Goal: Task Accomplishment & Management: Use online tool/utility

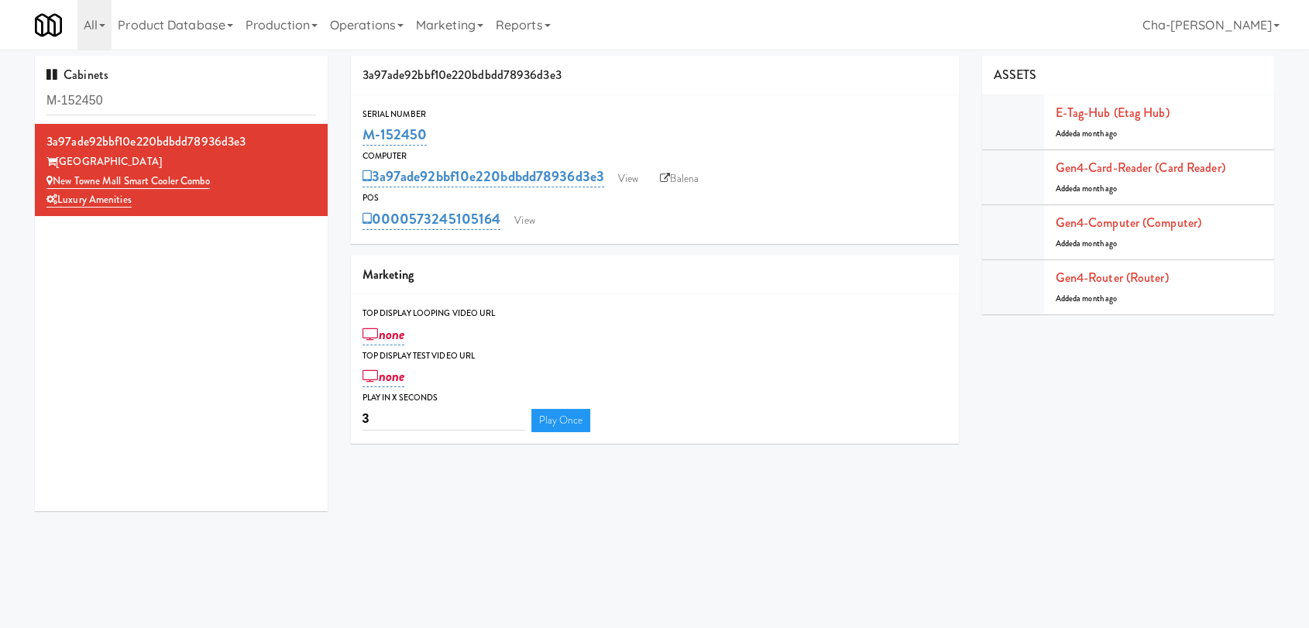
click at [801, 195] on div "POS" at bounding box center [654, 197] width 585 height 15
drag, startPoint x: 180, startPoint y: 181, endPoint x: 50, endPoint y: 185, distance: 129.4
click at [50, 185] on div "One Main Combo Cooler" at bounding box center [180, 181] width 269 height 19
copy link "One Main Combo Cooler"
click at [626, 178] on link "View" at bounding box center [617, 178] width 36 height 23
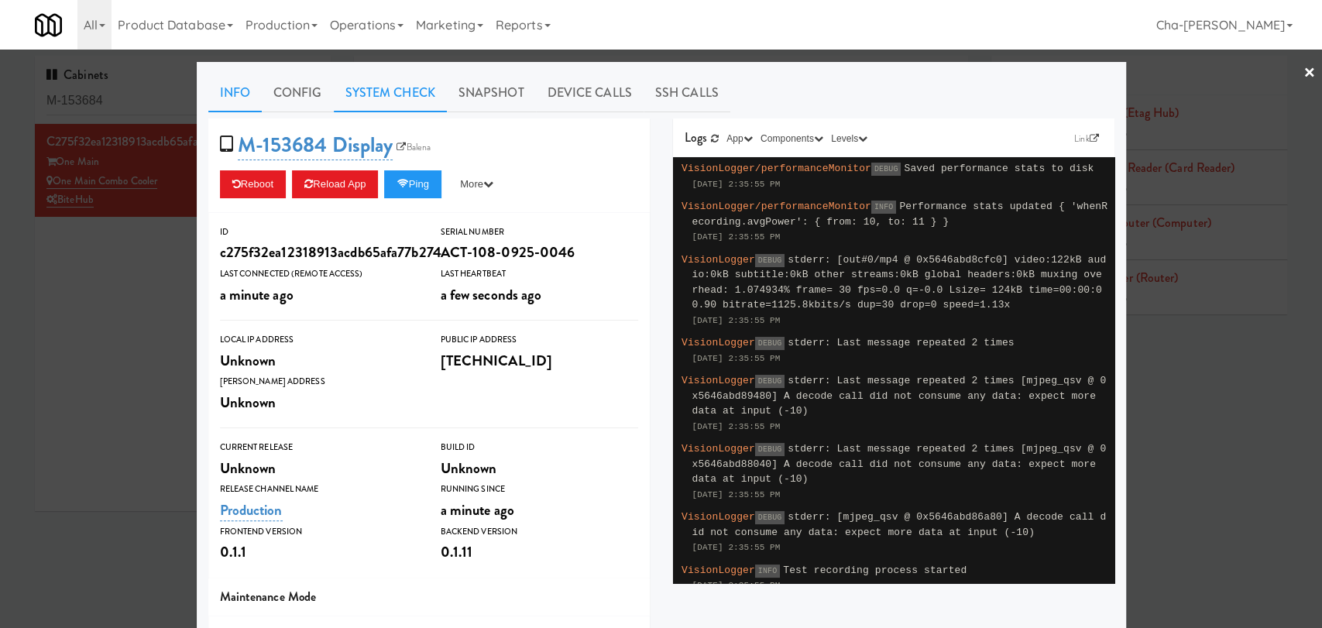
click at [376, 93] on link "System Check" at bounding box center [390, 93] width 113 height 39
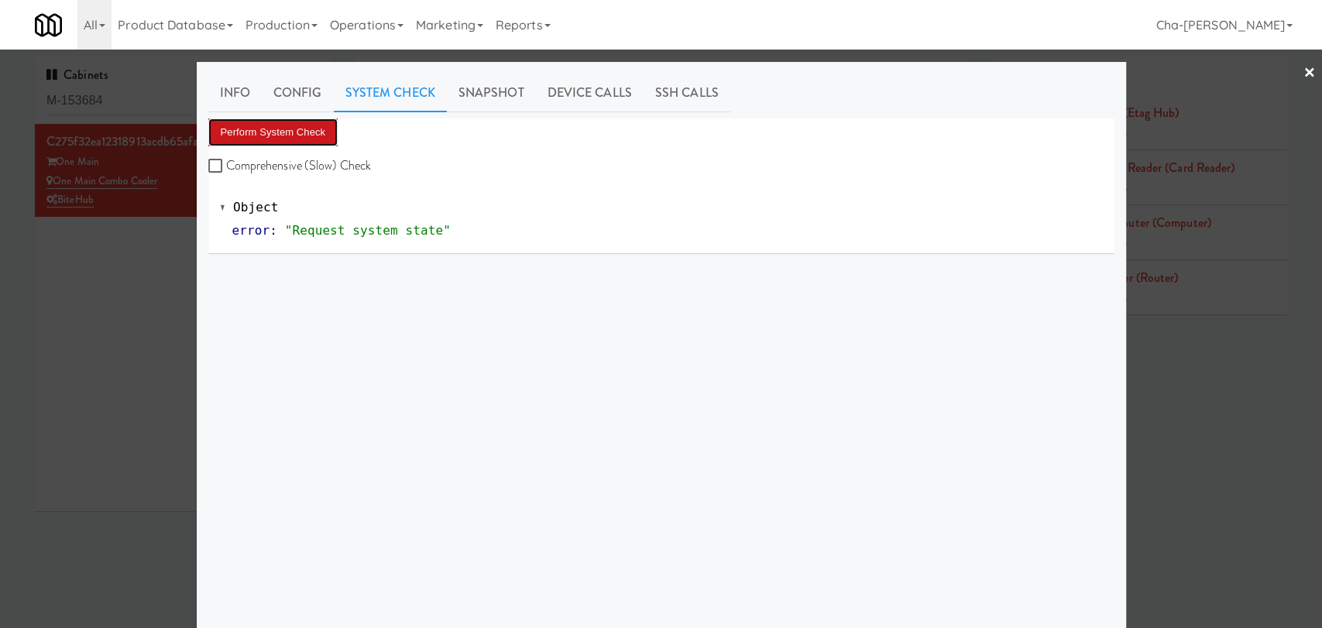
click at [300, 129] on button "Perform System Check" at bounding box center [273, 132] width 130 height 28
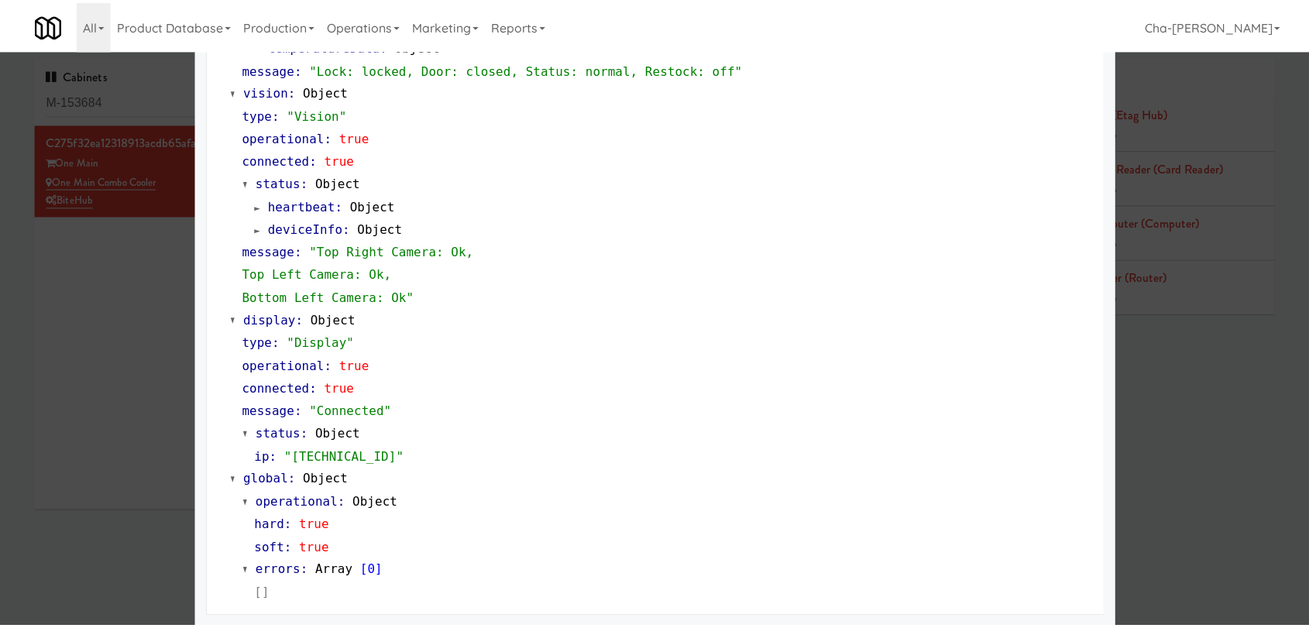
scroll to position [597, 0]
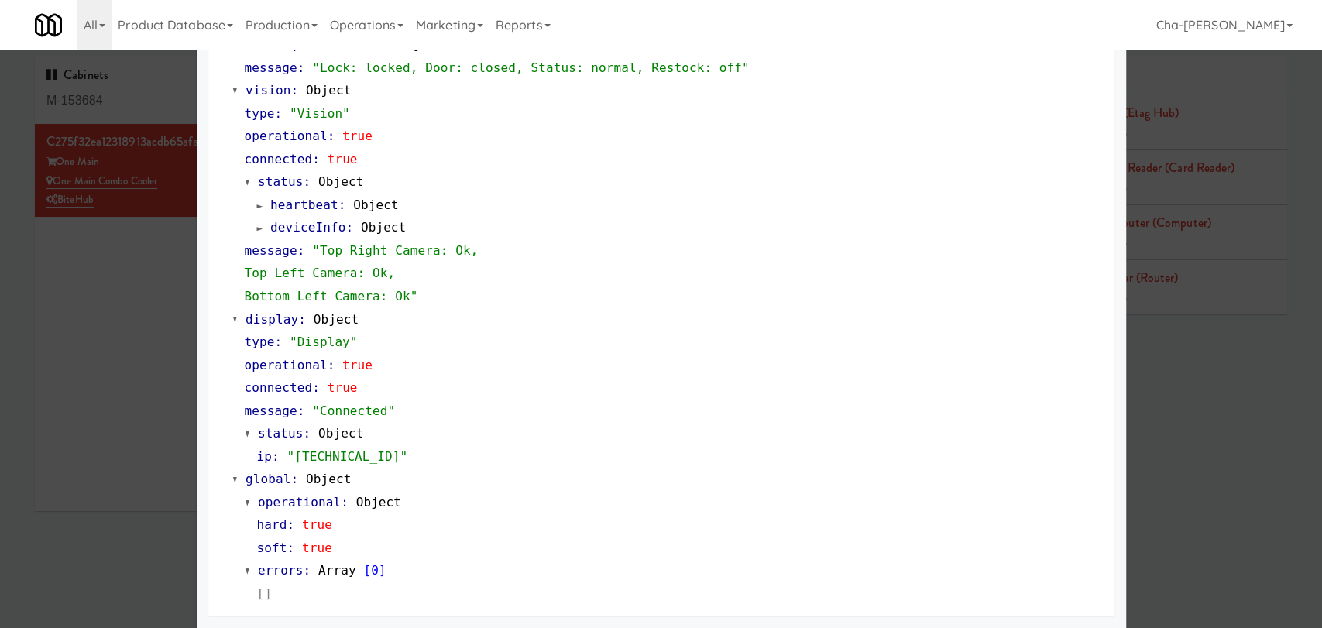
click at [122, 437] on div at bounding box center [661, 314] width 1322 height 628
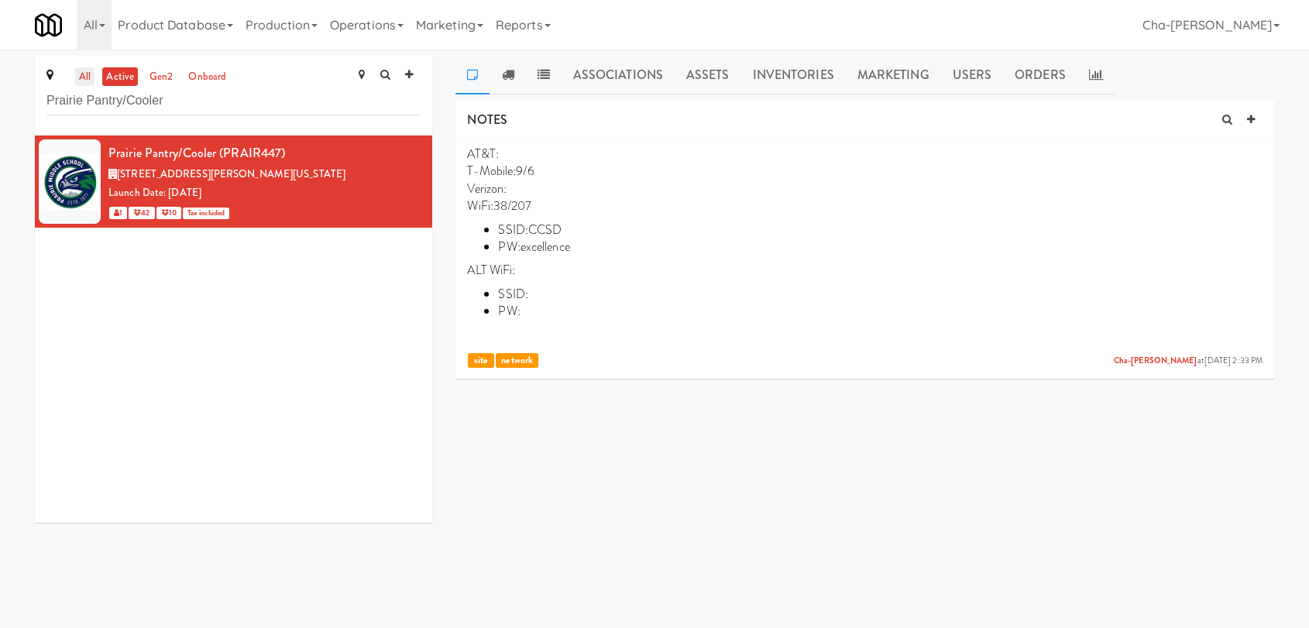
click at [93, 75] on link "all" at bounding box center [84, 76] width 19 height 19
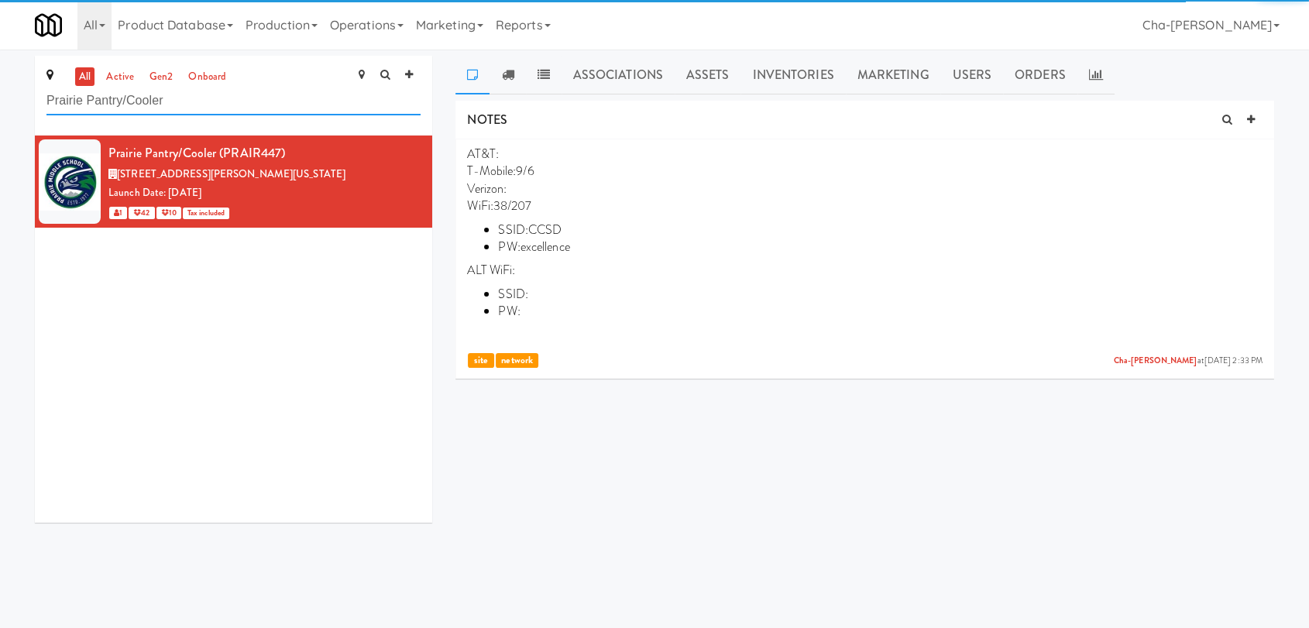
click at [212, 106] on input "Prairie Pantry/Cooler" at bounding box center [233, 101] width 374 height 29
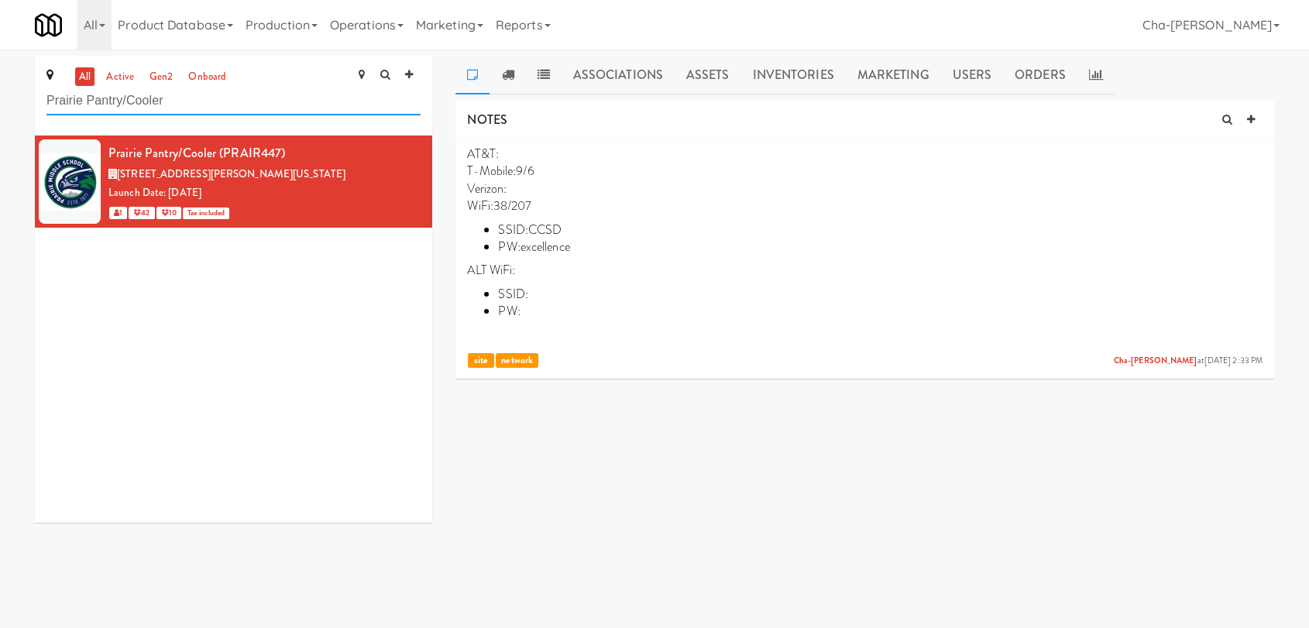
click at [212, 106] on input "Prairie Pantry/Cooler" at bounding box center [233, 101] width 374 height 29
paste input "One Main Combo"
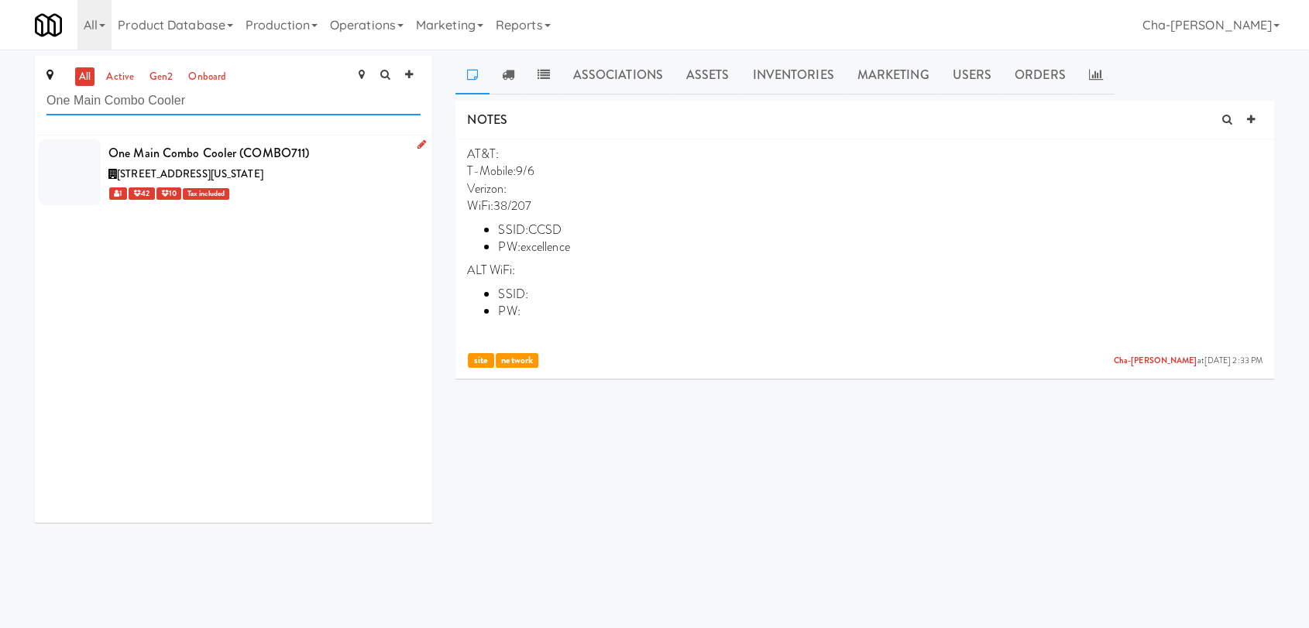
type input "One Main Combo Cooler"
click at [347, 194] on div "1 42 10 Tax included" at bounding box center [264, 193] width 312 height 19
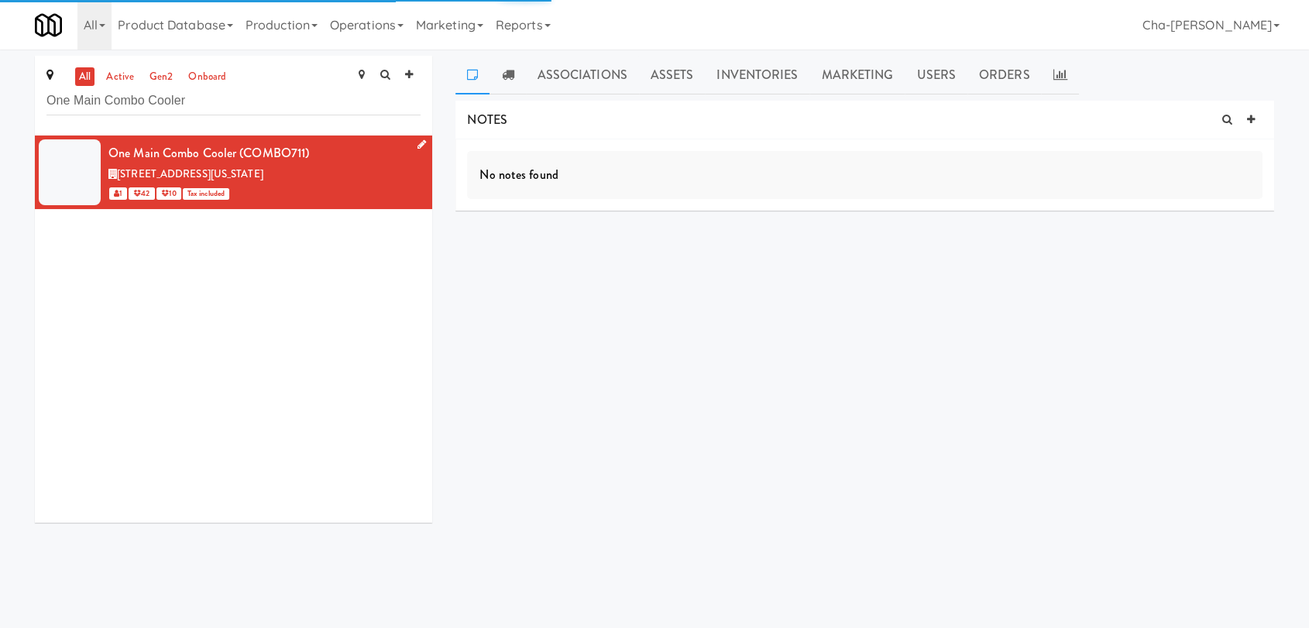
click at [417, 144] on icon at bounding box center [421, 144] width 9 height 10
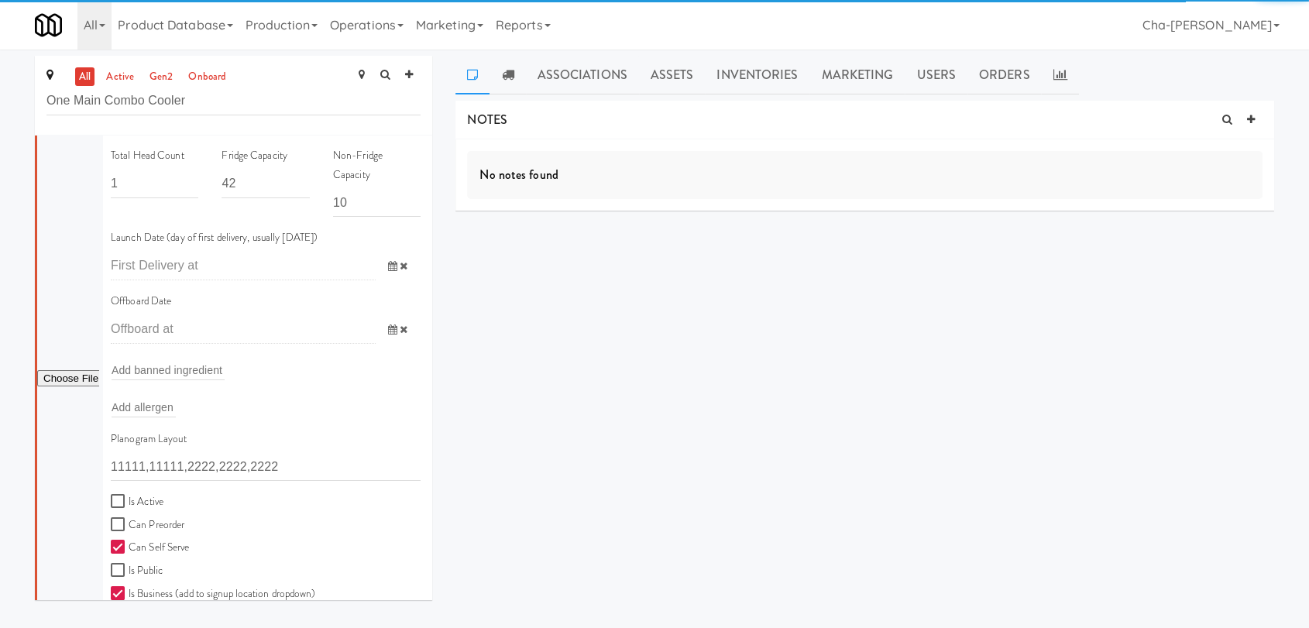
scroll to position [258, 0]
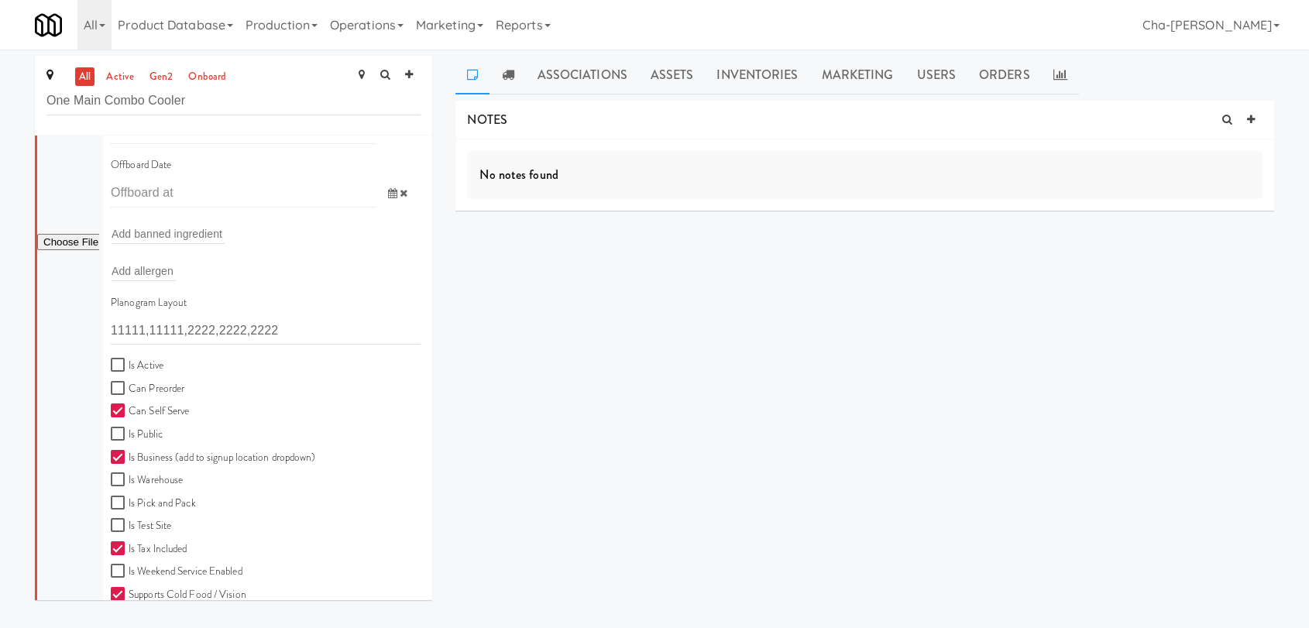
click at [139, 358] on label "Is Active" at bounding box center [137, 365] width 53 height 19
click at [129, 359] on input "Is Active" at bounding box center [120, 365] width 18 height 12
checkbox input "true"
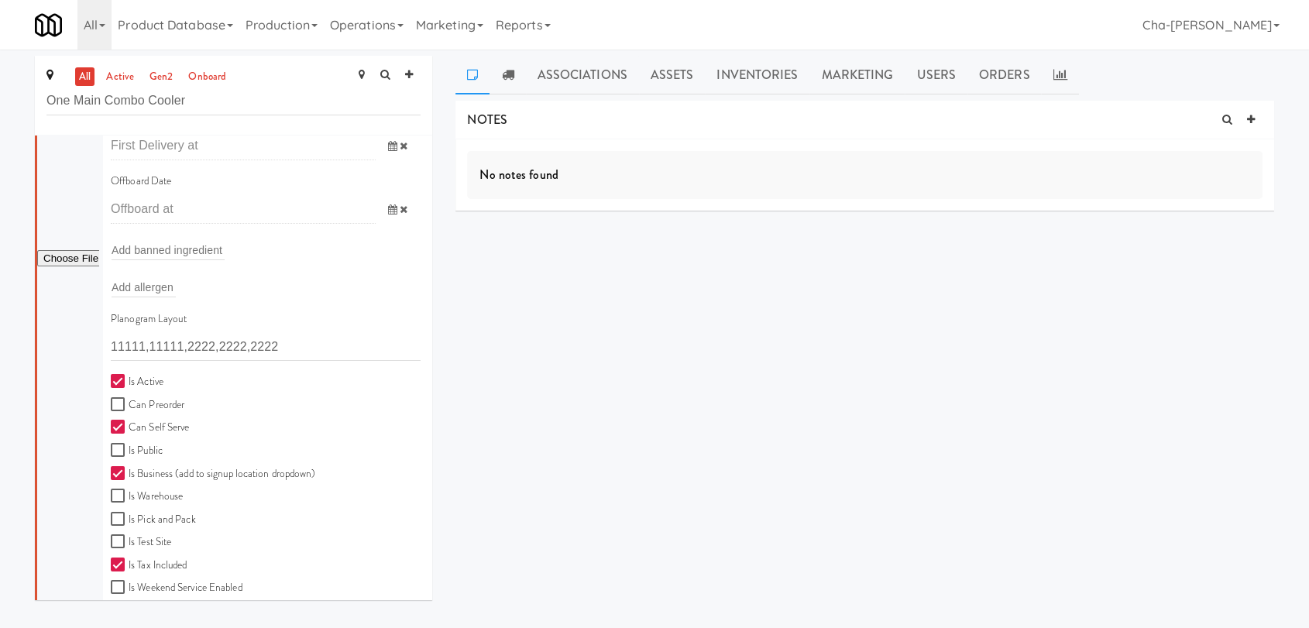
scroll to position [429, 0]
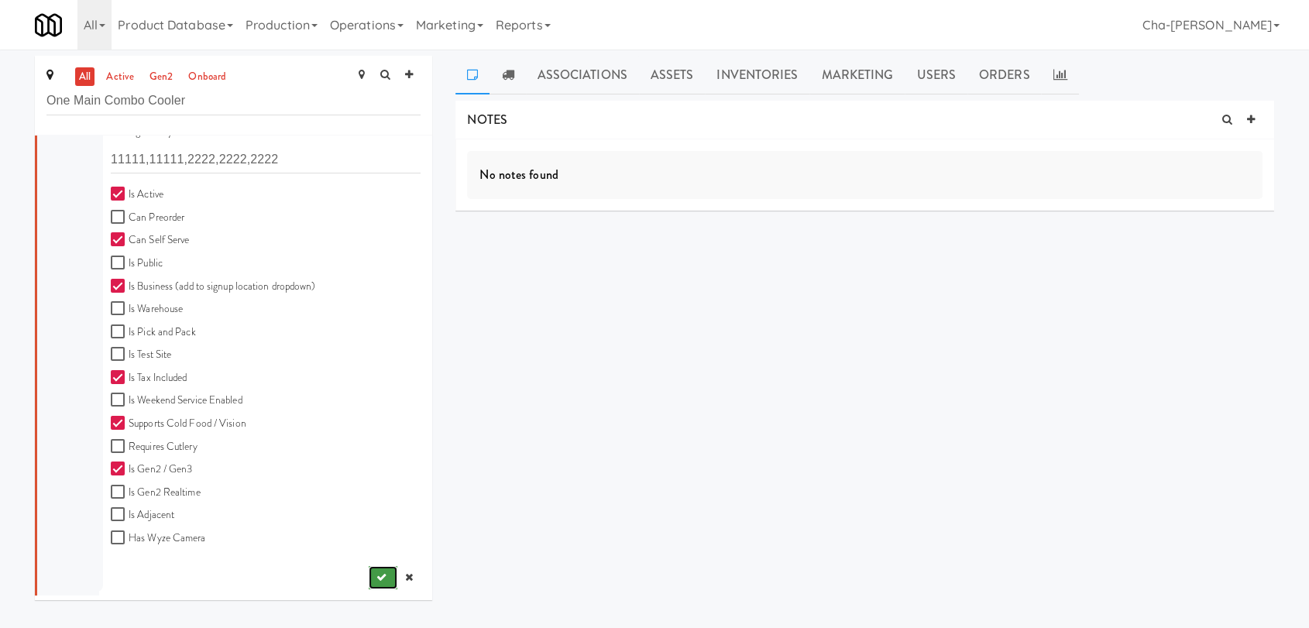
click at [376, 576] on icon "submit" at bounding box center [381, 577] width 10 height 10
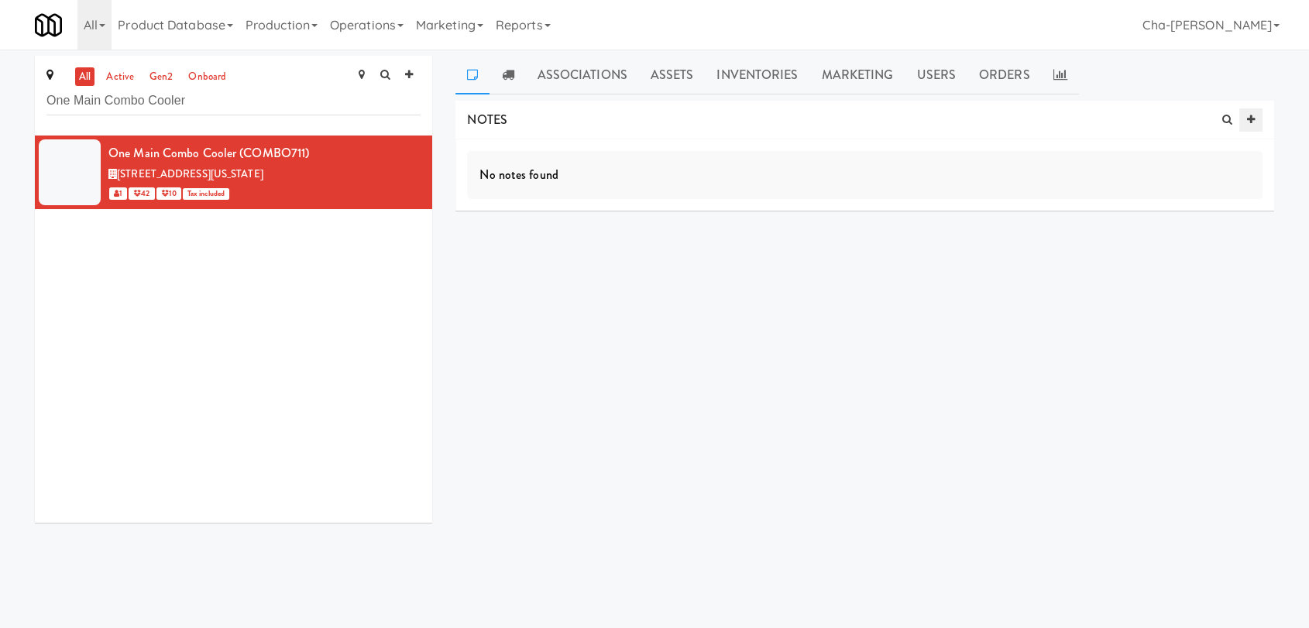
click at [1252, 116] on icon at bounding box center [1251, 120] width 8 height 10
click at [542, 197] on p at bounding box center [864, 196] width 770 height 17
click at [541, 248] on input "text" at bounding box center [528, 242] width 43 height 20
type input "NETWORK"
click at [665, 207] on div at bounding box center [865, 197] width 794 height 36
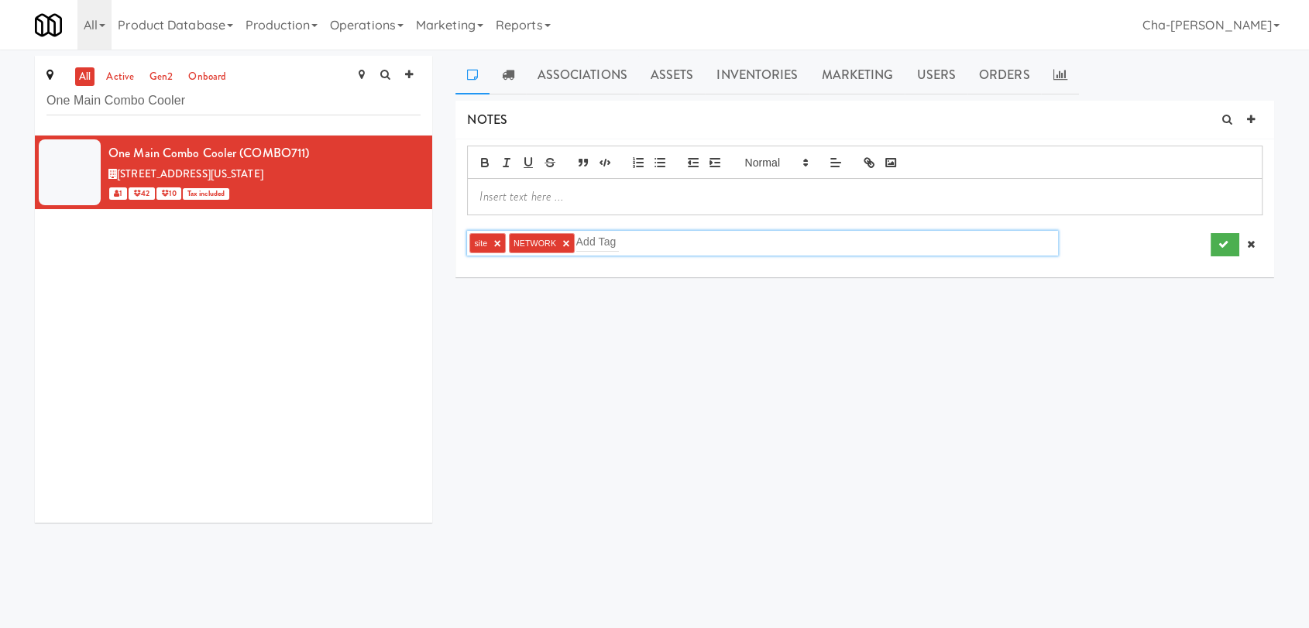
click at [554, 195] on p at bounding box center [864, 196] width 770 height 17
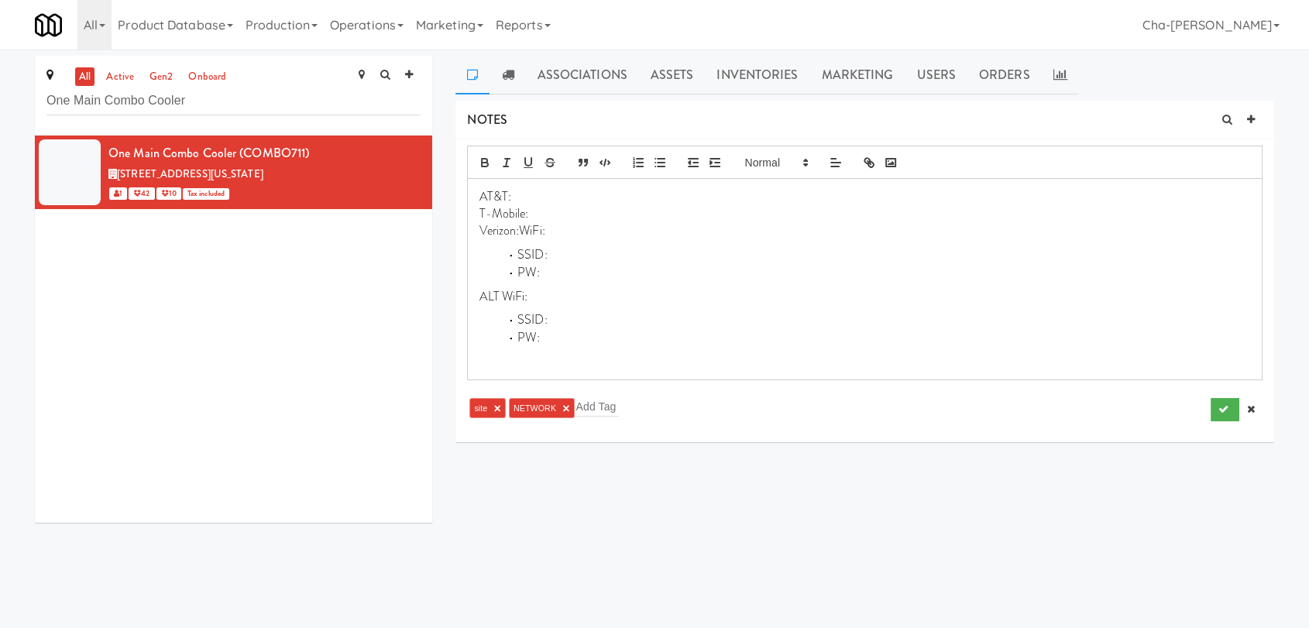
click at [520, 227] on p "Verizon:WiFi:" at bounding box center [864, 230] width 770 height 17
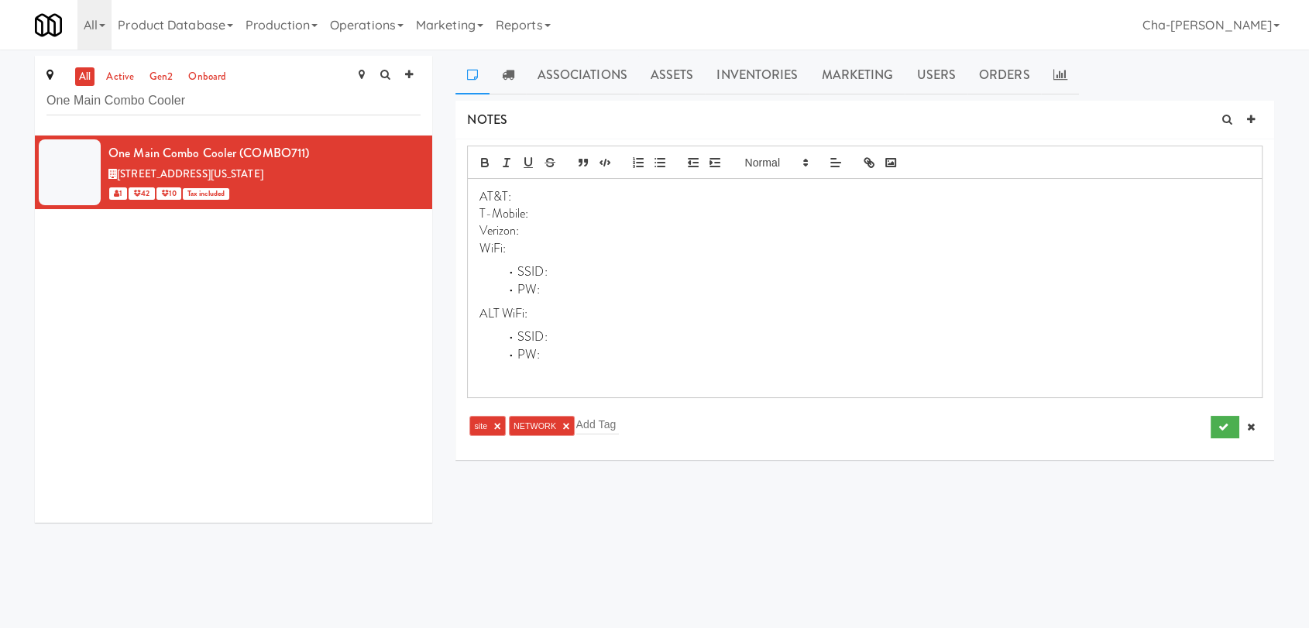
click at [533, 225] on p "Verizon:" at bounding box center [864, 230] width 770 height 17
click at [631, 262] on div "AT&T: T-Mobile: Verizon:14/12 WiFi: SSID: PW: ALT WiFi: SSID: PW:" at bounding box center [865, 288] width 794 height 218
click at [1223, 427] on icon "submit" at bounding box center [1223, 427] width 10 height 10
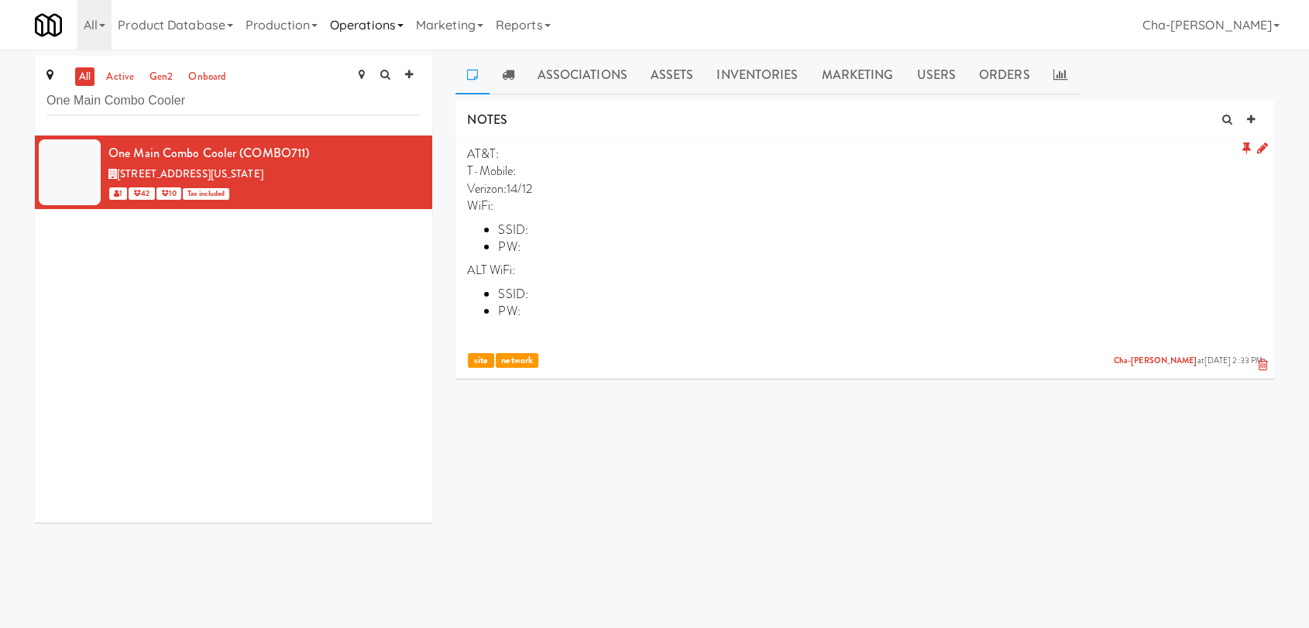
click at [372, 31] on link "Operations" at bounding box center [367, 25] width 86 height 50
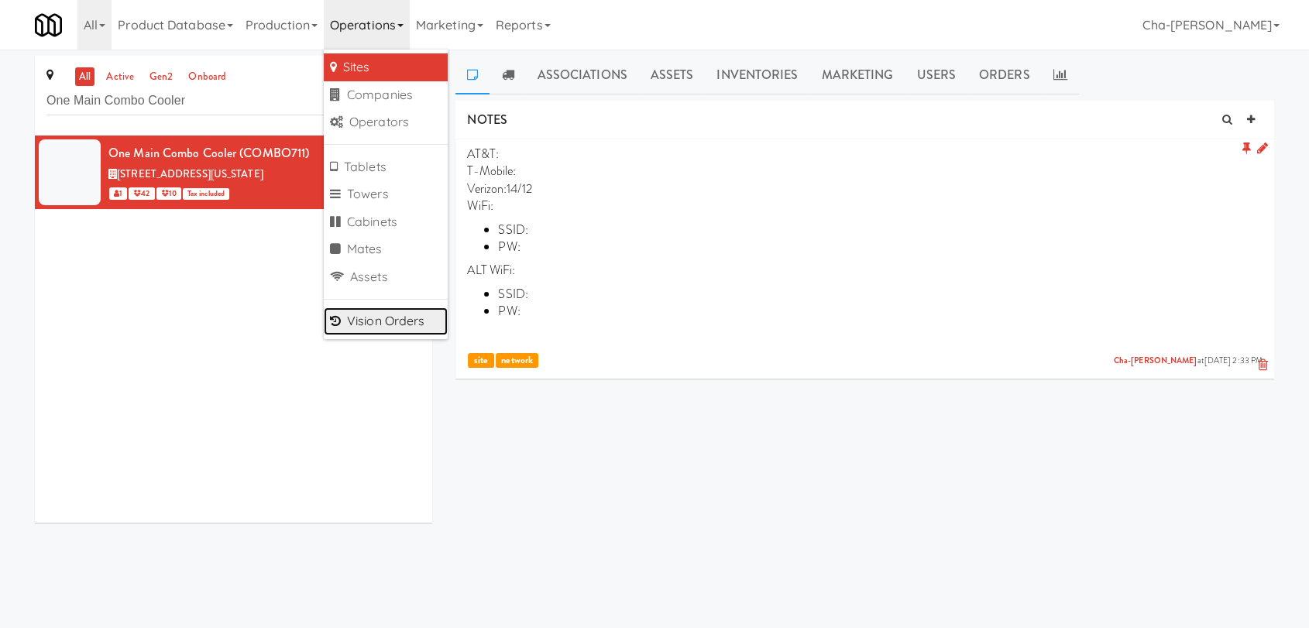
click at [412, 314] on link "Vision Orders" at bounding box center [386, 321] width 124 height 28
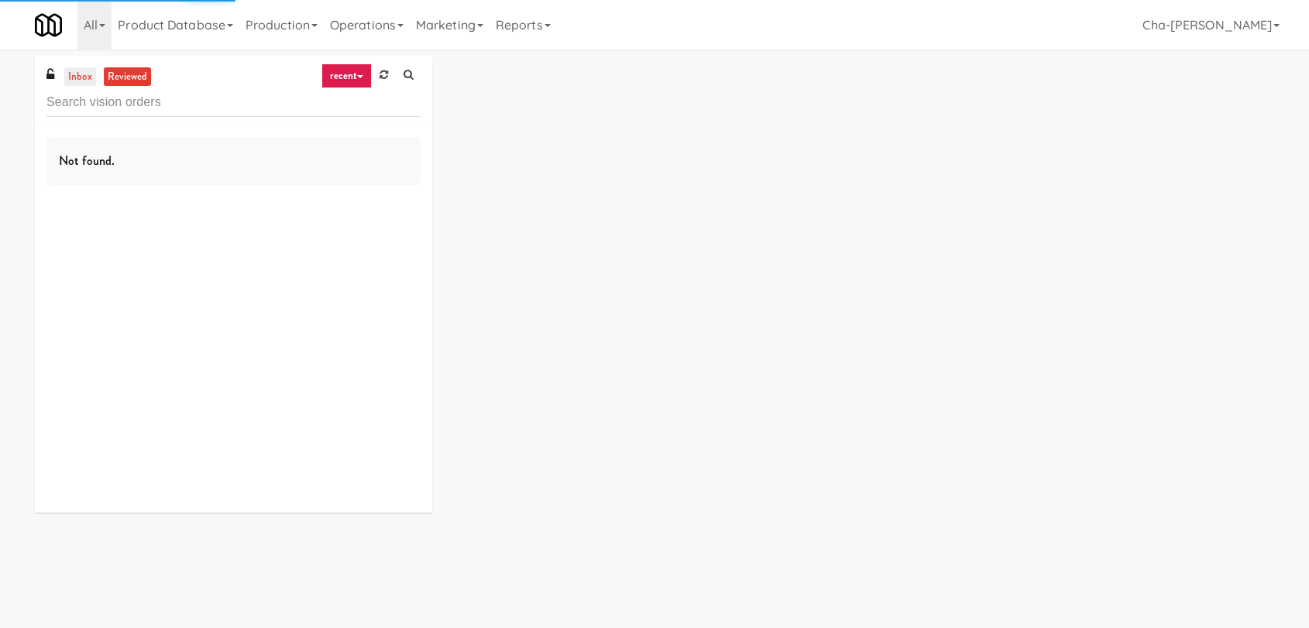
click at [83, 76] on link "inbox" at bounding box center [80, 76] width 32 height 19
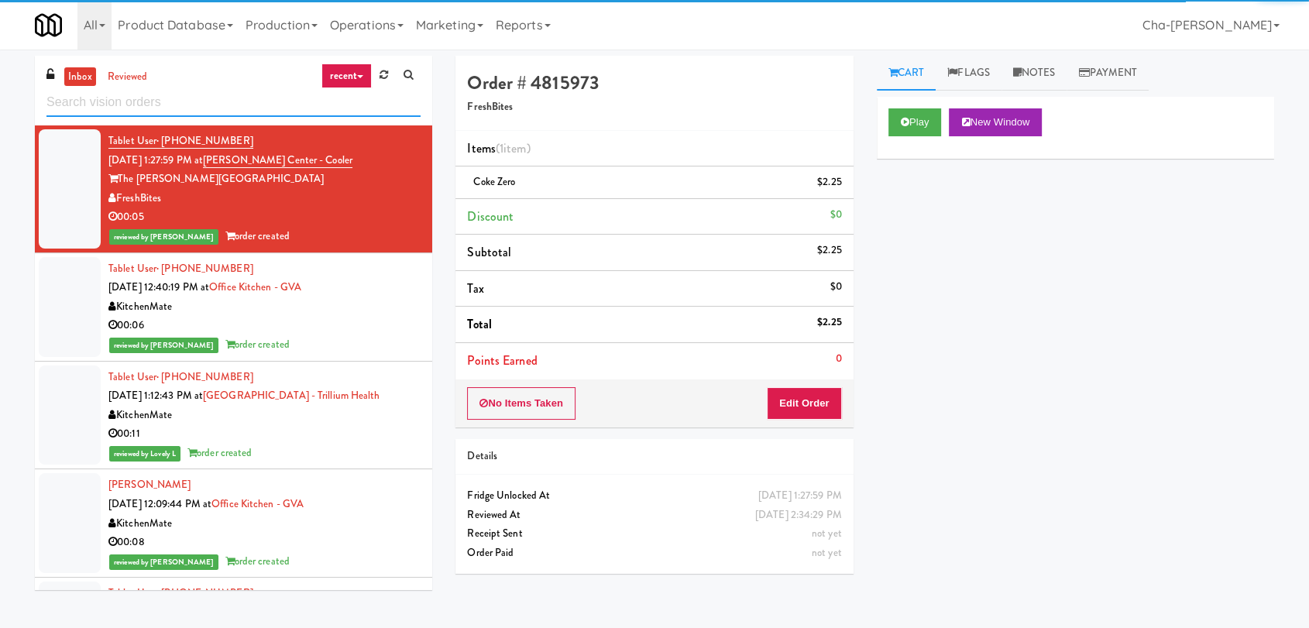
click at [99, 105] on input "text" at bounding box center [233, 102] width 374 height 29
paste input "One Main Combo Cooler"
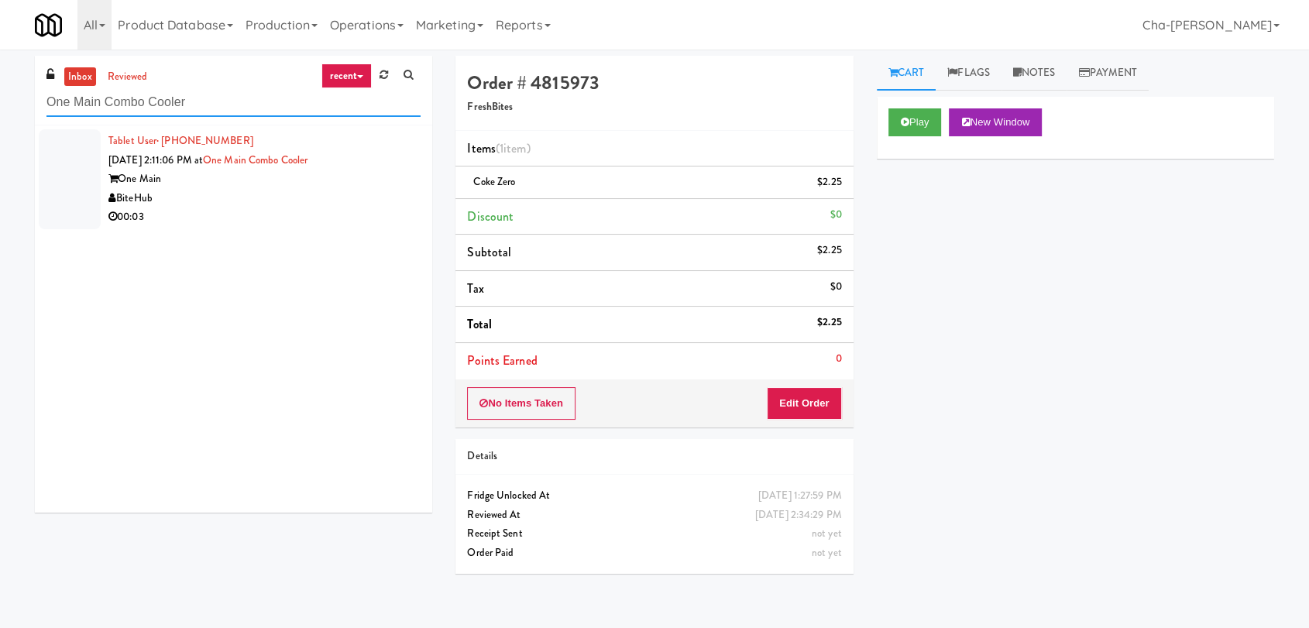
type input "One Main Combo Cooler"
click at [291, 194] on div "BiteHub" at bounding box center [264, 198] width 312 height 19
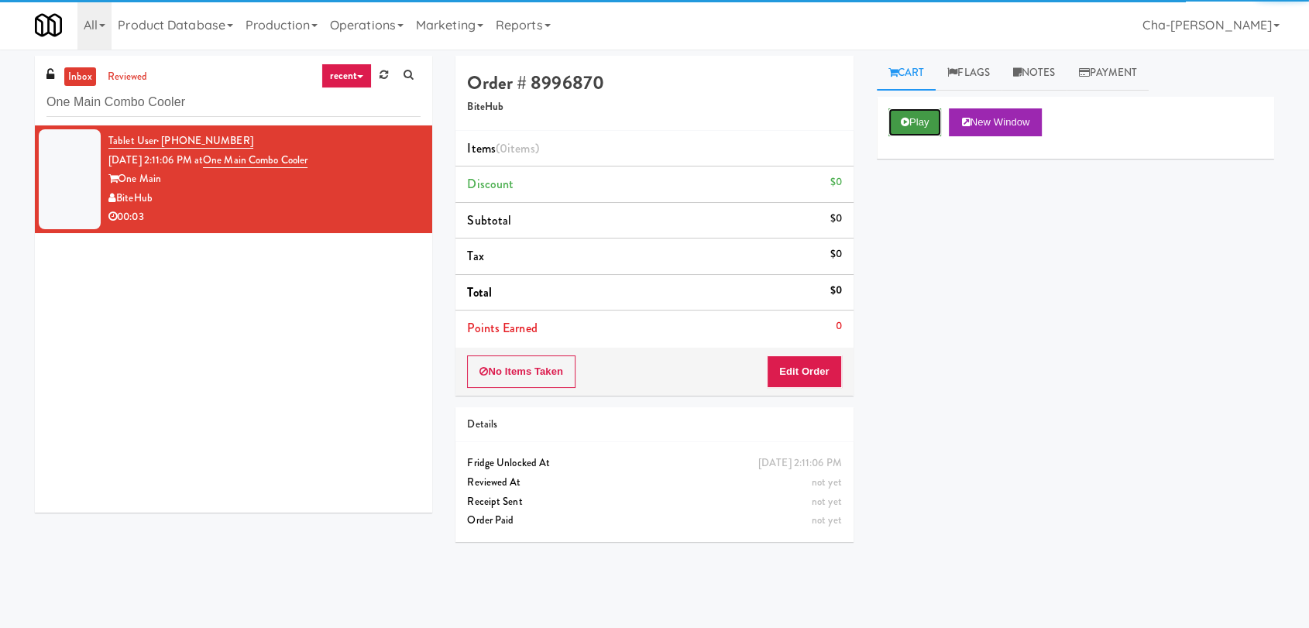
click at [919, 125] on button "Play" at bounding box center [914, 122] width 53 height 28
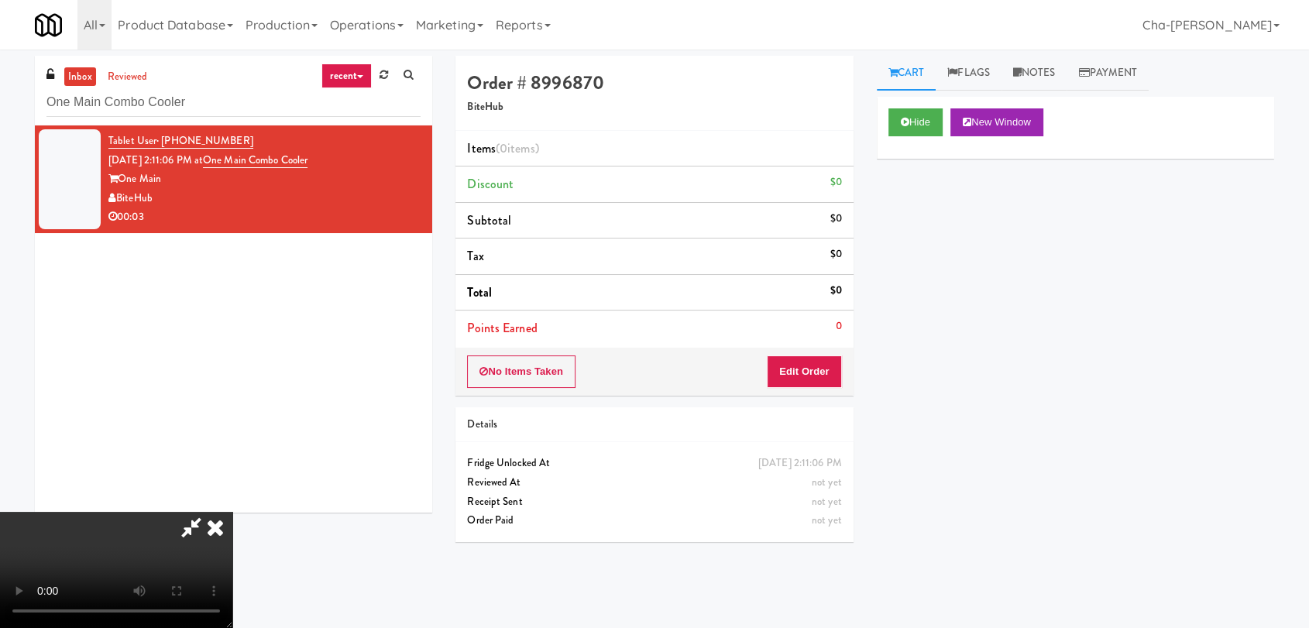
click at [209, 512] on icon at bounding box center [191, 527] width 36 height 31
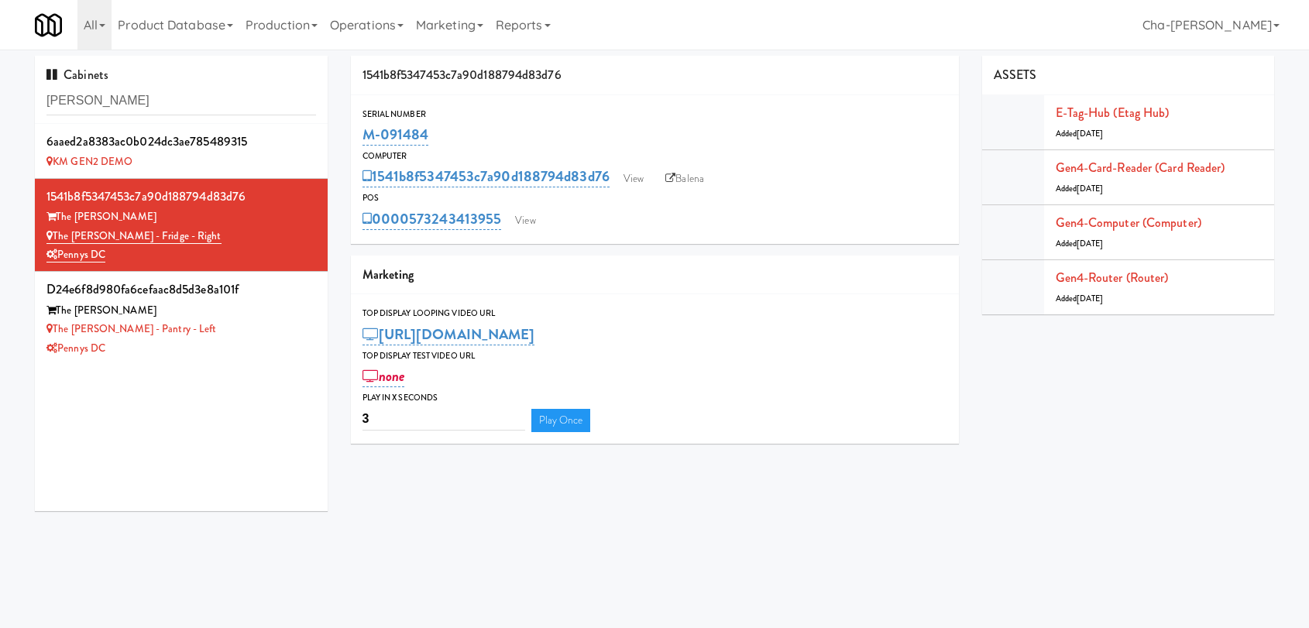
click at [167, 99] on input "[PERSON_NAME]" at bounding box center [180, 101] width 269 height 29
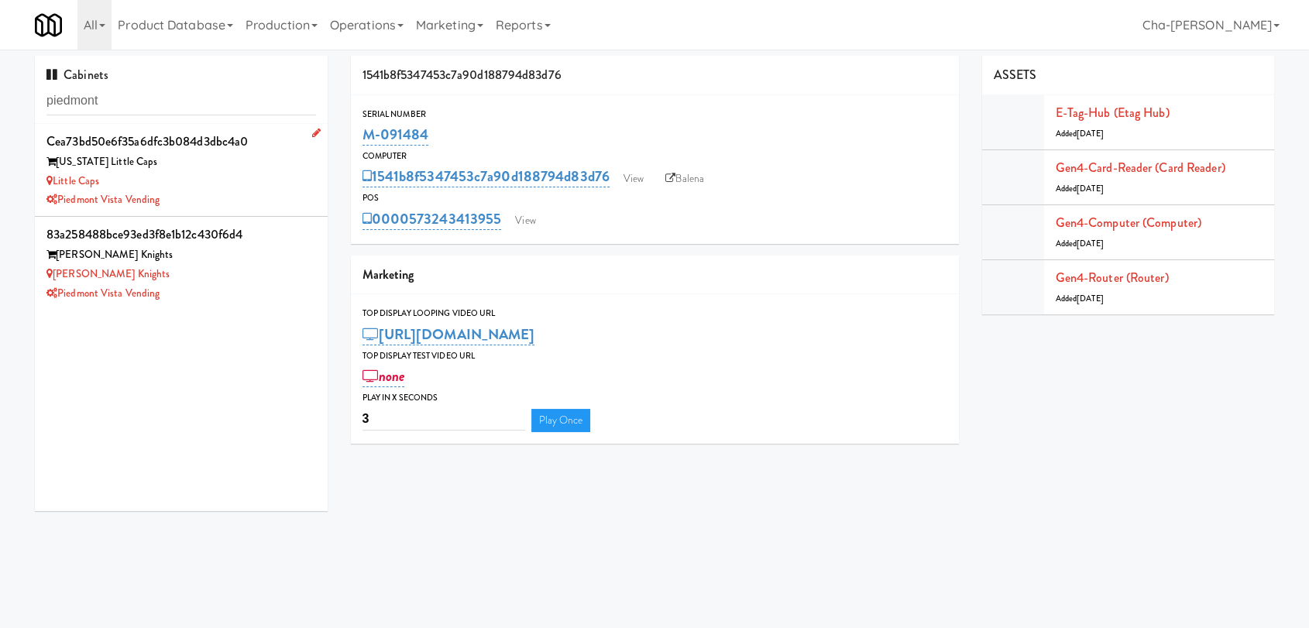
type input "piedmont"
click at [198, 184] on div "Little Caps" at bounding box center [180, 181] width 269 height 19
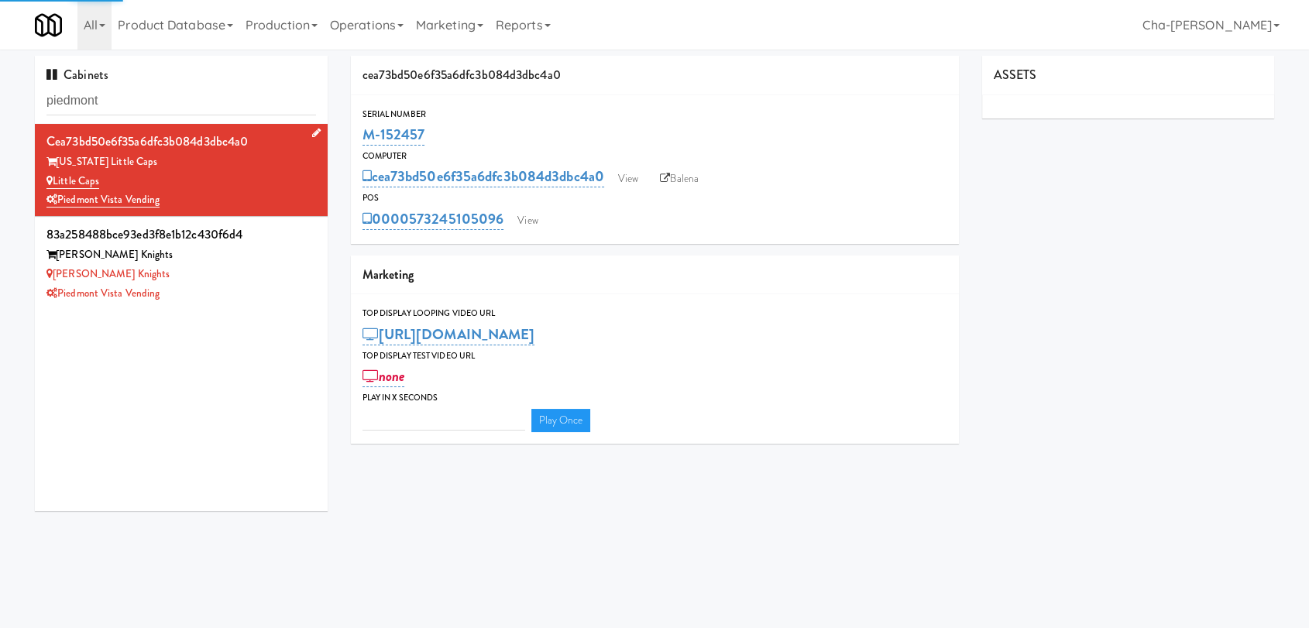
type input "3"
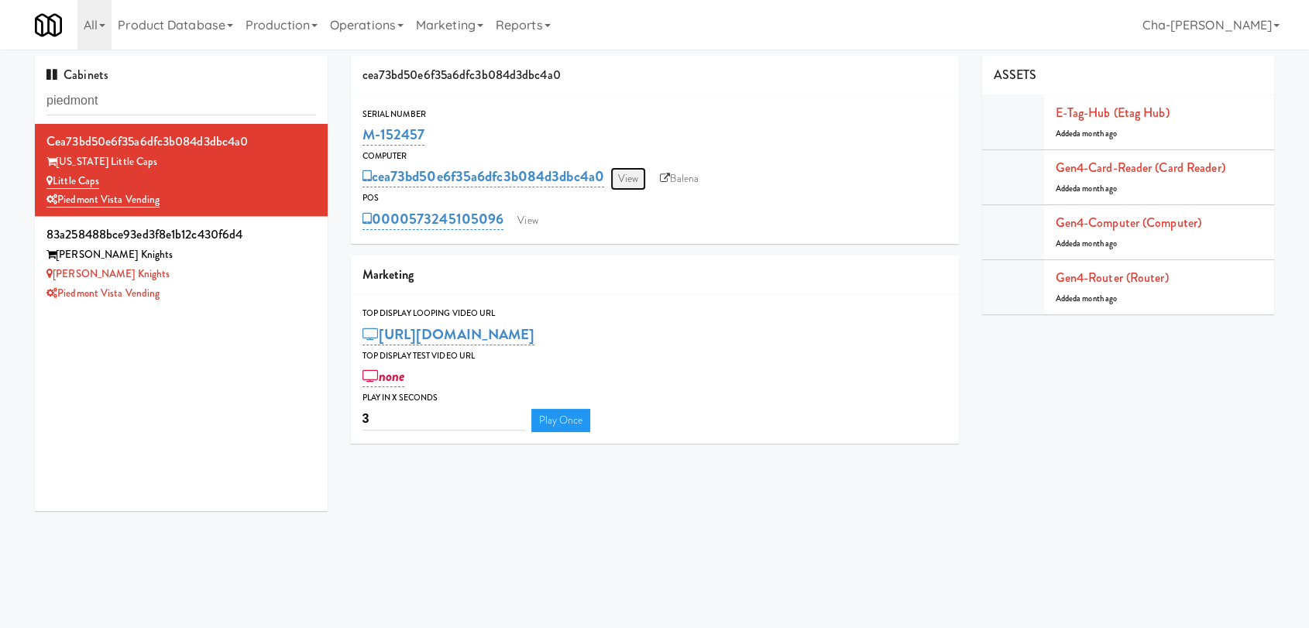
click at [644, 175] on link "View" at bounding box center [628, 178] width 36 height 23
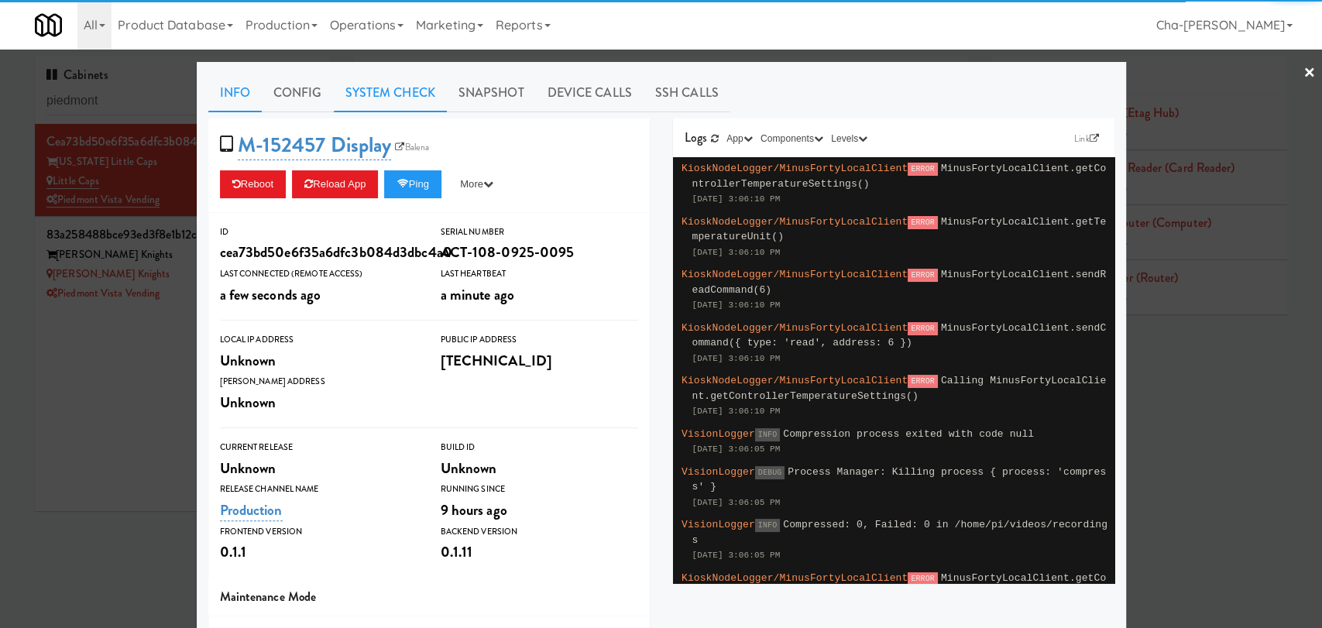
click at [362, 94] on link "System Check" at bounding box center [390, 93] width 113 height 39
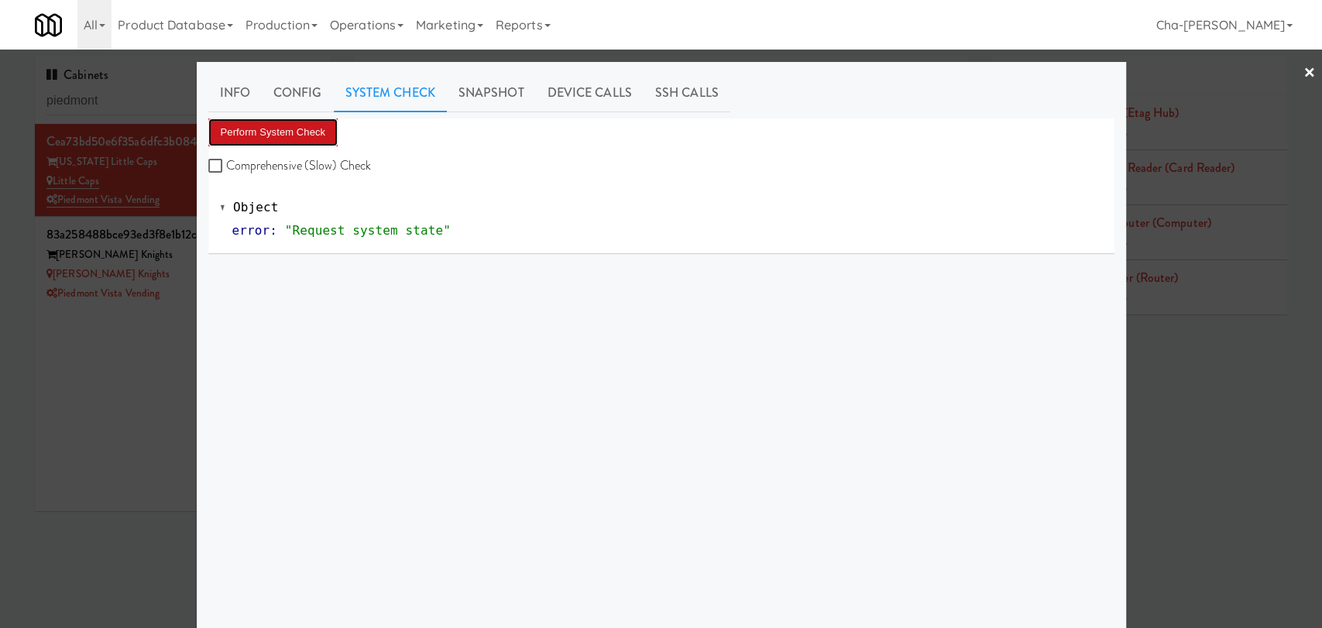
click at [255, 136] on button "Perform System Check" at bounding box center [273, 132] width 130 height 28
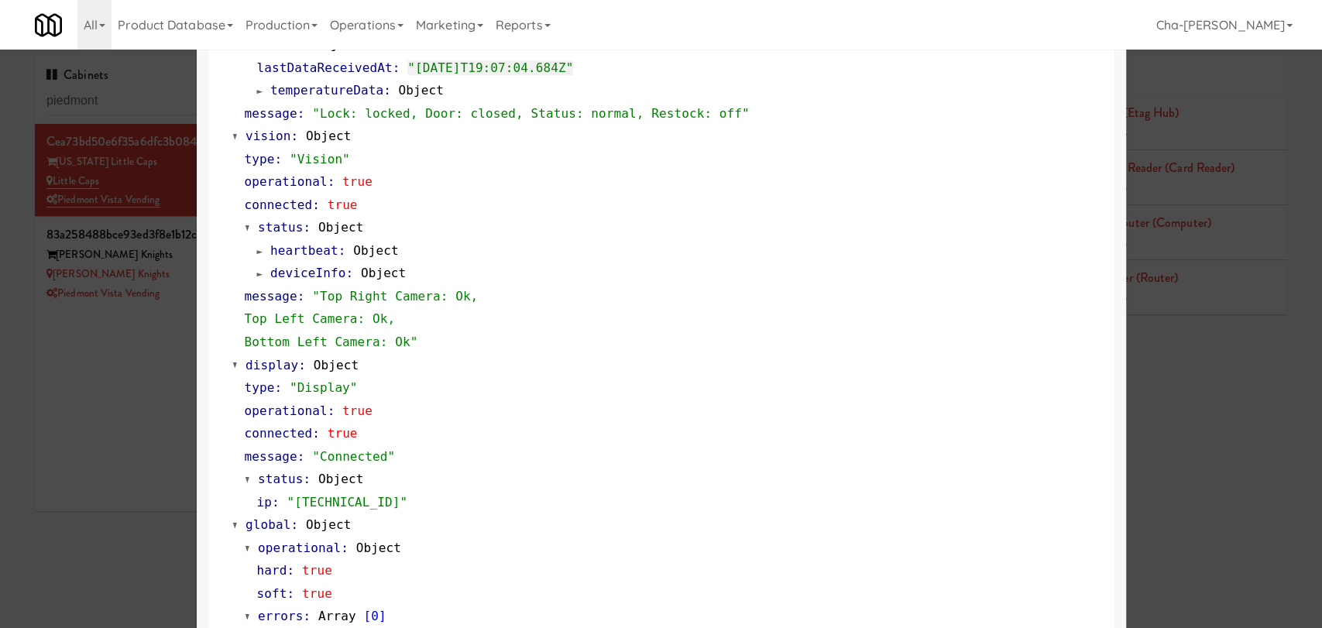
scroll to position [597, 0]
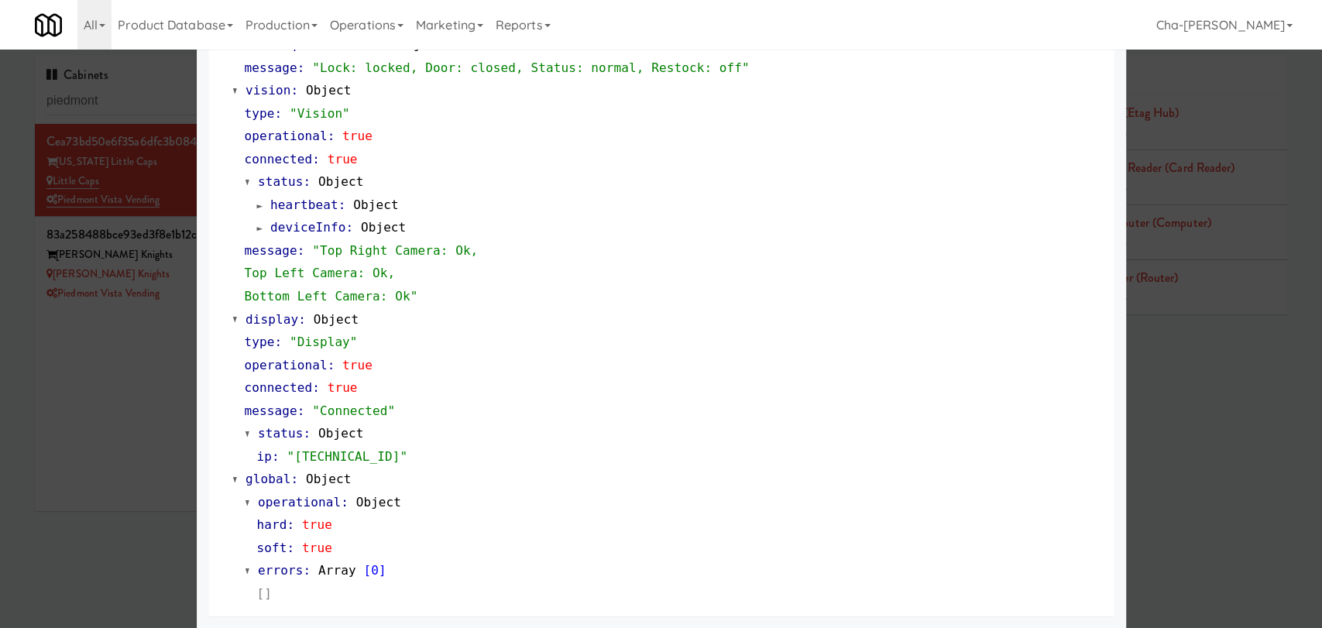
click at [85, 399] on div at bounding box center [661, 314] width 1322 height 628
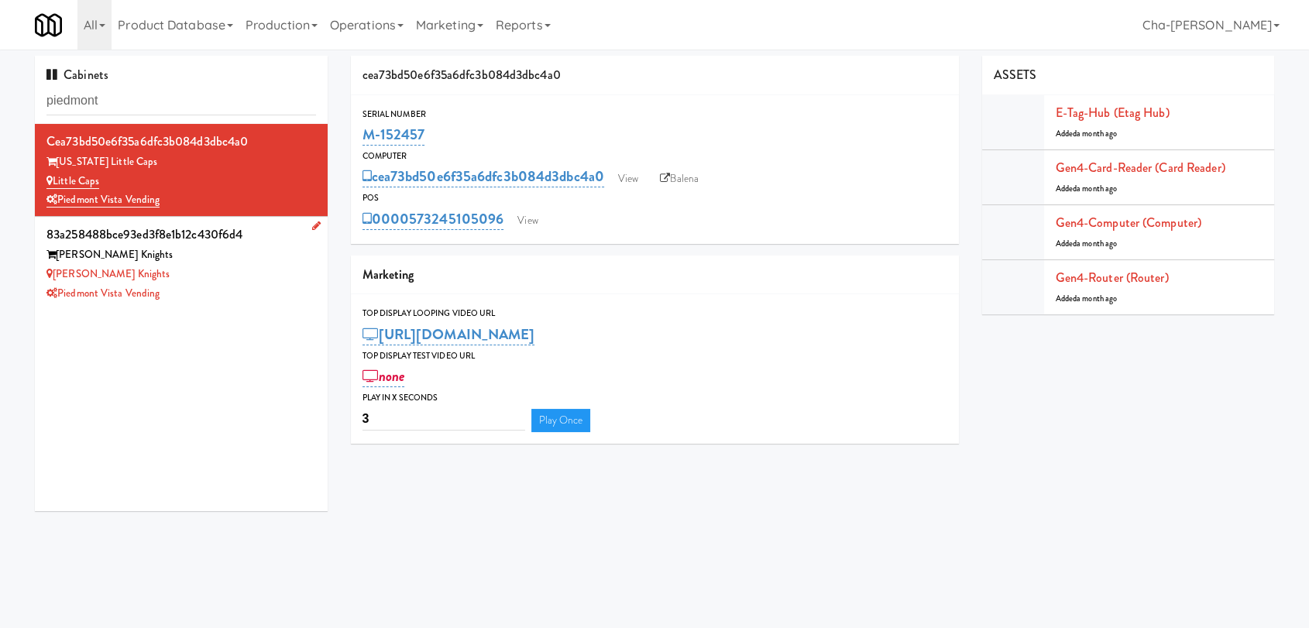
click at [249, 267] on div "Louden Knights" at bounding box center [180, 274] width 269 height 19
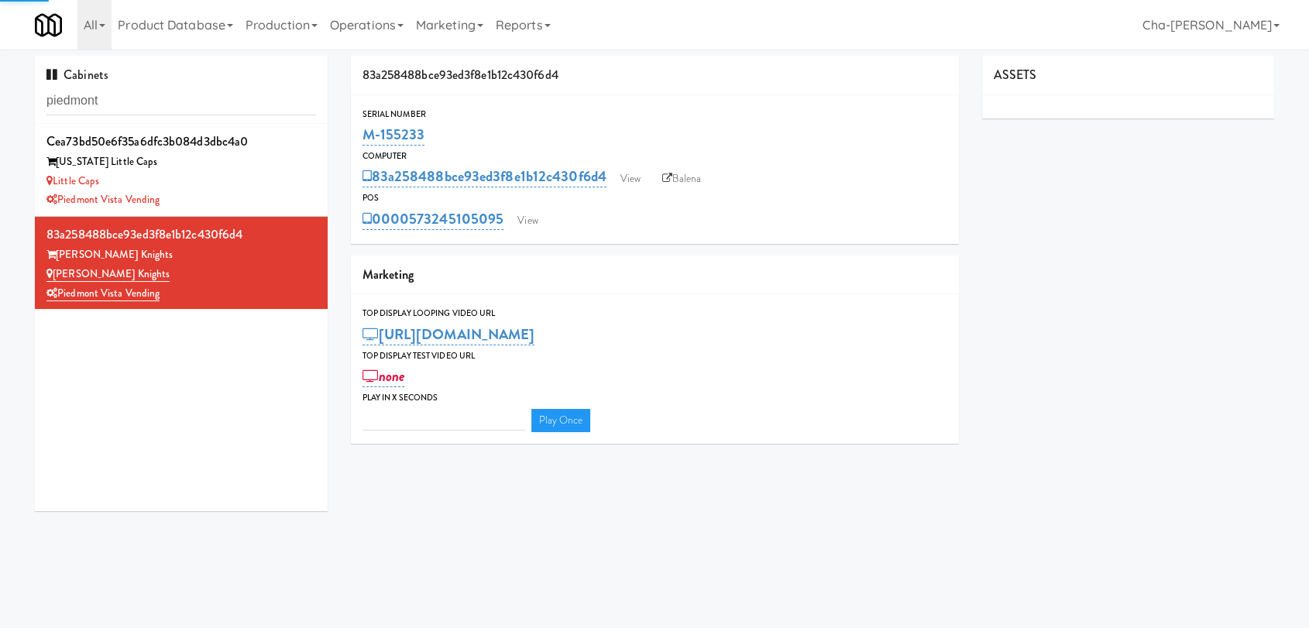
type input "3"
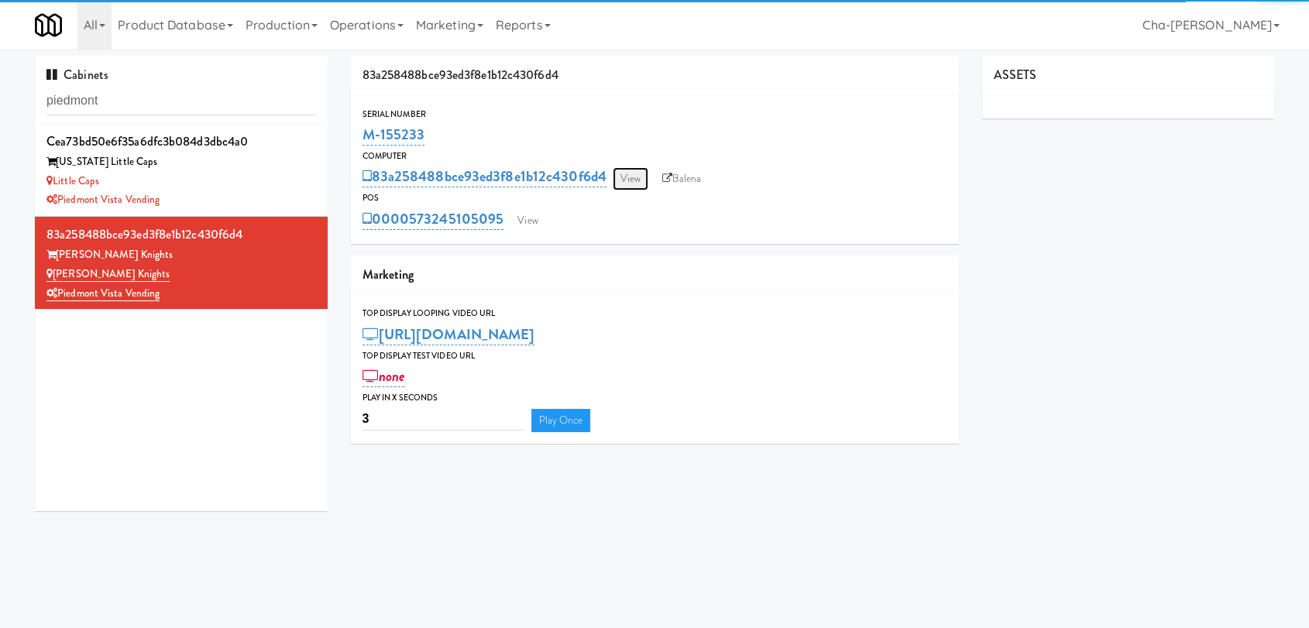
click at [627, 169] on link "View" at bounding box center [630, 178] width 36 height 23
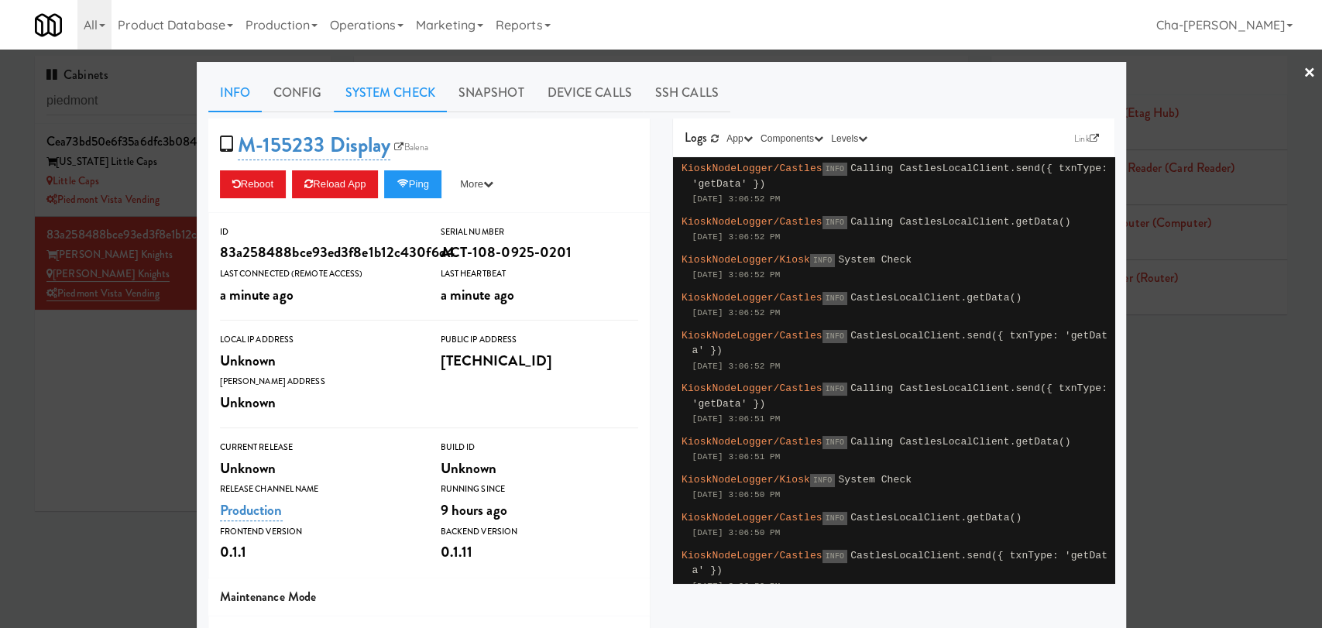
click at [396, 82] on link "System Check" at bounding box center [390, 93] width 113 height 39
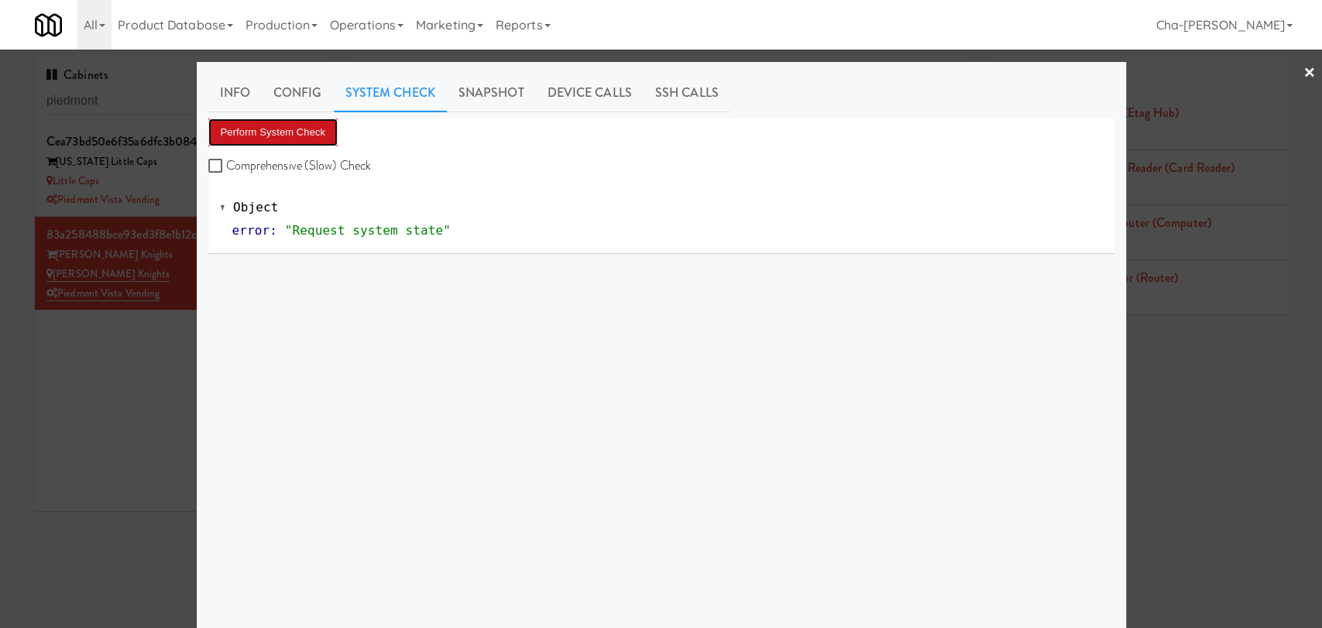
click at [277, 127] on button "Perform System Check" at bounding box center [273, 132] width 130 height 28
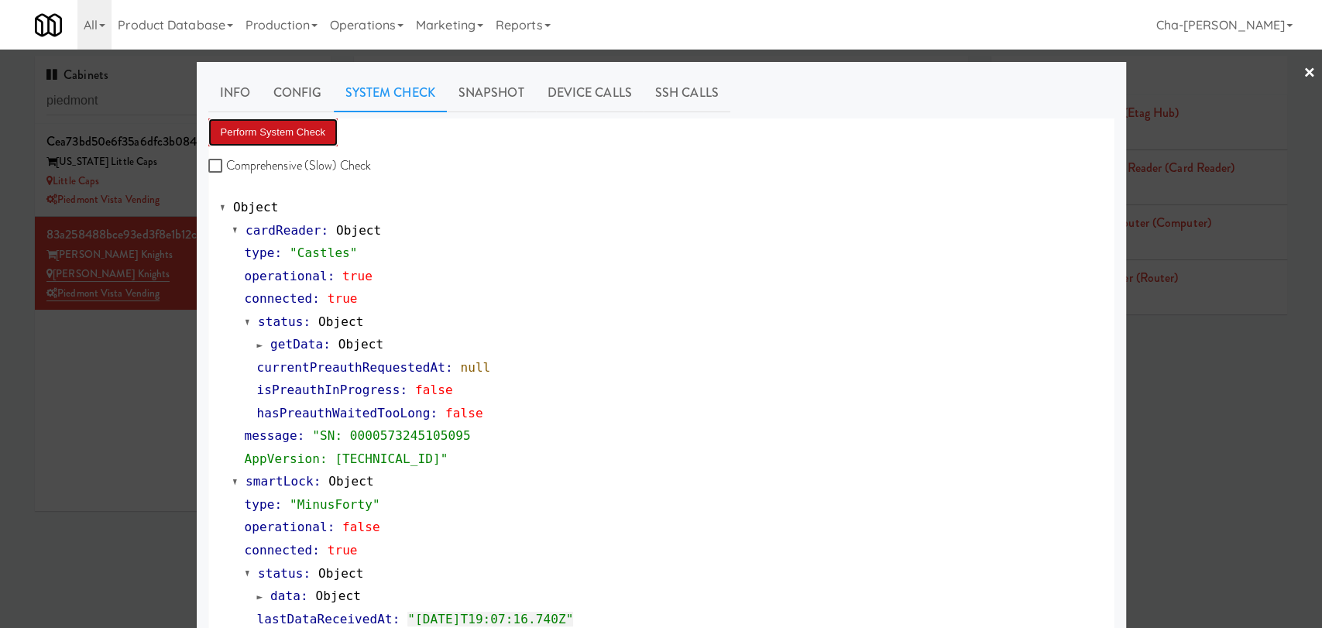
click at [251, 129] on button "Perform System Check" at bounding box center [273, 132] width 130 height 28
click at [54, 386] on div at bounding box center [661, 314] width 1322 height 628
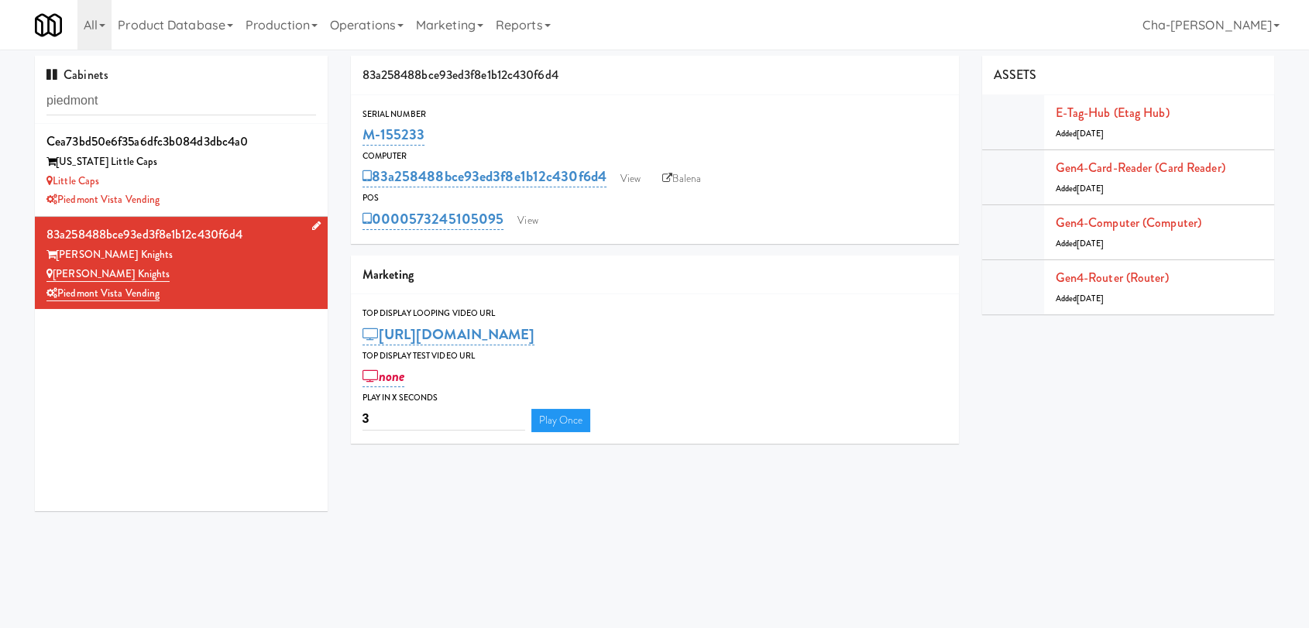
click at [232, 265] on div "Louden Knights" at bounding box center [180, 274] width 269 height 19
click at [640, 182] on link "View" at bounding box center [630, 178] width 36 height 23
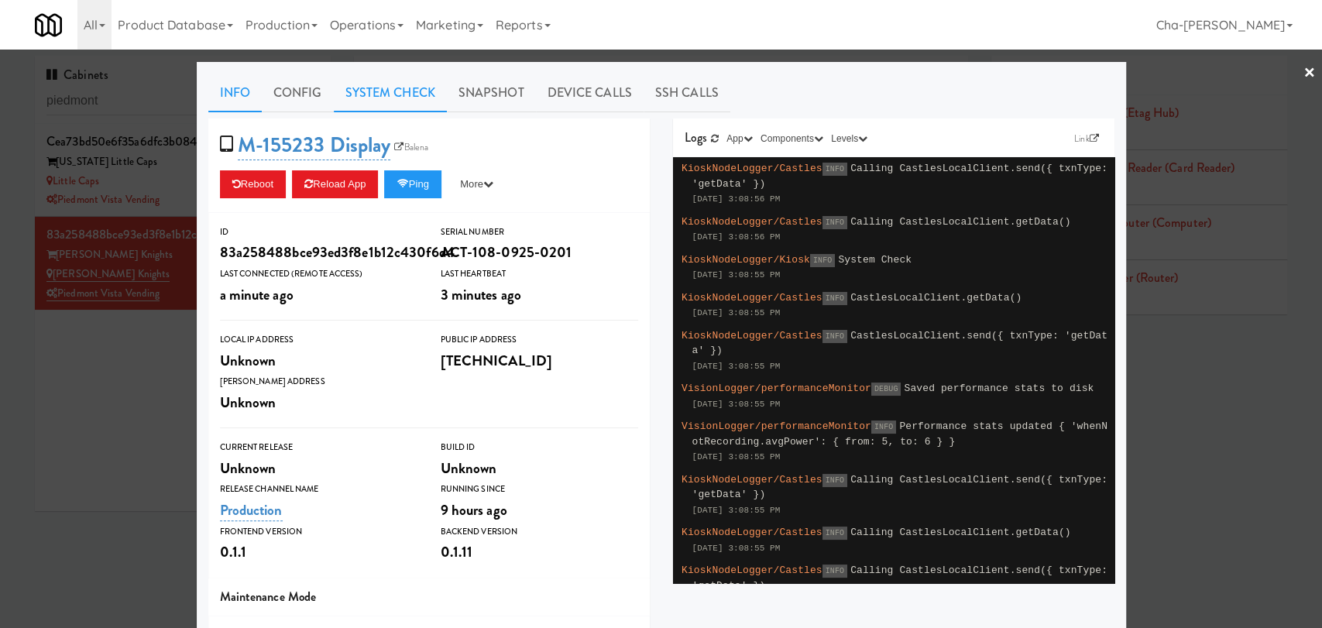
click at [369, 91] on link "System Check" at bounding box center [390, 93] width 113 height 39
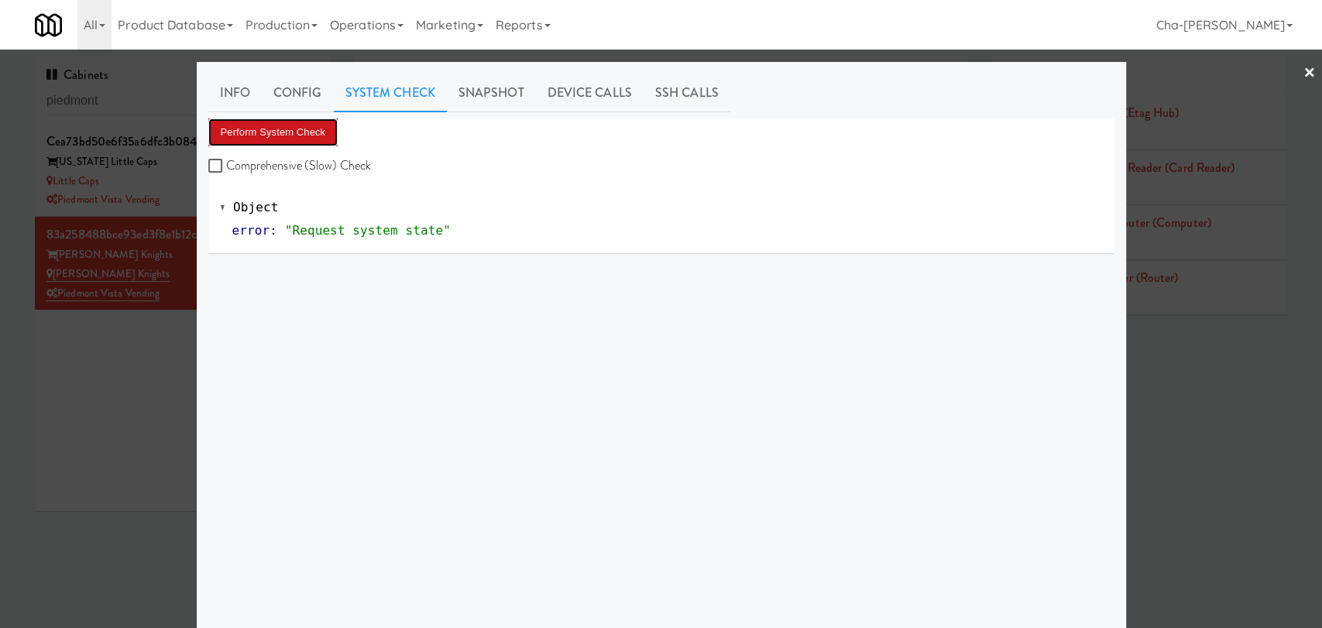
click at [303, 135] on button "Perform System Check" at bounding box center [273, 132] width 130 height 28
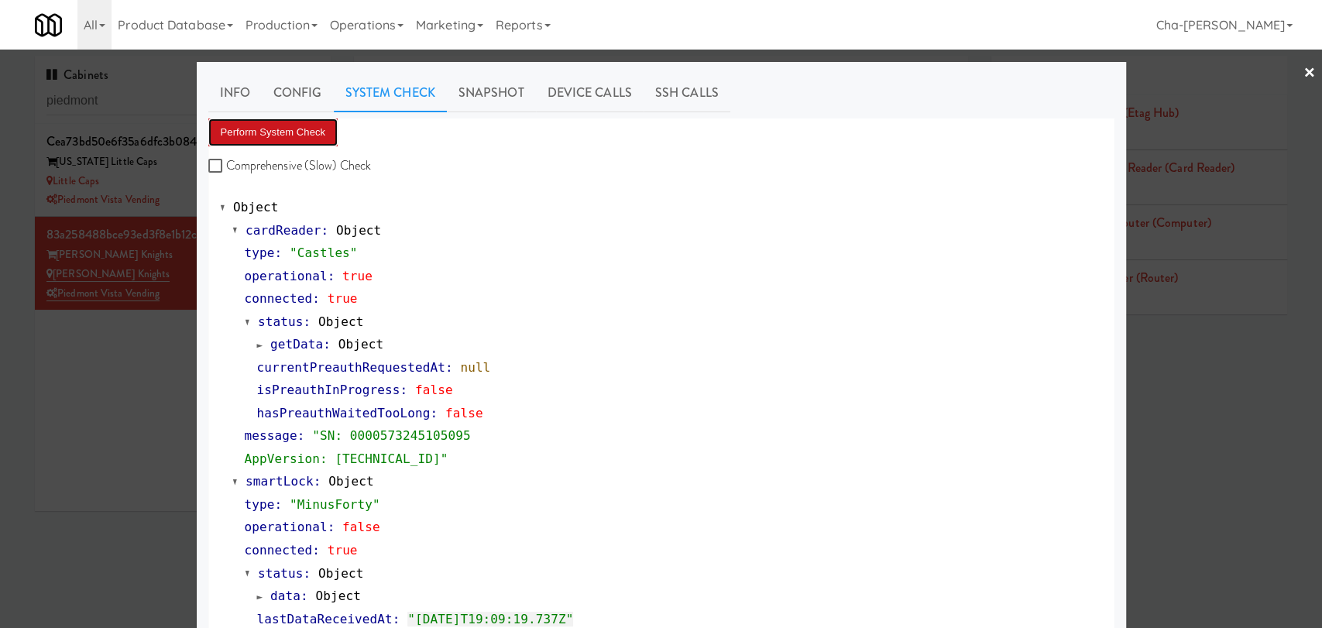
click at [313, 133] on button "Perform System Check" at bounding box center [273, 132] width 130 height 28
click at [79, 362] on div at bounding box center [661, 314] width 1322 height 628
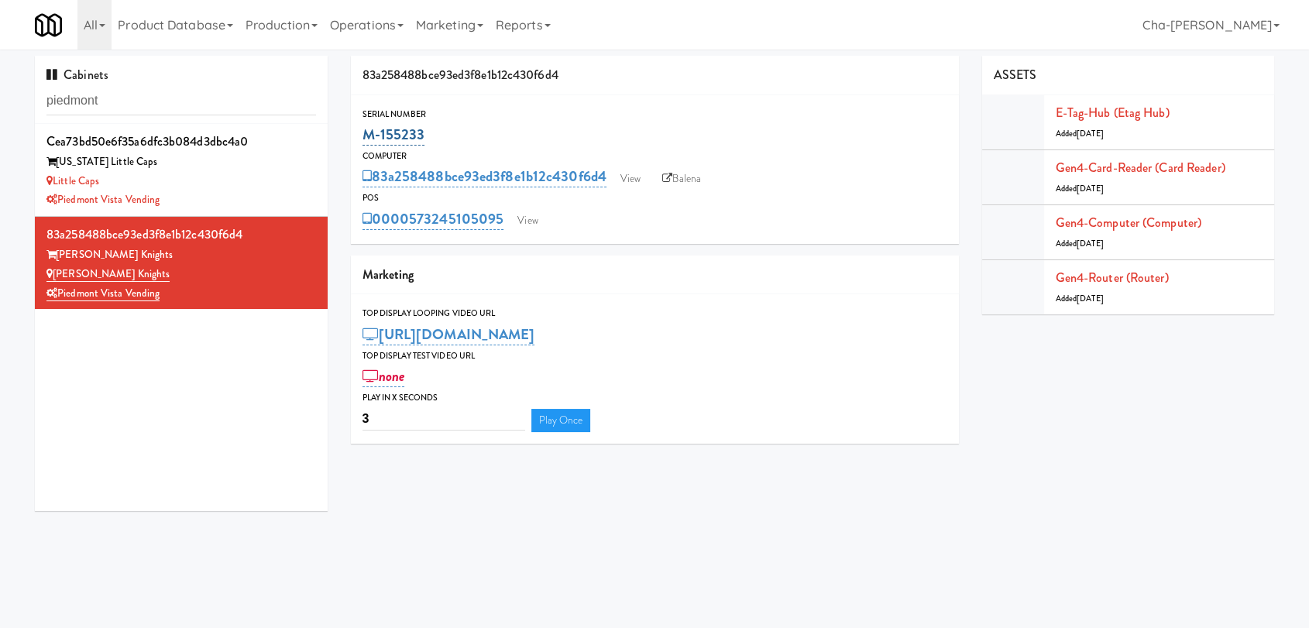
drag, startPoint x: 445, startPoint y: 145, endPoint x: 367, endPoint y: 142, distance: 78.3
click at [367, 142] on div "M-155233" at bounding box center [654, 135] width 585 height 26
copy link "M-155233"
click at [626, 175] on link "View" at bounding box center [630, 178] width 36 height 23
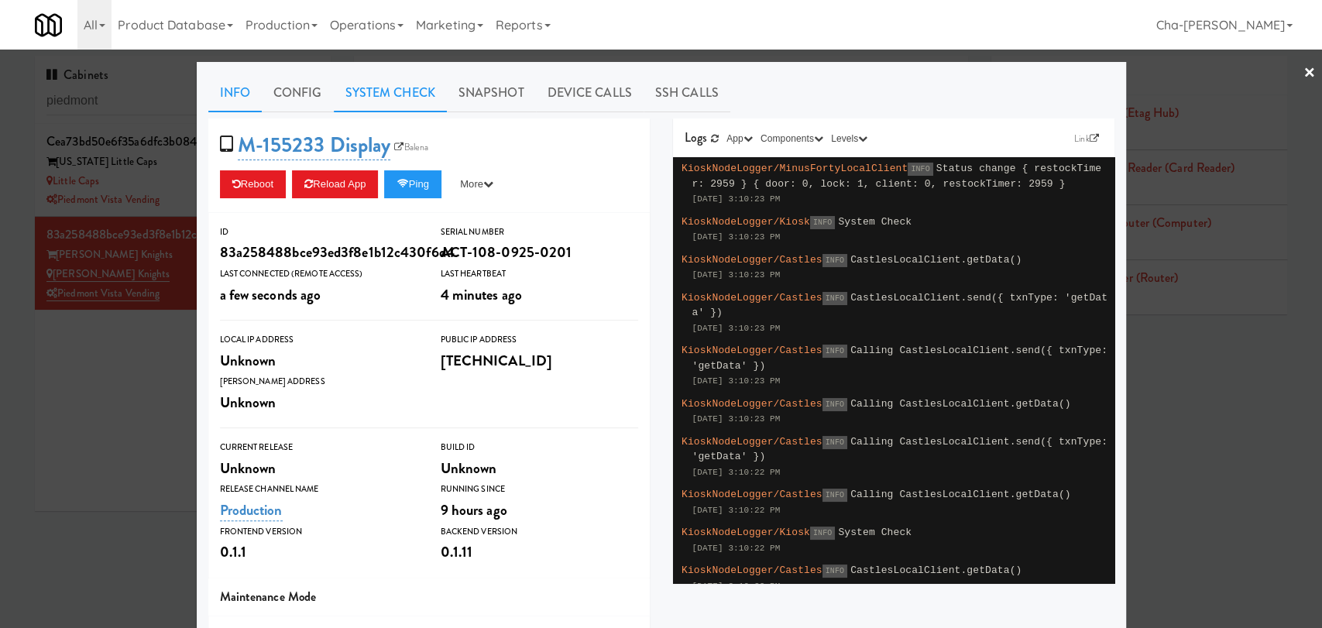
click at [396, 101] on link "System Check" at bounding box center [390, 93] width 113 height 39
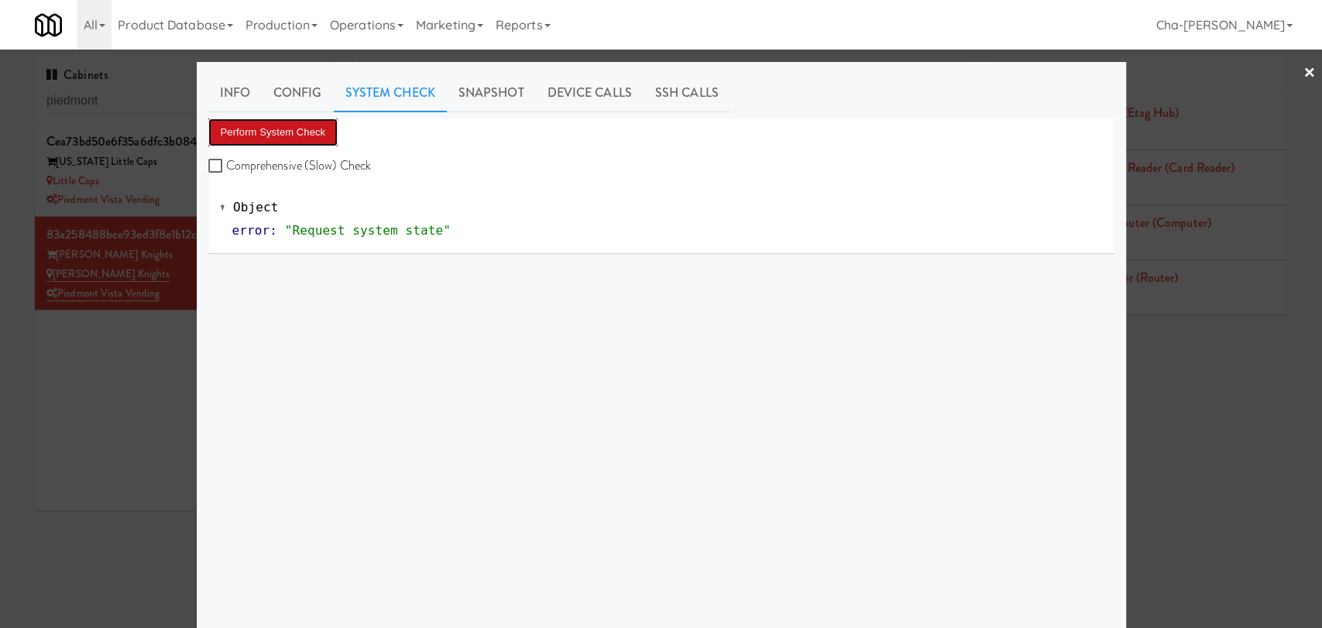
click at [280, 130] on button "Perform System Check" at bounding box center [273, 132] width 130 height 28
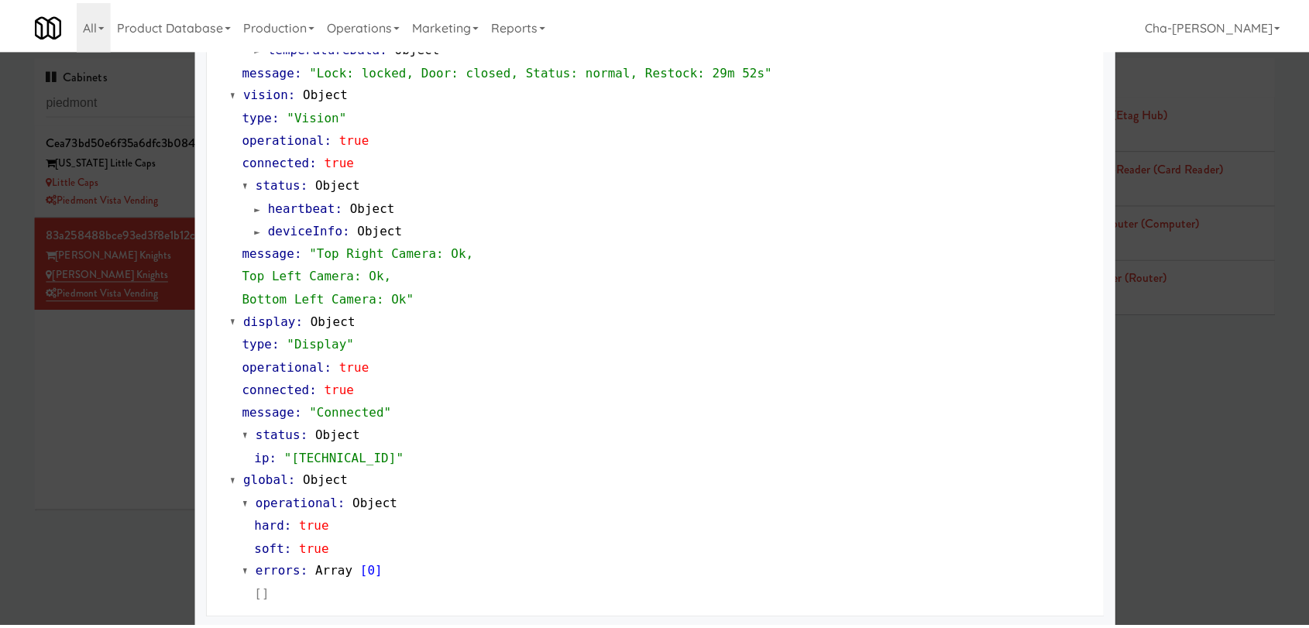
scroll to position [597, 0]
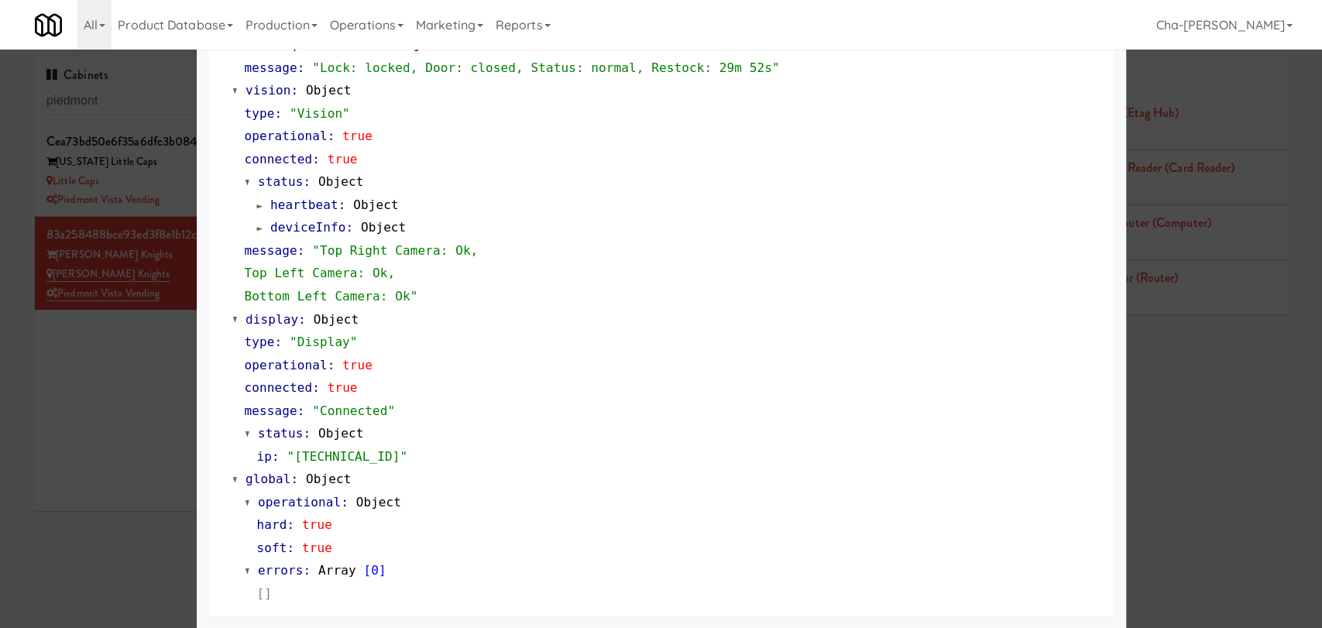
click at [127, 429] on div at bounding box center [661, 314] width 1322 height 628
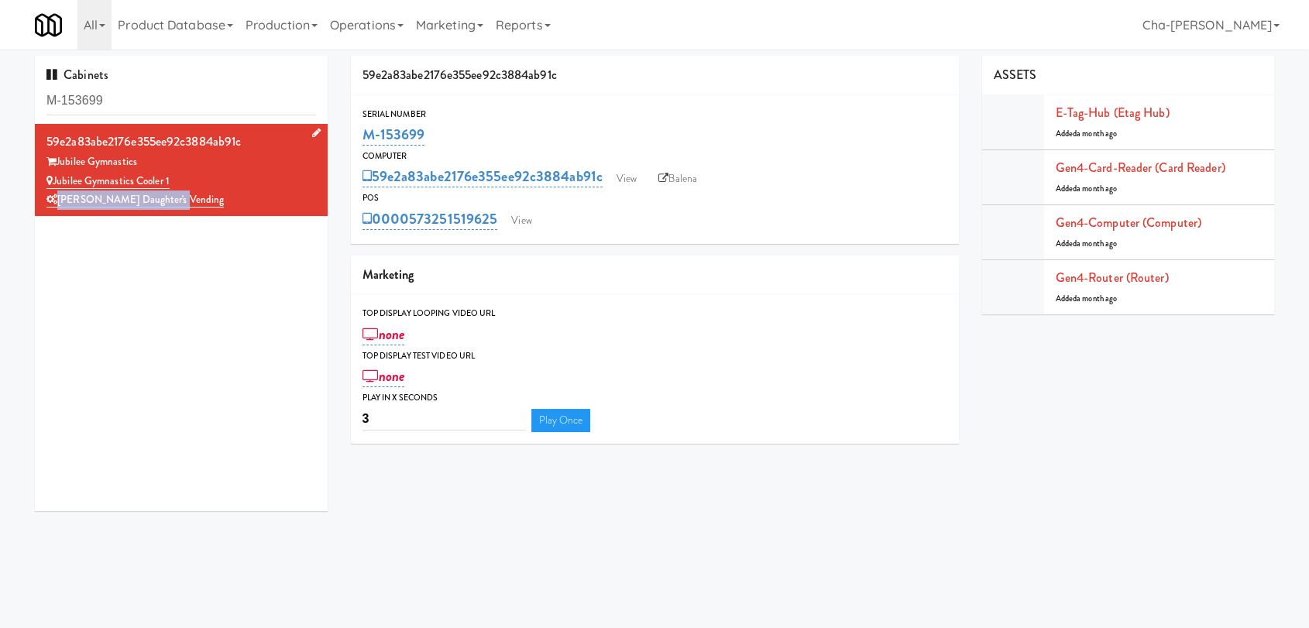
drag, startPoint x: 186, startPoint y: 180, endPoint x: 54, endPoint y: 175, distance: 131.7
click at [54, 175] on div "Jubilee Gymnastics Cooler 1" at bounding box center [180, 181] width 269 height 19
copy link "Jubilee Gymnastics Cooler 1"
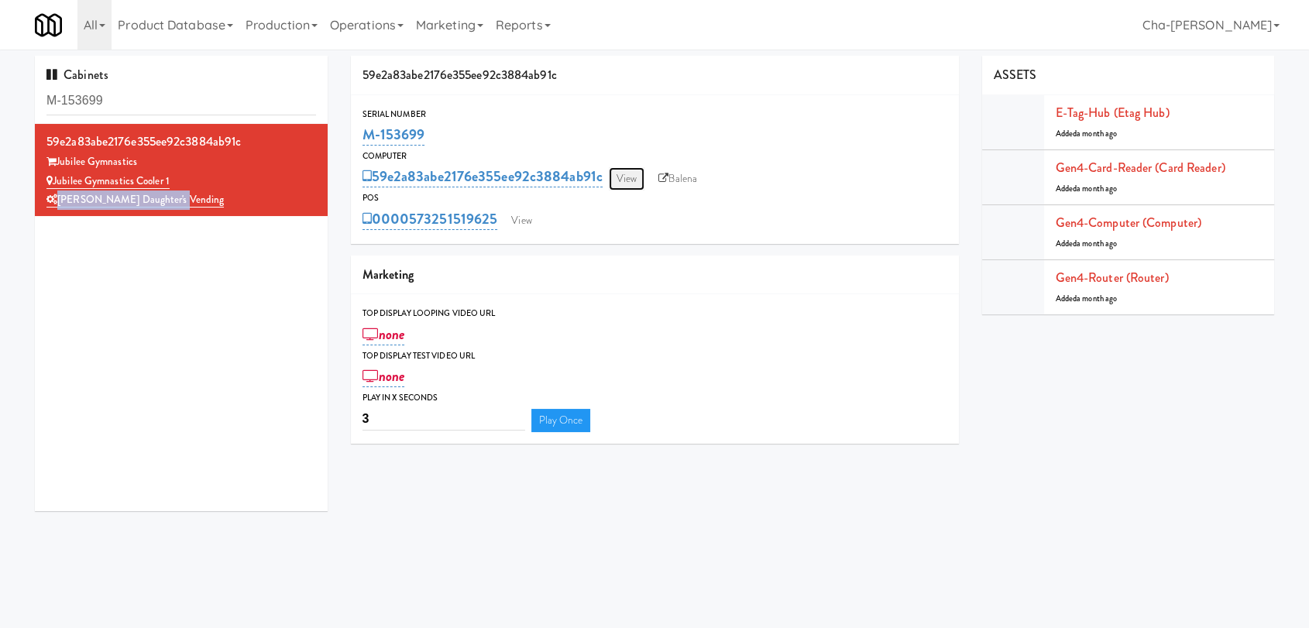
click at [636, 172] on link "View" at bounding box center [627, 178] width 36 height 23
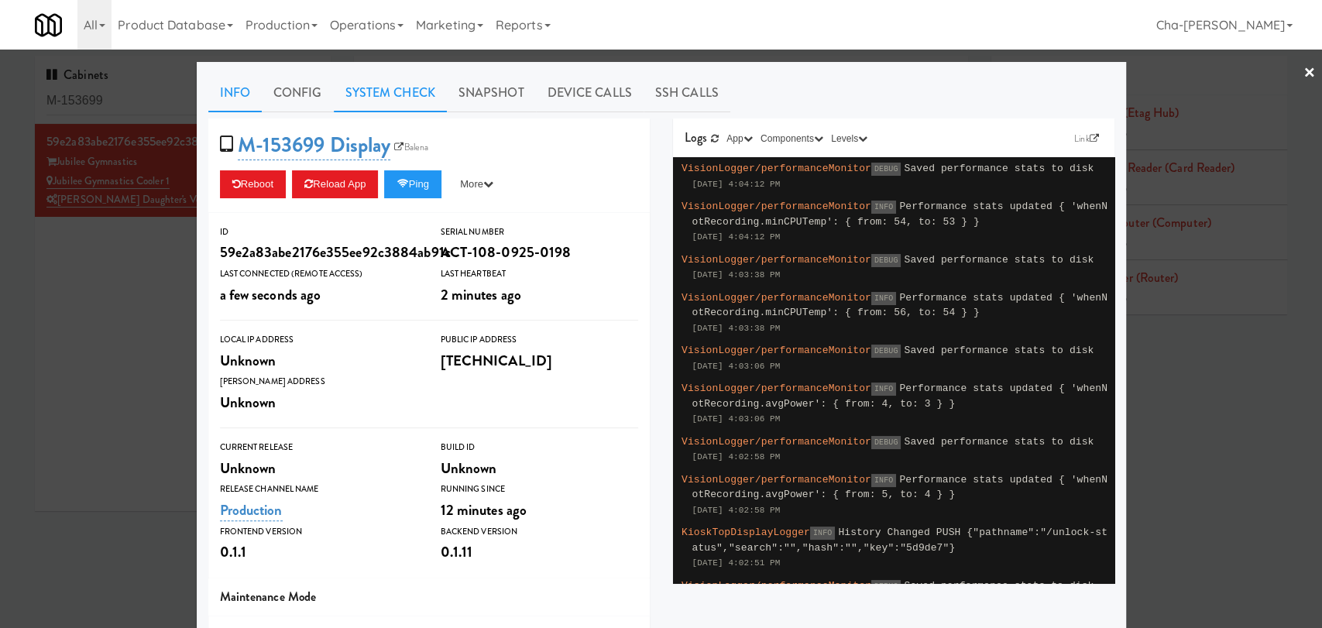
click at [396, 94] on link "System Check" at bounding box center [390, 93] width 113 height 39
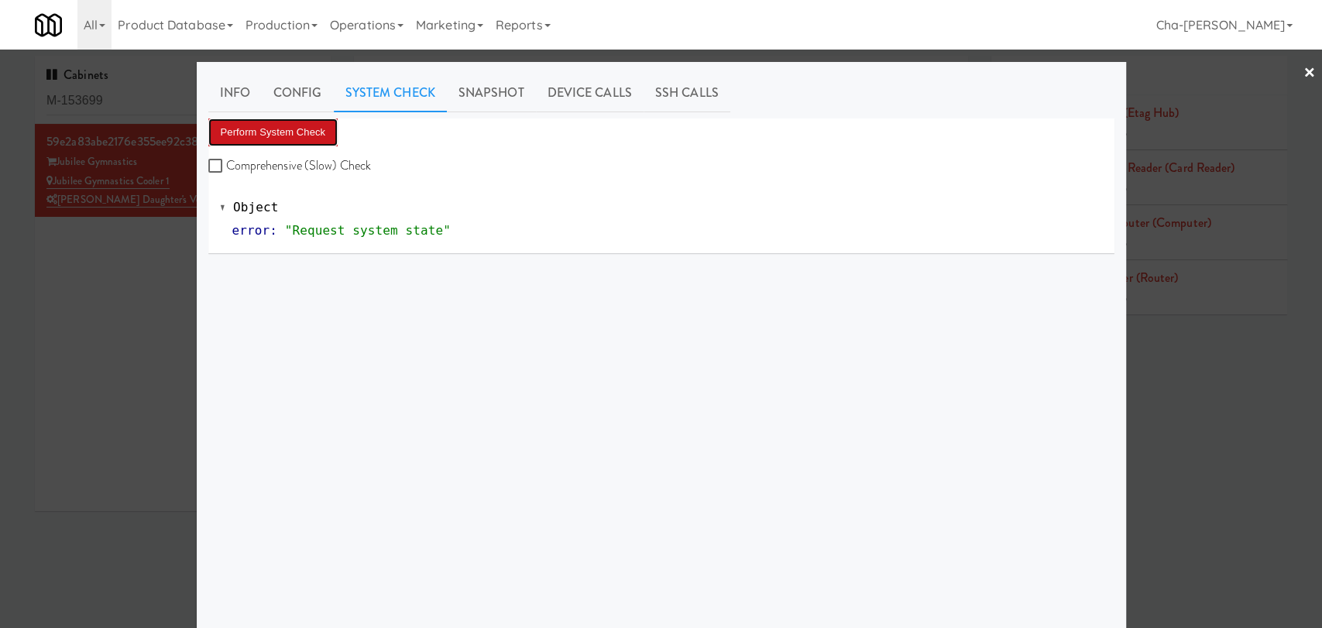
click at [267, 123] on button "Perform System Check" at bounding box center [273, 132] width 130 height 28
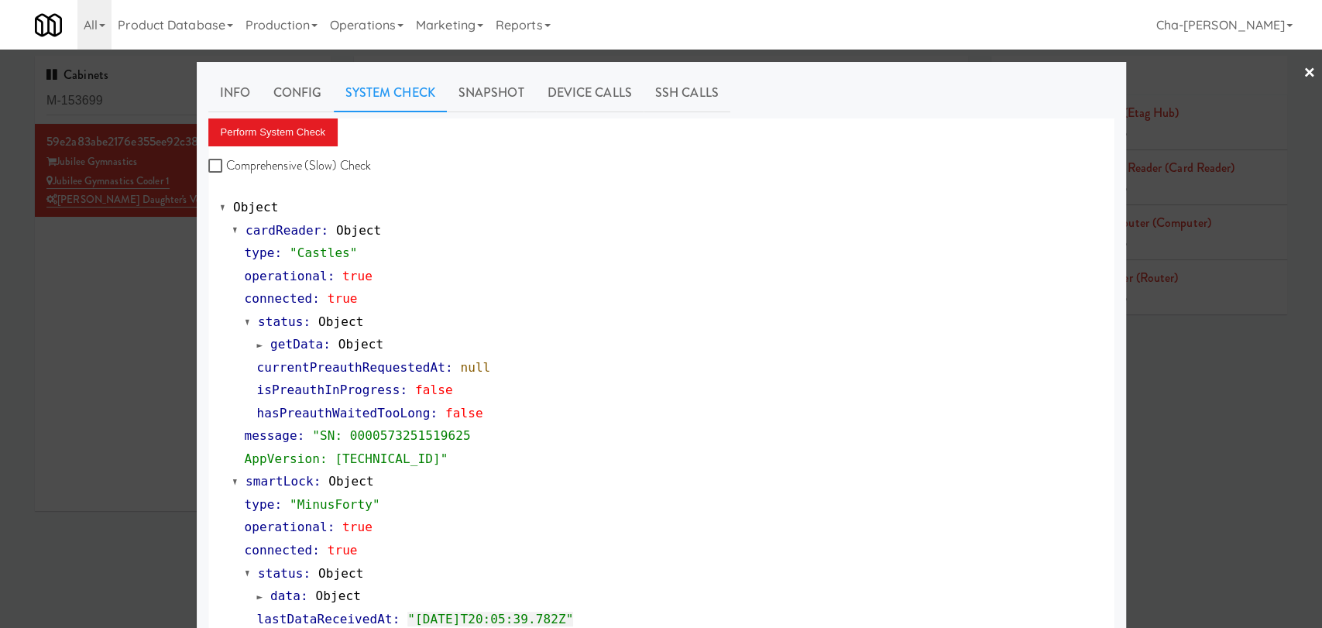
click at [105, 336] on div at bounding box center [661, 314] width 1322 height 628
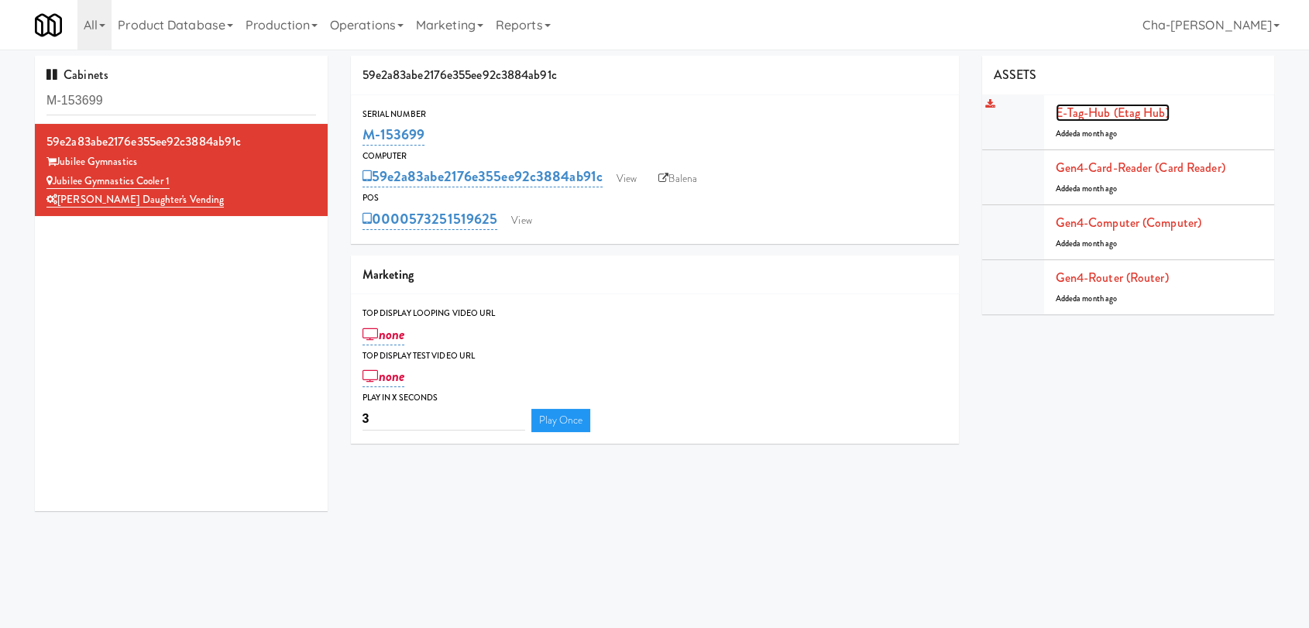
click at [1093, 108] on link "E-tag-hub (Etag Hub)" at bounding box center [1112, 113] width 114 height 18
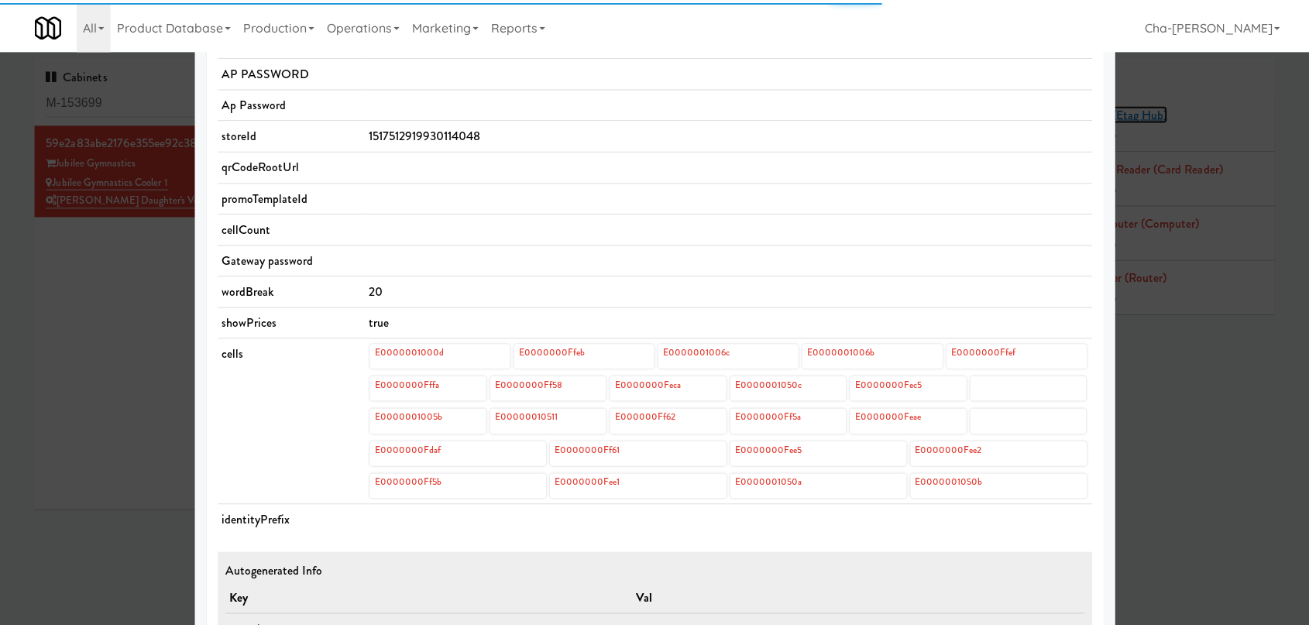
scroll to position [430, 0]
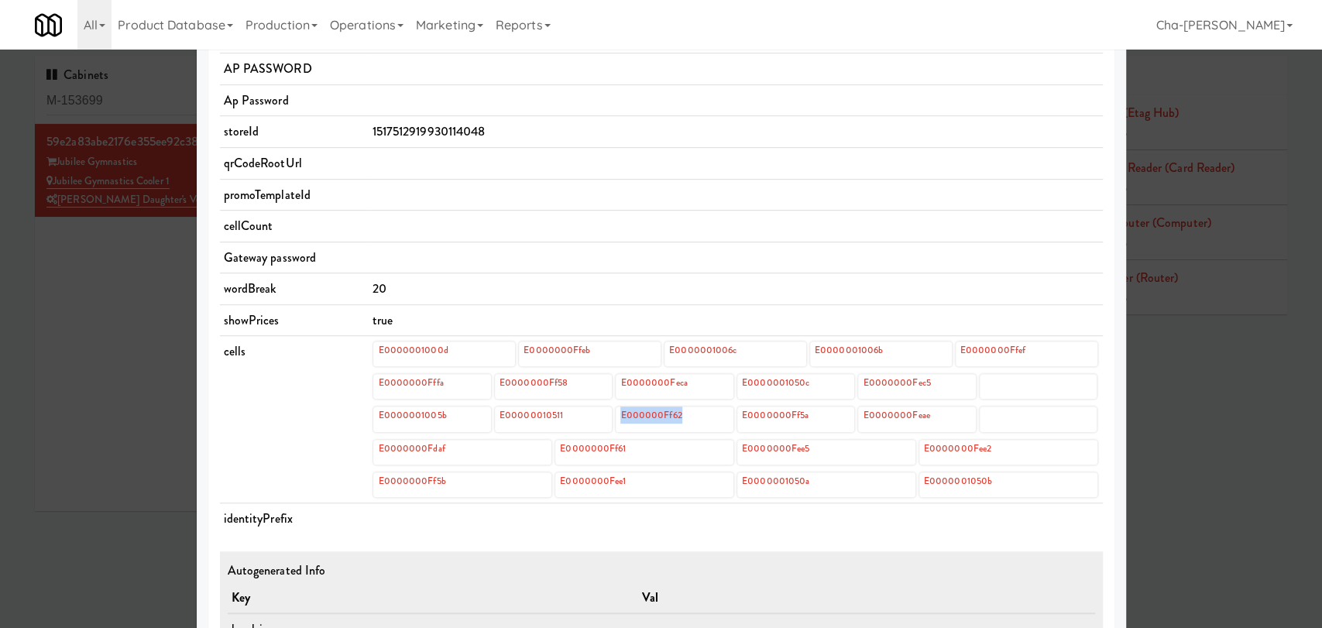
drag, startPoint x: 691, startPoint y: 410, endPoint x: 613, endPoint y: 407, distance: 78.3
click at [616, 407] on div "E000000Ff62" at bounding box center [675, 419] width 118 height 25
copy link "E000000Ff62"
click at [112, 441] on div at bounding box center [661, 314] width 1322 height 628
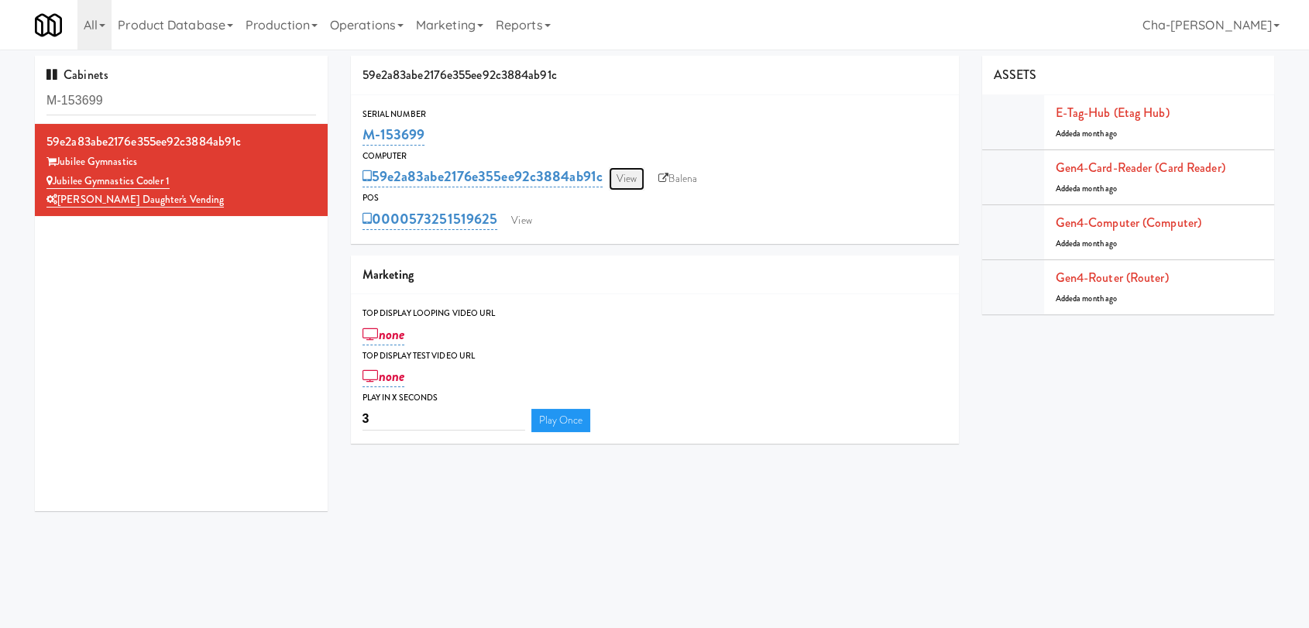
click at [633, 182] on link "View" at bounding box center [627, 178] width 36 height 23
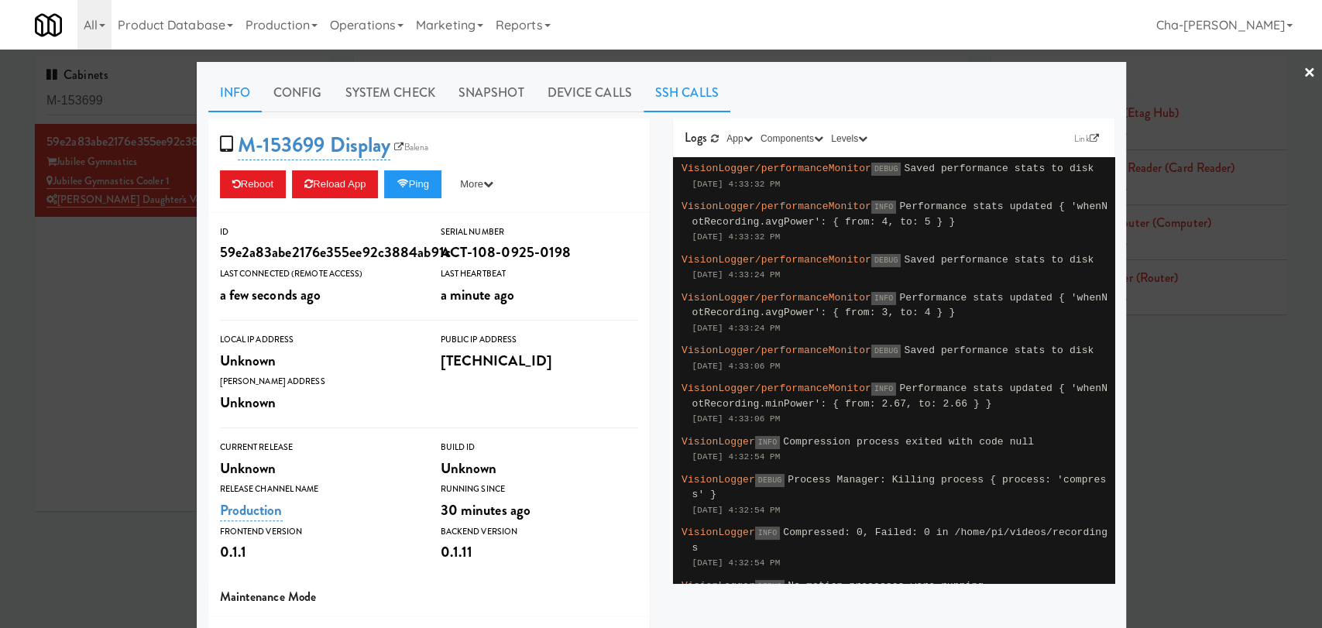
click at [663, 87] on link "SSH Calls" at bounding box center [686, 93] width 87 height 39
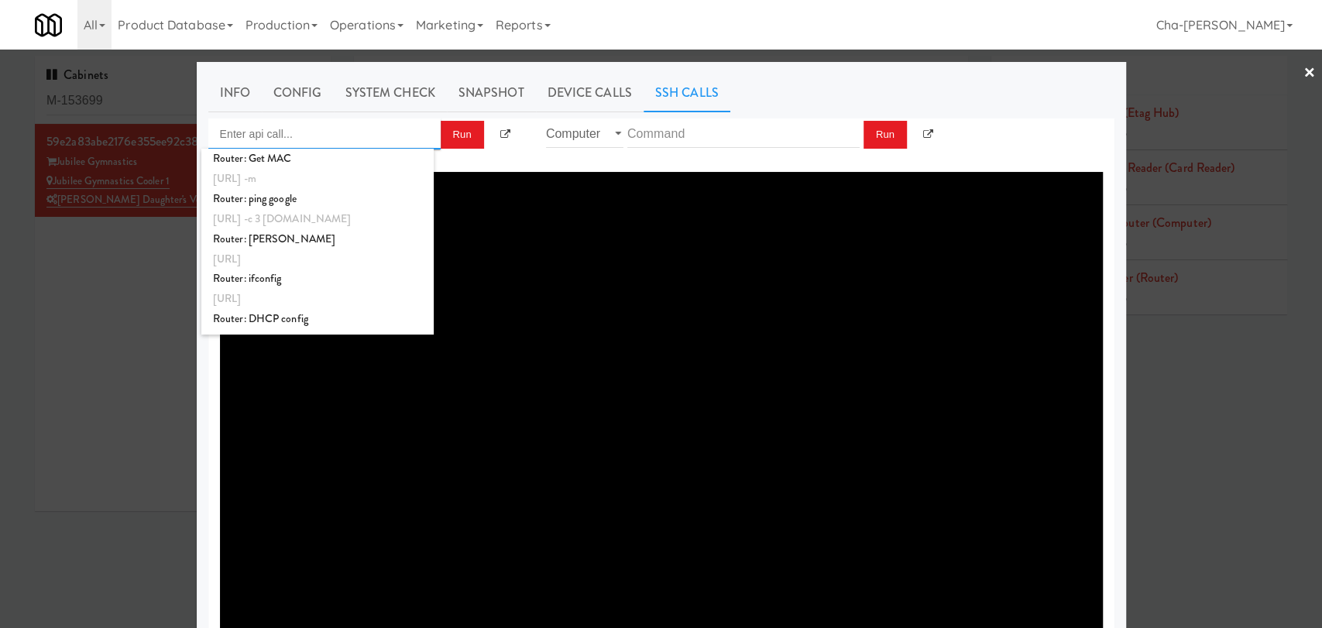
click at [340, 129] on input "Enter api call..." at bounding box center [324, 133] width 232 height 31
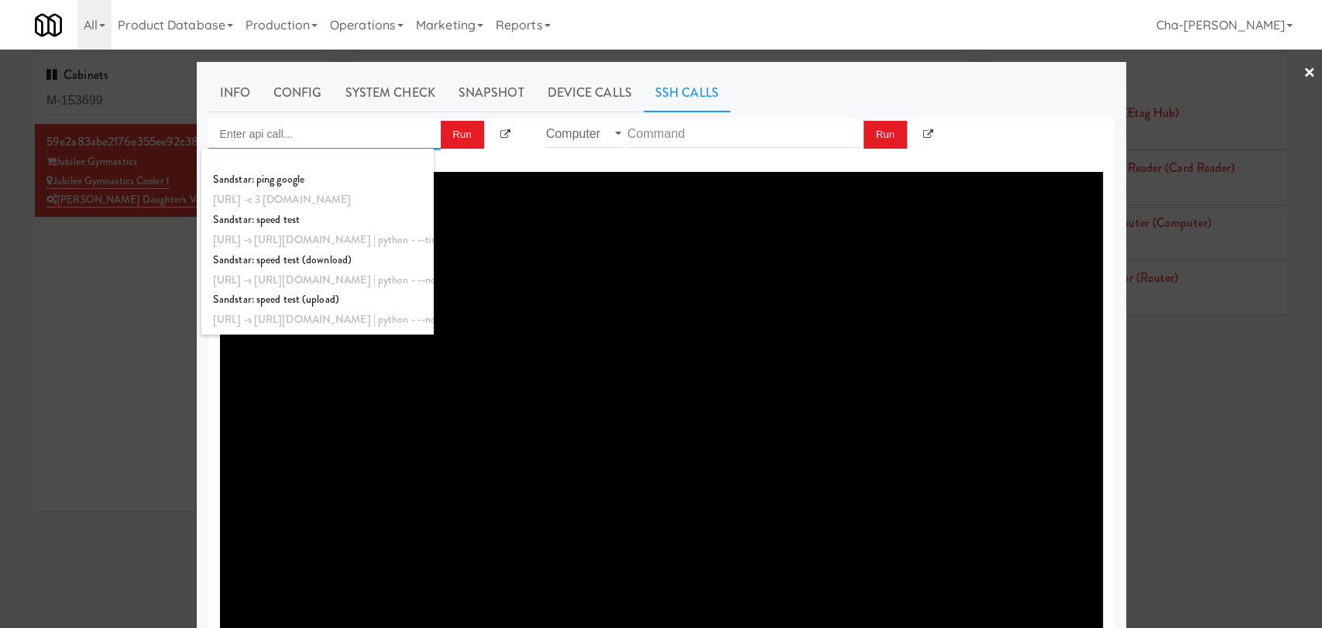
scroll to position [579, 0]
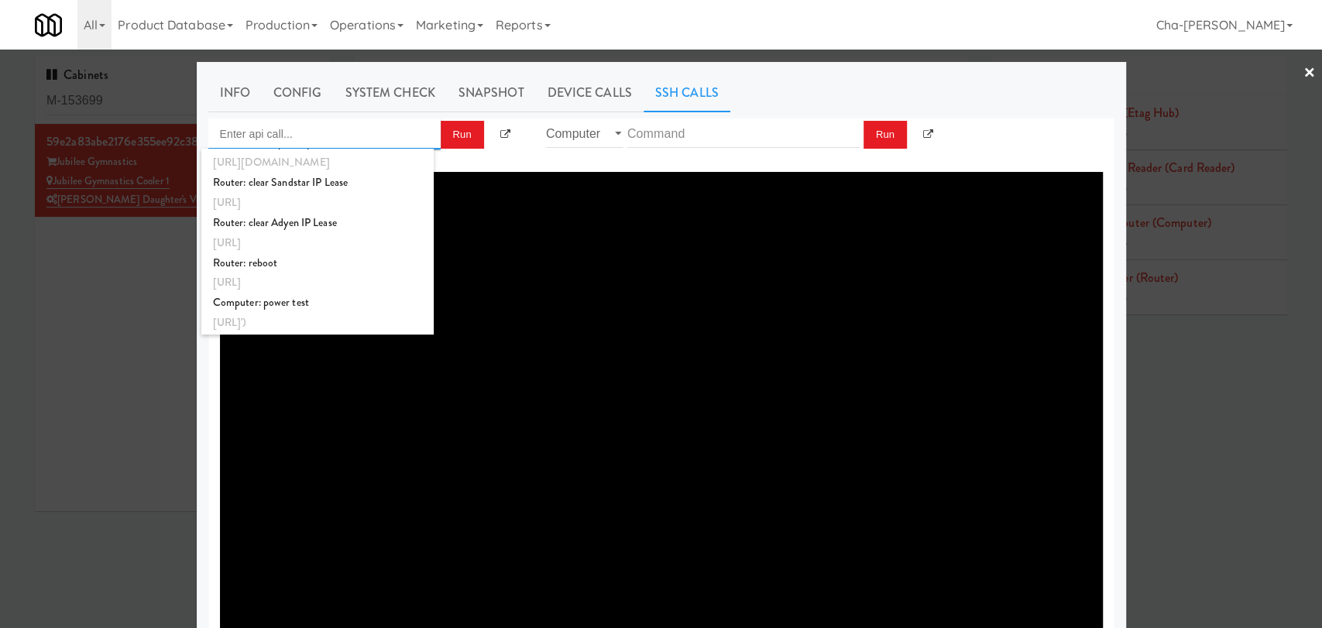
click at [287, 271] on div "Router: reboot" at bounding box center [317, 263] width 209 height 20
type input "Router: reboot"
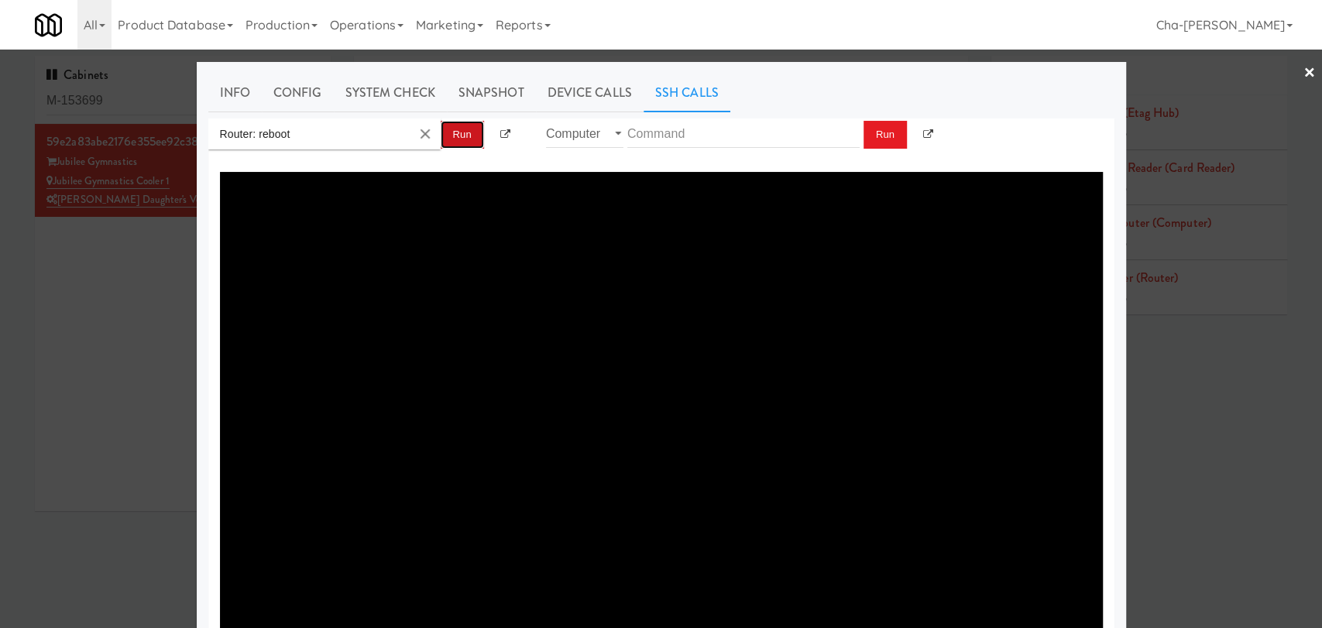
click at [461, 125] on button "Run" at bounding box center [462, 135] width 43 height 28
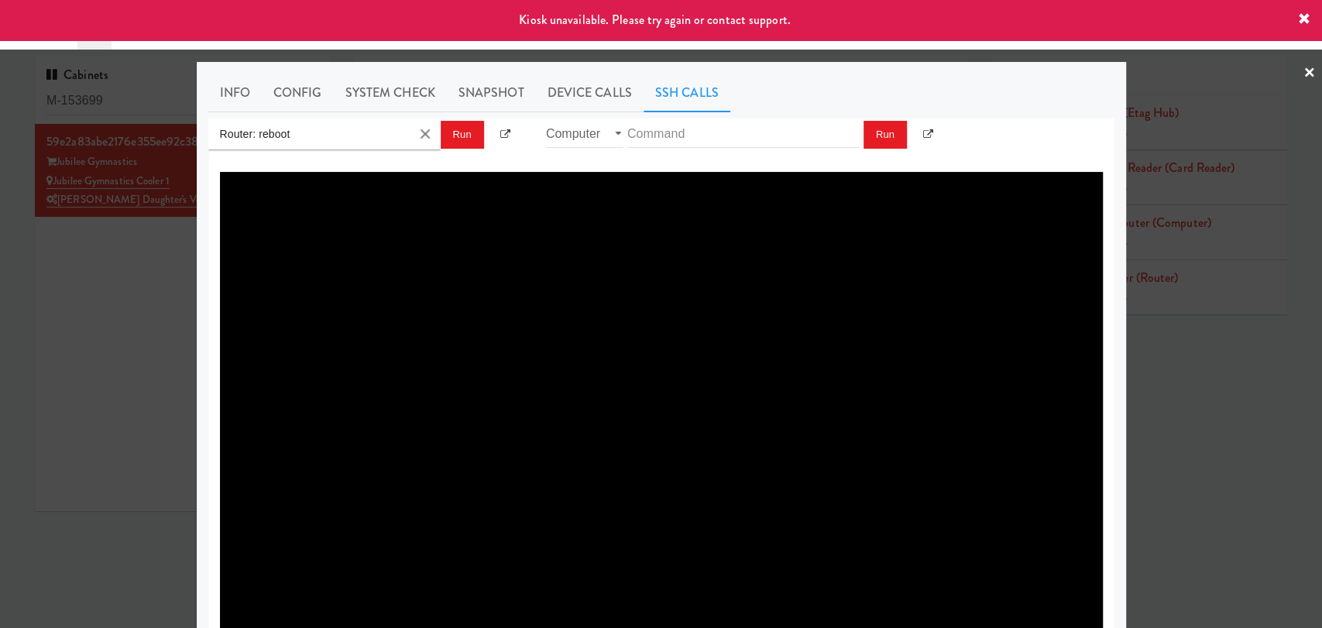
click at [134, 348] on div at bounding box center [661, 314] width 1322 height 628
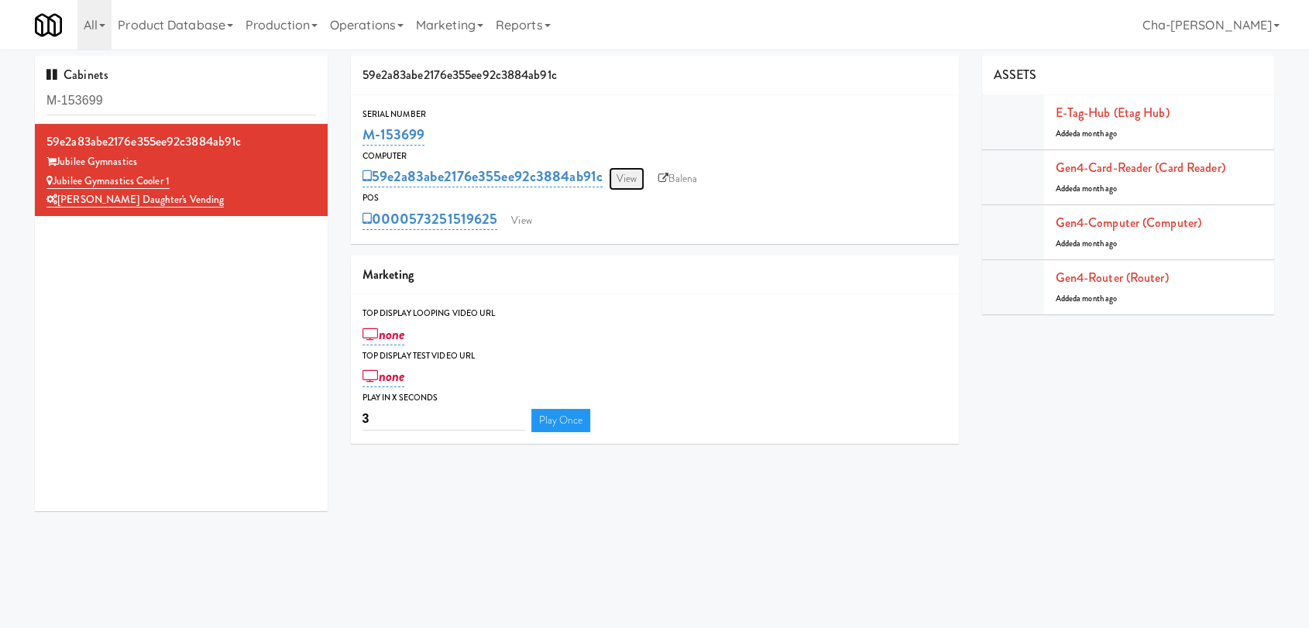
click at [619, 175] on link "View" at bounding box center [627, 178] width 36 height 23
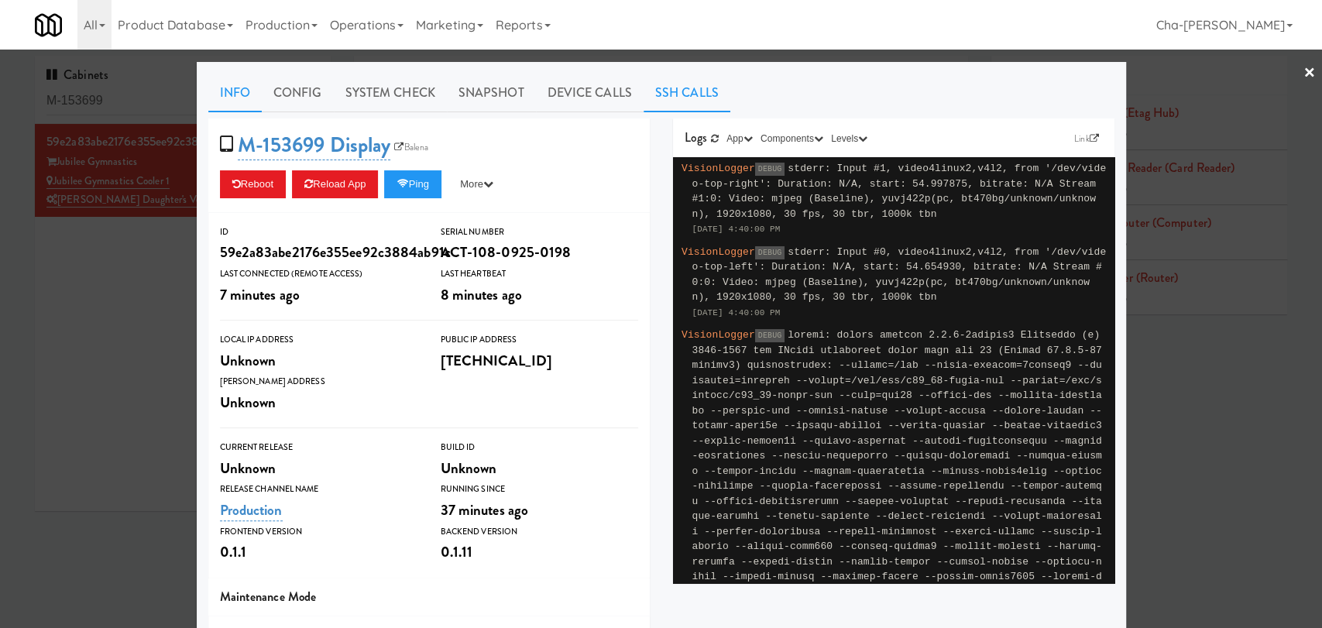
click at [669, 93] on link "SSH Calls" at bounding box center [686, 93] width 87 height 39
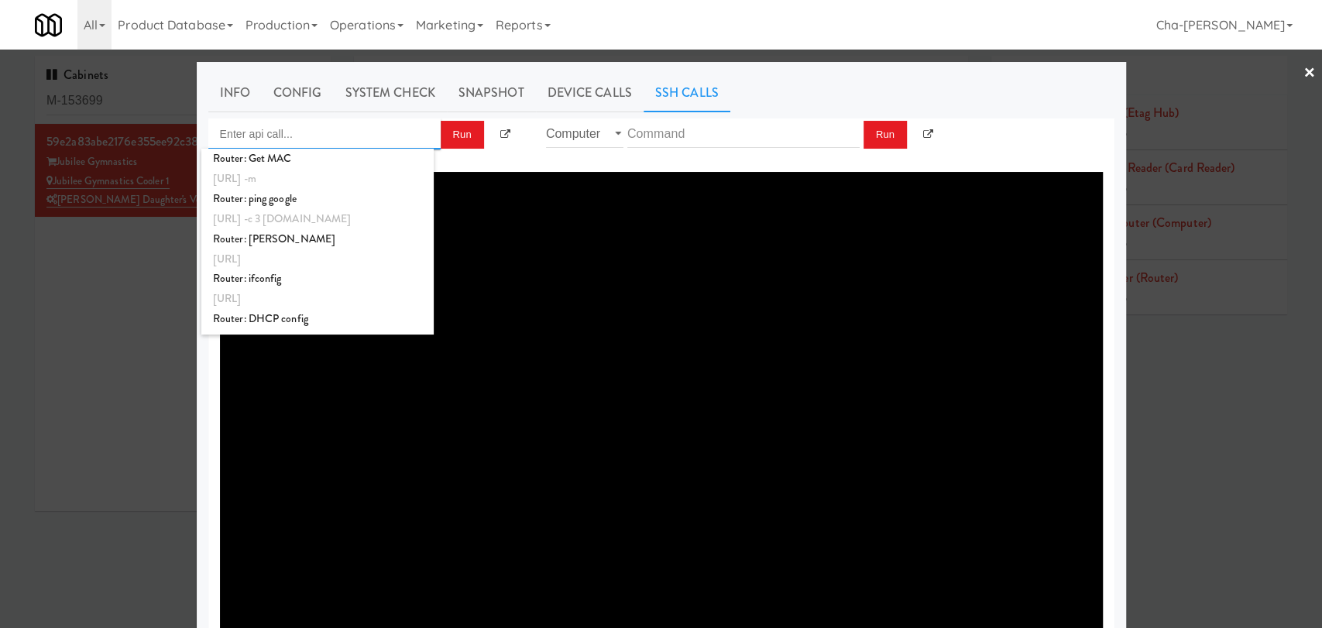
click at [328, 134] on input "Enter api call..." at bounding box center [324, 133] width 232 height 31
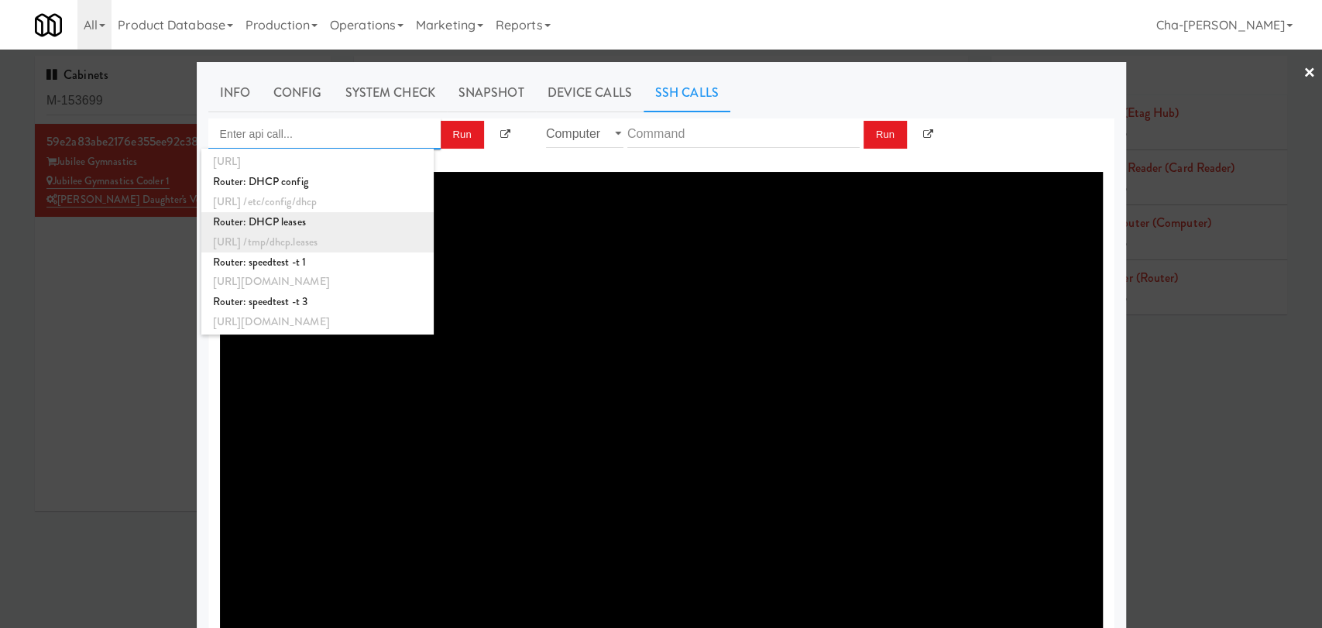
scroll to position [172, 0]
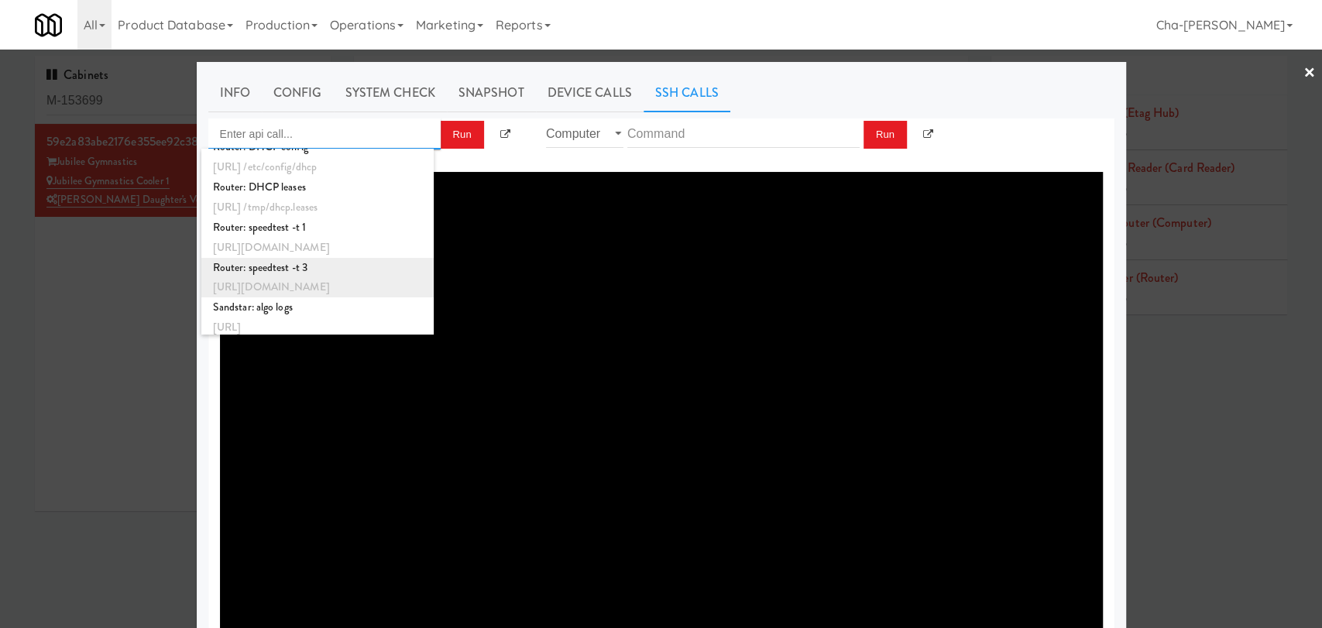
click at [338, 274] on div "Router: speedtest -t 3" at bounding box center [317, 268] width 209 height 20
type input "Router: speedtest -t 3"
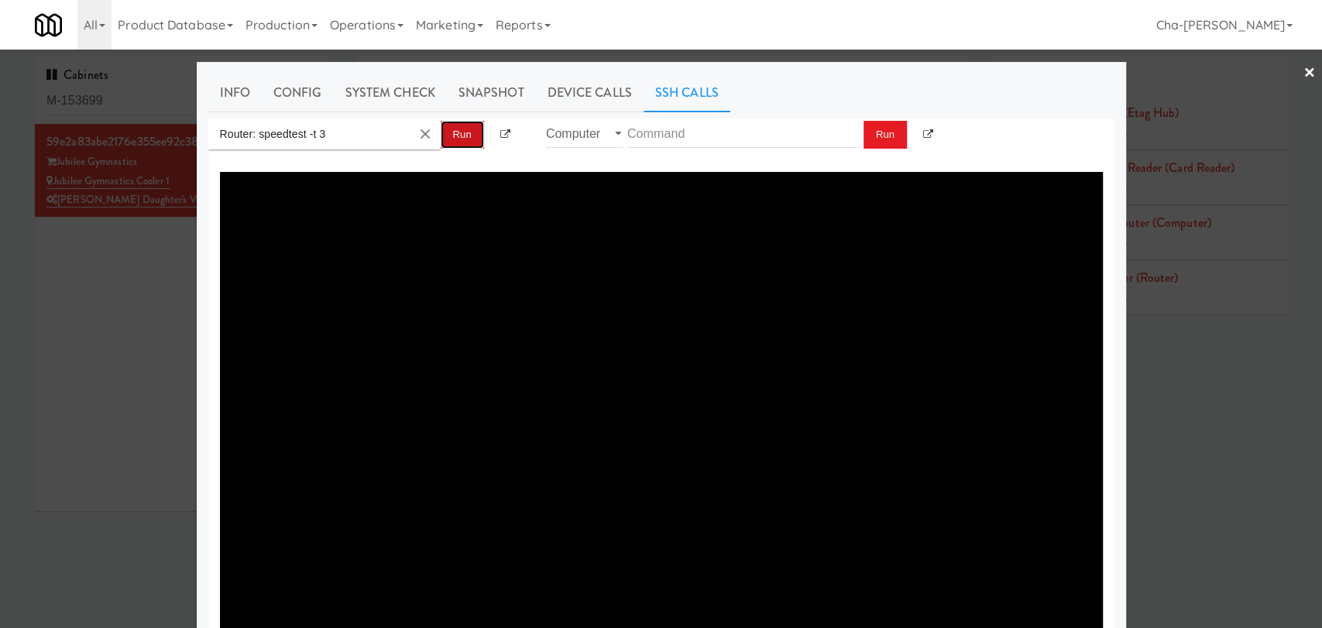
click at [458, 132] on button "Run" at bounding box center [462, 135] width 43 height 28
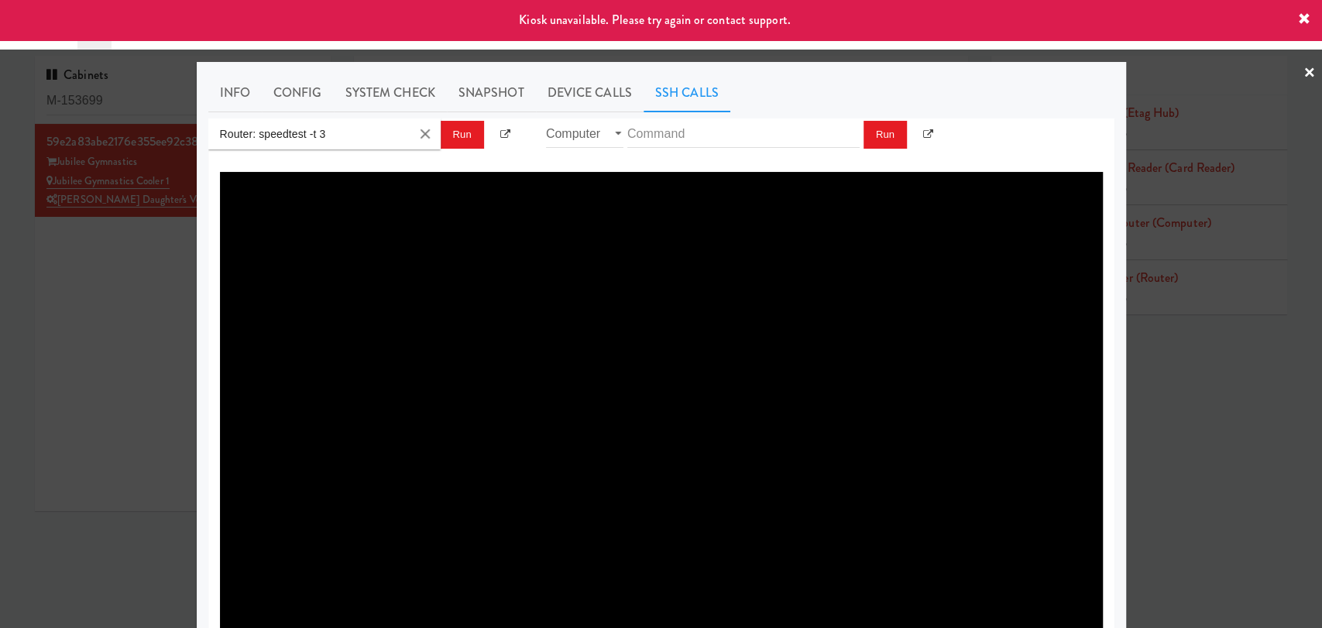
click at [1303, 70] on link "×" at bounding box center [1309, 74] width 12 height 48
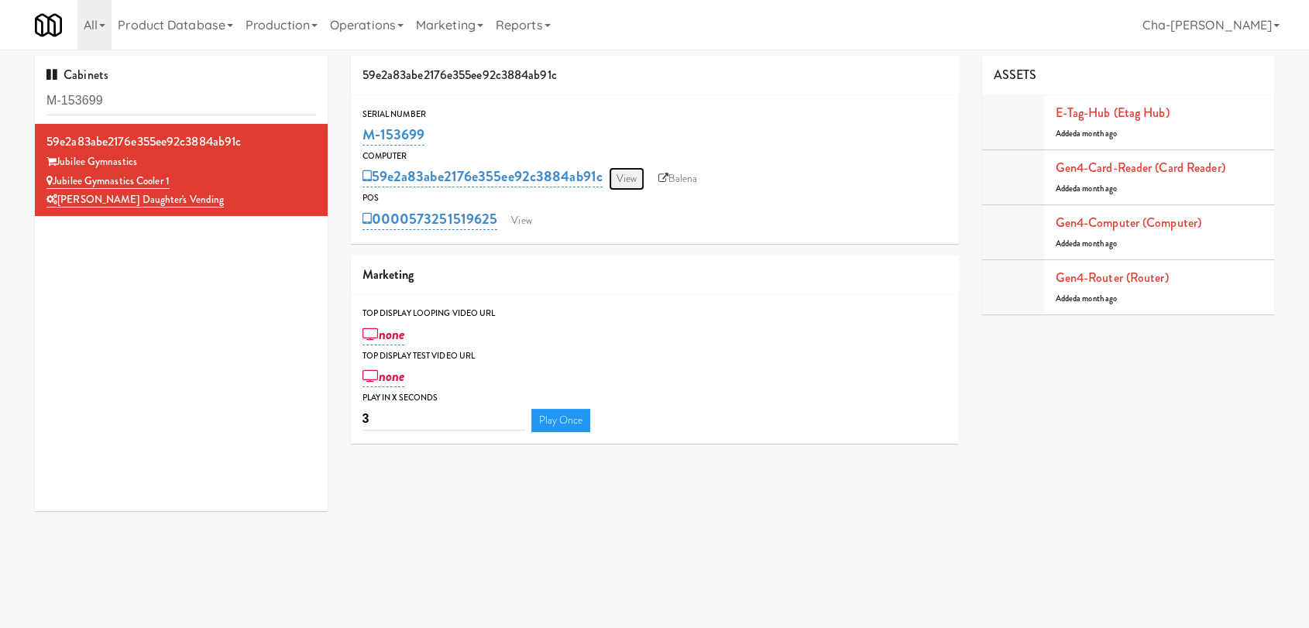
click at [626, 177] on link "View" at bounding box center [627, 178] width 36 height 23
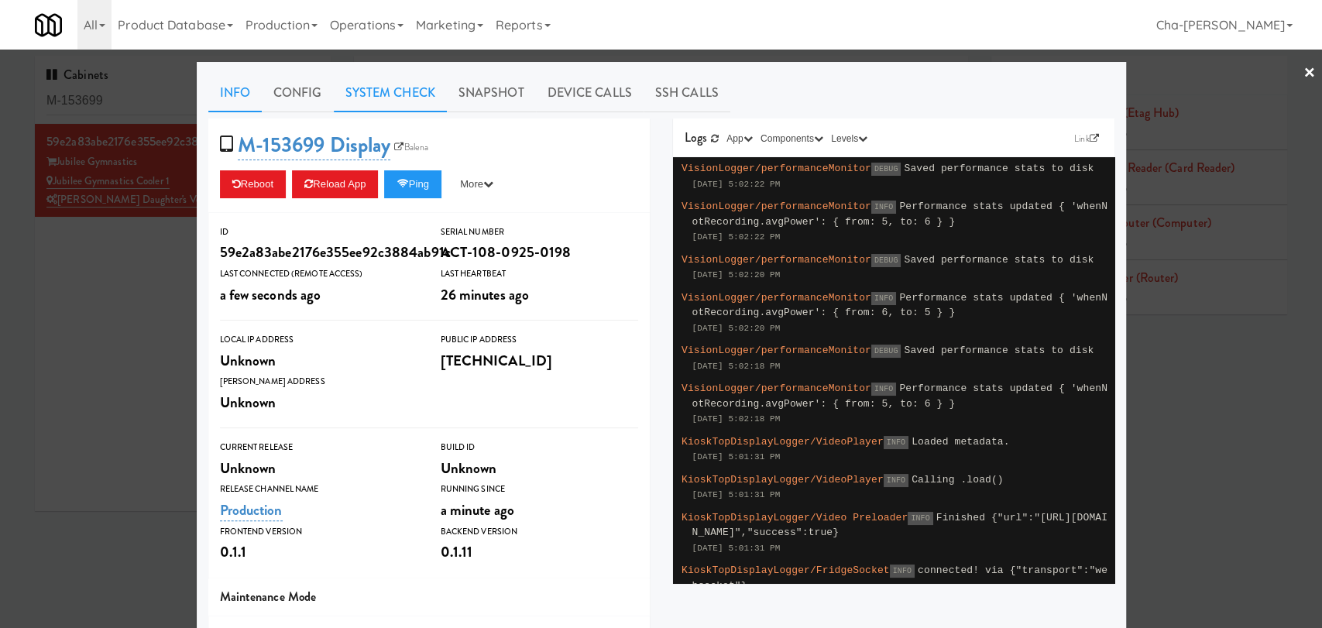
click at [403, 90] on link "System Check" at bounding box center [390, 93] width 113 height 39
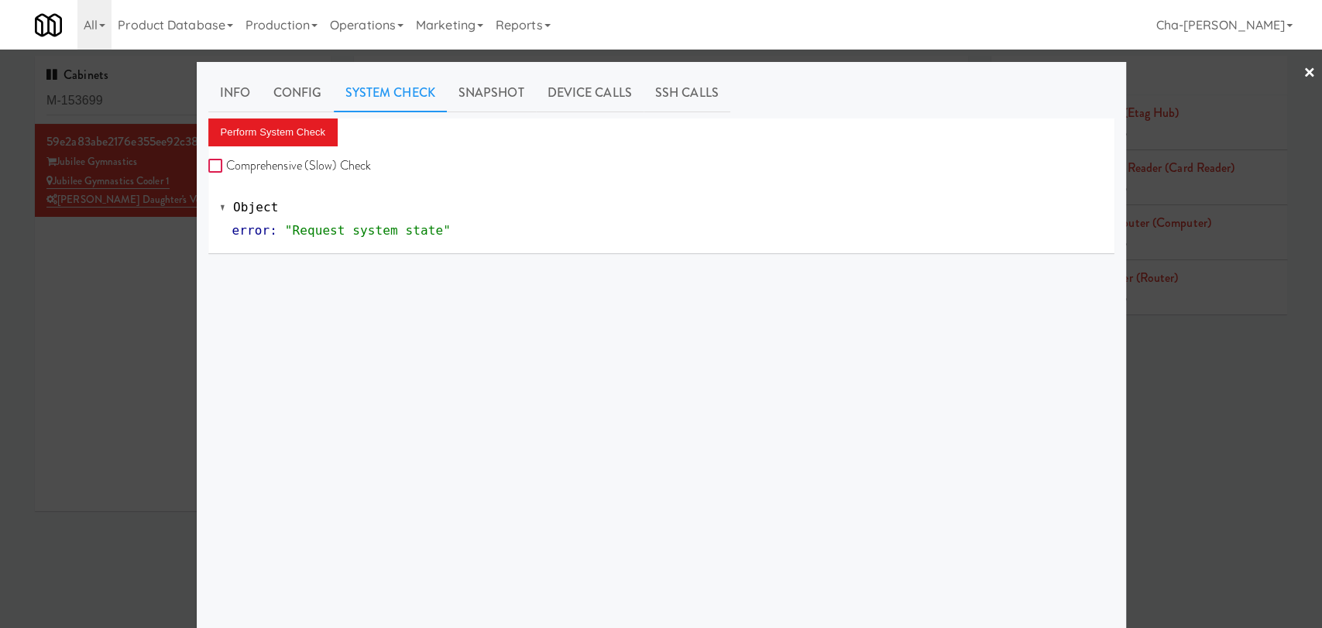
click at [217, 162] on input "Comprehensive (Slow) Check" at bounding box center [217, 166] width 18 height 12
checkbox input "true"
click at [261, 135] on button "Perform System Check" at bounding box center [273, 132] width 130 height 28
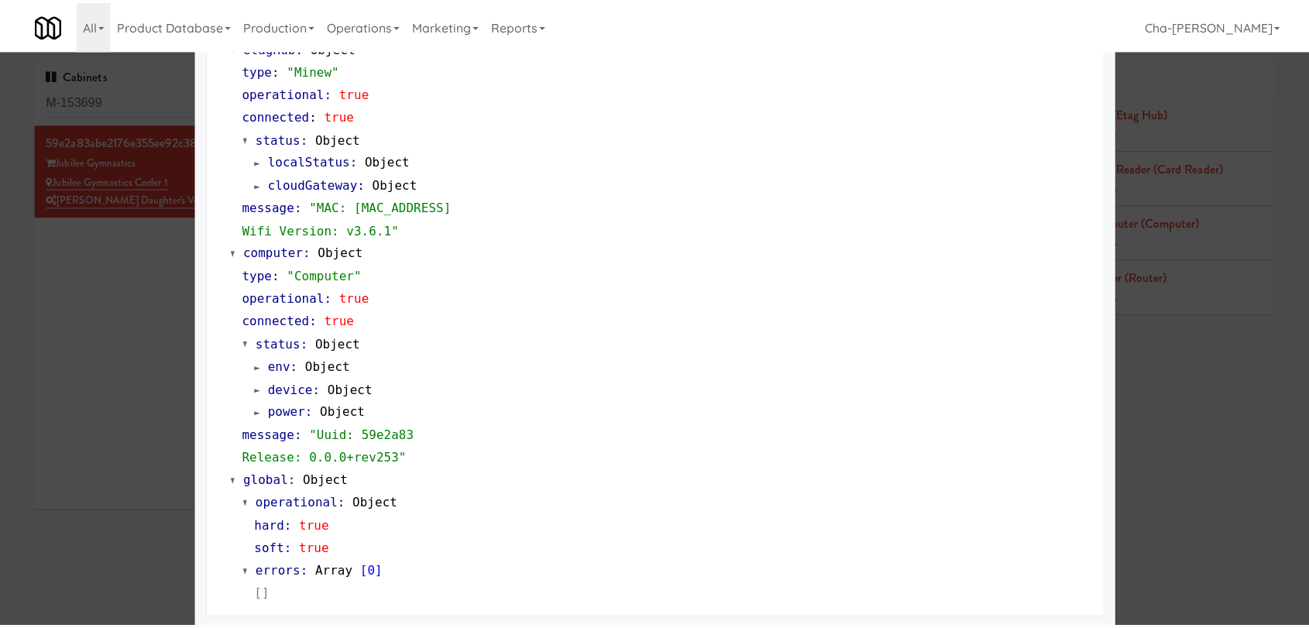
scroll to position [1306, 0]
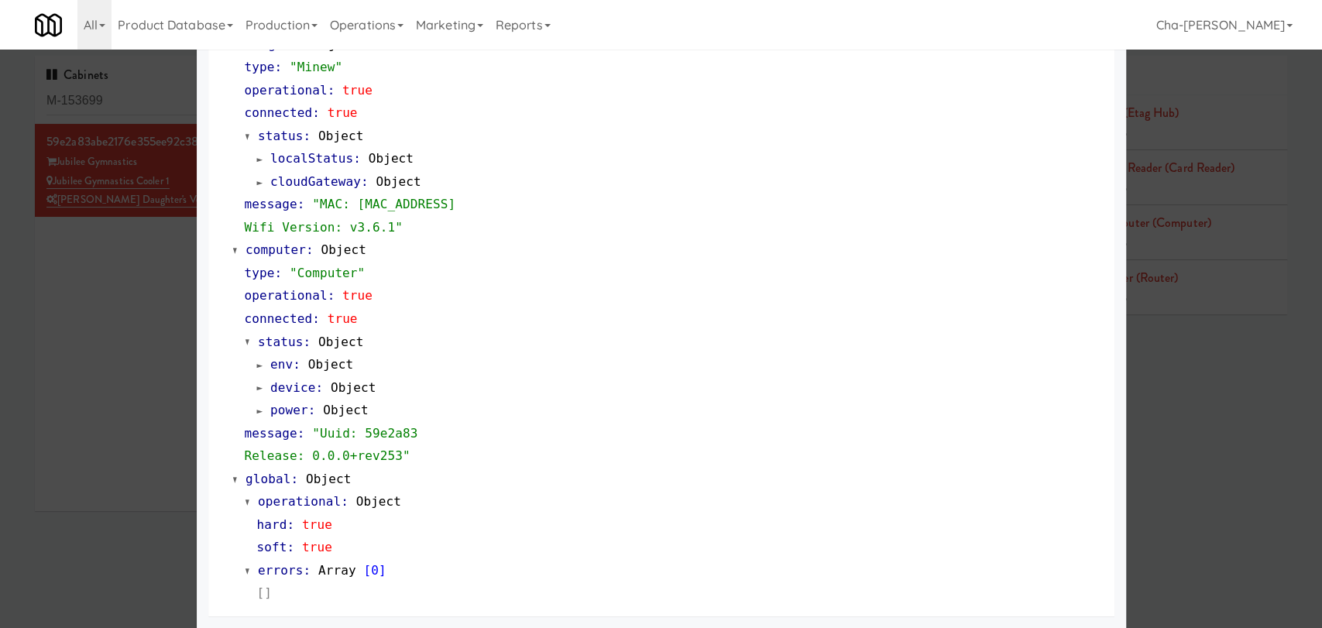
click at [73, 326] on div at bounding box center [661, 314] width 1322 height 628
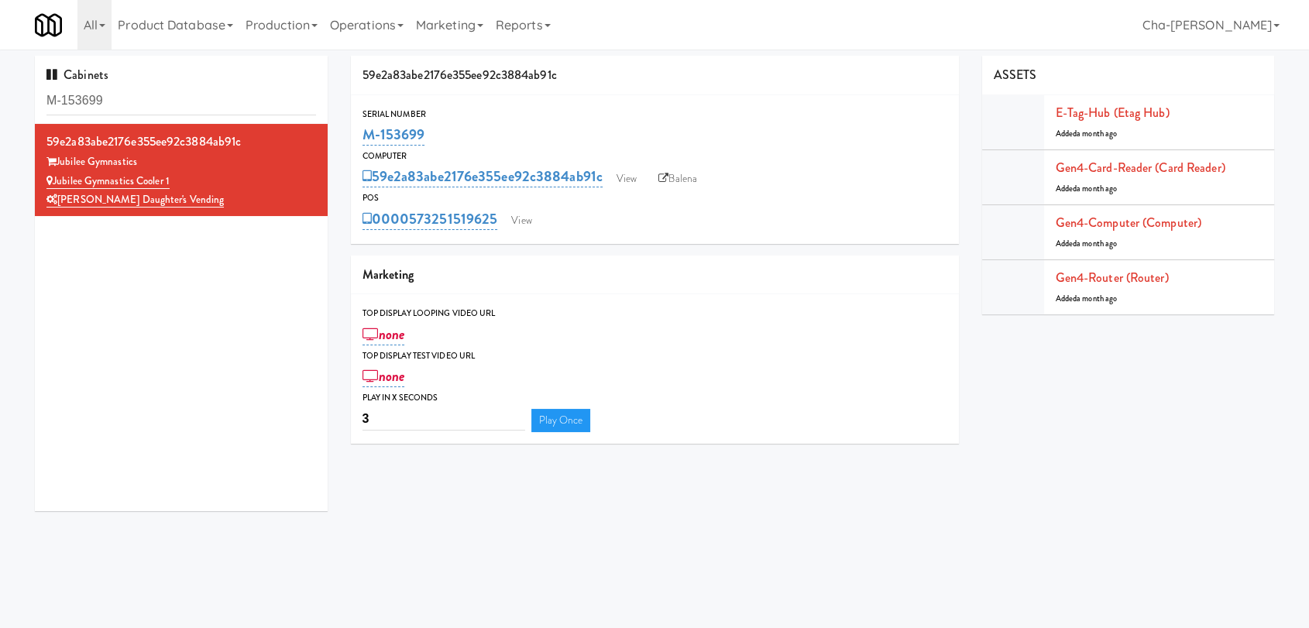
click at [746, 146] on div "M-153699" at bounding box center [654, 135] width 585 height 26
click at [626, 182] on link "View" at bounding box center [627, 178] width 36 height 23
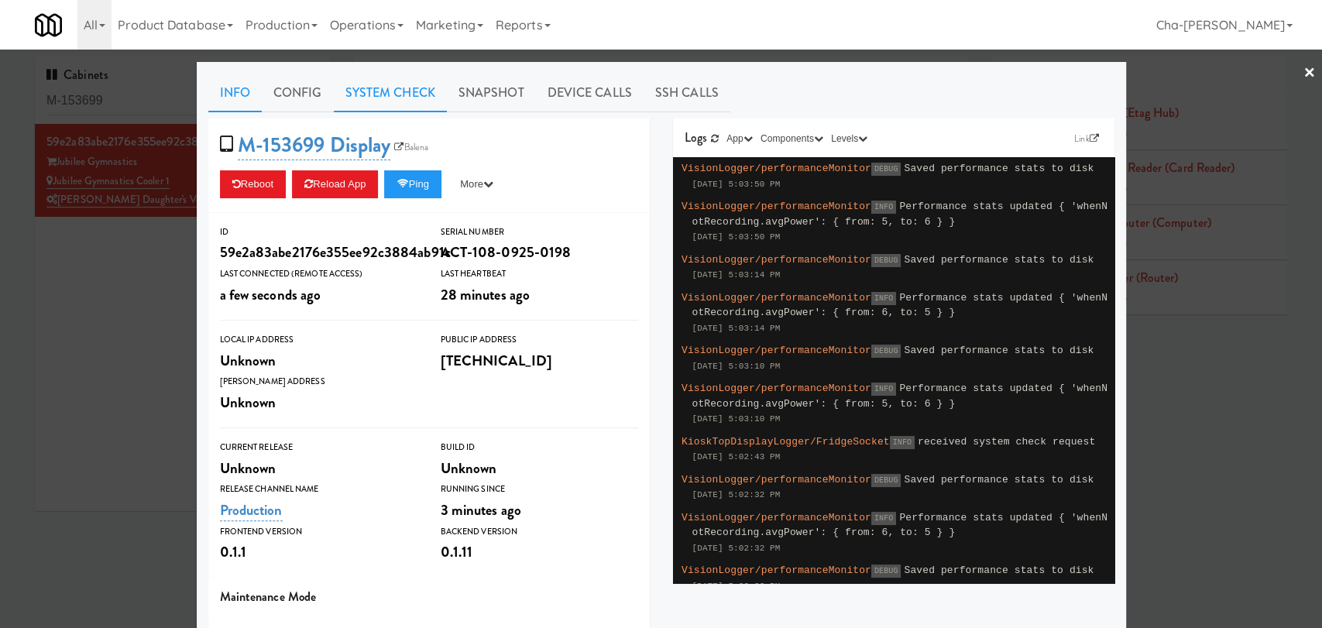
click at [368, 87] on link "System Check" at bounding box center [390, 93] width 113 height 39
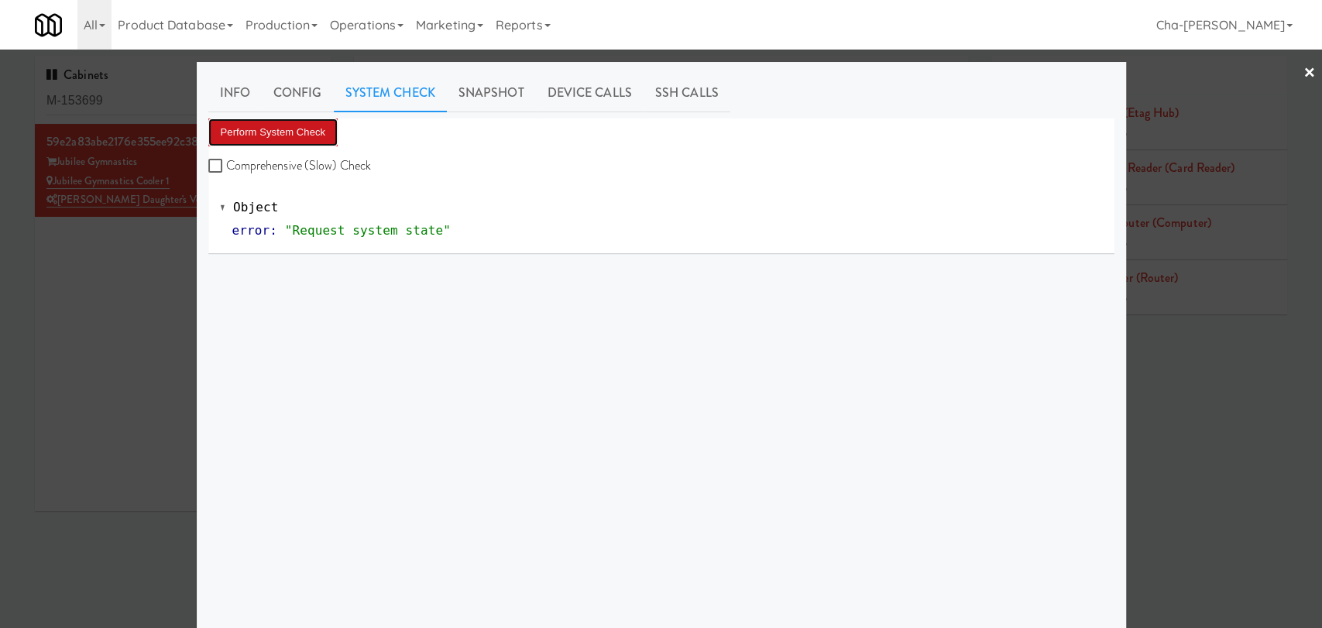
click at [293, 129] on button "Perform System Check" at bounding box center [273, 132] width 130 height 28
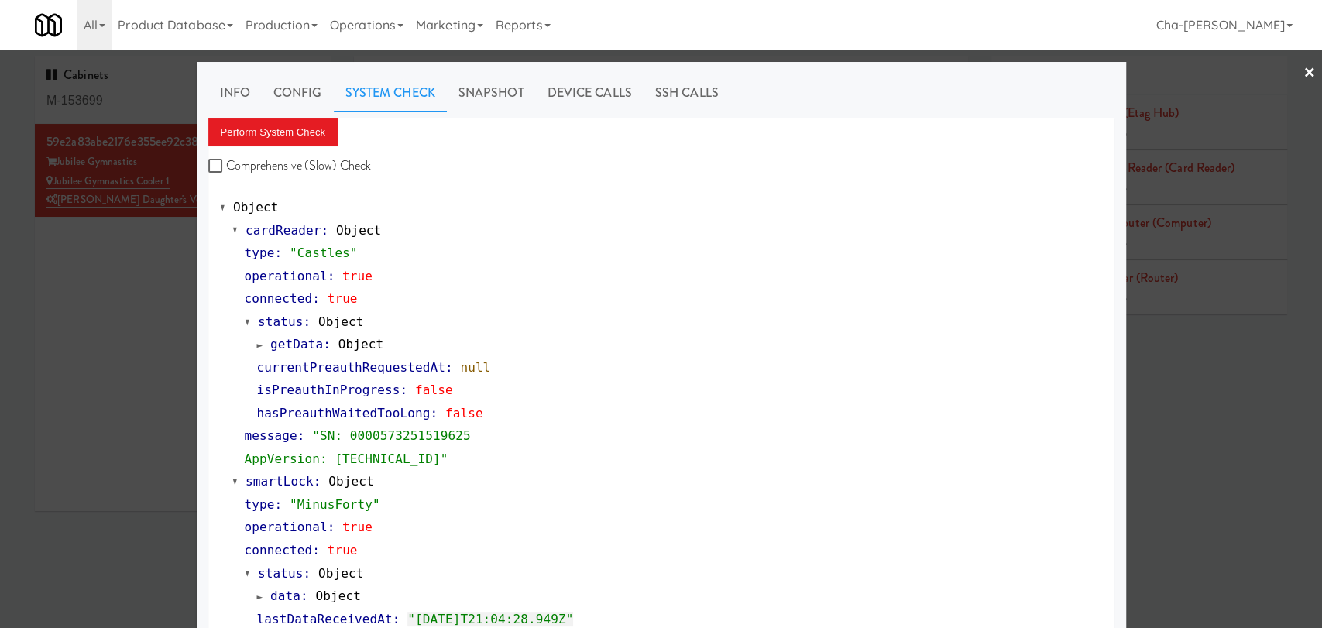
click at [1303, 70] on link "×" at bounding box center [1309, 74] width 12 height 48
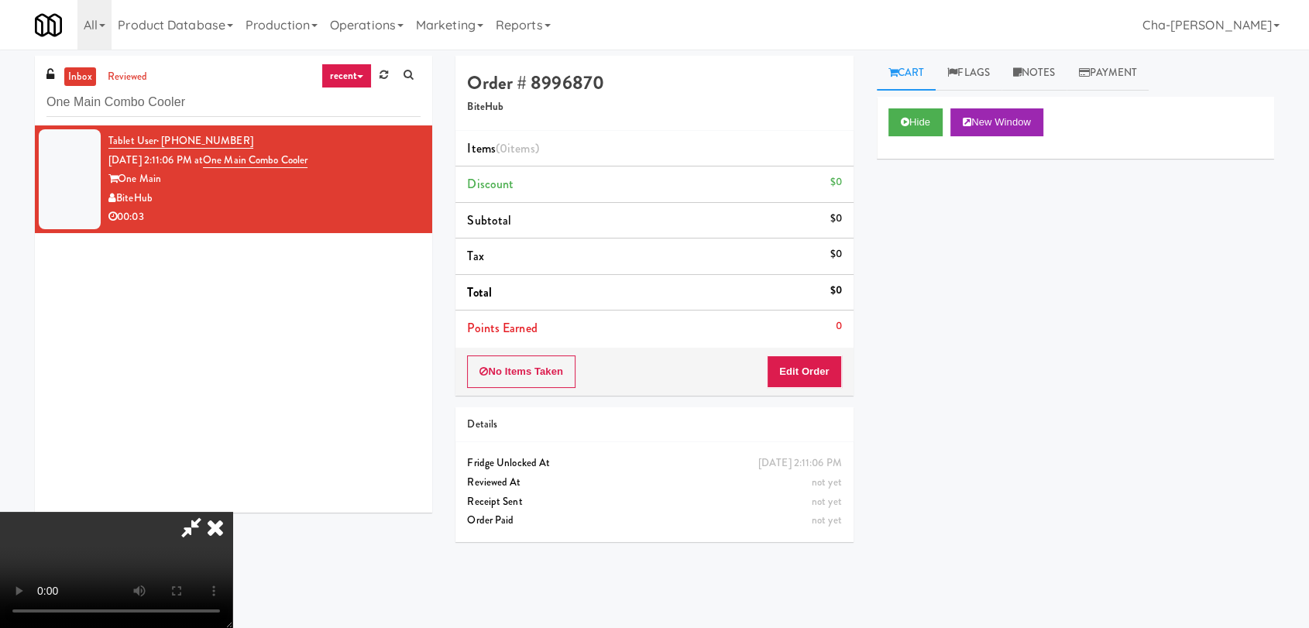
click at [232, 512] on icon at bounding box center [215, 527] width 34 height 31
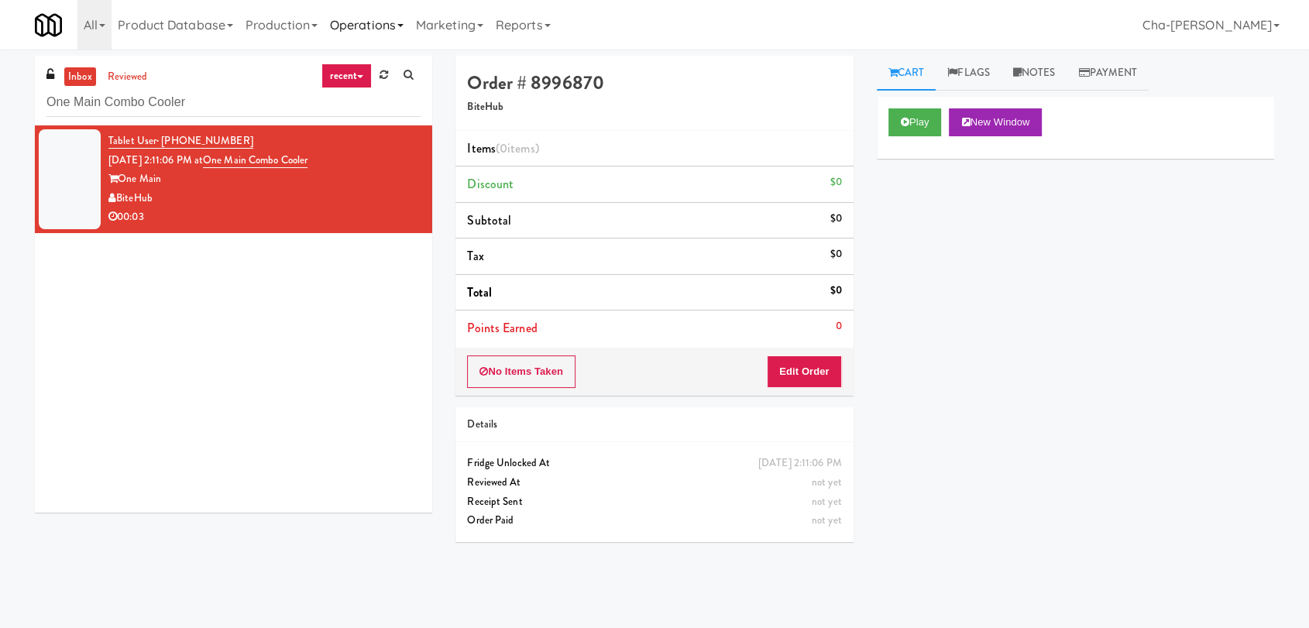
click at [365, 25] on link "Operations" at bounding box center [367, 25] width 86 height 50
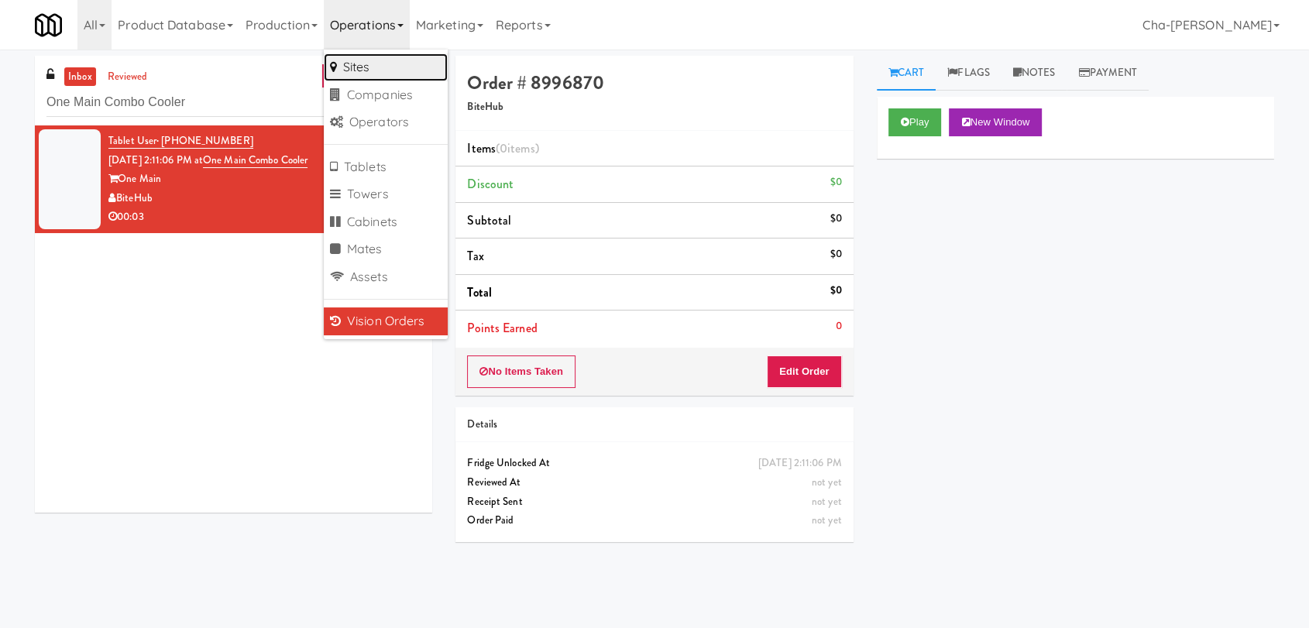
click at [353, 61] on link "Sites" at bounding box center [386, 67] width 124 height 28
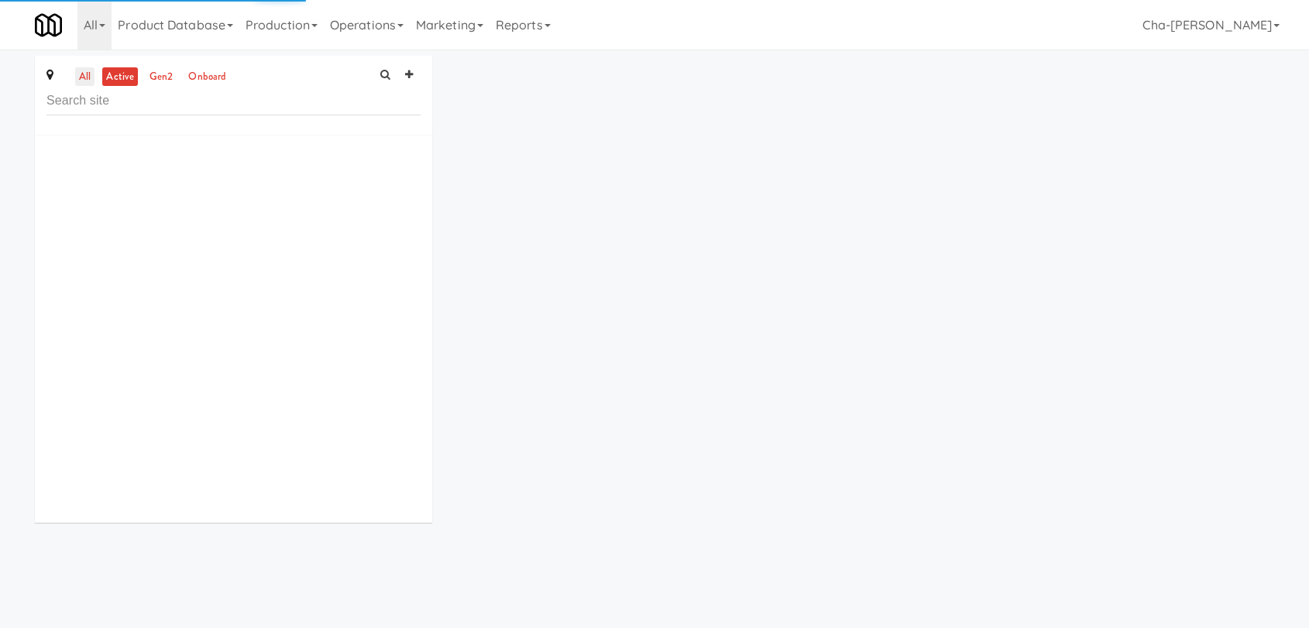
click at [88, 73] on link "all" at bounding box center [84, 76] width 19 height 19
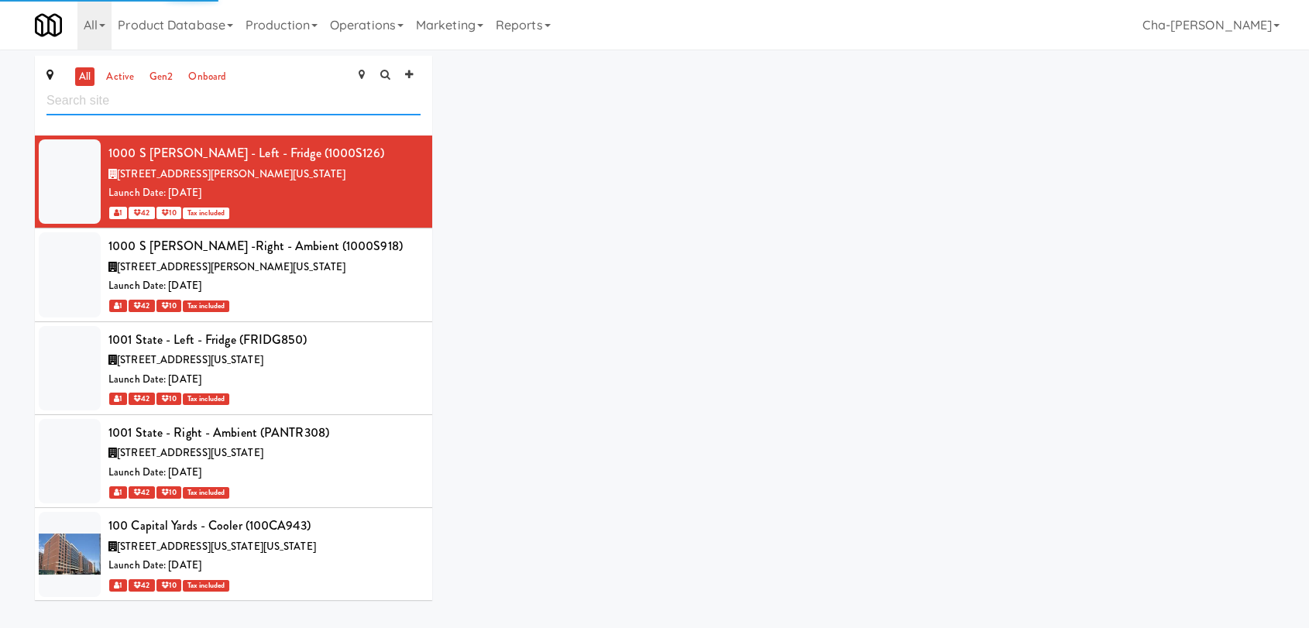
click at [163, 103] on input "text" at bounding box center [233, 101] width 374 height 29
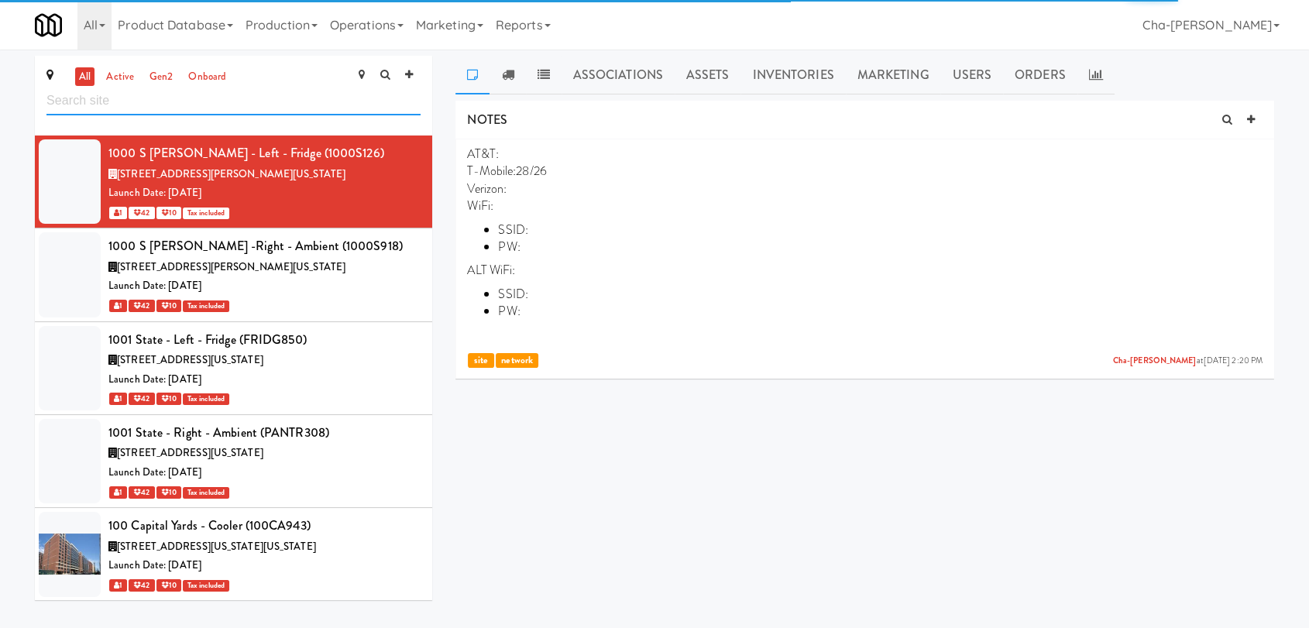
paste input "Jubilee Gymnastics Cooler 1"
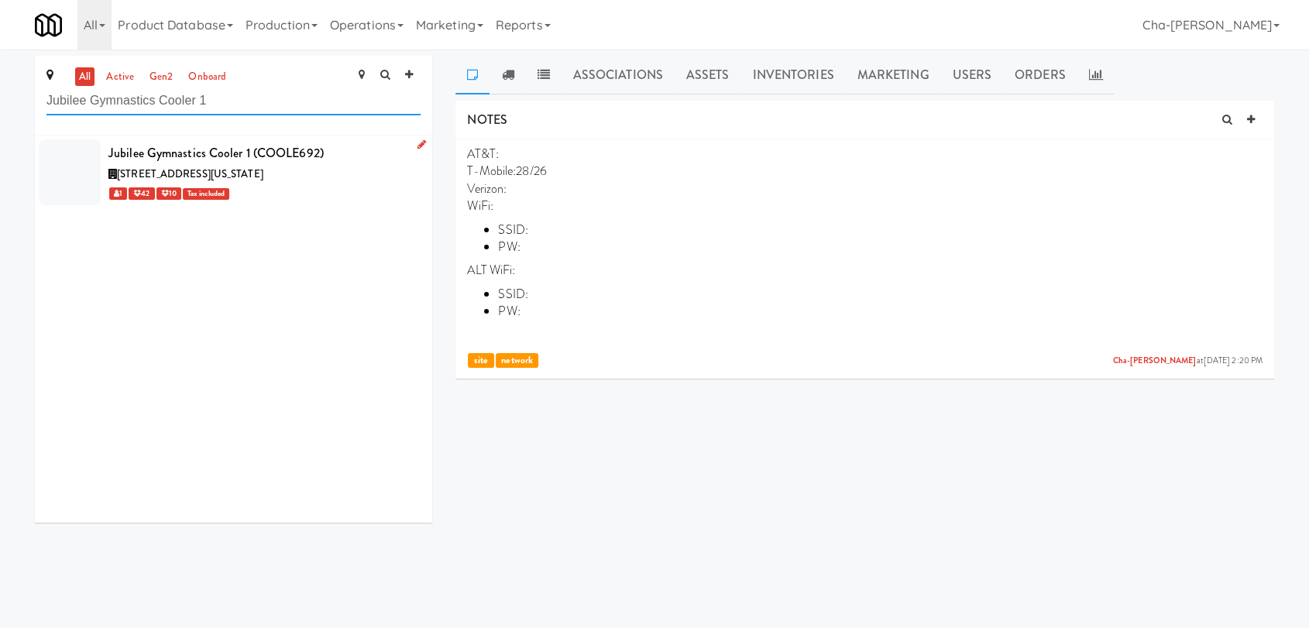
type input "Jubilee Gymnastics Cooler 1"
click at [342, 163] on div "Jubilee Gymnastics Cooler 1 (COOLE692) 353 30th Street Northeast, Ruskin Florid…" at bounding box center [264, 172] width 312 height 61
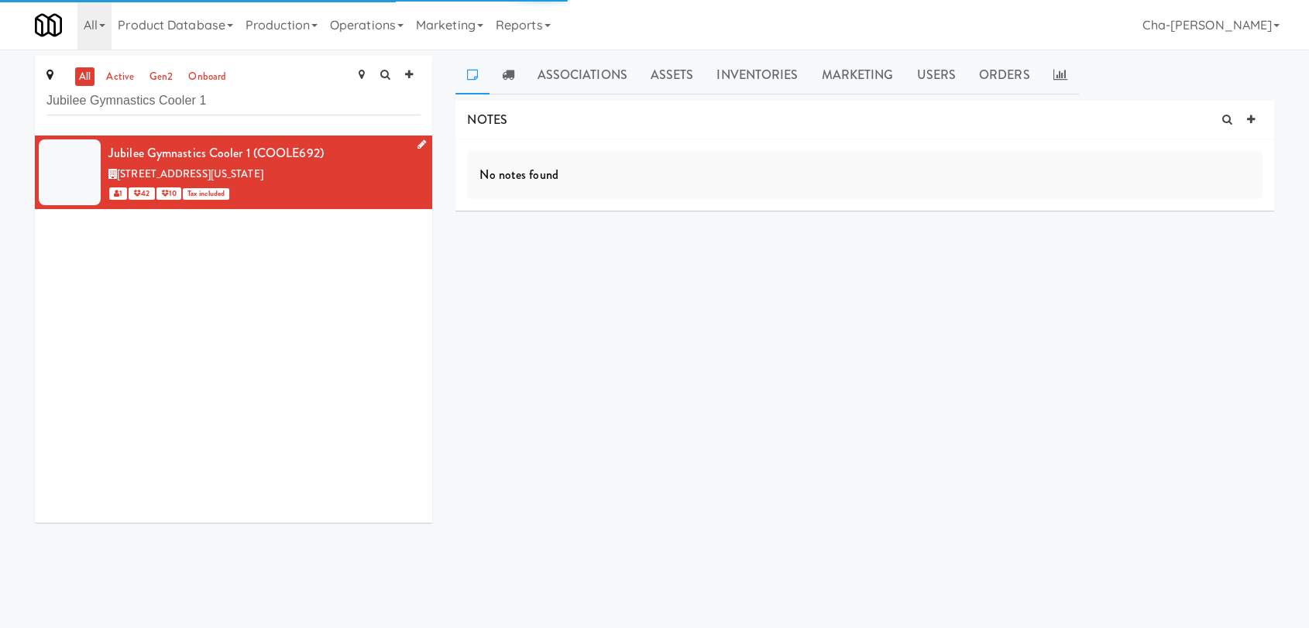
click at [417, 143] on icon at bounding box center [421, 144] width 9 height 10
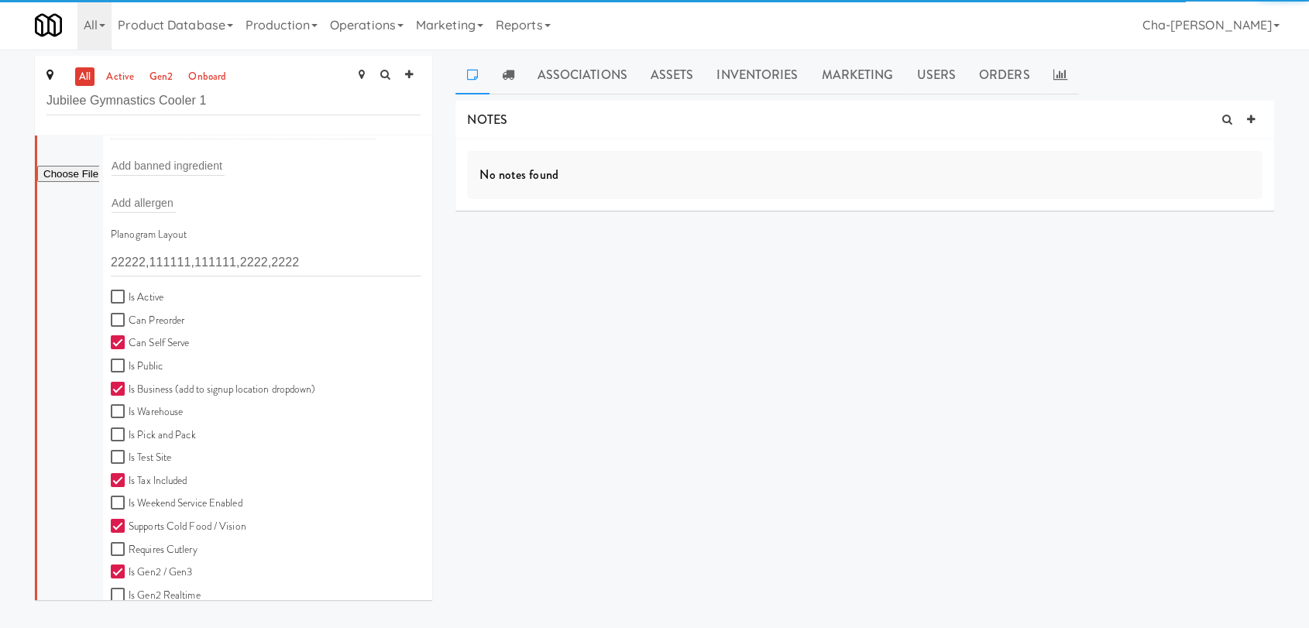
scroll to position [344, 0]
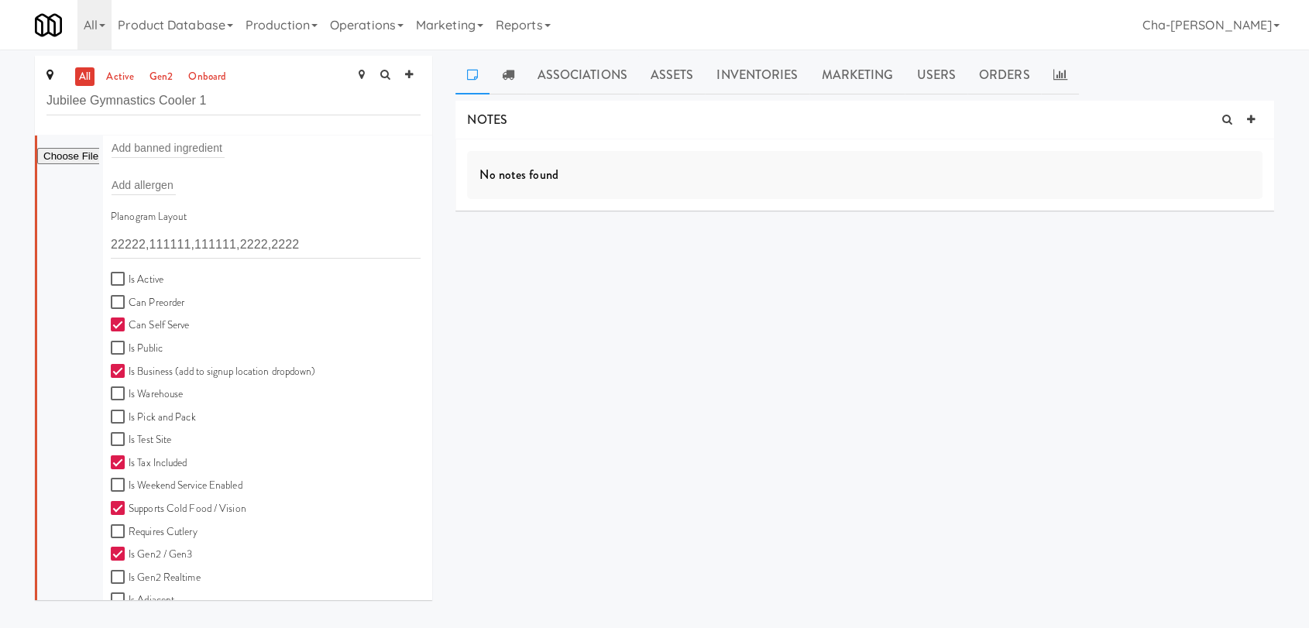
click at [143, 280] on label "Is Active" at bounding box center [137, 279] width 53 height 19
click at [129, 280] on input "Is Active" at bounding box center [120, 279] width 18 height 12
checkbox input "true"
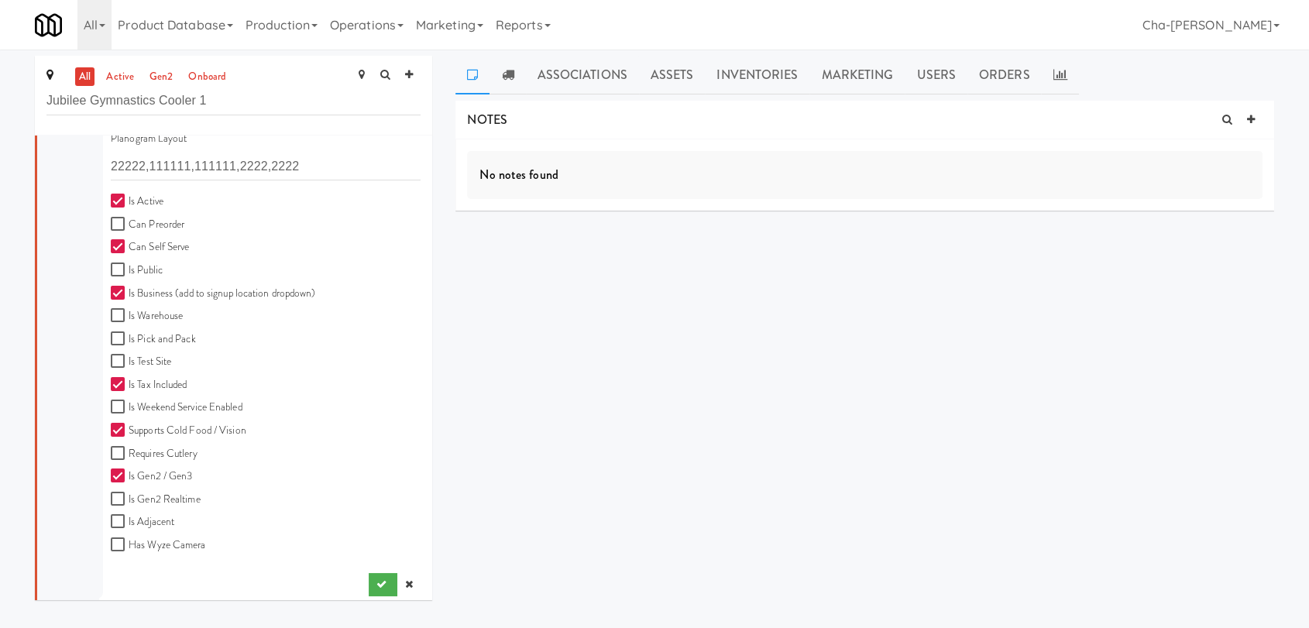
scroll to position [429, 0]
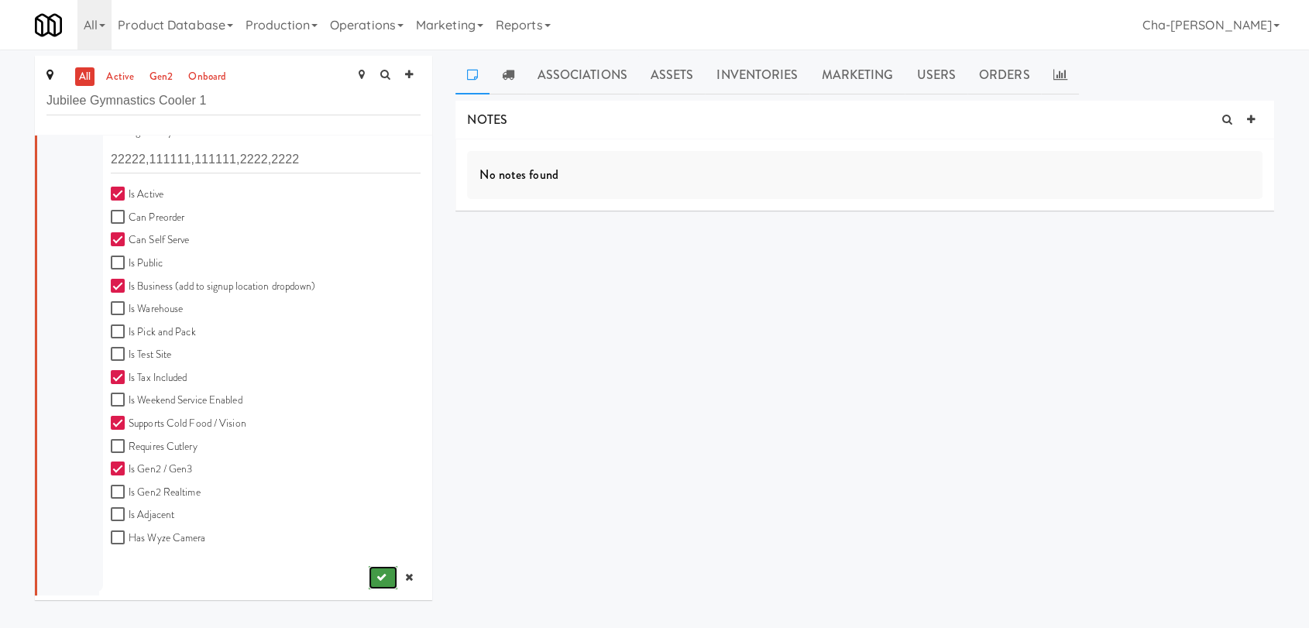
click at [376, 572] on icon "submit" at bounding box center [381, 577] width 10 height 10
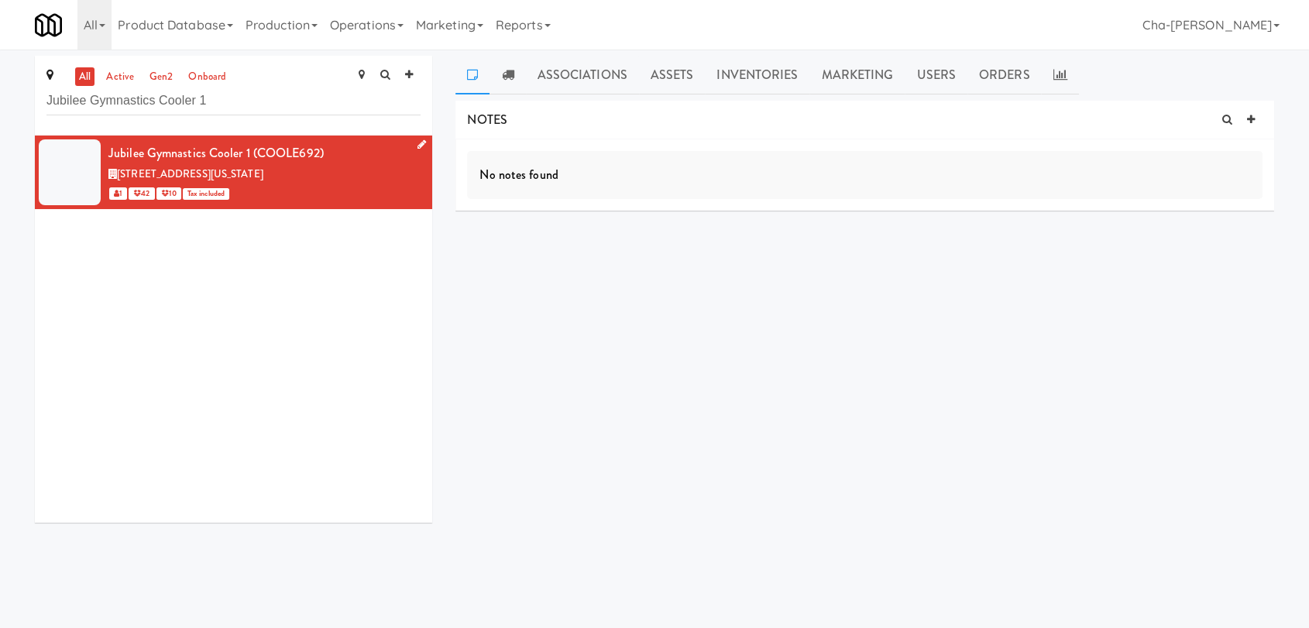
click at [331, 173] on div "353 30th Street Northeast, Ruskin Florida" at bounding box center [264, 174] width 312 height 19
click at [1250, 118] on icon at bounding box center [1251, 120] width 8 height 10
click at [535, 242] on input "text" at bounding box center [528, 242] width 43 height 20
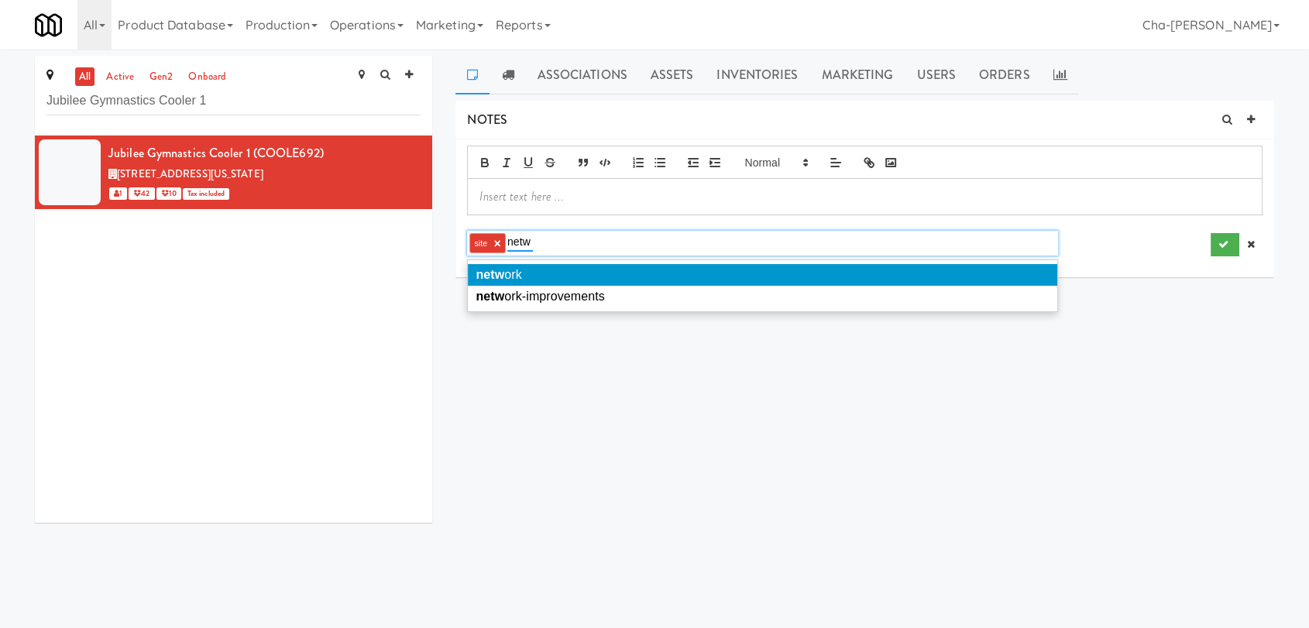
type input "netw"
click at [540, 268] on li "netw ork" at bounding box center [762, 275] width 588 height 22
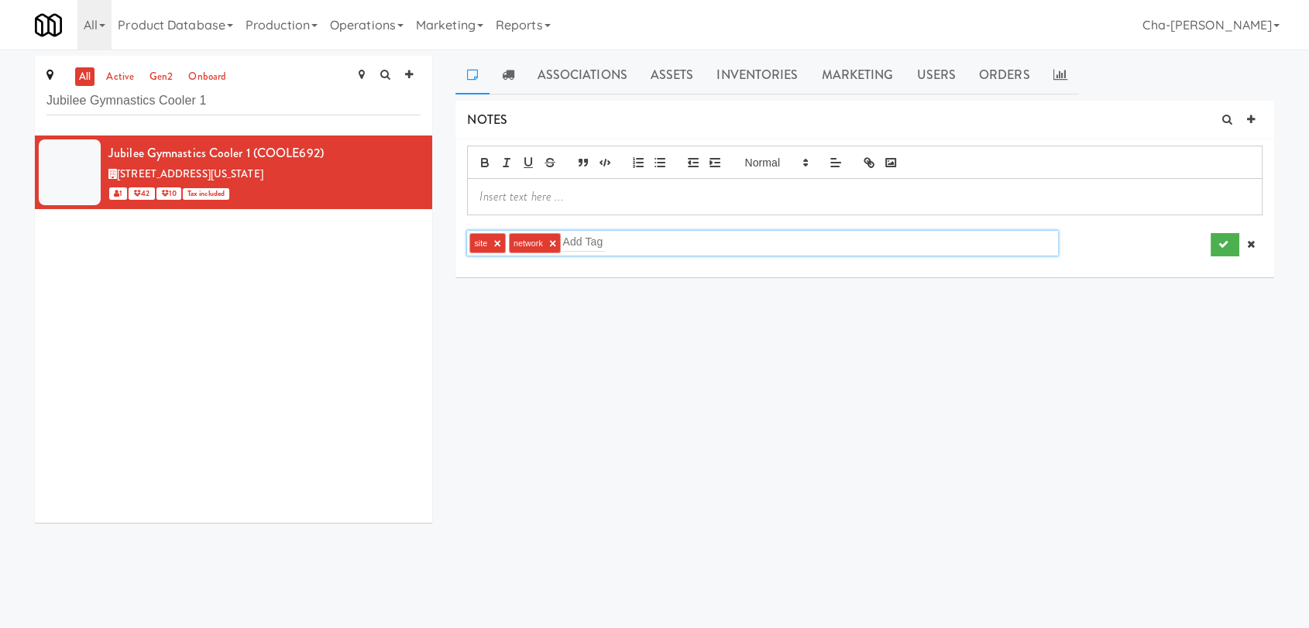
click at [969, 184] on div at bounding box center [865, 197] width 794 height 36
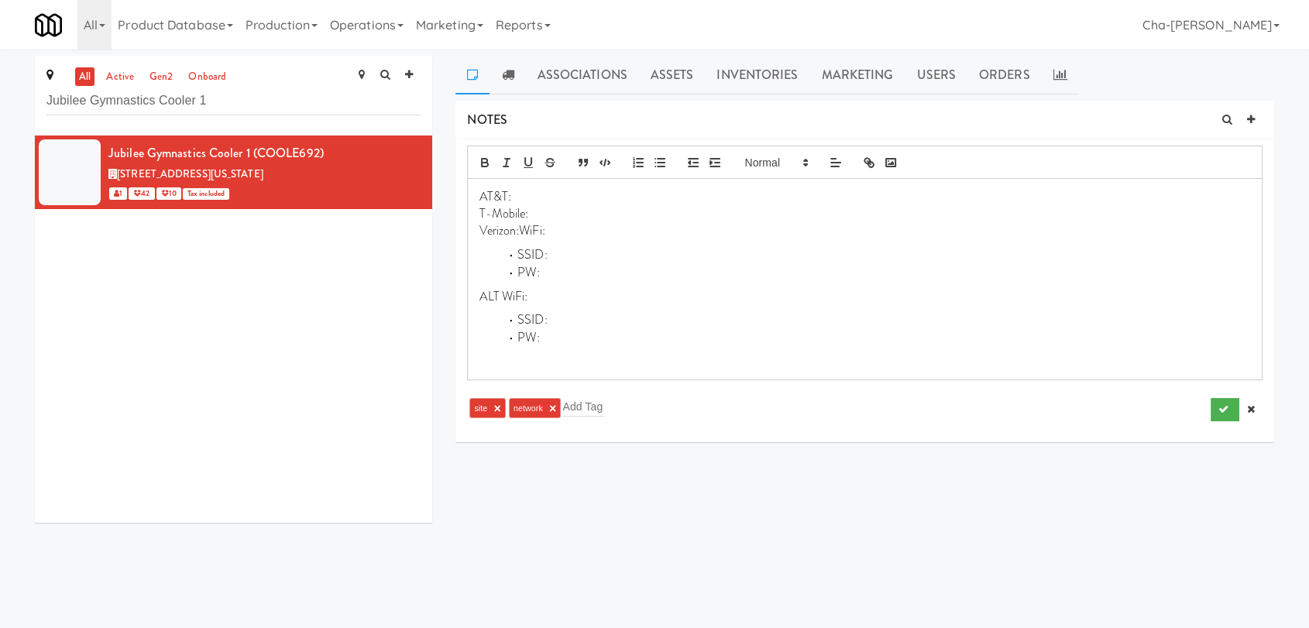
click at [522, 233] on p "Verizon:WiFi:" at bounding box center [864, 230] width 770 height 17
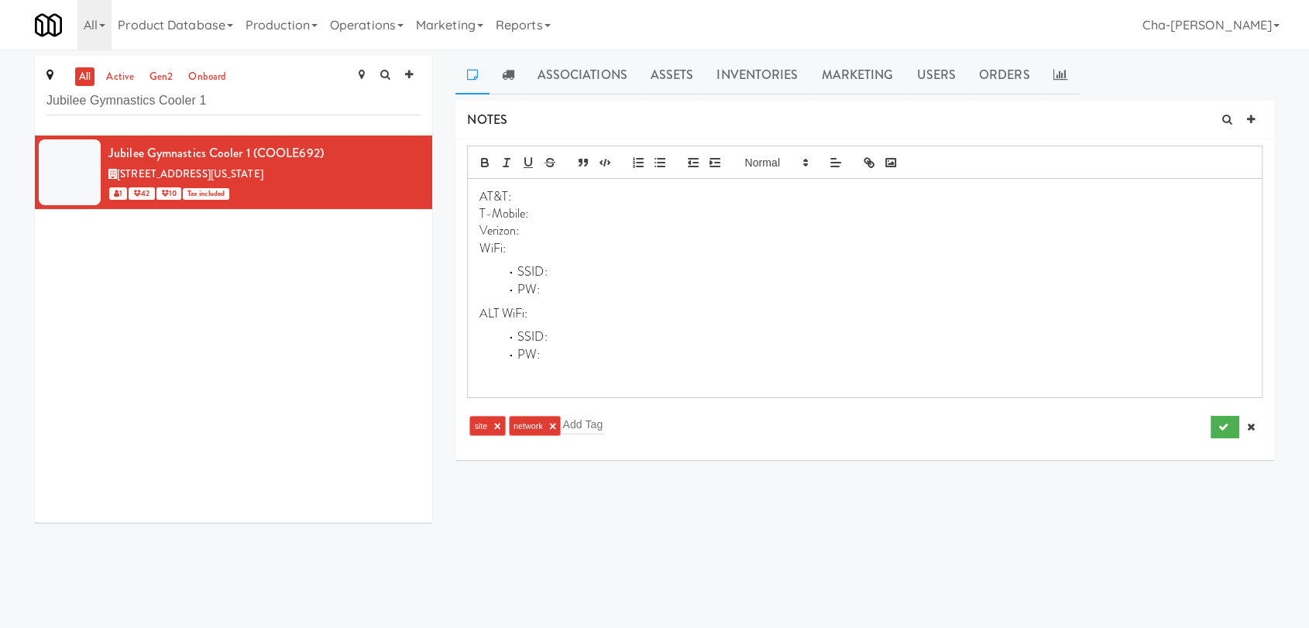
click at [557, 270] on li "SSID:" at bounding box center [874, 272] width 751 height 18
click at [549, 285] on li "PW:" at bounding box center [874, 290] width 751 height 18
click at [534, 228] on p "Verizon:" at bounding box center [864, 230] width 770 height 17
click at [699, 256] on p "WiFi:" at bounding box center [864, 248] width 770 height 17
click at [557, 334] on li "SSID:" at bounding box center [874, 337] width 751 height 18
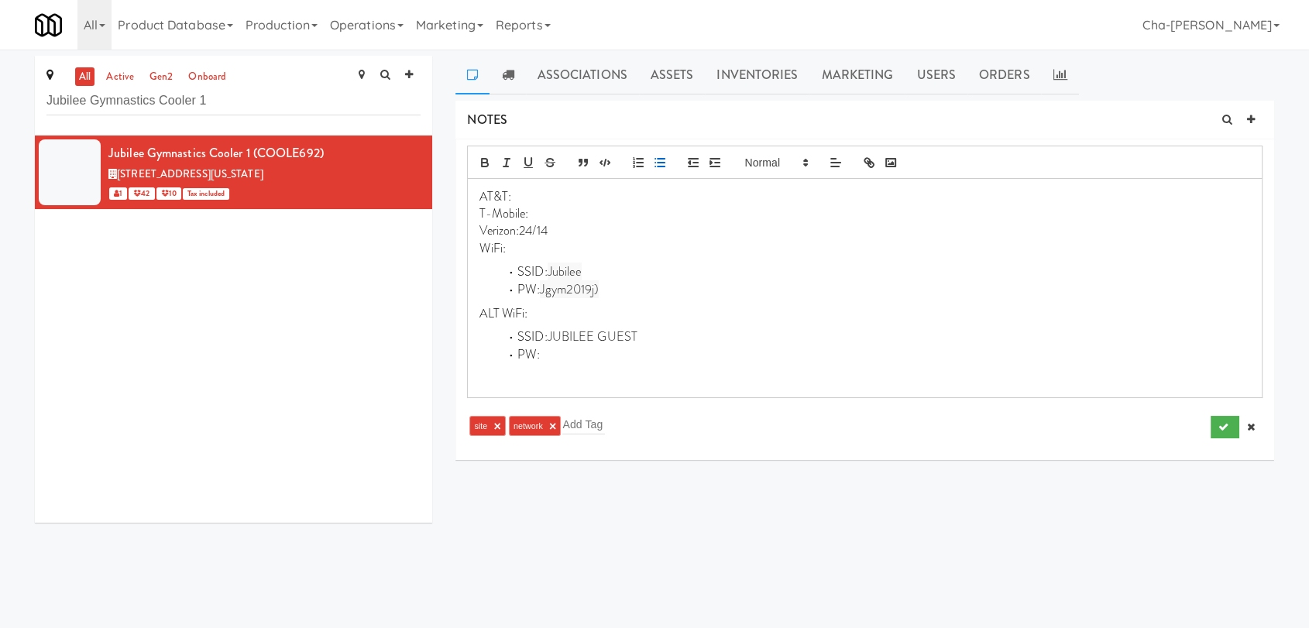
click at [557, 352] on li "PW:" at bounding box center [874, 355] width 751 height 18
click at [529, 247] on p "WiFi:" at bounding box center [864, 248] width 770 height 17
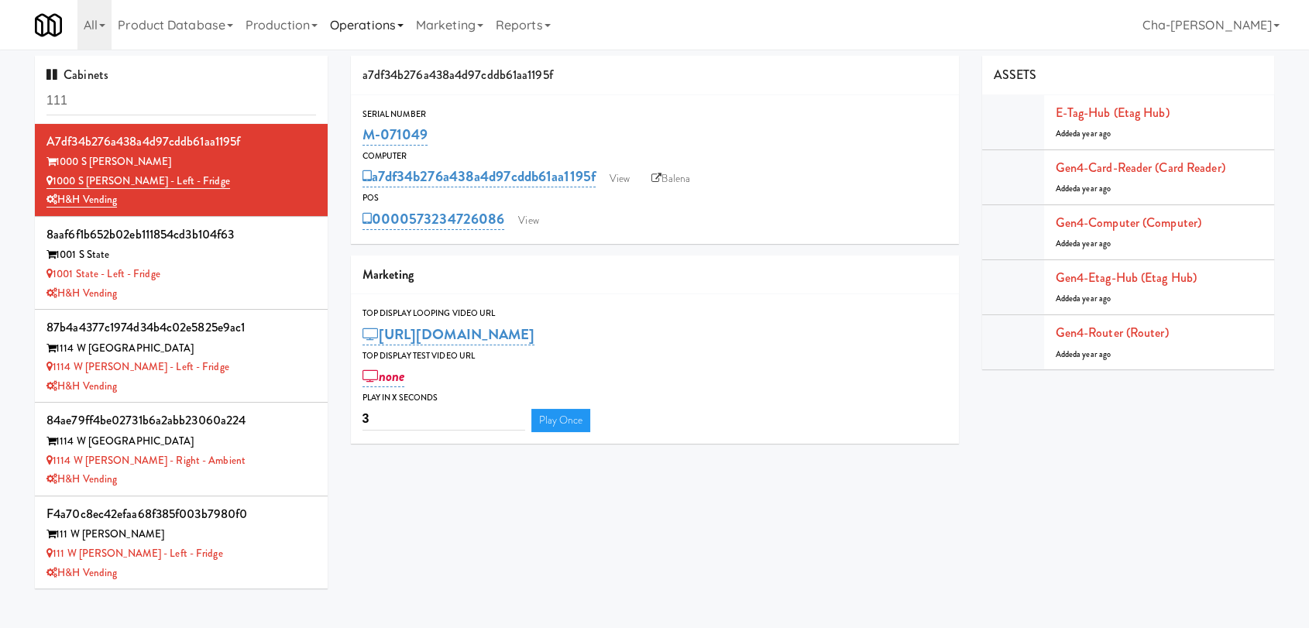
click at [386, 32] on link "Operations" at bounding box center [367, 25] width 86 height 50
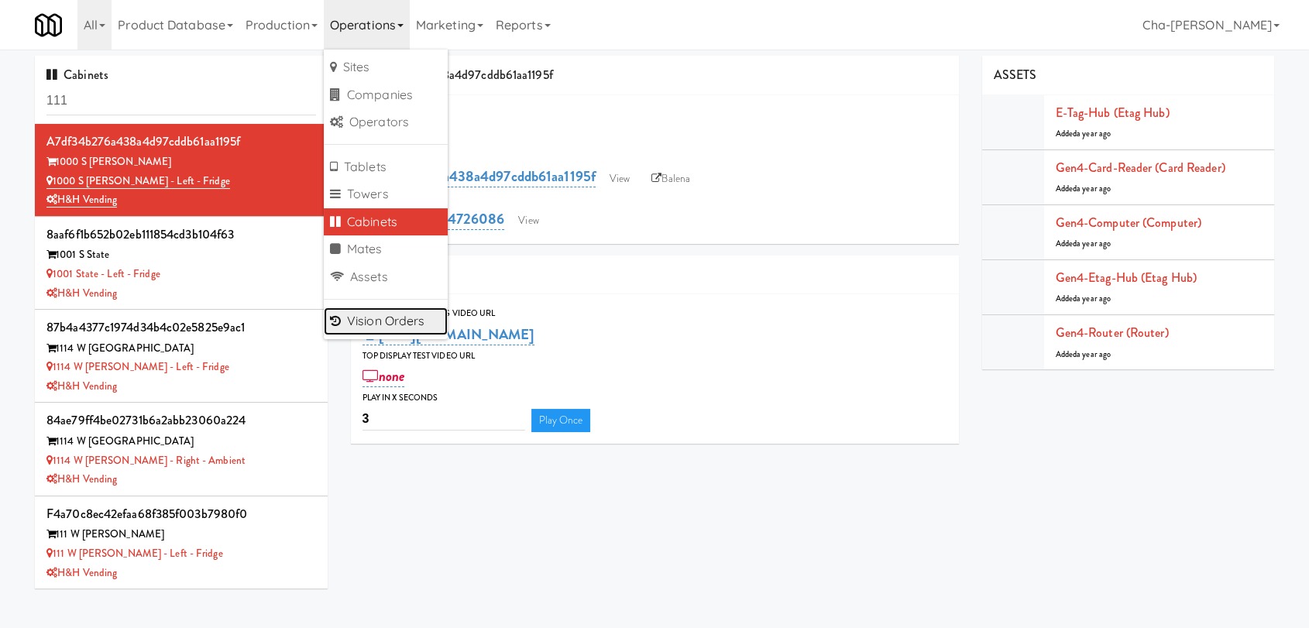
click at [382, 324] on link "Vision Orders" at bounding box center [386, 321] width 124 height 28
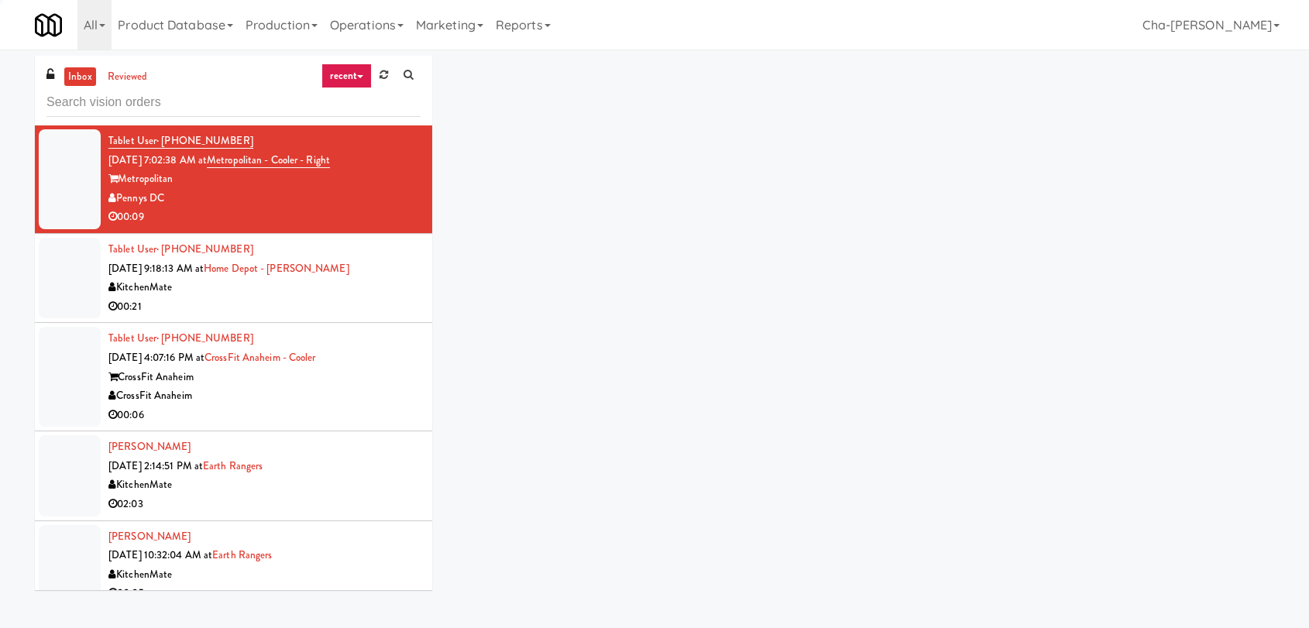
click at [197, 108] on input "text" at bounding box center [233, 102] width 374 height 29
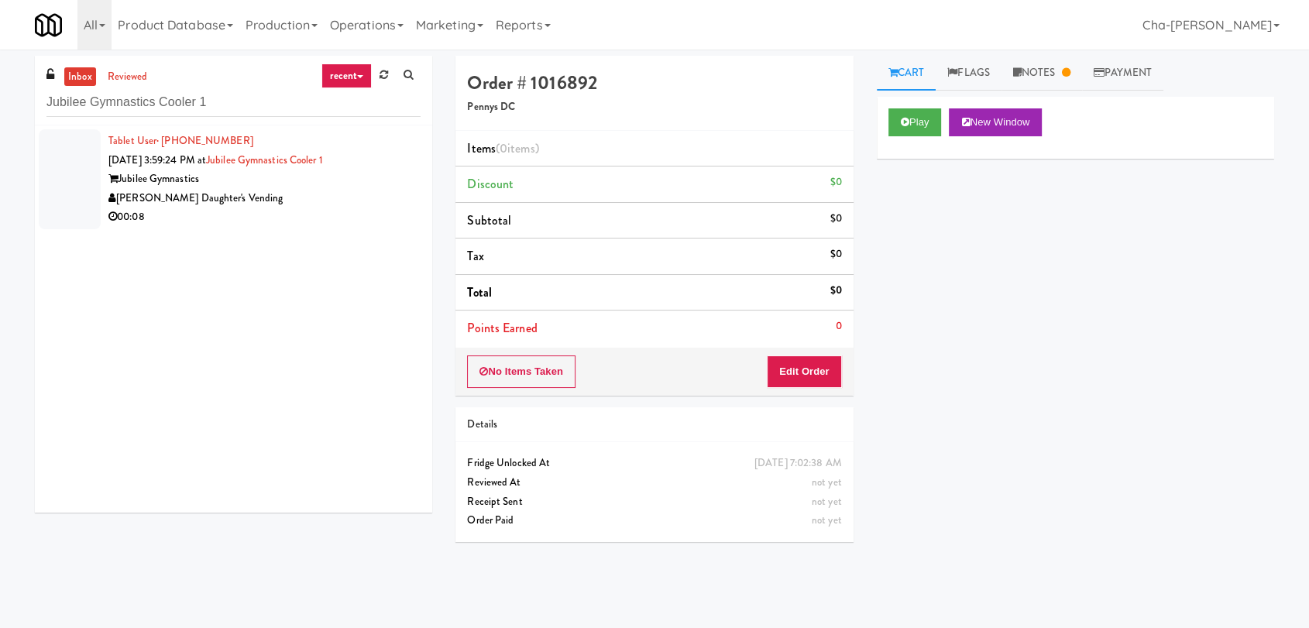
type input "Jubilee Gymnastics Cooler 1"
click at [334, 191] on div "[PERSON_NAME] Daughter's Vending" at bounding box center [264, 198] width 312 height 19
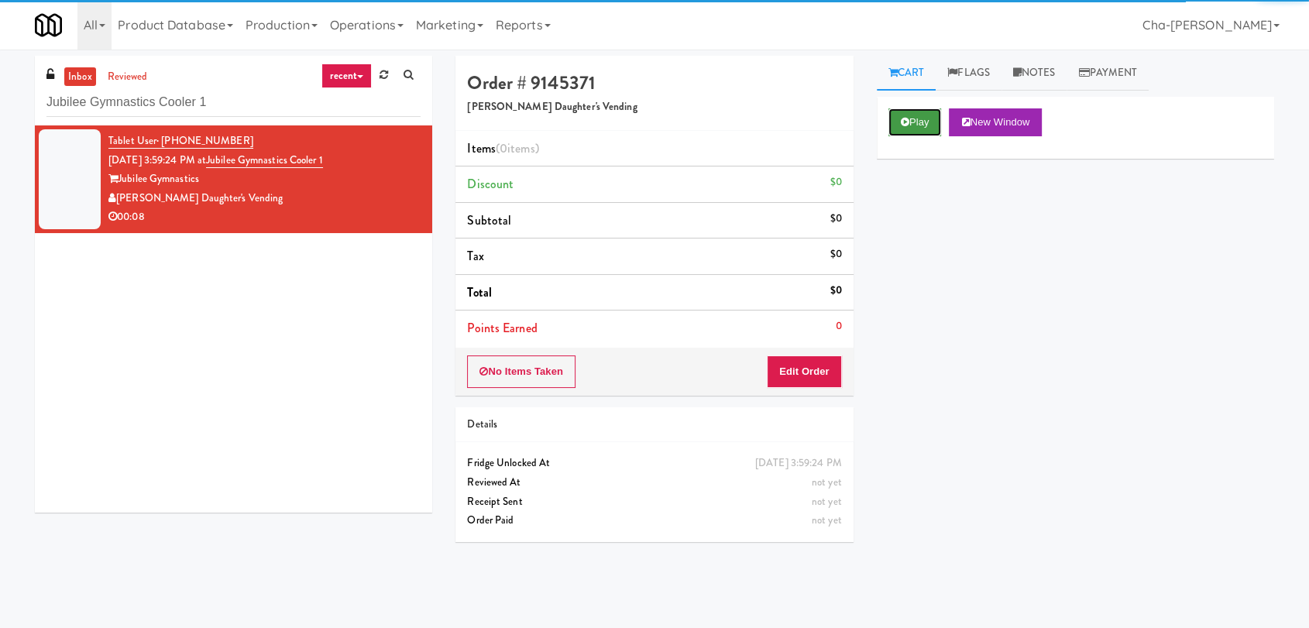
click at [898, 125] on button "Play" at bounding box center [914, 122] width 53 height 28
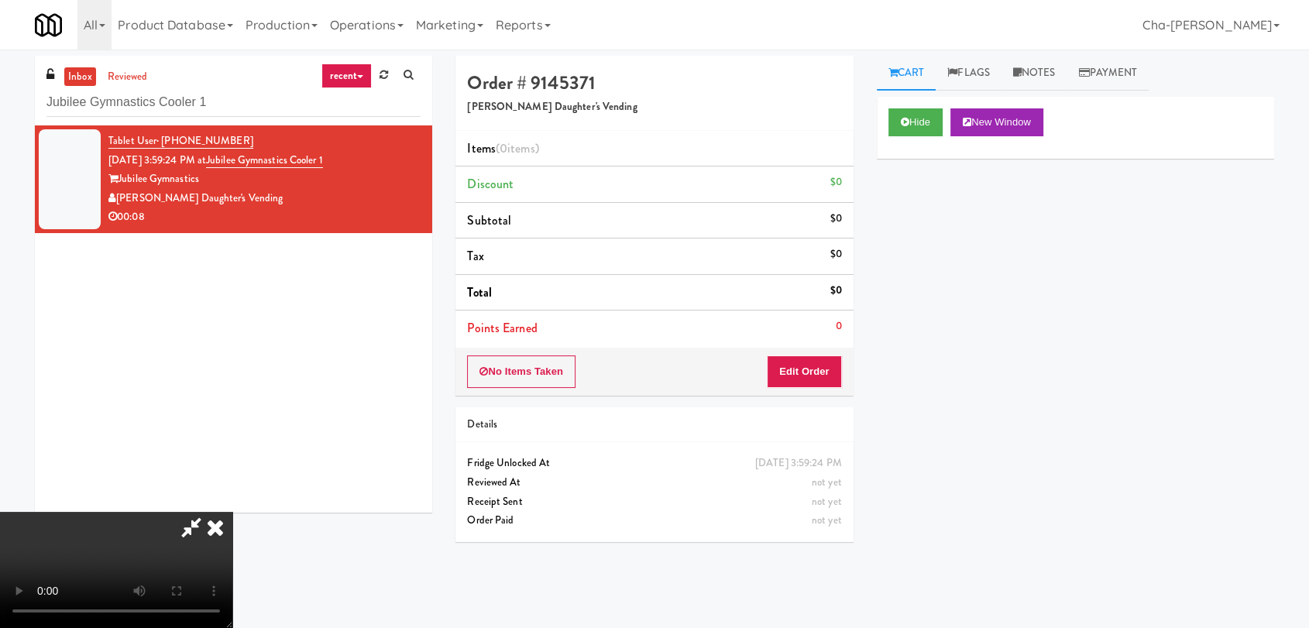
click at [232, 512] on icon at bounding box center [215, 527] width 34 height 31
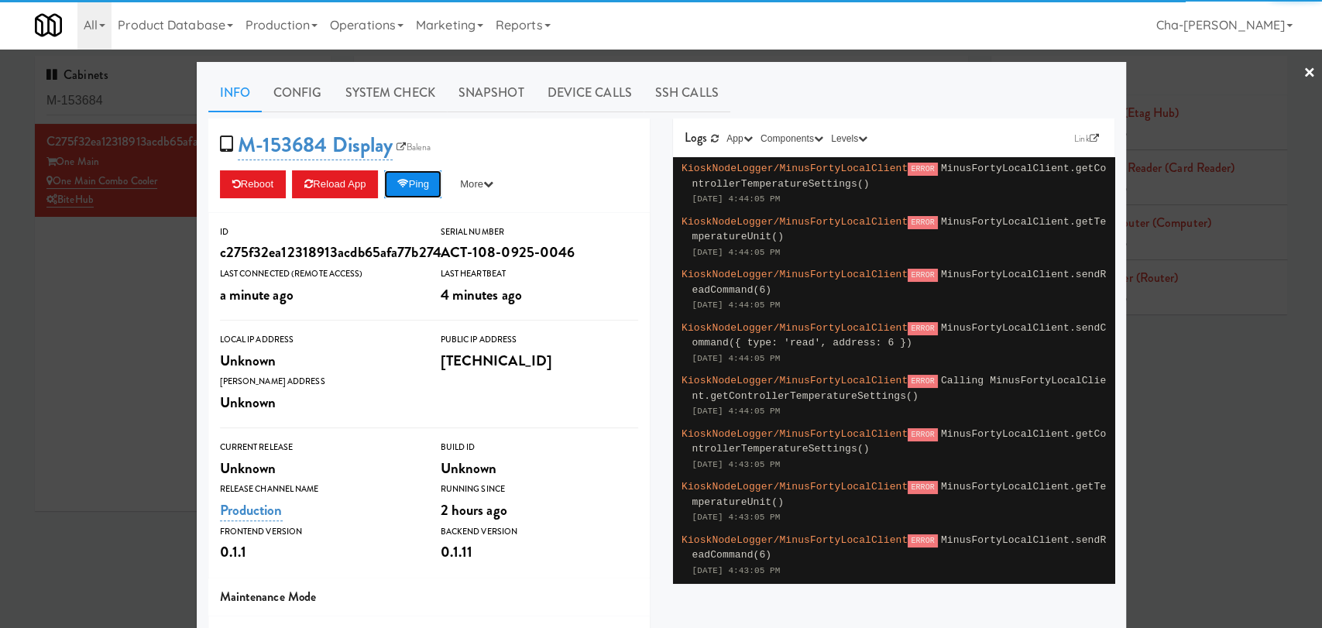
click at [422, 184] on button "Ping" at bounding box center [412, 184] width 57 height 28
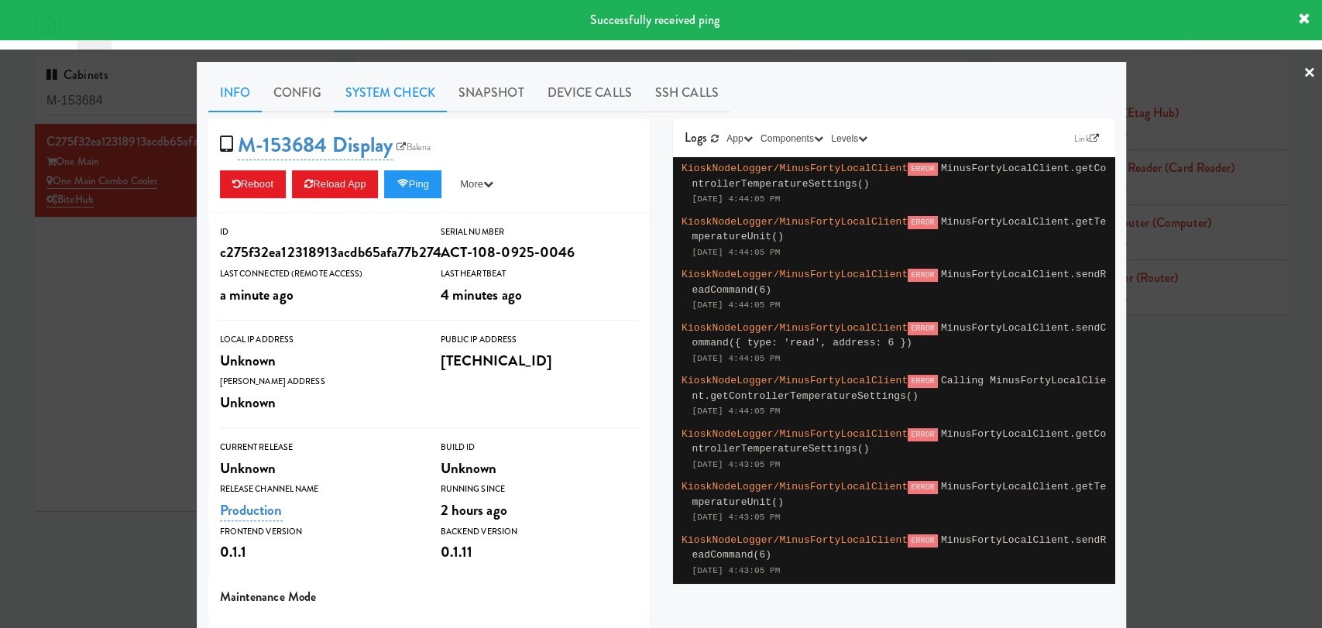
click at [364, 91] on link "System Check" at bounding box center [390, 93] width 113 height 39
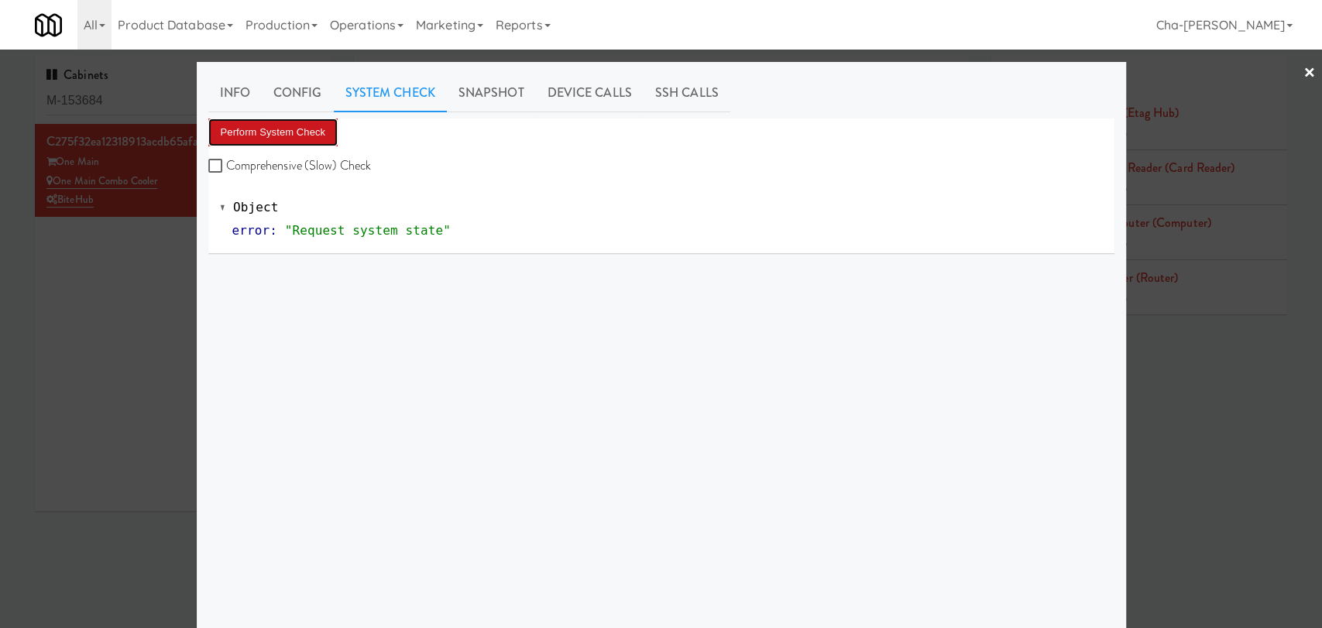
click at [309, 132] on button "Perform System Check" at bounding box center [273, 132] width 130 height 28
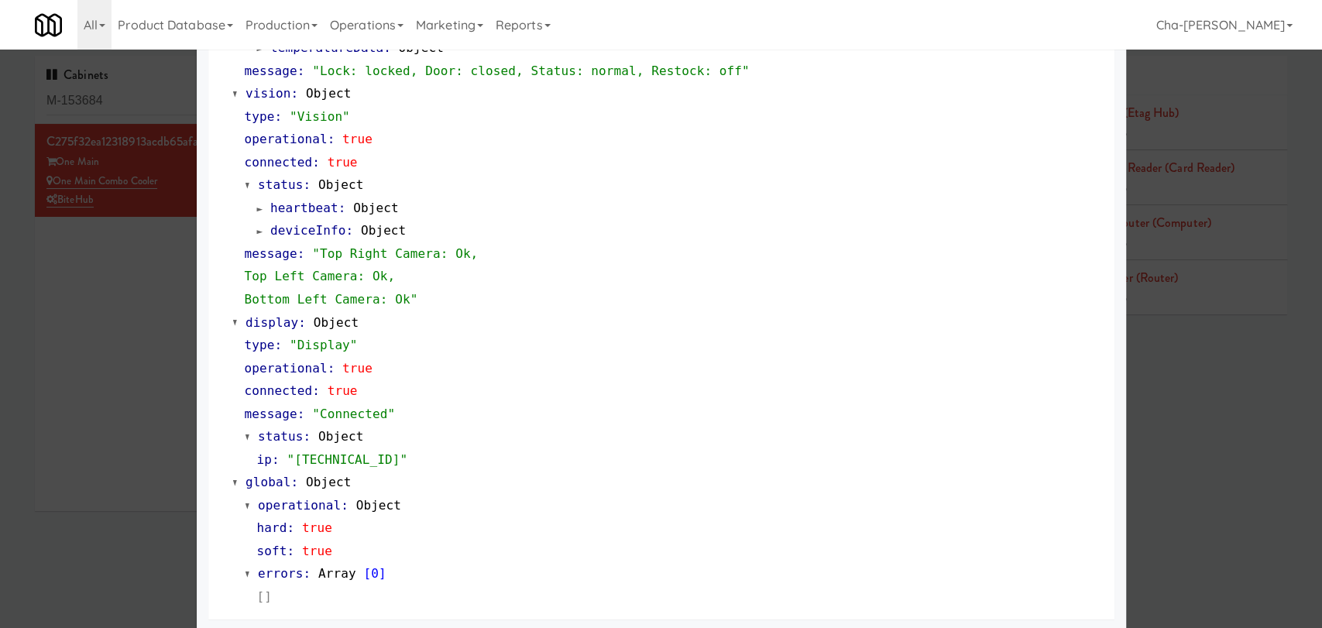
scroll to position [597, 0]
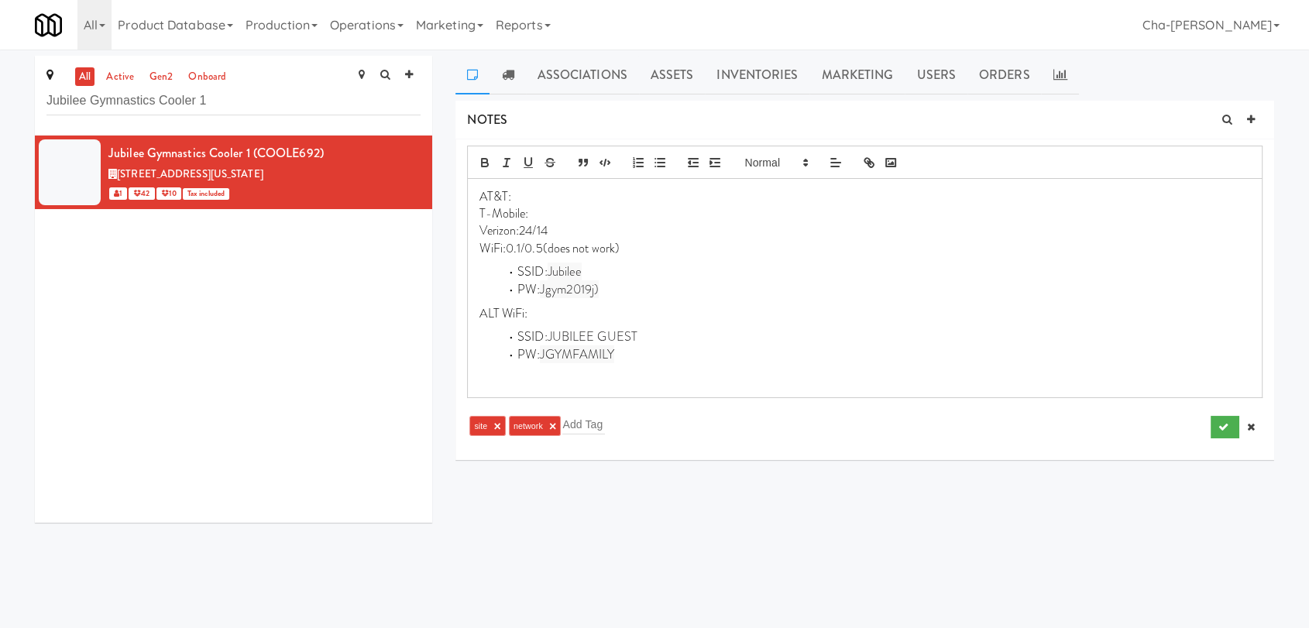
click at [563, 315] on p "ALT WiFi:" at bounding box center [864, 313] width 770 height 17
click at [636, 243] on p "WiFi:0.1/0.5(does not work)" at bounding box center [864, 248] width 770 height 17
drag, startPoint x: 609, startPoint y: 313, endPoint x: 672, endPoint y: 311, distance: 63.5
click at [672, 311] on p "ALT WiFi:(does not work) blocks RMS" at bounding box center [864, 313] width 770 height 17
copy p "blocks RMS"
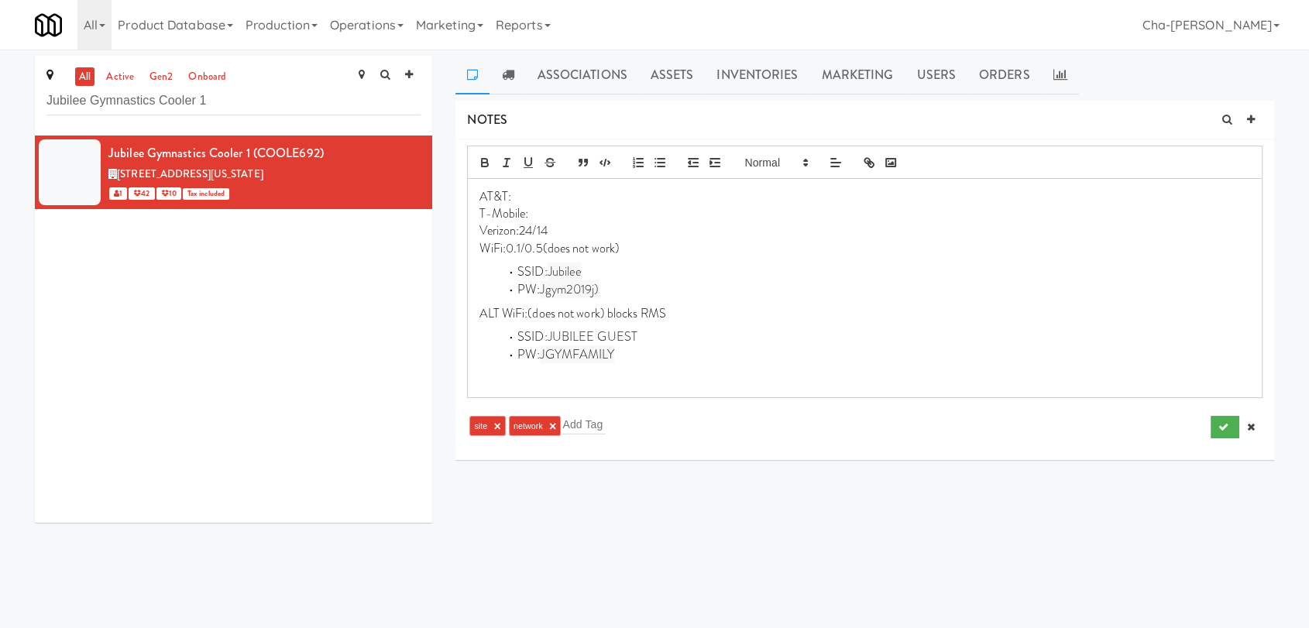
click at [643, 247] on p "WiFi:0.1/0.5(does not work)" at bounding box center [864, 248] width 770 height 17
click at [417, 146] on icon at bounding box center [421, 144] width 9 height 10
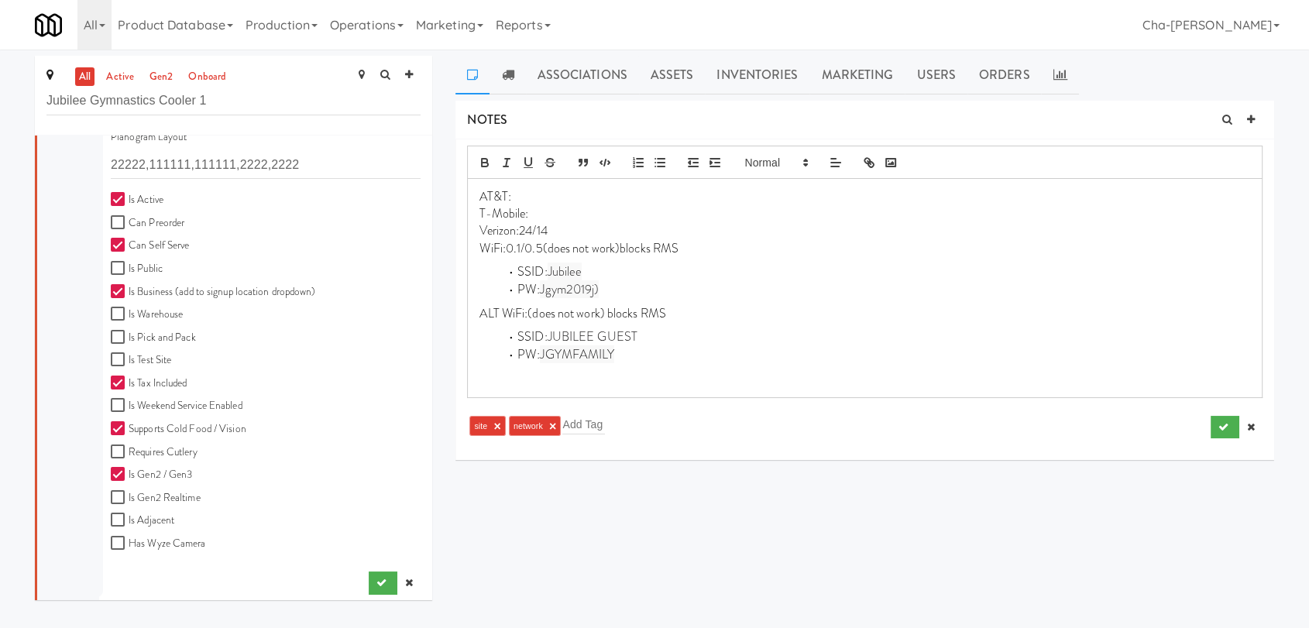
scroll to position [429, 0]
click at [376, 578] on icon "submit" at bounding box center [381, 577] width 10 height 10
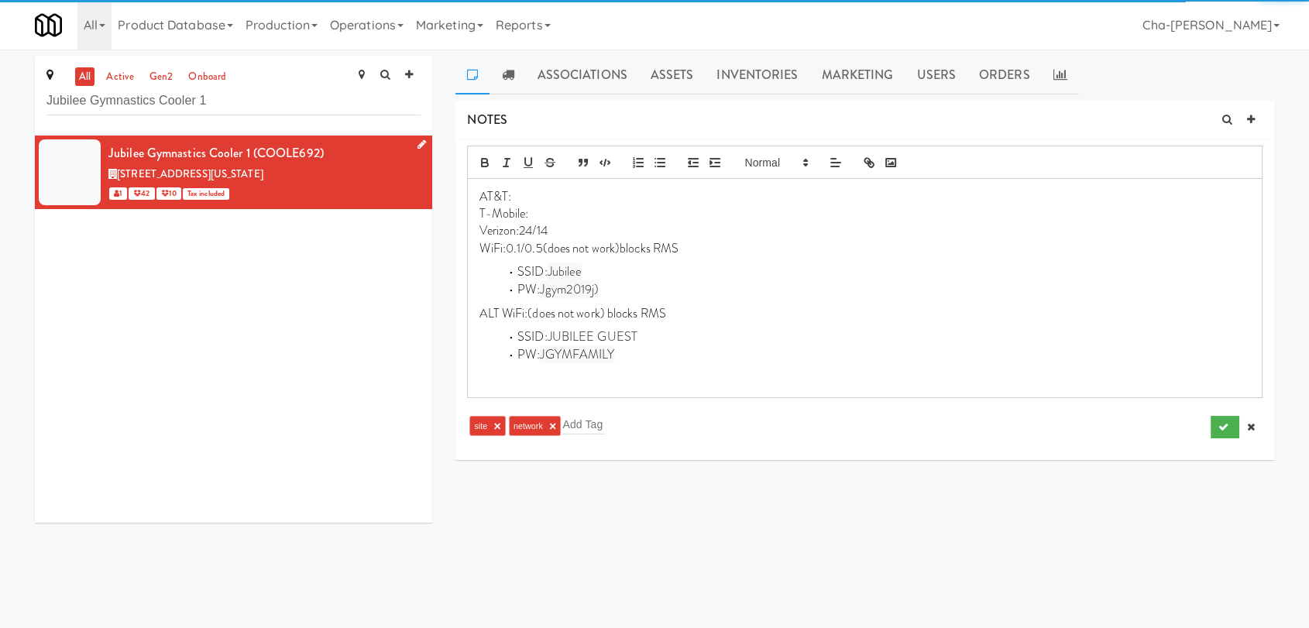
scroll to position [0, 0]
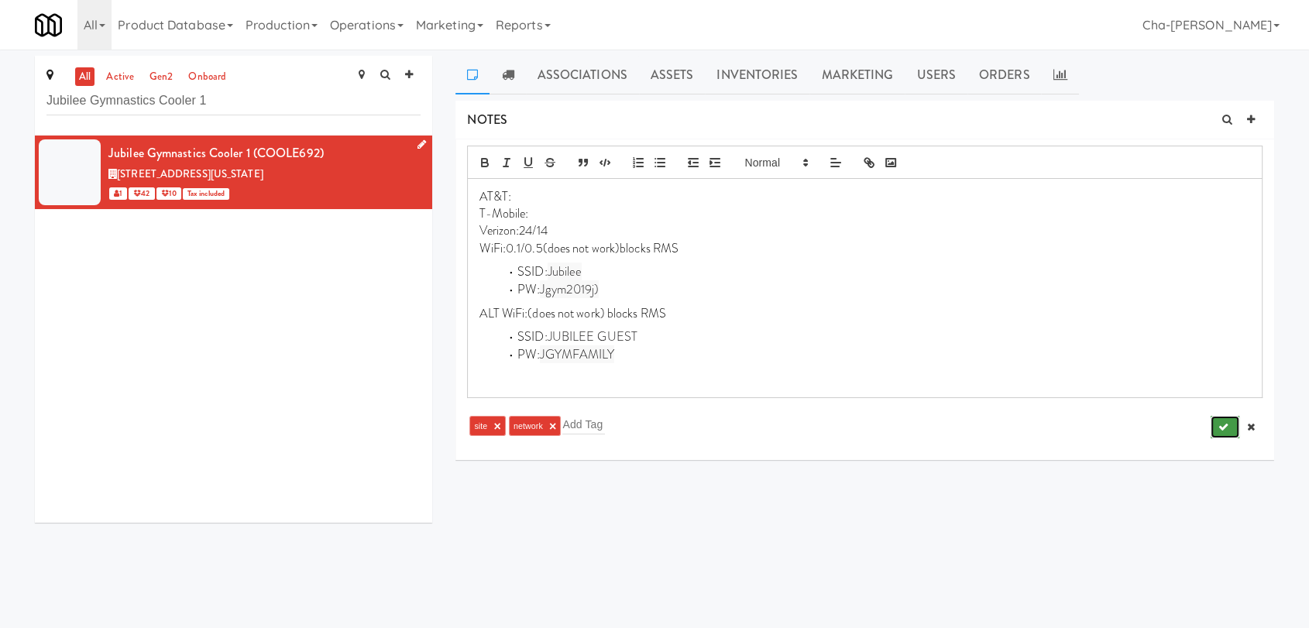
click at [1216, 428] on button "submit" at bounding box center [1224, 427] width 29 height 23
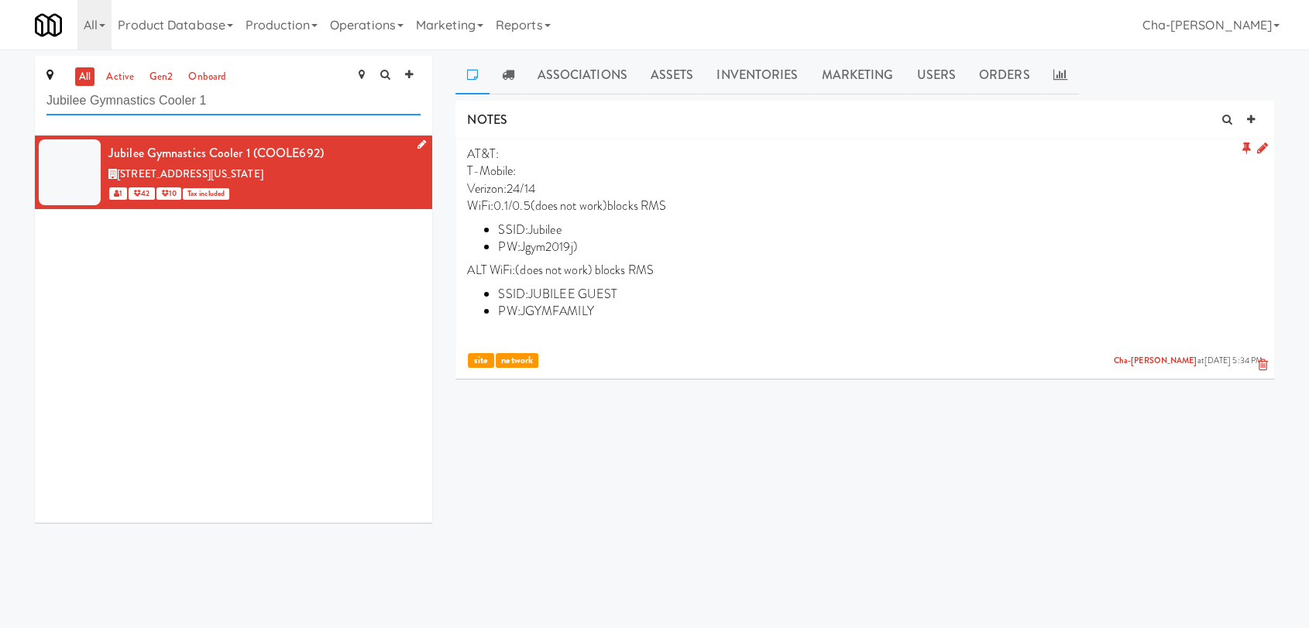
click at [234, 104] on input "Jubilee Gymnastics Cooler 1" at bounding box center [233, 101] width 374 height 29
paste input "Sharpest Rides - Cooler 2"
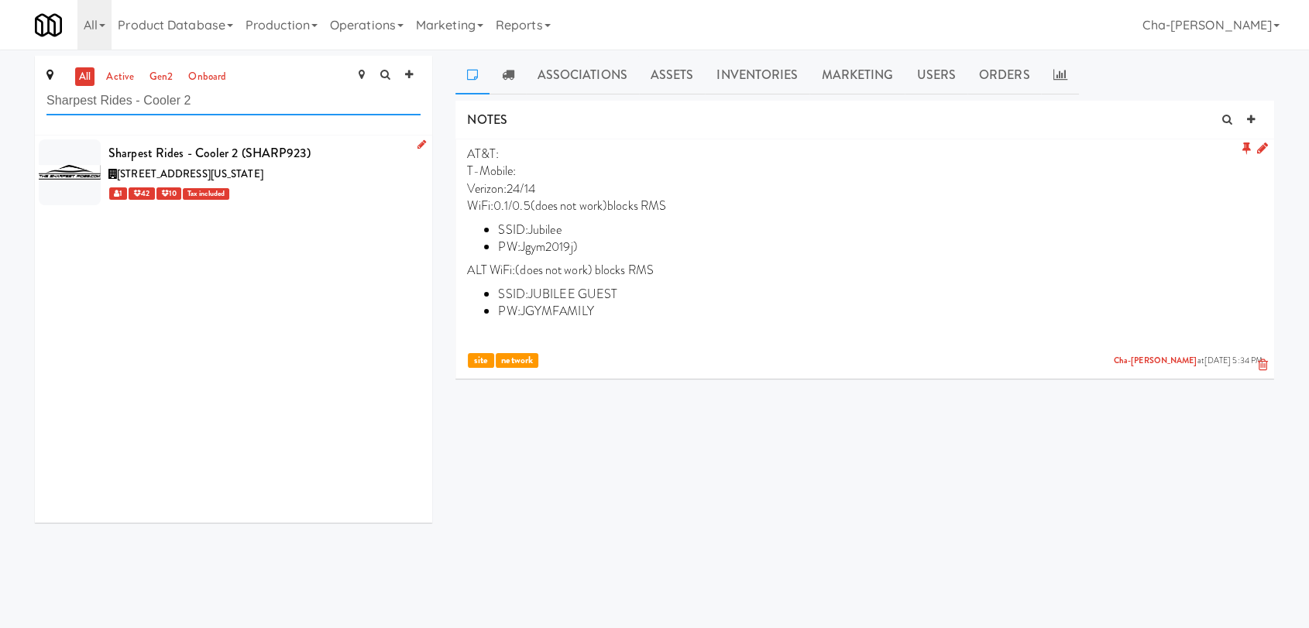
type input "Sharpest Rides - Cooler 2"
click at [377, 160] on div "Sharpest Rides - Cooler 2 (SHARP923)" at bounding box center [264, 153] width 312 height 23
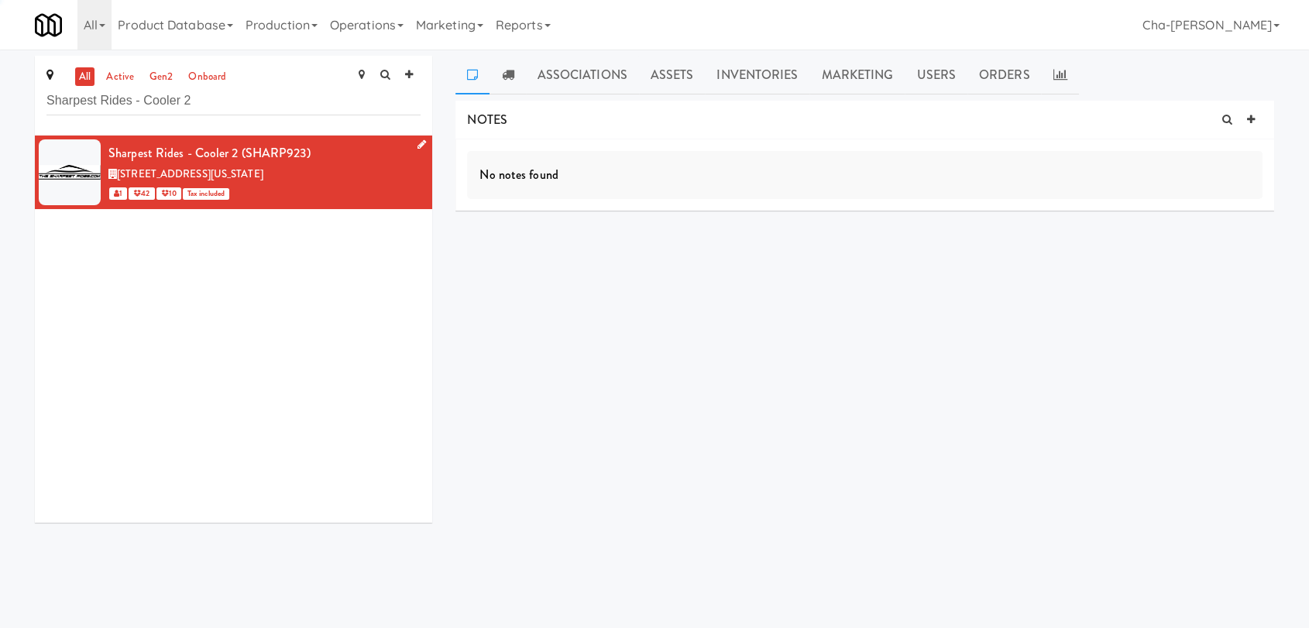
click at [417, 143] on icon at bounding box center [421, 144] width 9 height 10
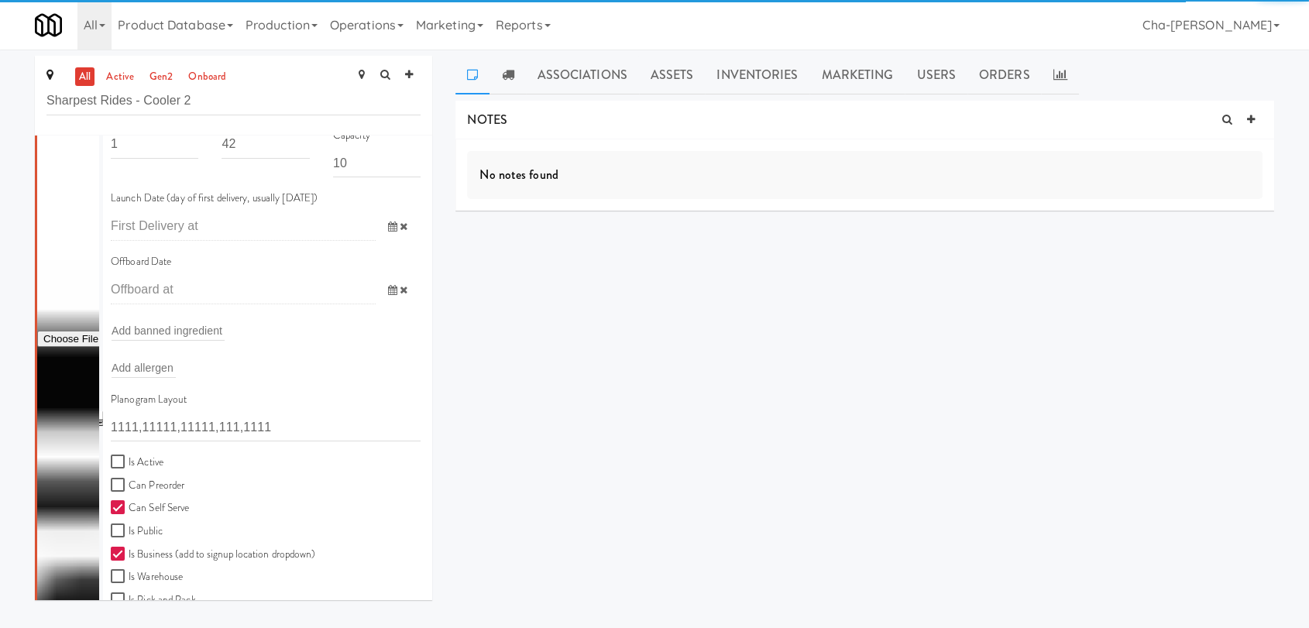
scroll to position [172, 0]
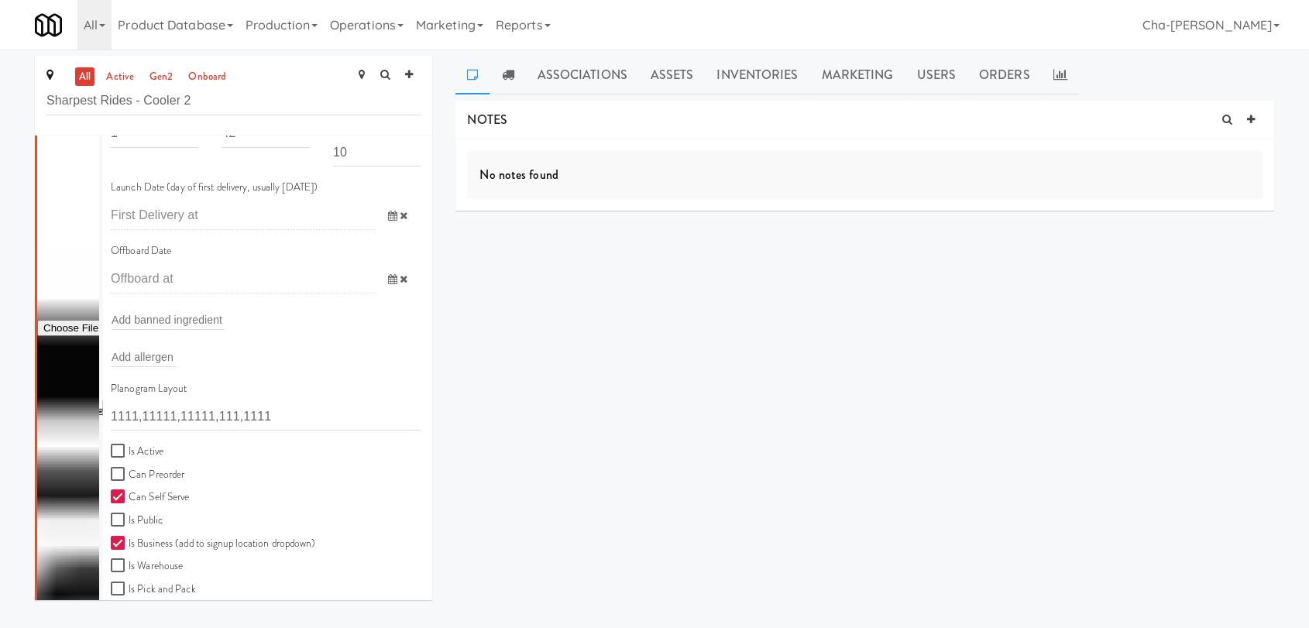
click at [155, 448] on label "Is Active" at bounding box center [137, 451] width 53 height 19
click at [129, 448] on input "Is Active" at bounding box center [120, 451] width 18 height 12
checkbox input "true"
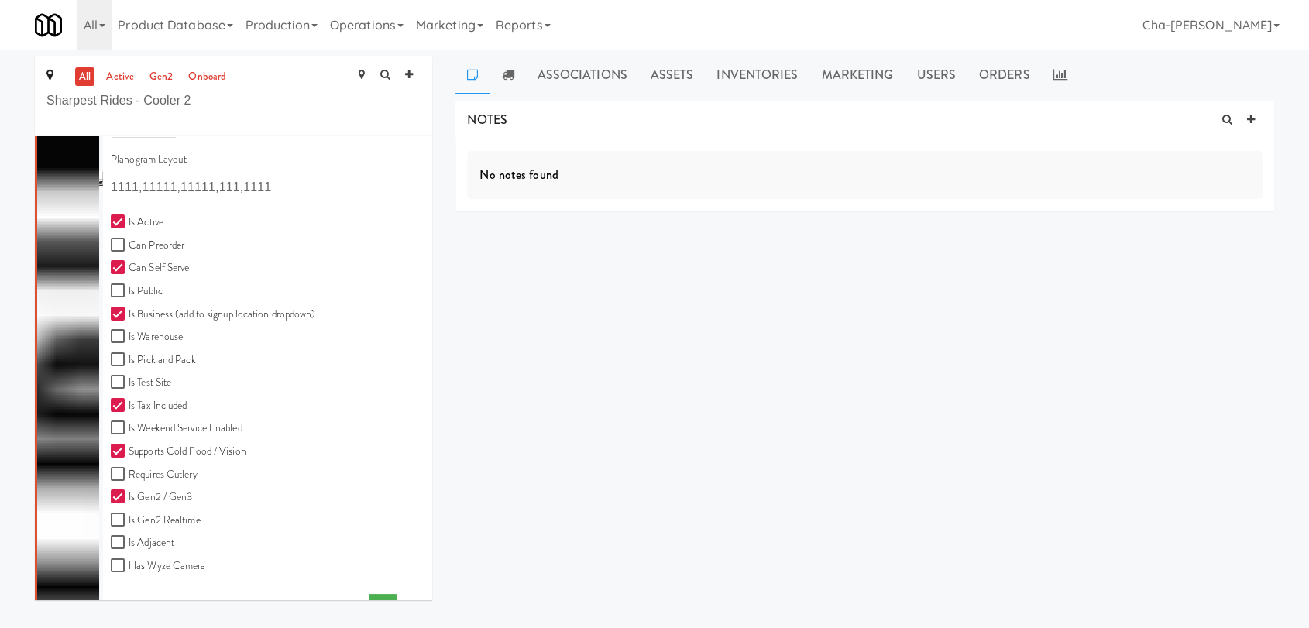
scroll to position [429, 0]
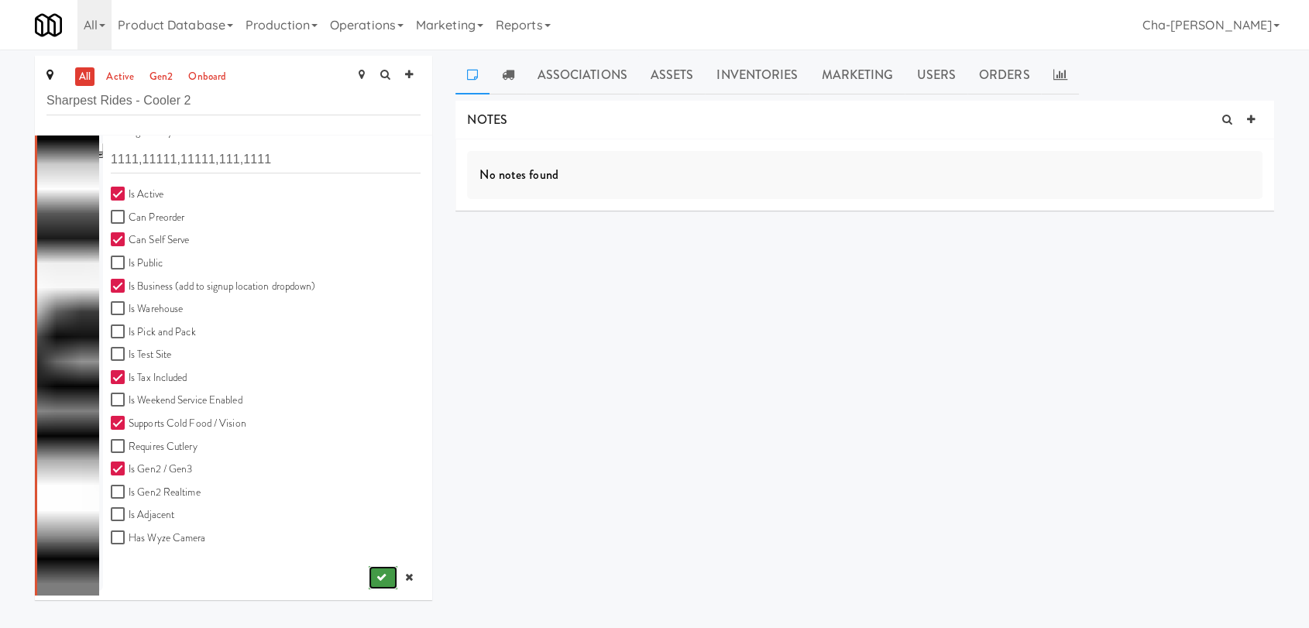
click at [369, 569] on button "submit" at bounding box center [383, 577] width 29 height 23
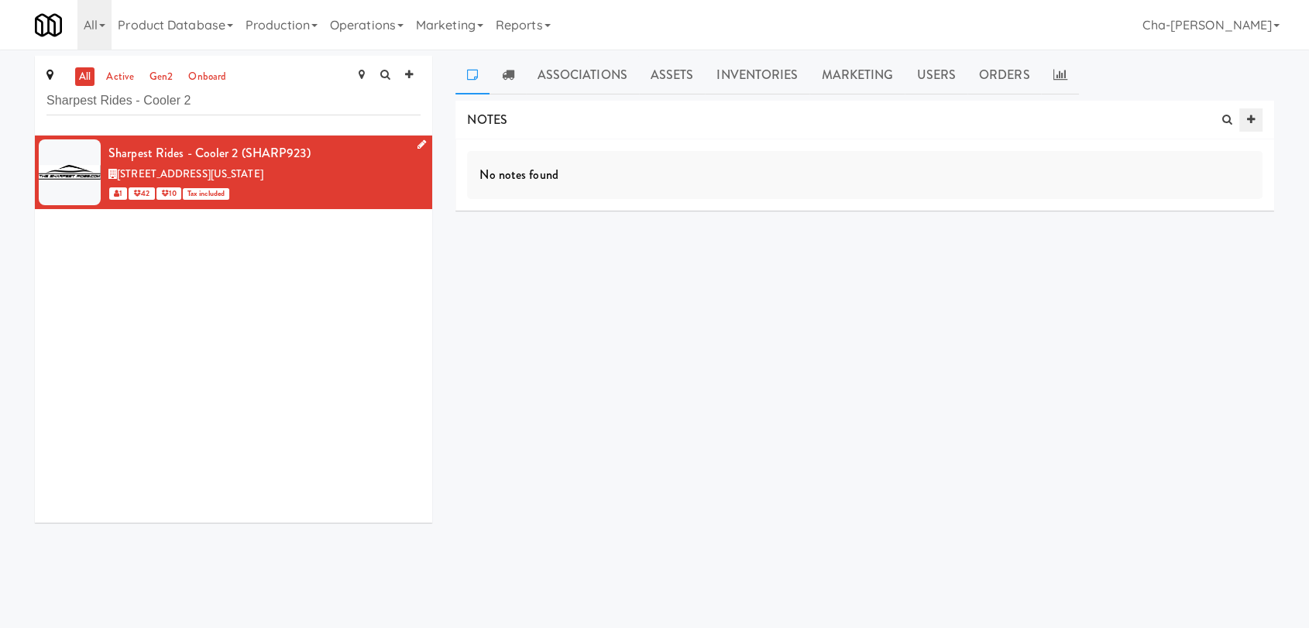
click at [1247, 115] on icon at bounding box center [1251, 120] width 8 height 10
click at [546, 242] on input "text" at bounding box center [528, 242] width 43 height 20
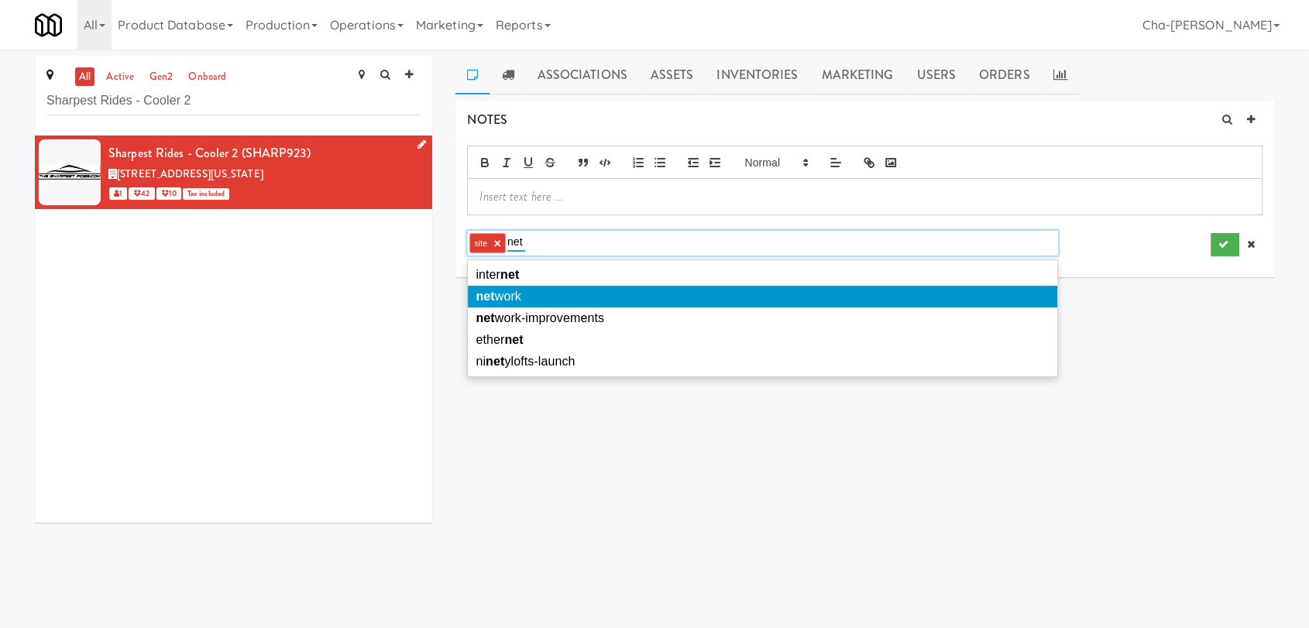
type input "net"
click at [509, 299] on span "net work" at bounding box center [498, 296] width 46 height 13
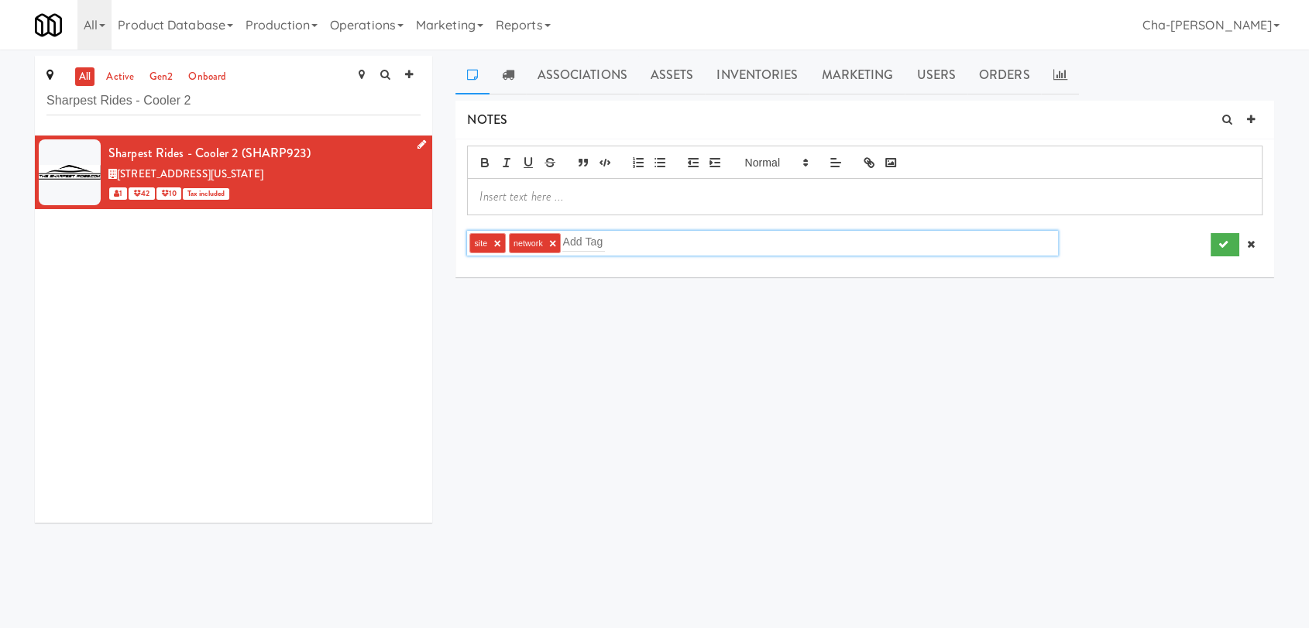
click at [818, 193] on p at bounding box center [864, 196] width 770 height 17
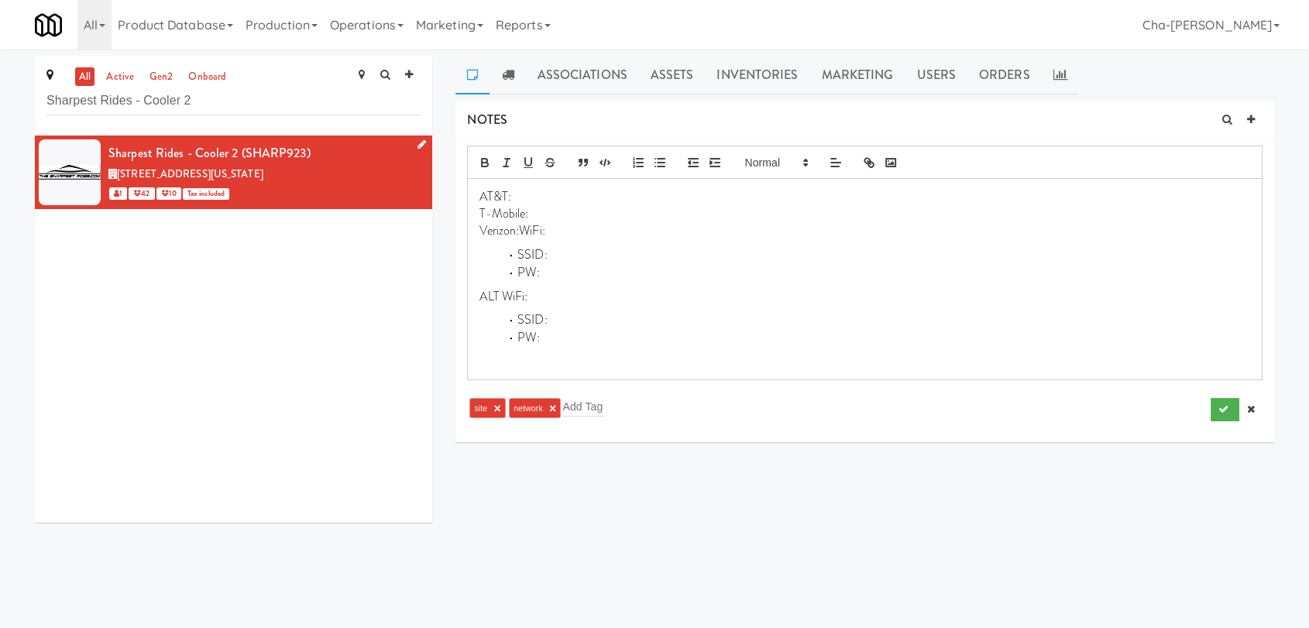
click at [518, 232] on p "Verizon:WiFi:" at bounding box center [864, 230] width 770 height 17
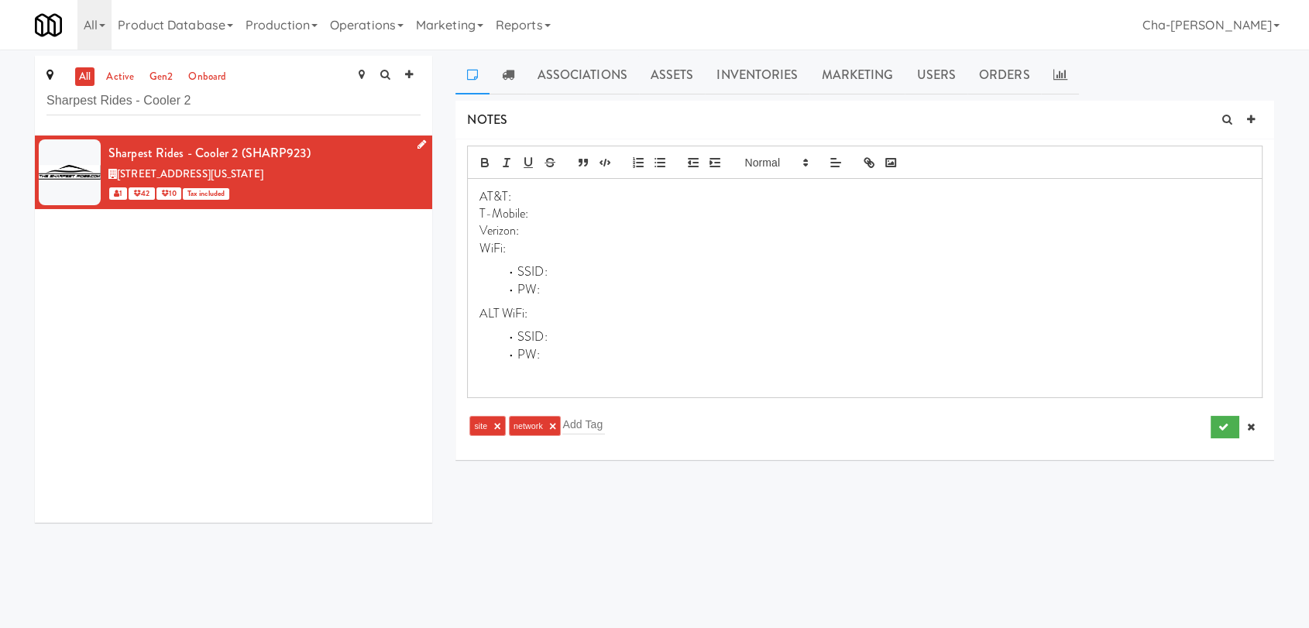
click at [539, 232] on p "Verizon:" at bounding box center [864, 230] width 770 height 17
click at [1221, 429] on icon "submit" at bounding box center [1223, 427] width 10 height 10
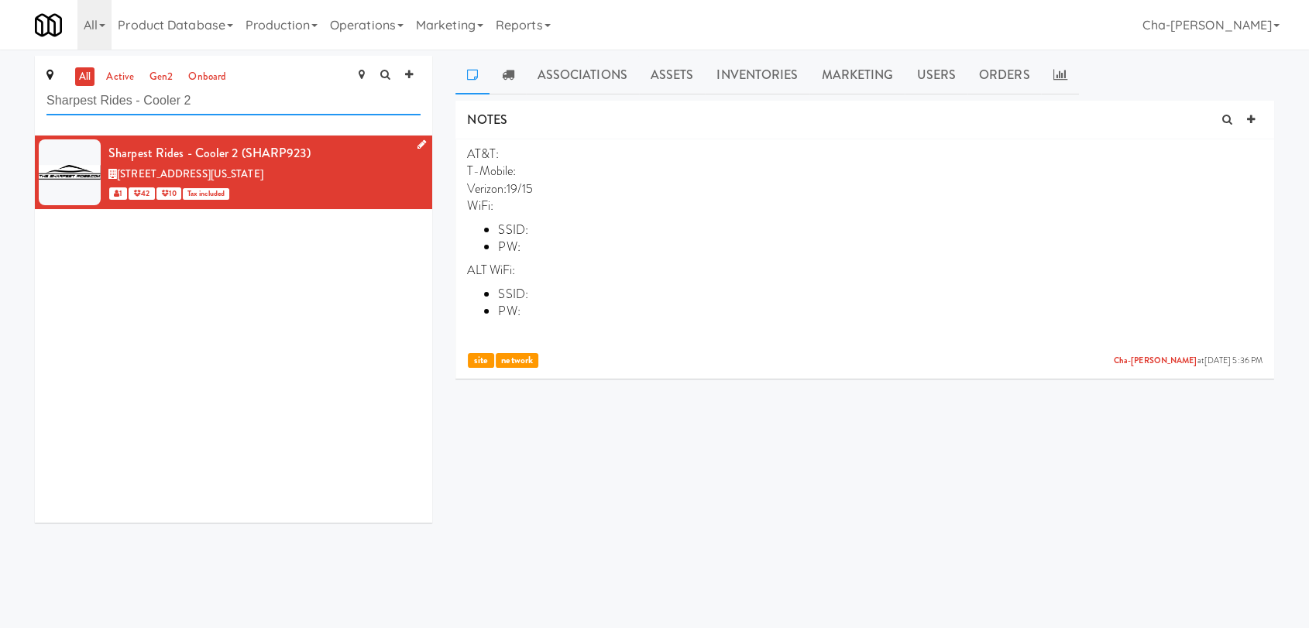
click at [247, 98] on input "Sharpest Rides - Cooler 2" at bounding box center [233, 101] width 374 height 29
click at [120, 74] on link "active" at bounding box center [120, 76] width 36 height 19
click at [225, 97] on input "Sharpest Rides - Cooler 2" at bounding box center [233, 101] width 374 height 29
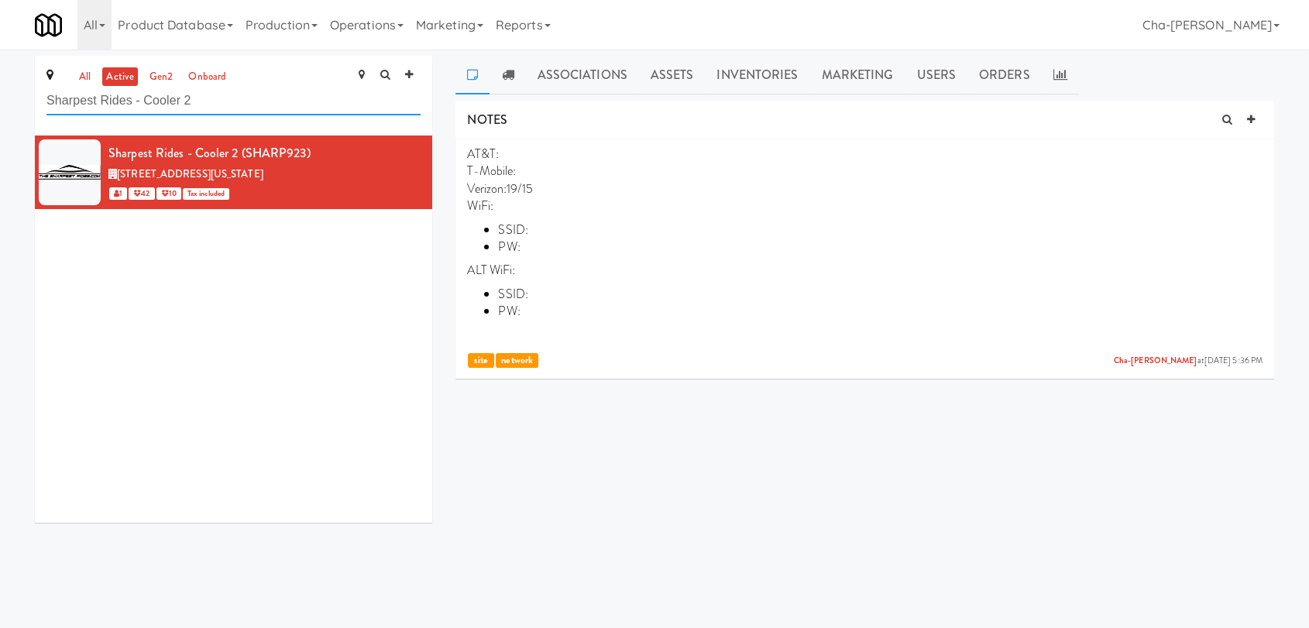
click at [225, 97] on input "Sharpest Rides - Cooler 2" at bounding box center [233, 101] width 374 height 29
paste input "1"
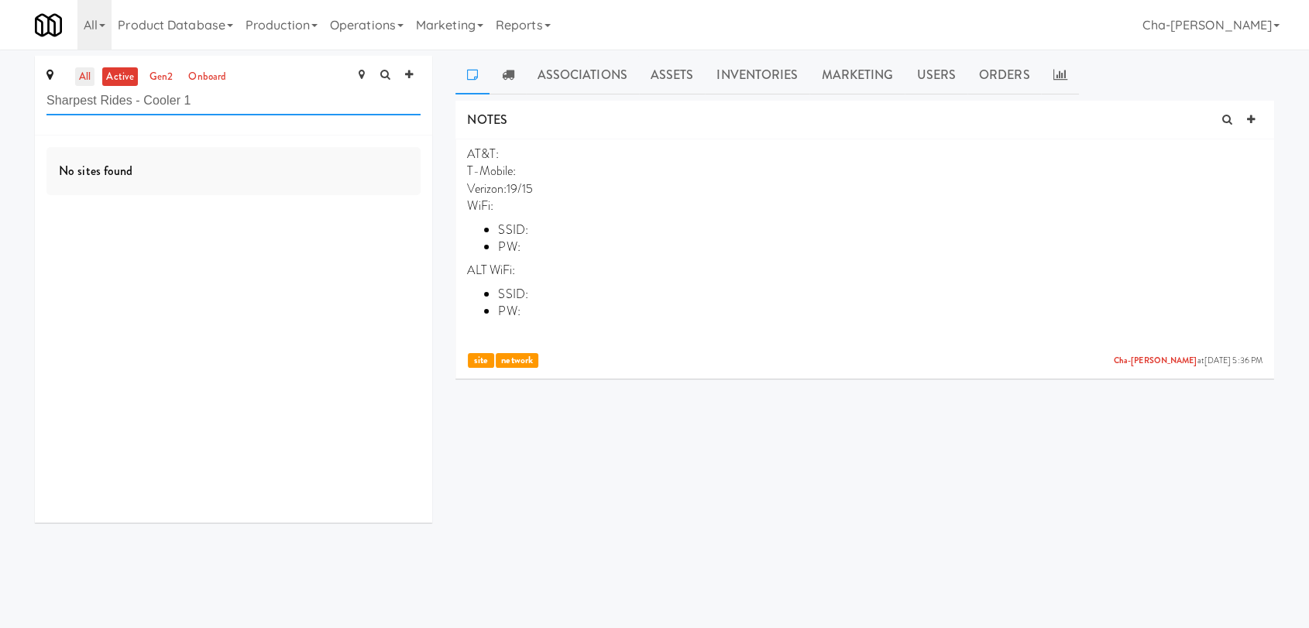
type input "Sharpest Rides - Cooler 1"
click at [82, 70] on link "all" at bounding box center [84, 76] width 19 height 19
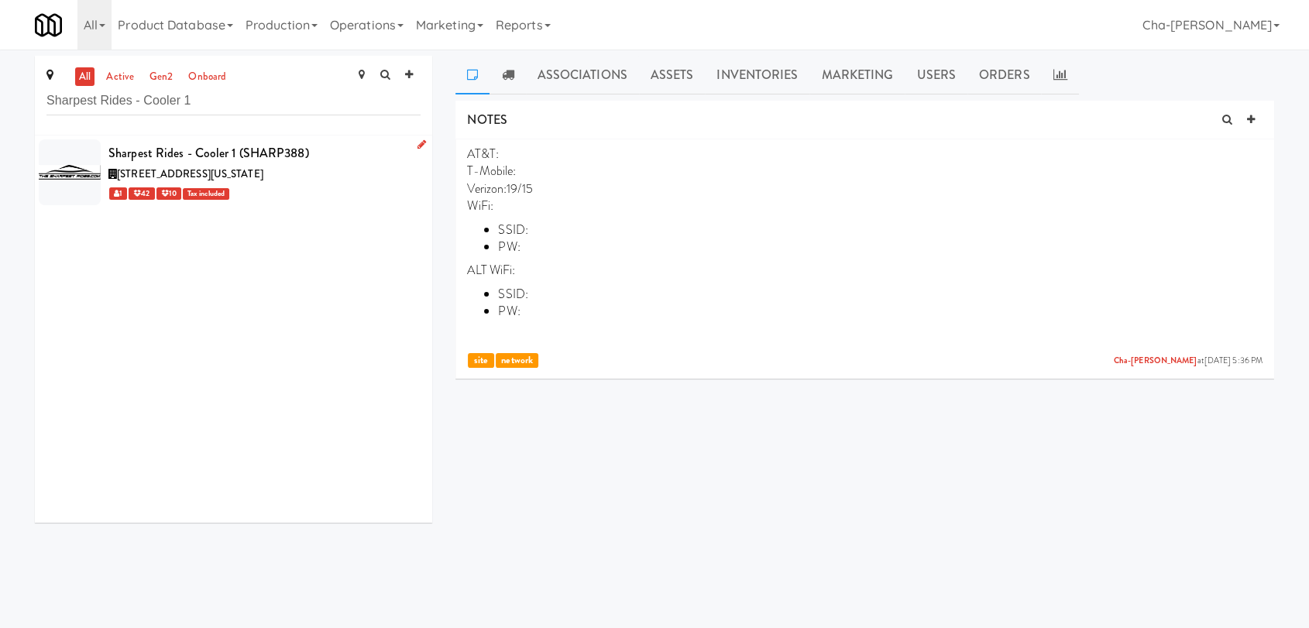
click at [417, 145] on icon at bounding box center [421, 144] width 9 height 10
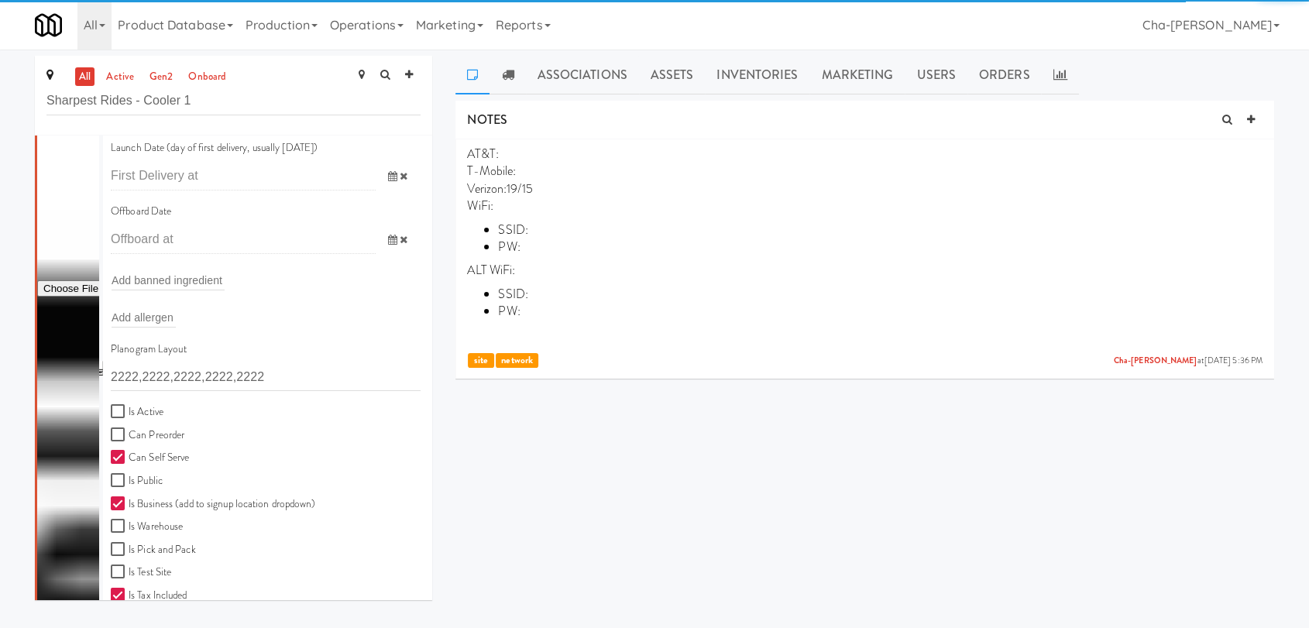
scroll to position [258, 0]
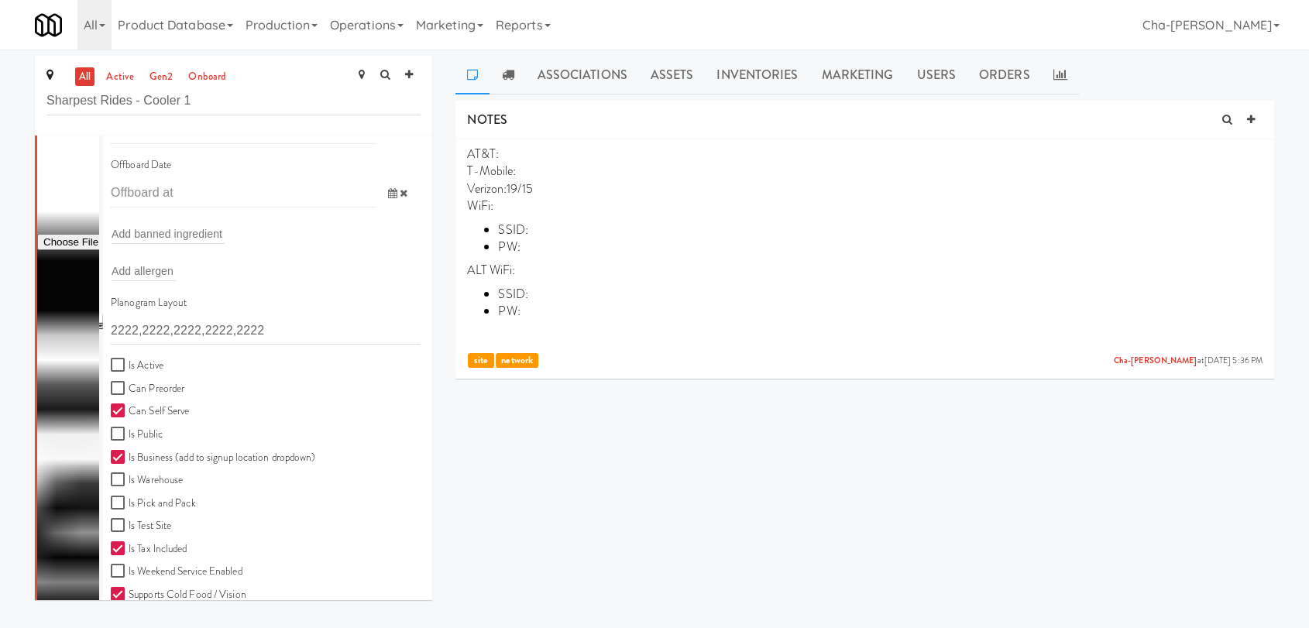
click at [161, 370] on label "Is Active" at bounding box center [137, 365] width 53 height 19
click at [129, 370] on input "Is Active" at bounding box center [120, 365] width 18 height 12
checkbox input "true"
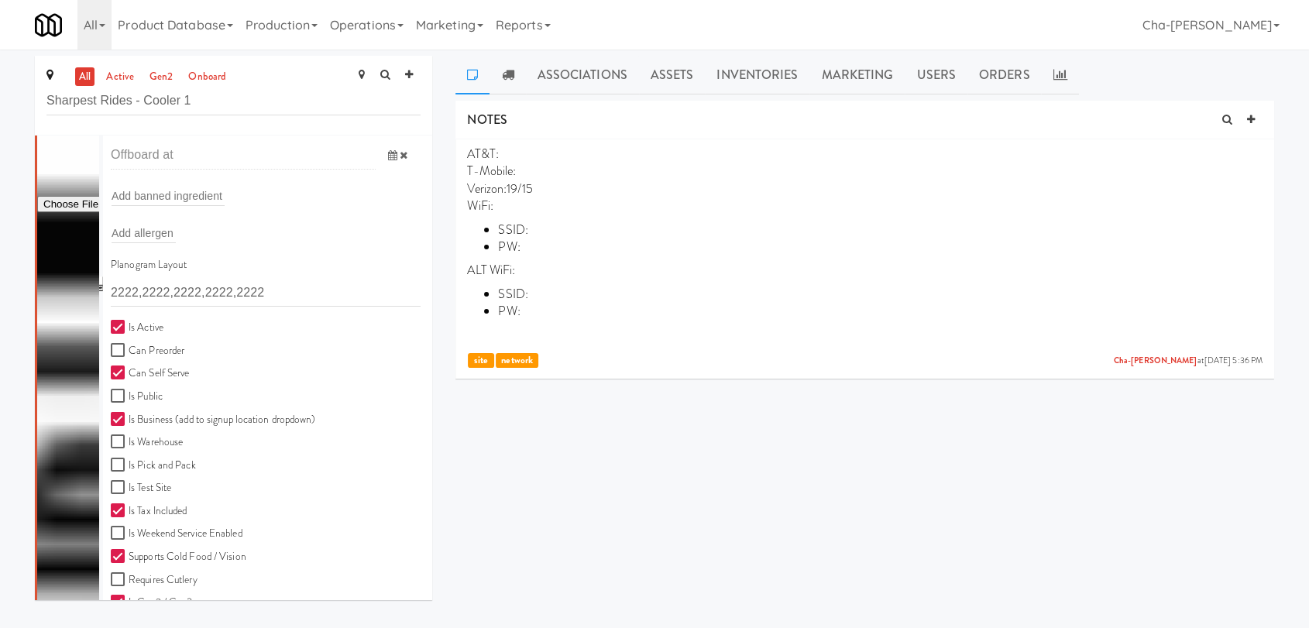
scroll to position [429, 0]
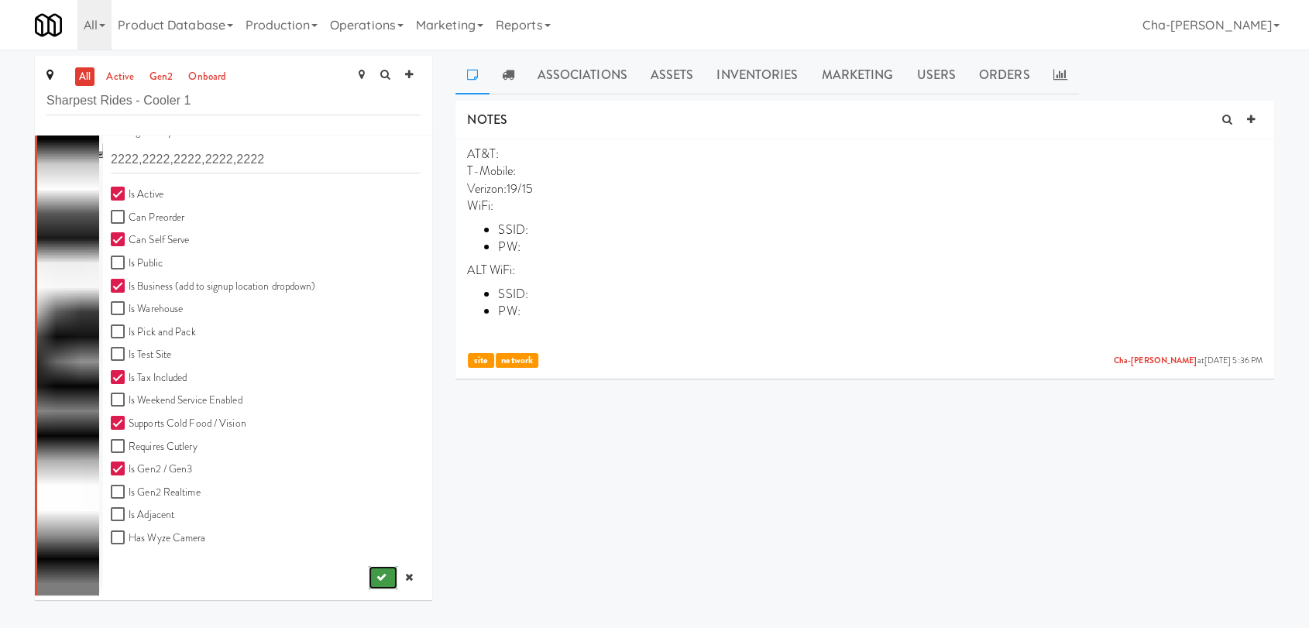
click at [376, 578] on icon "submit" at bounding box center [381, 577] width 10 height 10
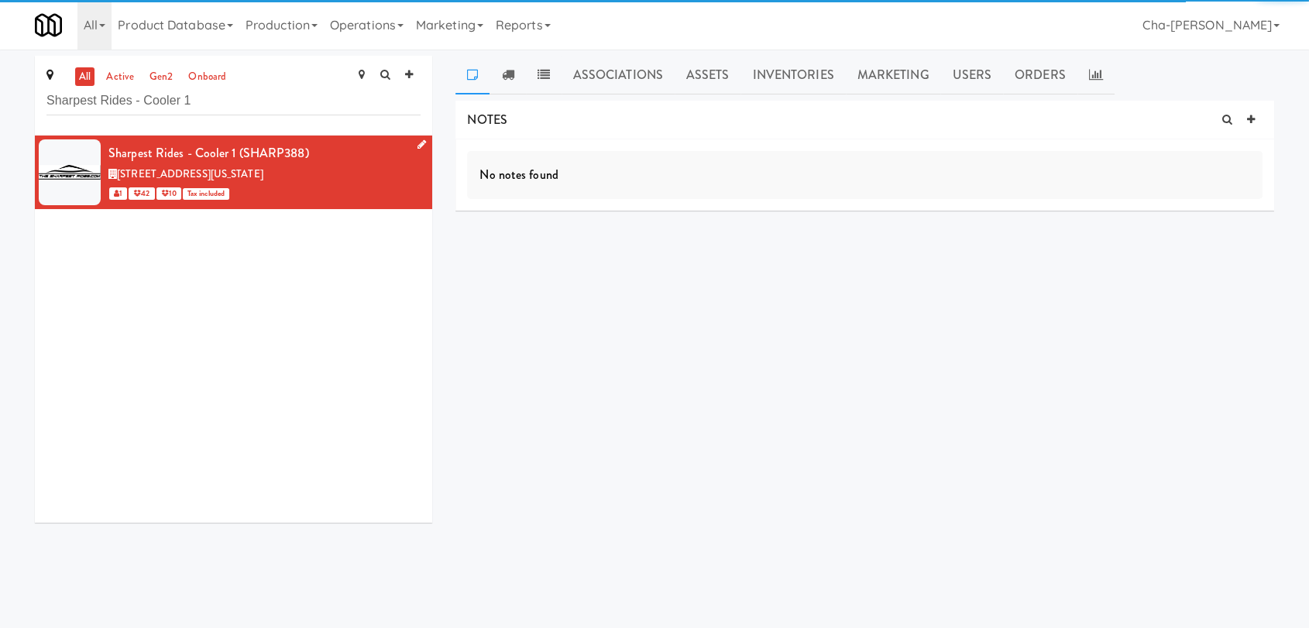
click at [417, 142] on icon at bounding box center [421, 144] width 9 height 10
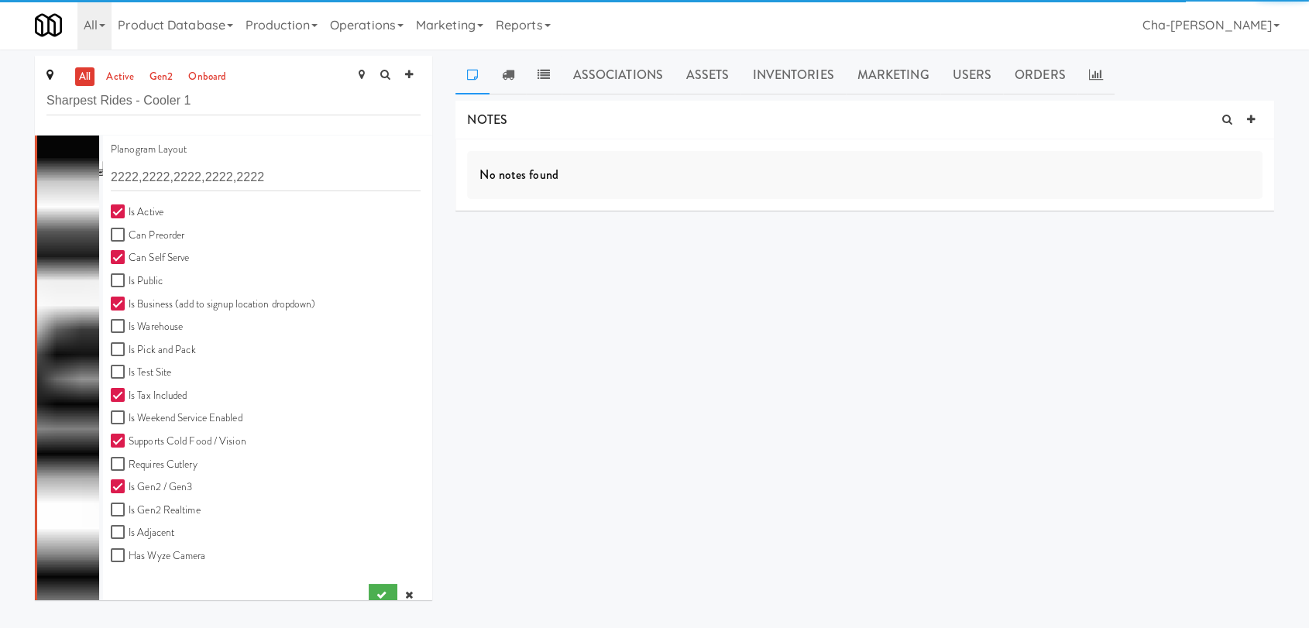
scroll to position [429, 0]
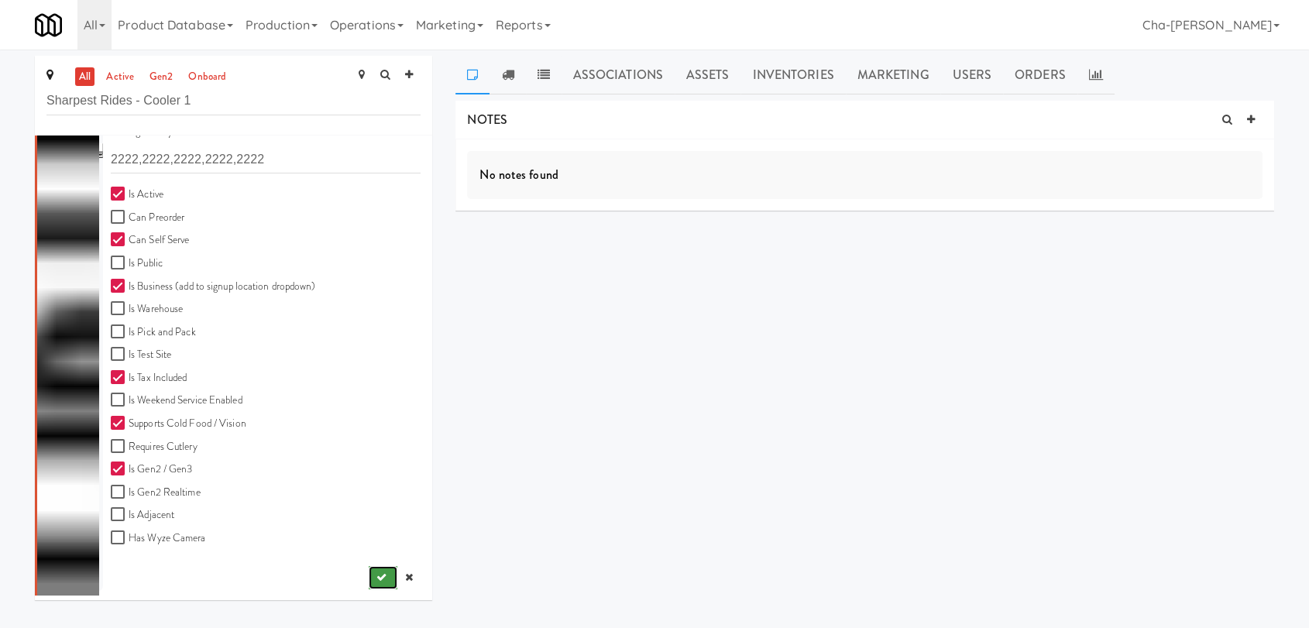
click at [376, 576] on icon "submit" at bounding box center [381, 577] width 10 height 10
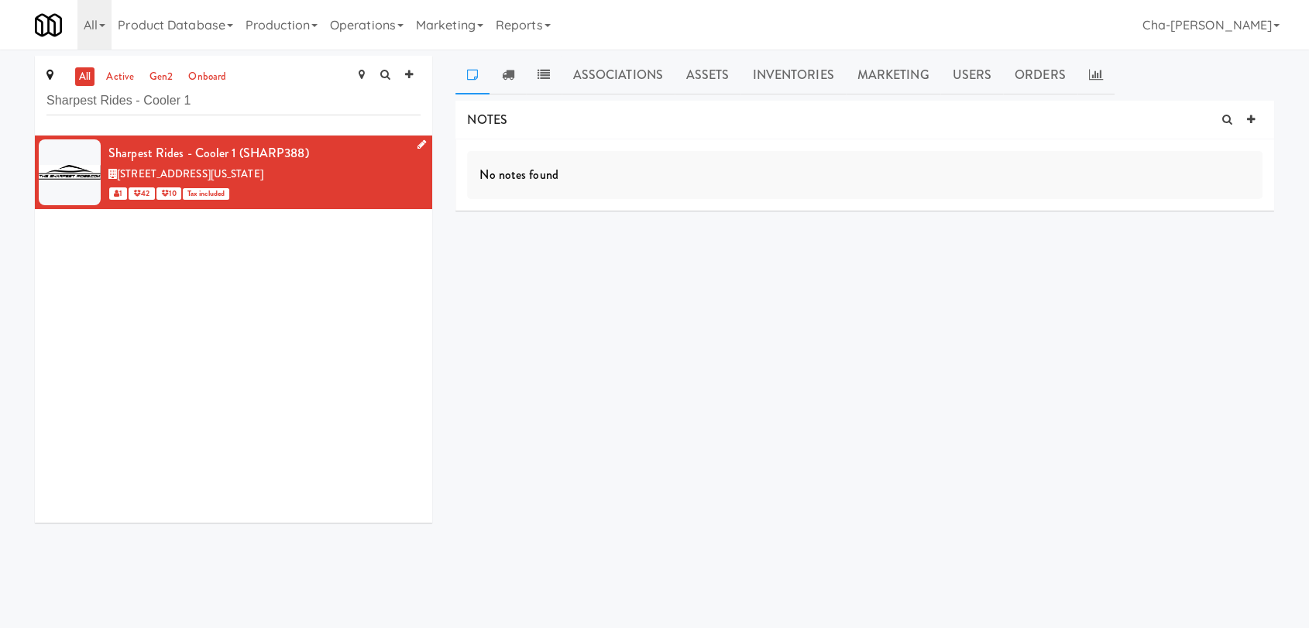
click at [336, 171] on div "2250 South Tejon Street, Englewood Colorado" at bounding box center [264, 174] width 312 height 19
click at [1257, 122] on link at bounding box center [1250, 119] width 23 height 23
click at [536, 238] on input "text" at bounding box center [528, 242] width 43 height 20
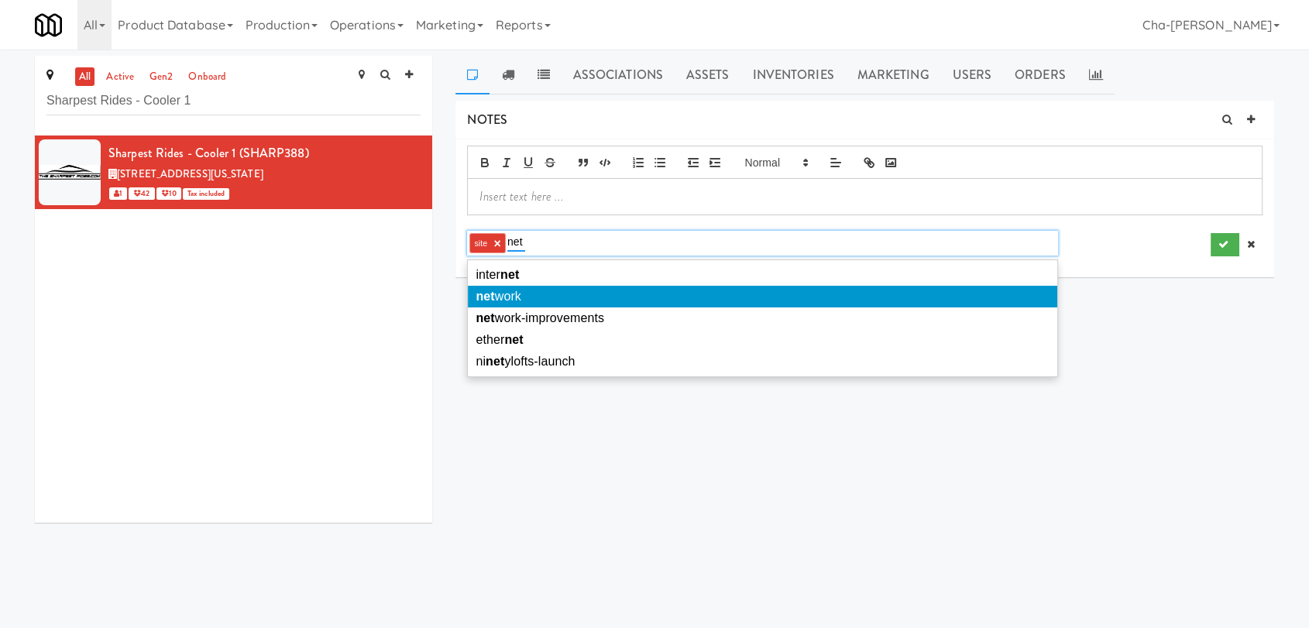
type input "net"
click at [526, 300] on li "net work" at bounding box center [762, 297] width 588 height 22
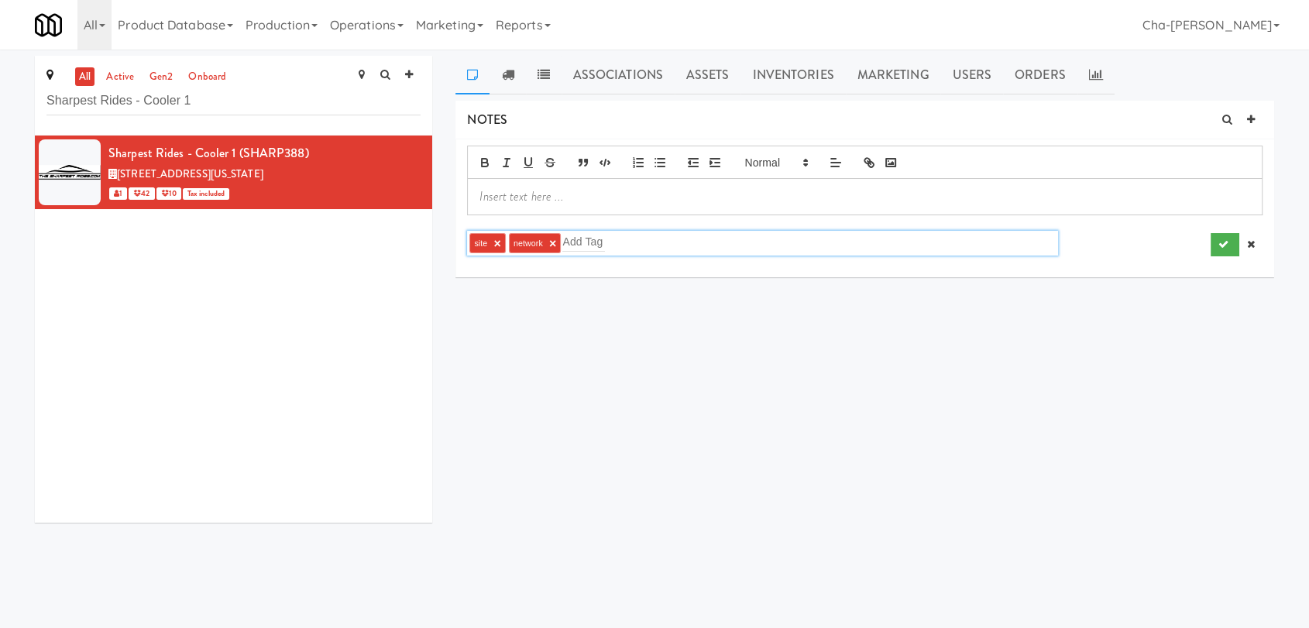
click at [566, 204] on p at bounding box center [864, 196] width 770 height 17
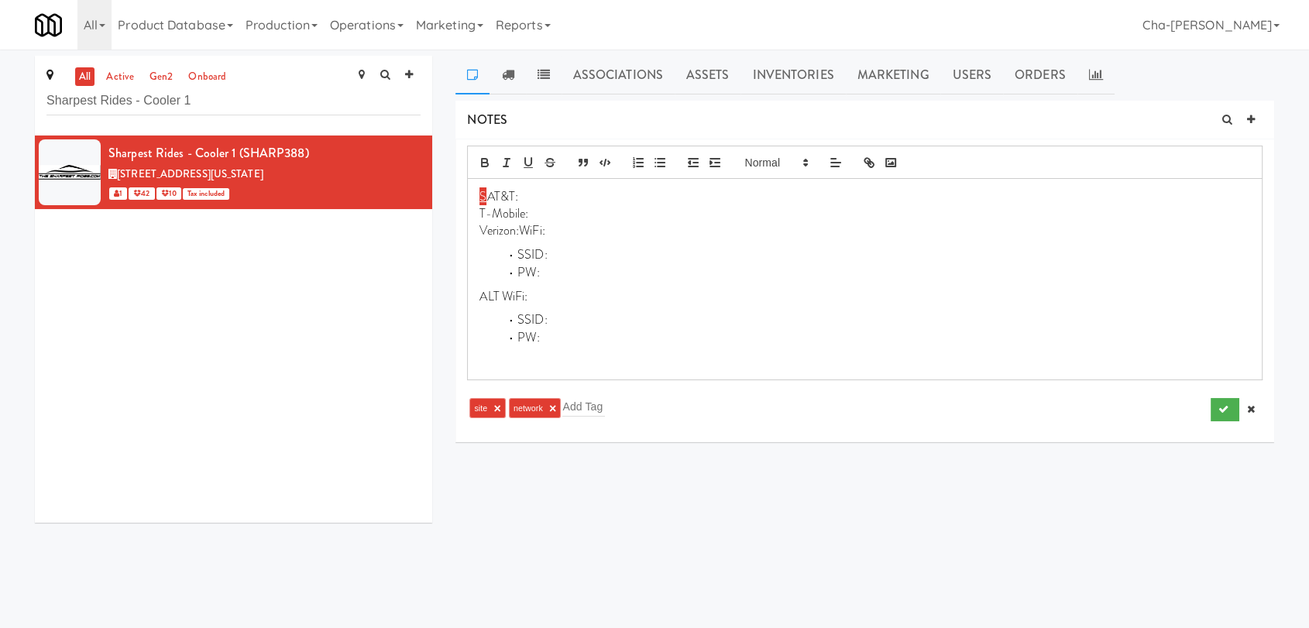
click at [517, 229] on p "Verizon:WiFi:" at bounding box center [864, 230] width 770 height 17
click at [525, 226] on p "Verizon:WiFi:" at bounding box center [864, 230] width 770 height 17
click at [520, 229] on p "Verizon:WiFi:" at bounding box center [864, 230] width 770 height 17
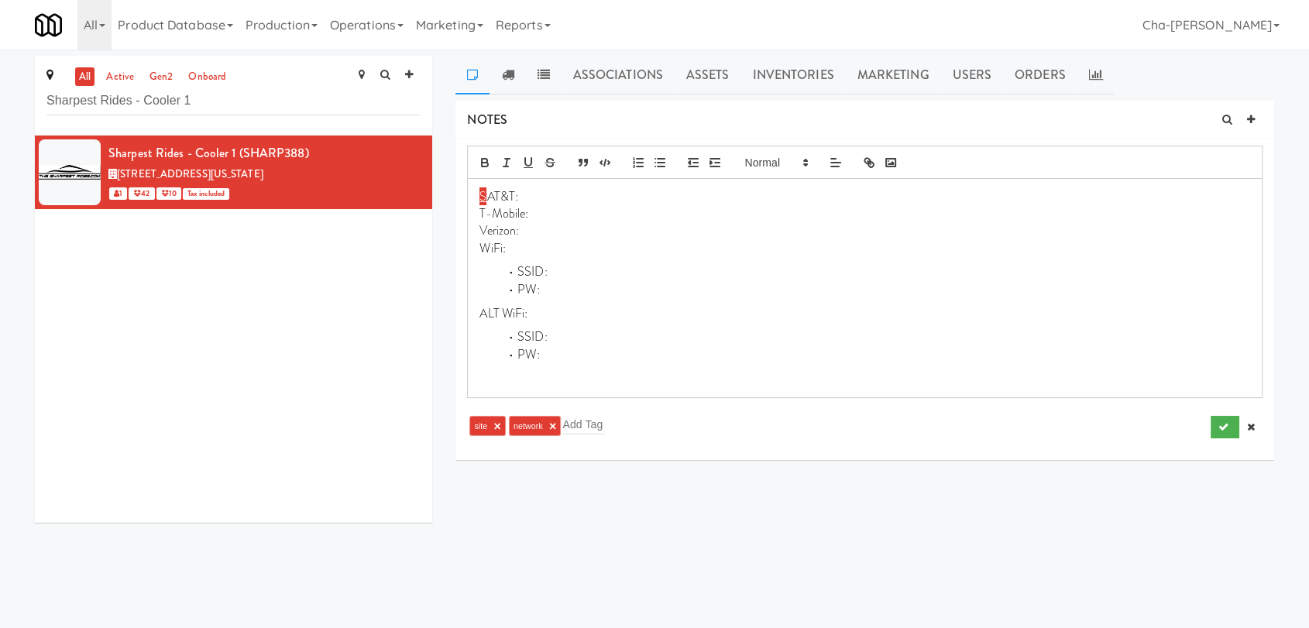
click at [486, 194] on p "S AT&T:" at bounding box center [864, 196] width 770 height 17
click at [530, 230] on p "Verizon:" at bounding box center [864, 230] width 770 height 17
click at [662, 256] on div "AT&T: T-Mobile: Verizon:31/9 WiFi: SSID: PW: ALT WiFi: SSID: PW:" at bounding box center [865, 288] width 794 height 218
click at [1223, 428] on icon "submit" at bounding box center [1223, 427] width 10 height 10
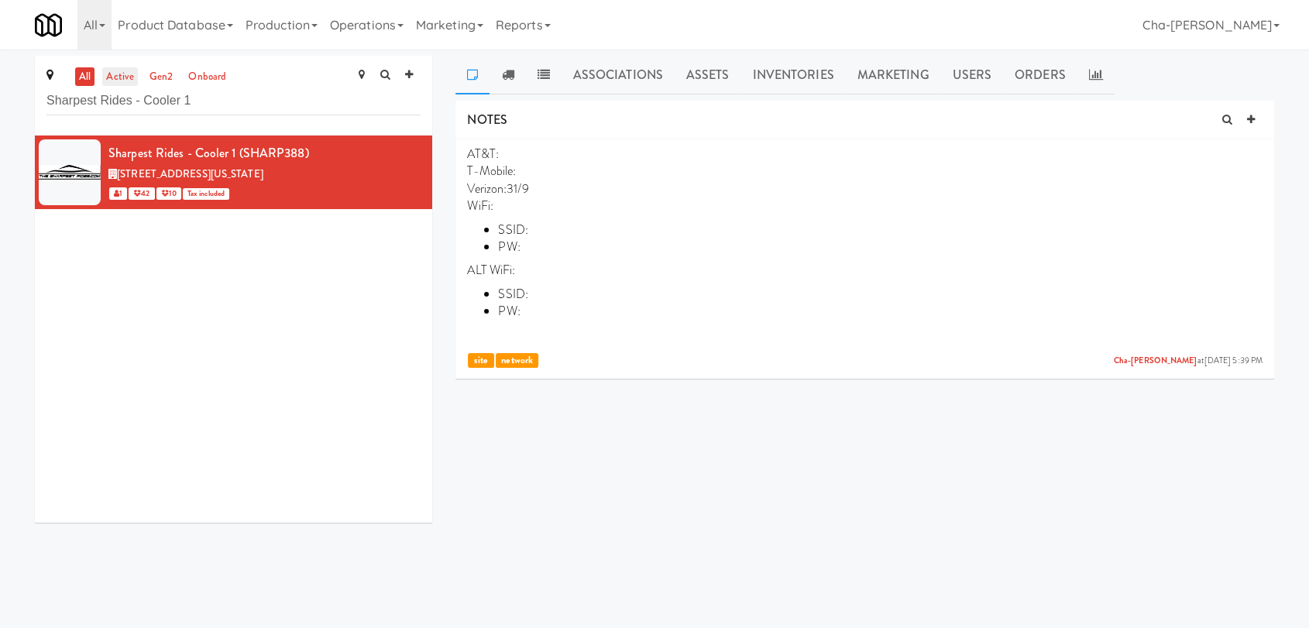
click at [112, 76] on link "active" at bounding box center [120, 76] width 36 height 19
click at [262, 107] on input "Sharpest Rides - Cooler 1" at bounding box center [233, 101] width 374 height 29
click at [89, 67] on link "all" at bounding box center [84, 76] width 19 height 19
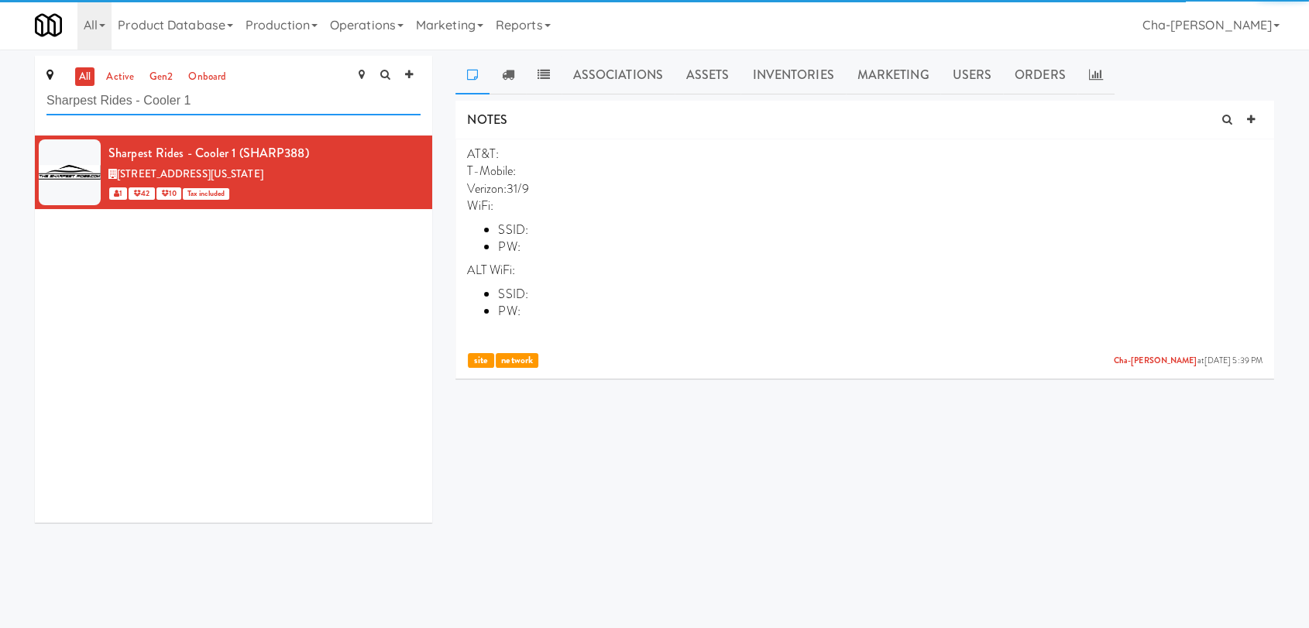
click at [218, 105] on input "Sharpest Rides - Cooler 1" at bounding box center [233, 101] width 374 height 29
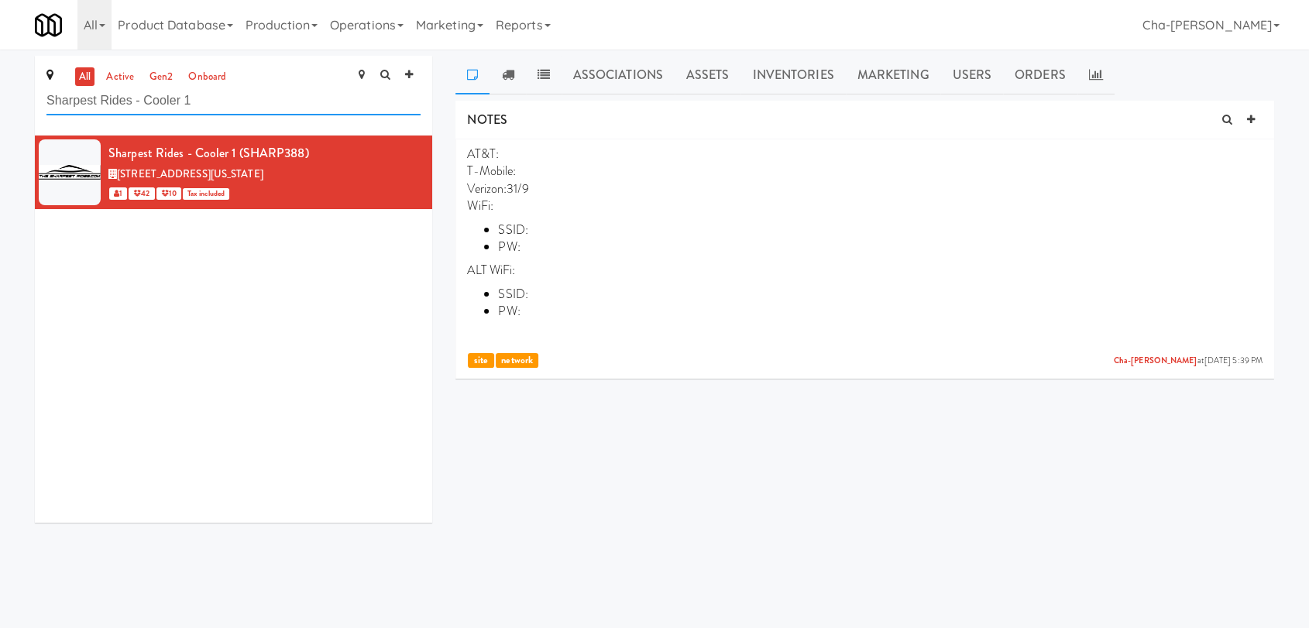
click at [219, 105] on input "Sharpest Rides - Cooler 1" at bounding box center [233, 101] width 374 height 29
paste input "Pantry"
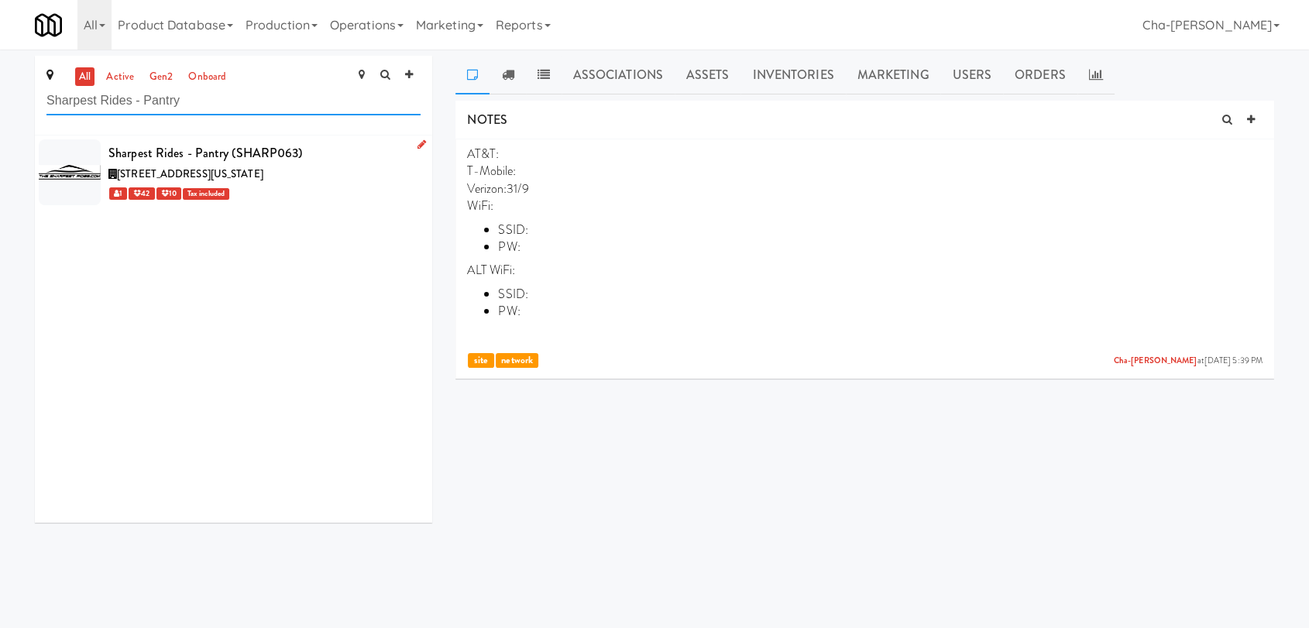
type input "Sharpest Rides - Pantry"
click at [314, 174] on div "2250 South Tejon Street, Englewood Colorado" at bounding box center [264, 174] width 312 height 19
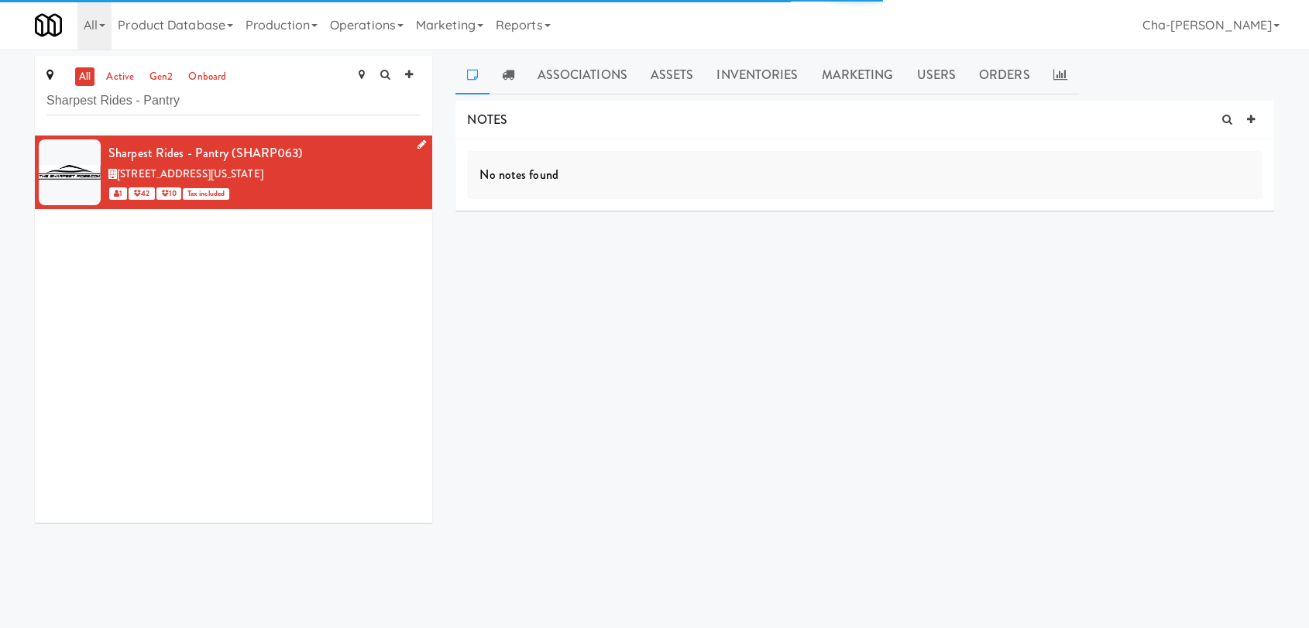
click at [417, 141] on icon at bounding box center [421, 144] width 9 height 10
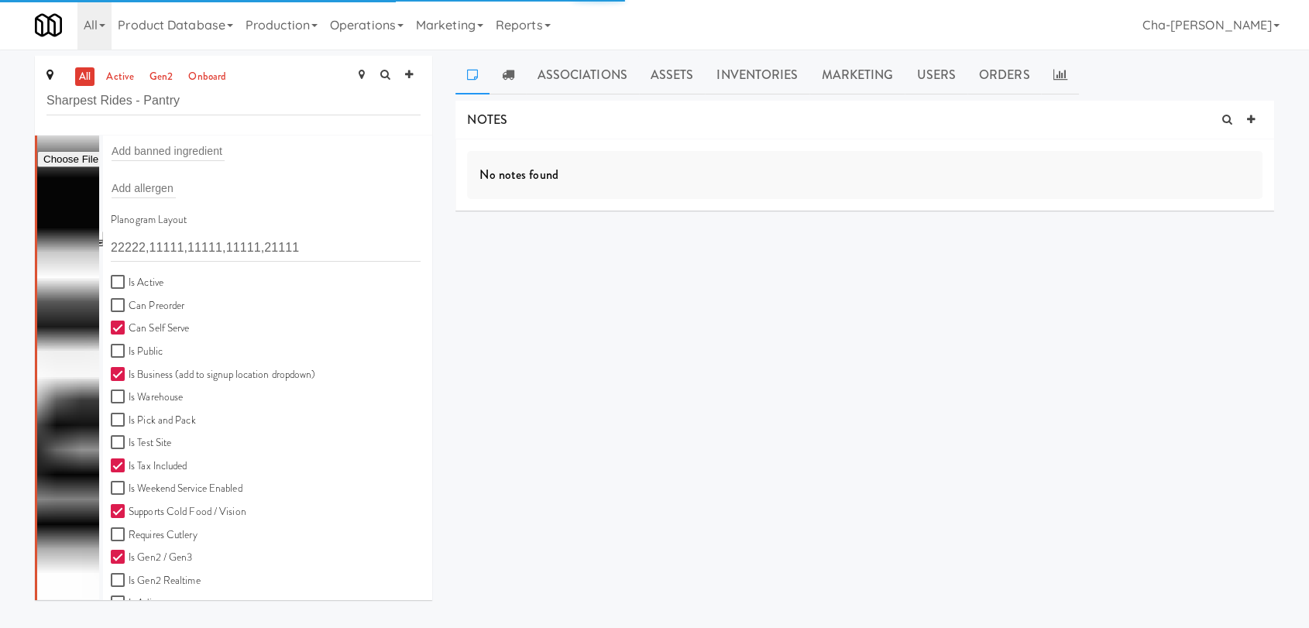
scroll to position [344, 0]
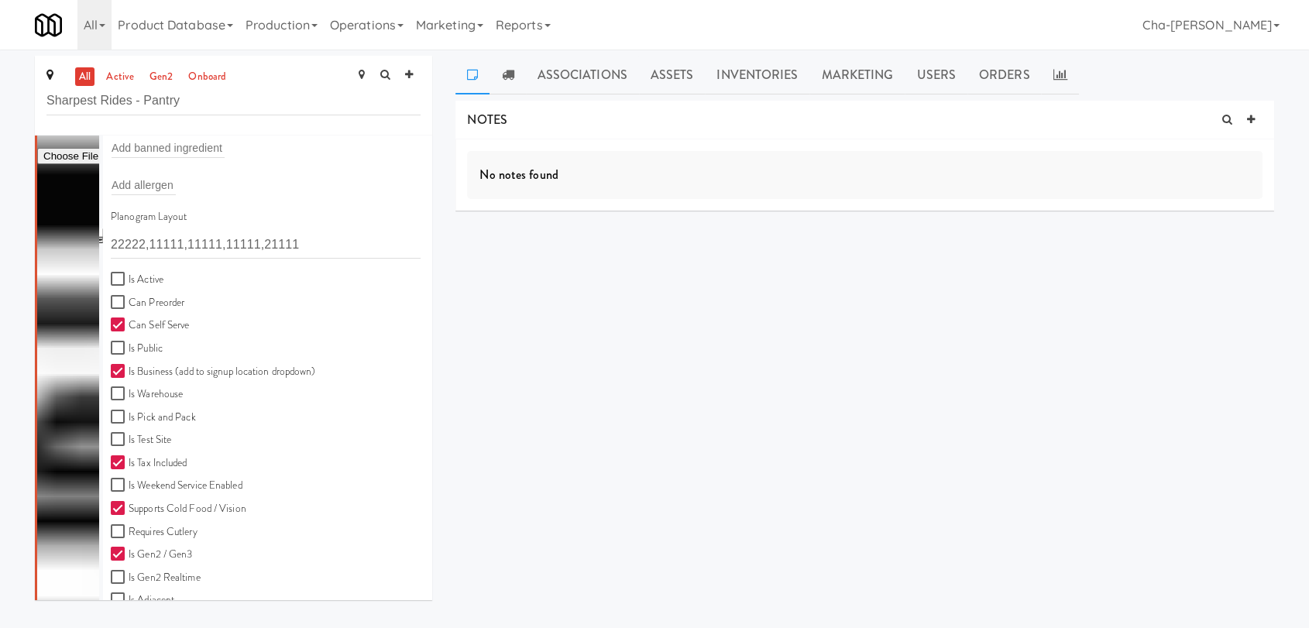
click at [153, 274] on label "Is Active" at bounding box center [137, 279] width 53 height 19
click at [129, 274] on input "Is Active" at bounding box center [120, 279] width 18 height 12
checkbox input "true"
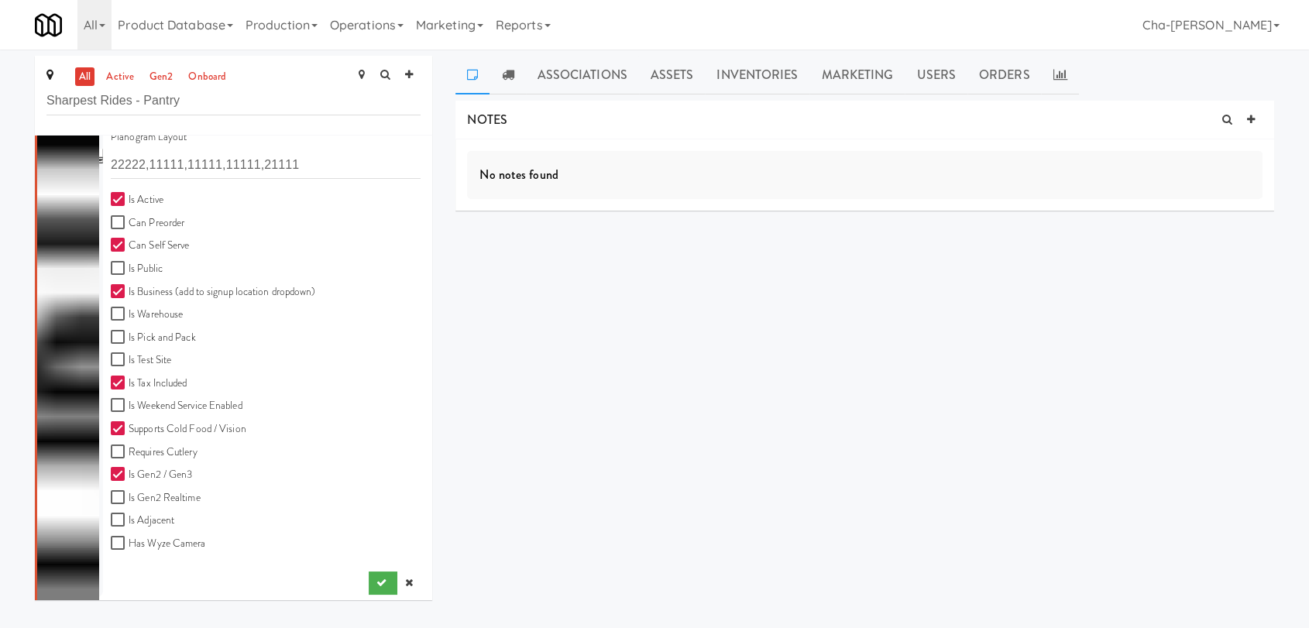
scroll to position [429, 0]
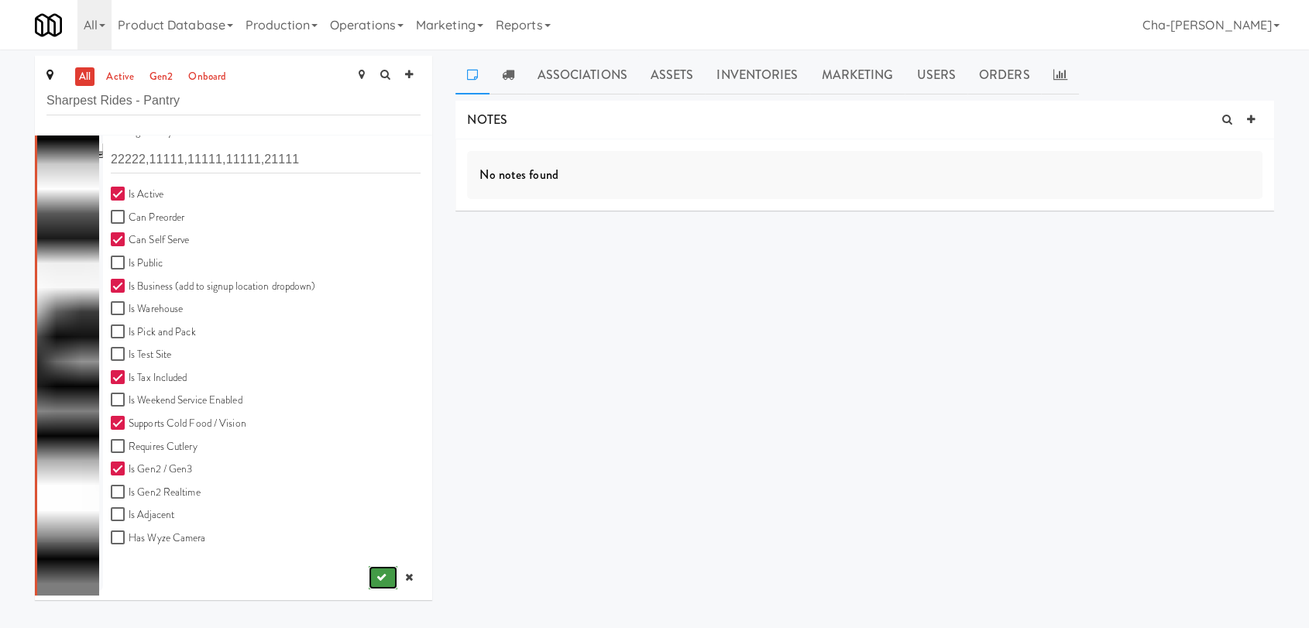
click at [376, 575] on icon "submit" at bounding box center [381, 577] width 10 height 10
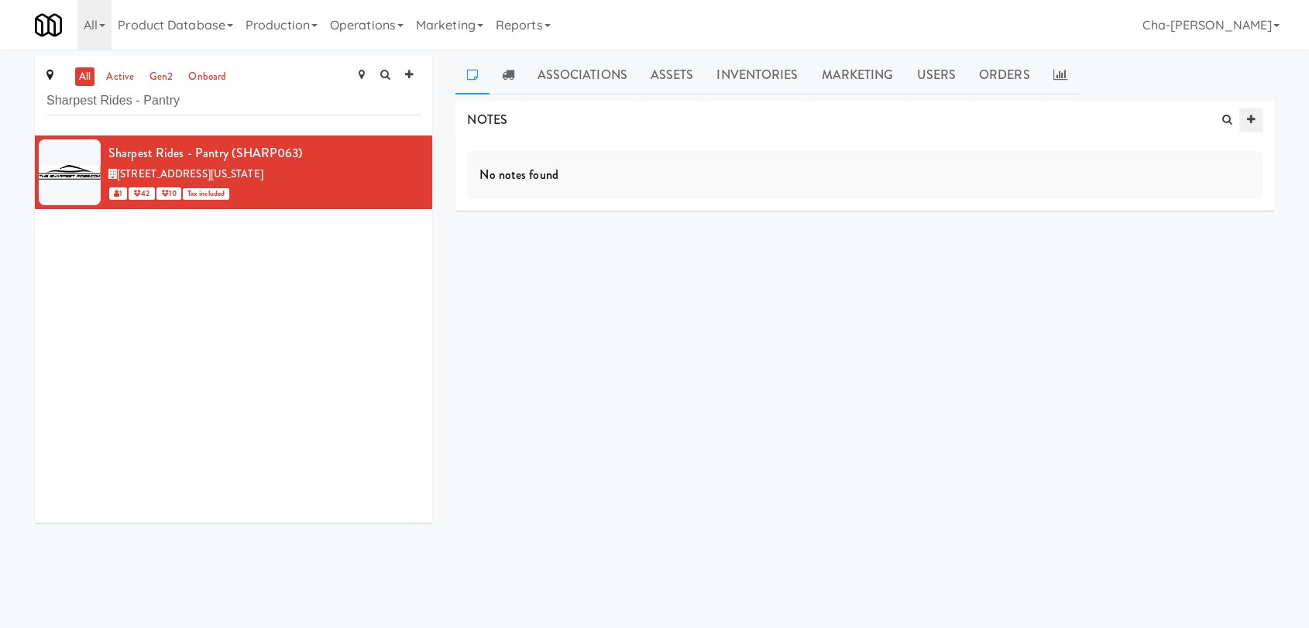
click at [1254, 118] on icon at bounding box center [1251, 120] width 8 height 10
click at [604, 206] on div at bounding box center [865, 197] width 794 height 36
click at [526, 245] on input "text" at bounding box center [528, 242] width 43 height 20
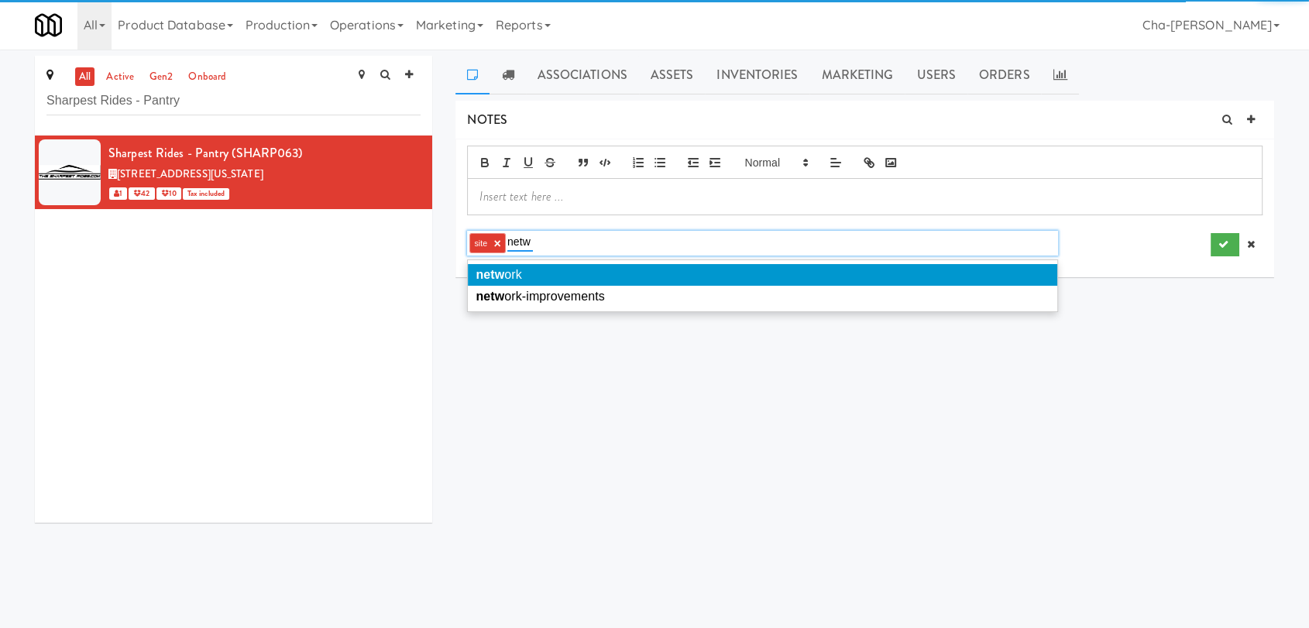
type input "netw"
click at [551, 278] on li "netw ork" at bounding box center [762, 275] width 588 height 22
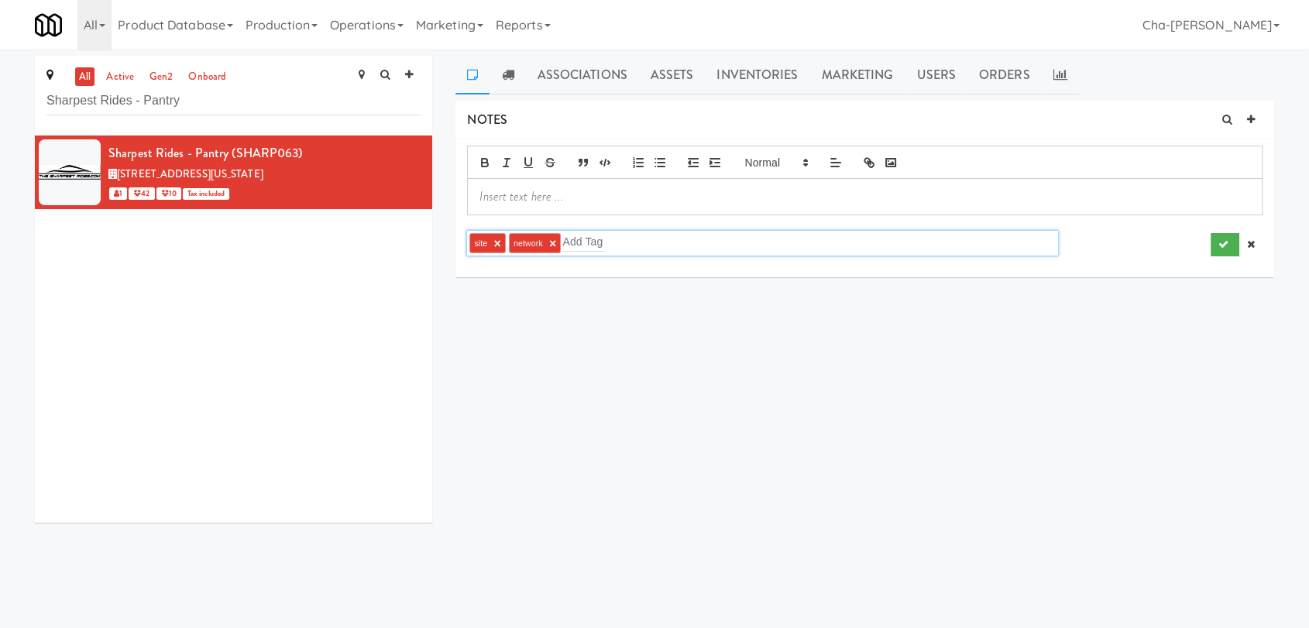
click at [540, 197] on p at bounding box center [864, 196] width 770 height 17
click at [1100, 389] on div "NOTES site × network × Add Tag DELIVERIES No notes found MEALS No Orders at Thi…" at bounding box center [864, 294] width 818 height 387
click at [520, 200] on p at bounding box center [864, 196] width 770 height 17
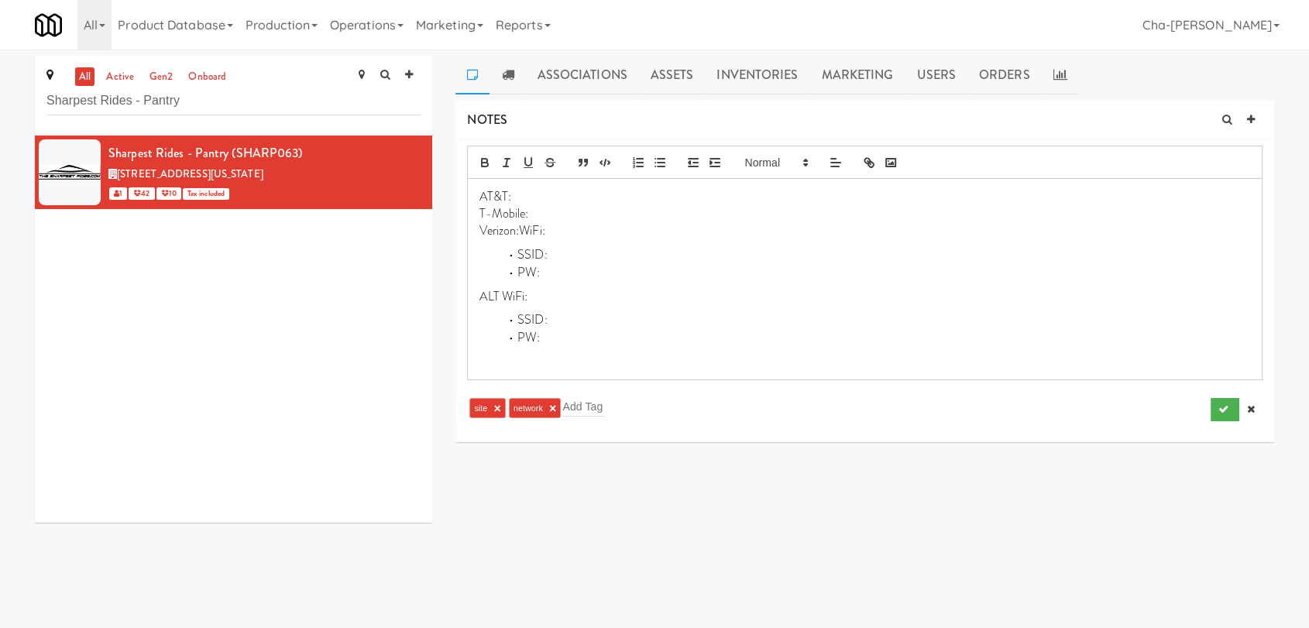
click at [523, 228] on p "Verizon:WiFi:" at bounding box center [864, 230] width 770 height 17
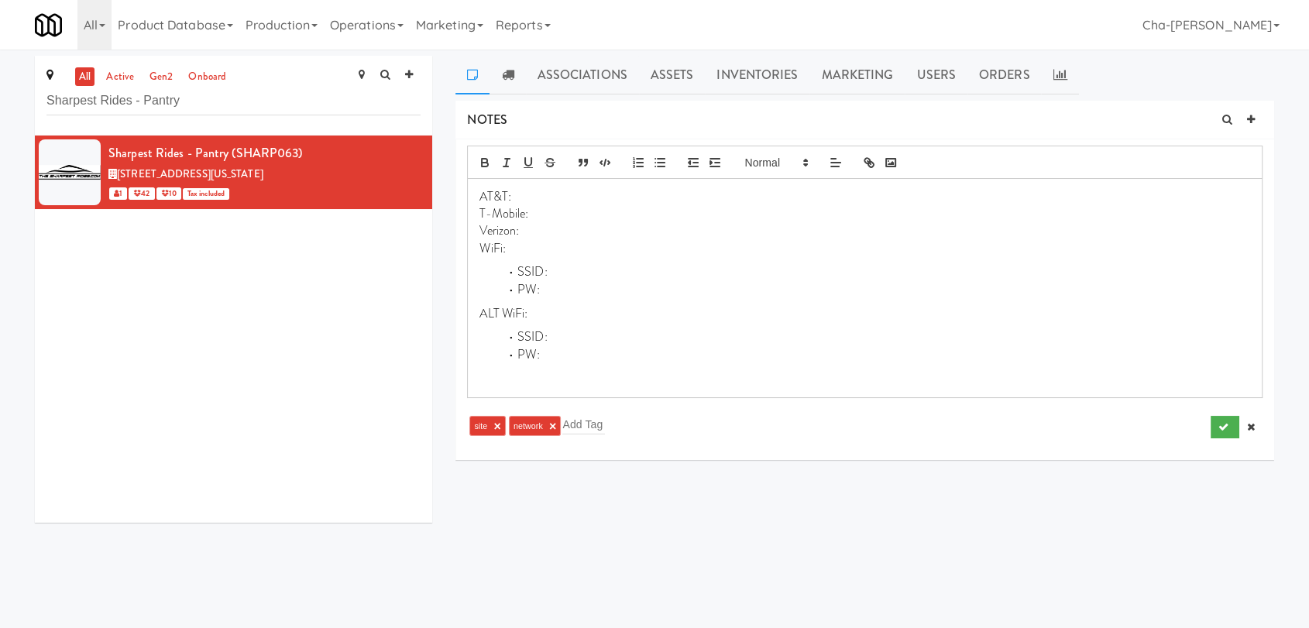
click at [539, 225] on p "Verizon:" at bounding box center [864, 230] width 770 height 17
click at [1222, 427] on icon "submit" at bounding box center [1223, 427] width 10 height 10
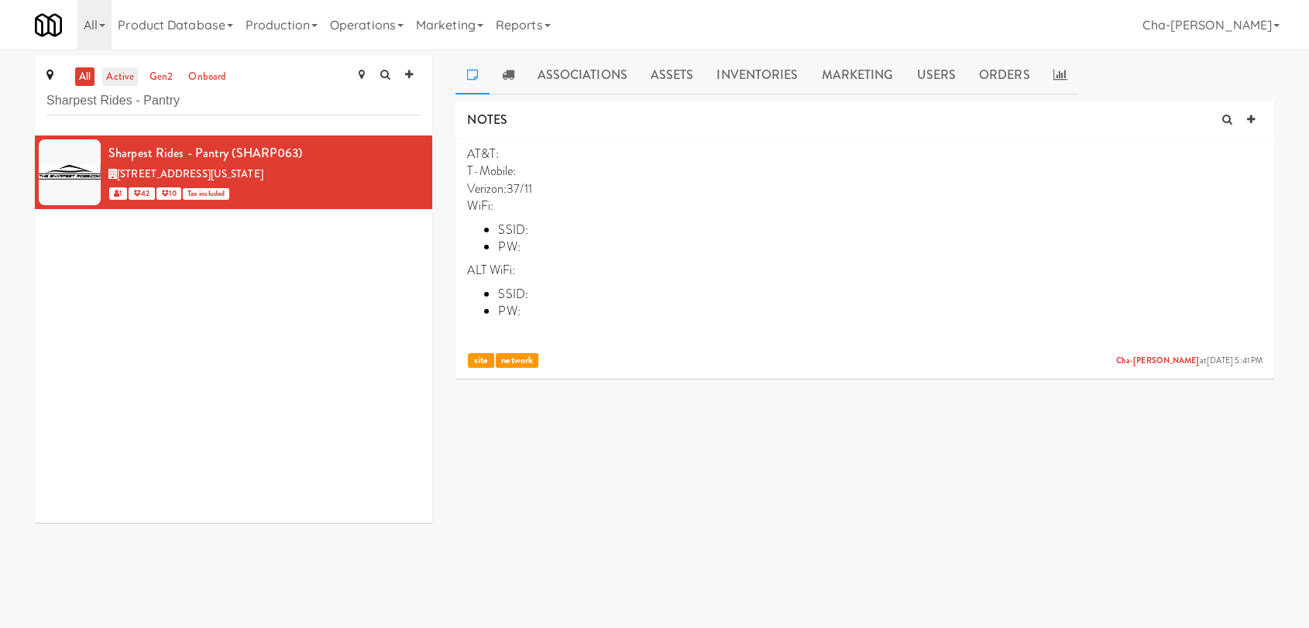
click at [115, 79] on link "active" at bounding box center [120, 76] width 36 height 19
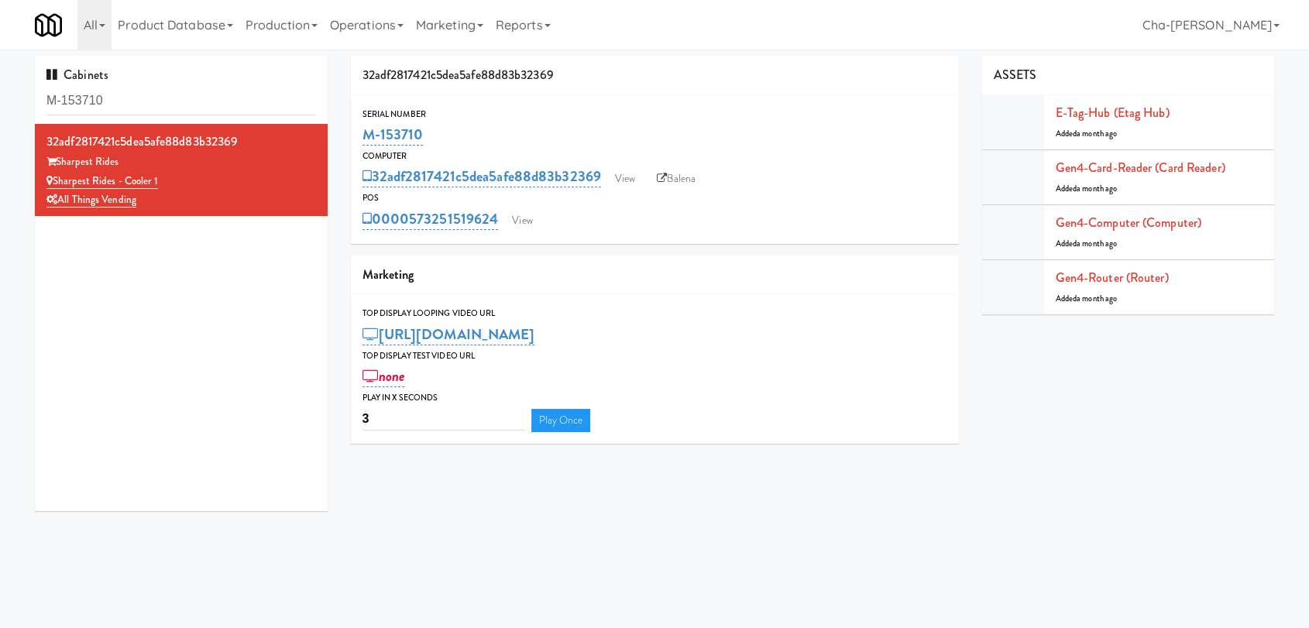
click at [723, 150] on div "Computer" at bounding box center [654, 156] width 585 height 15
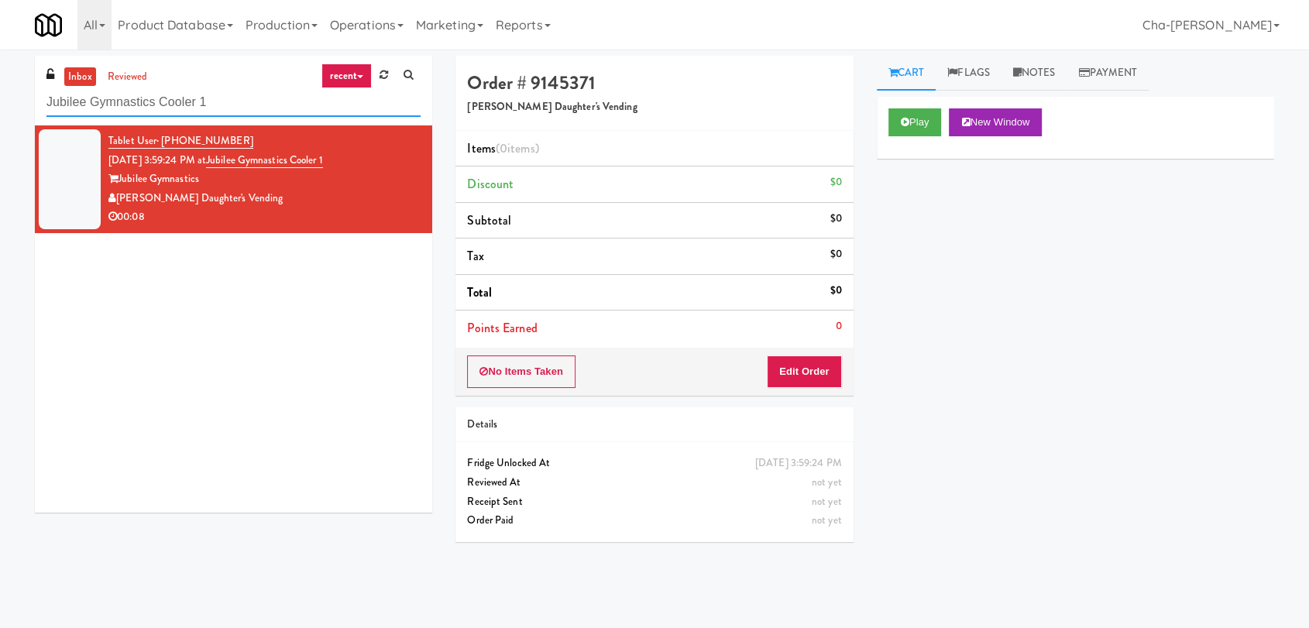
click at [222, 103] on input "Jubilee Gymnastics Cooler 1" at bounding box center [233, 102] width 374 height 29
paste input "Sharpest Rides - Pantry"
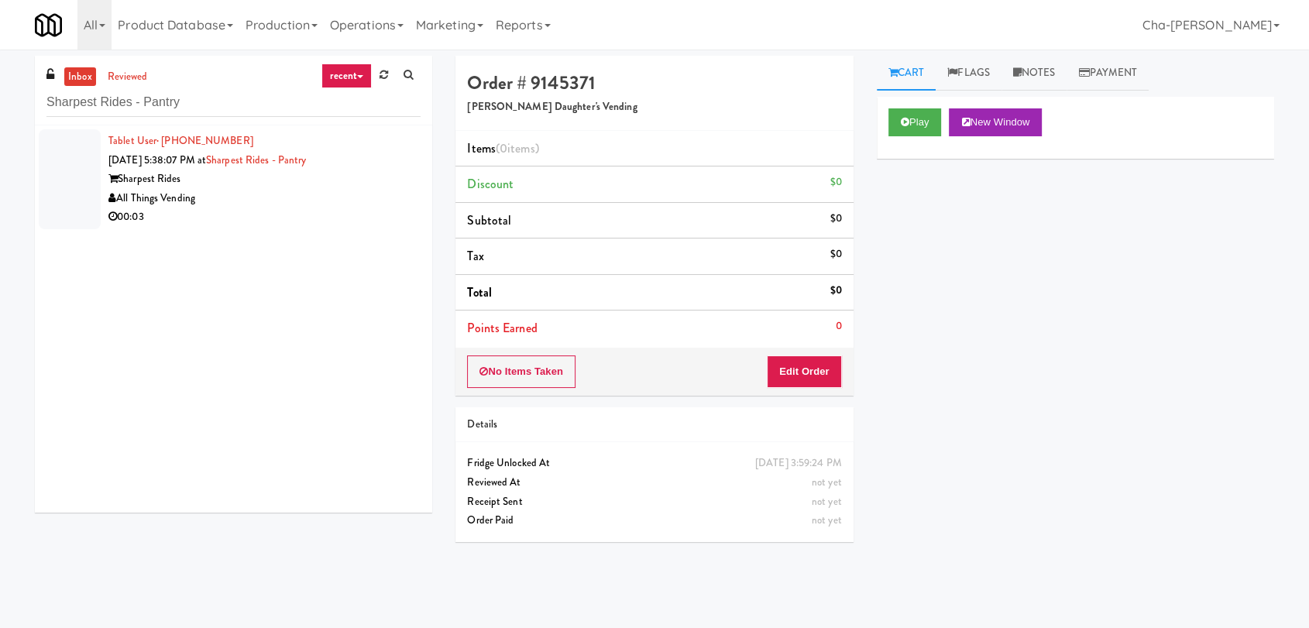
click at [333, 194] on div "All Things Vending" at bounding box center [264, 198] width 312 height 19
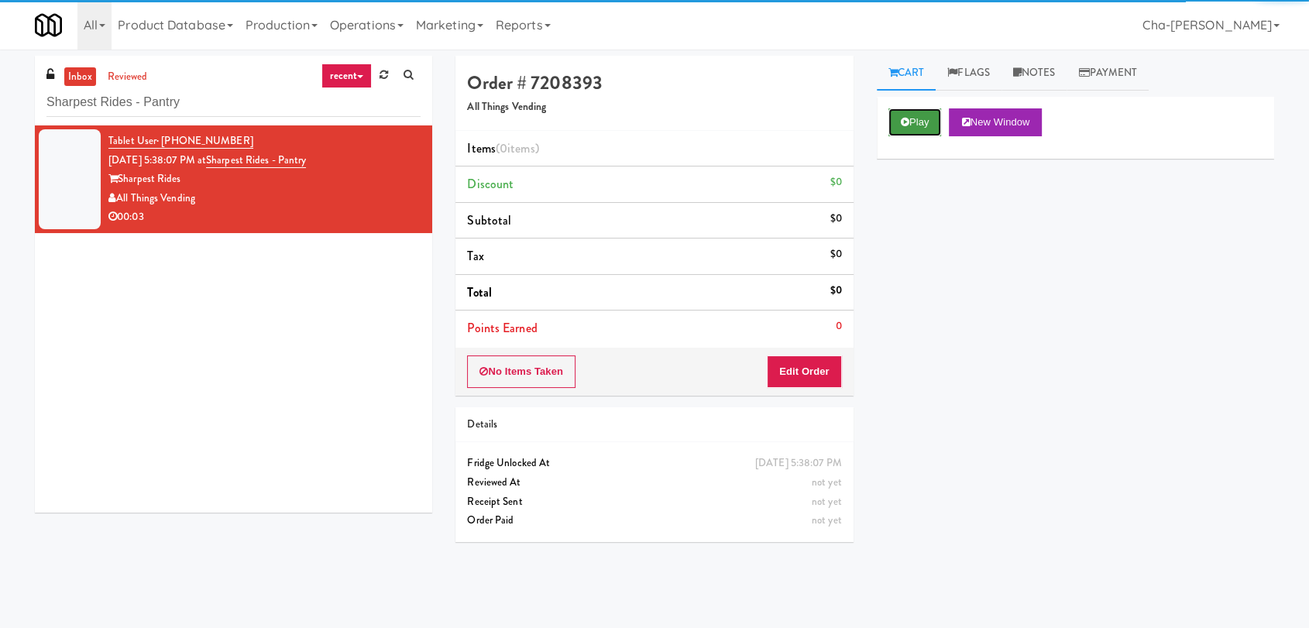
click at [928, 124] on button "Play" at bounding box center [914, 122] width 53 height 28
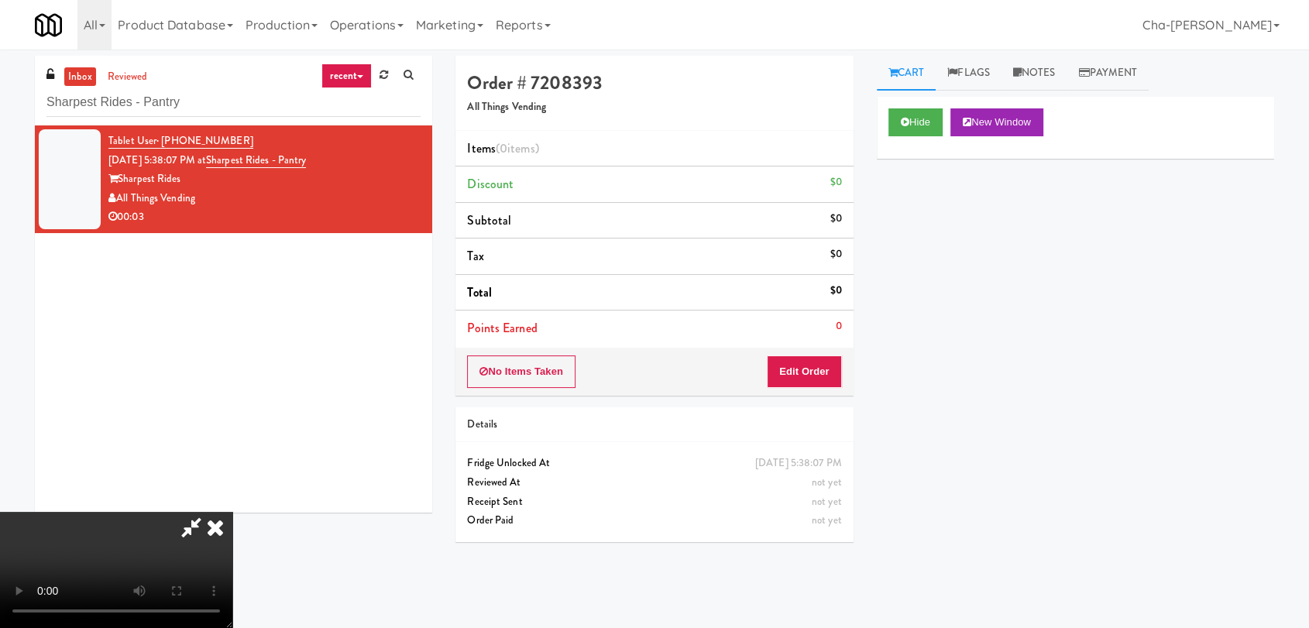
click at [232, 512] on icon at bounding box center [215, 527] width 34 height 31
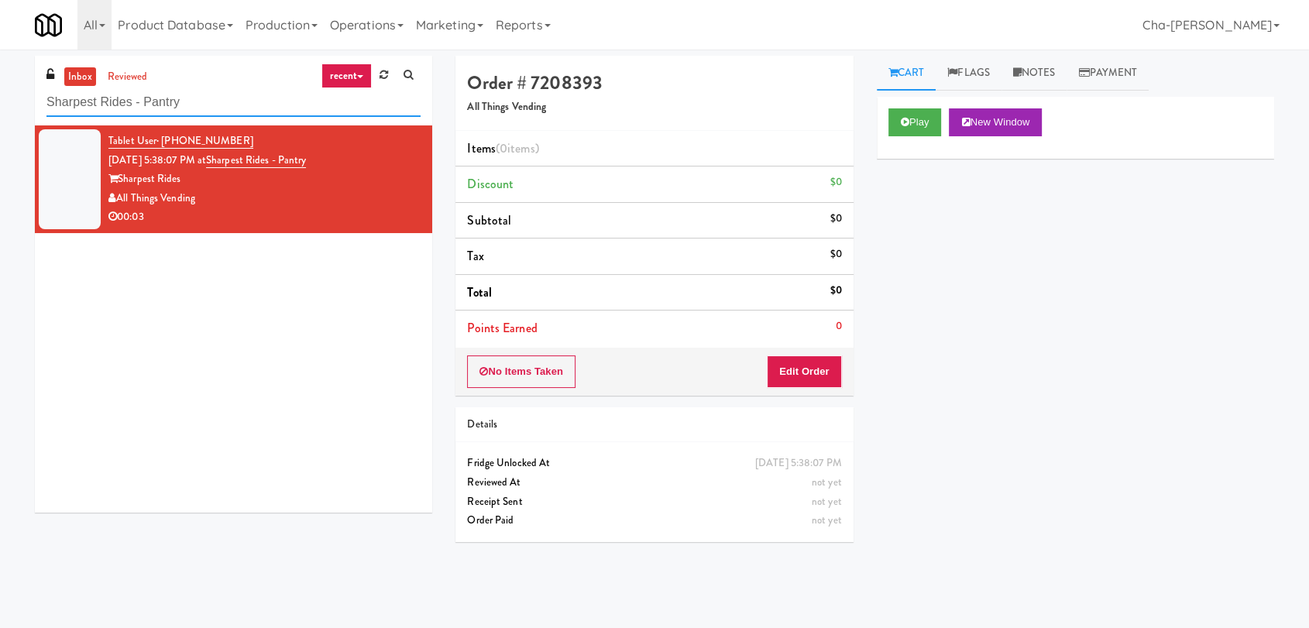
click at [256, 100] on input "Sharpest Rides - Pantry" at bounding box center [233, 102] width 374 height 29
paste input "Cooler 1"
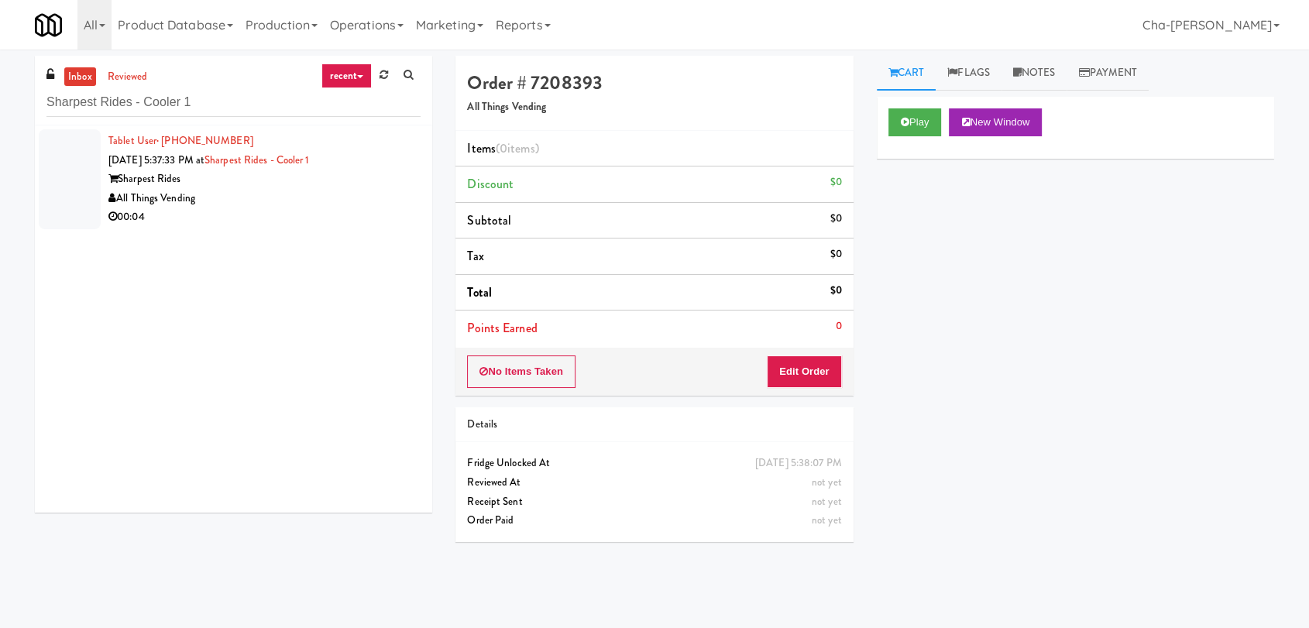
click at [331, 189] on div "All Things Vending" at bounding box center [264, 198] width 312 height 19
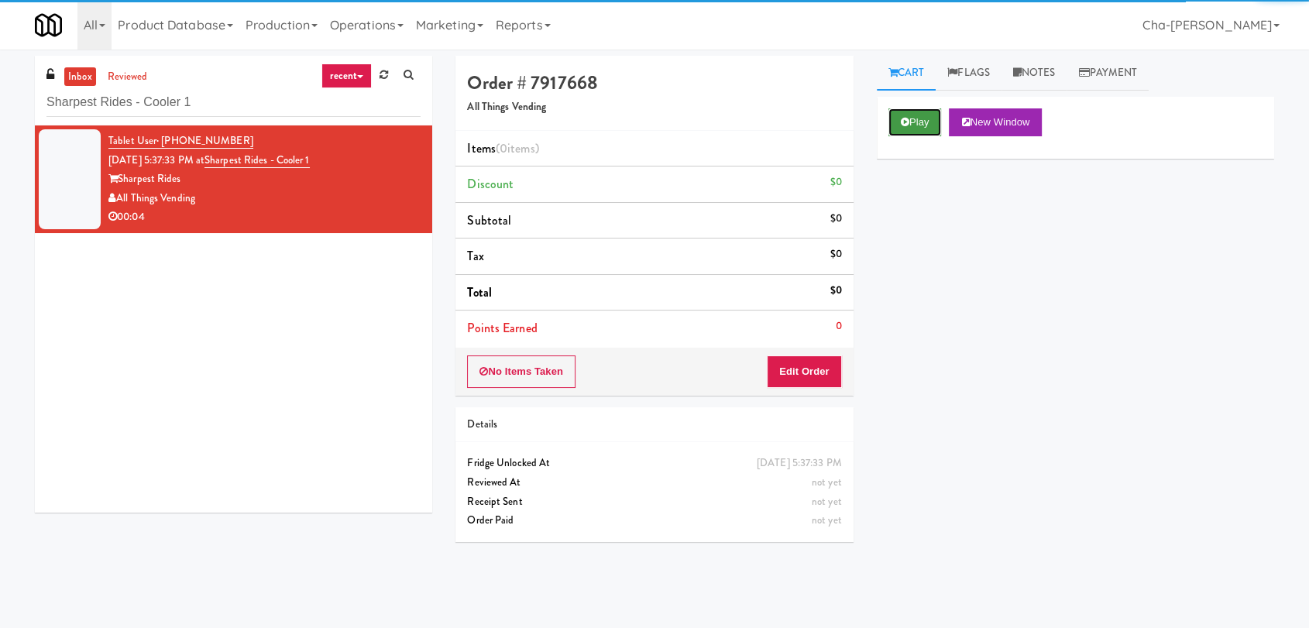
click at [912, 125] on button "Play" at bounding box center [914, 122] width 53 height 28
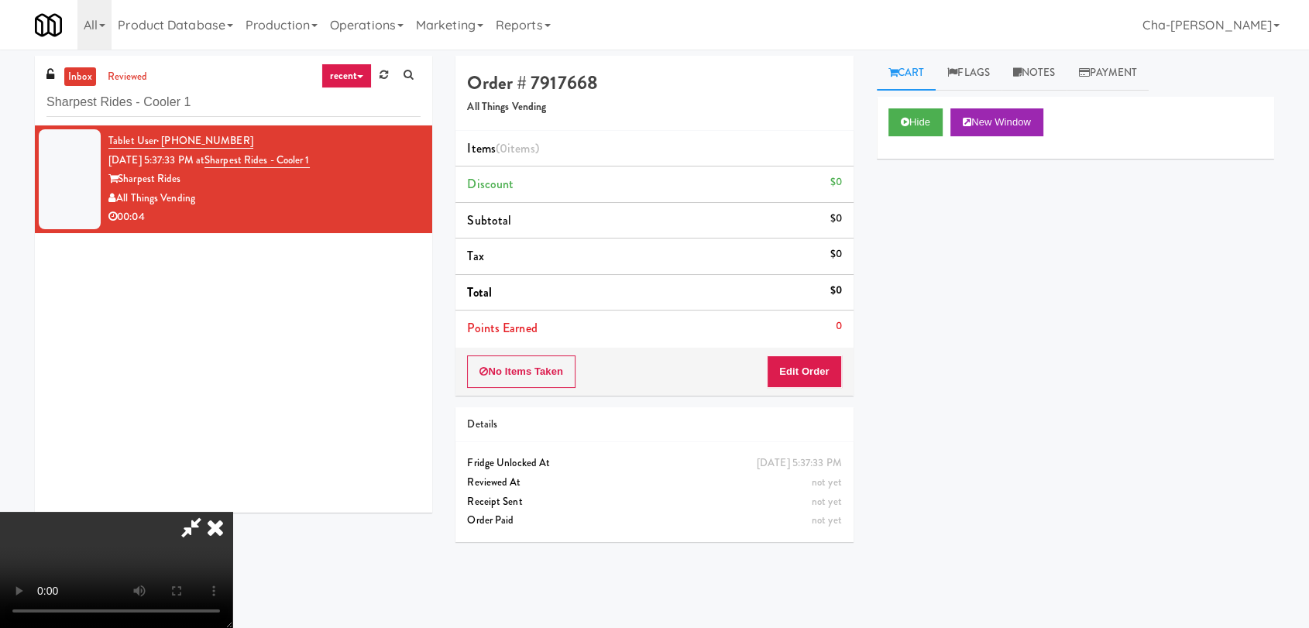
click at [232, 512] on icon at bounding box center [215, 527] width 34 height 31
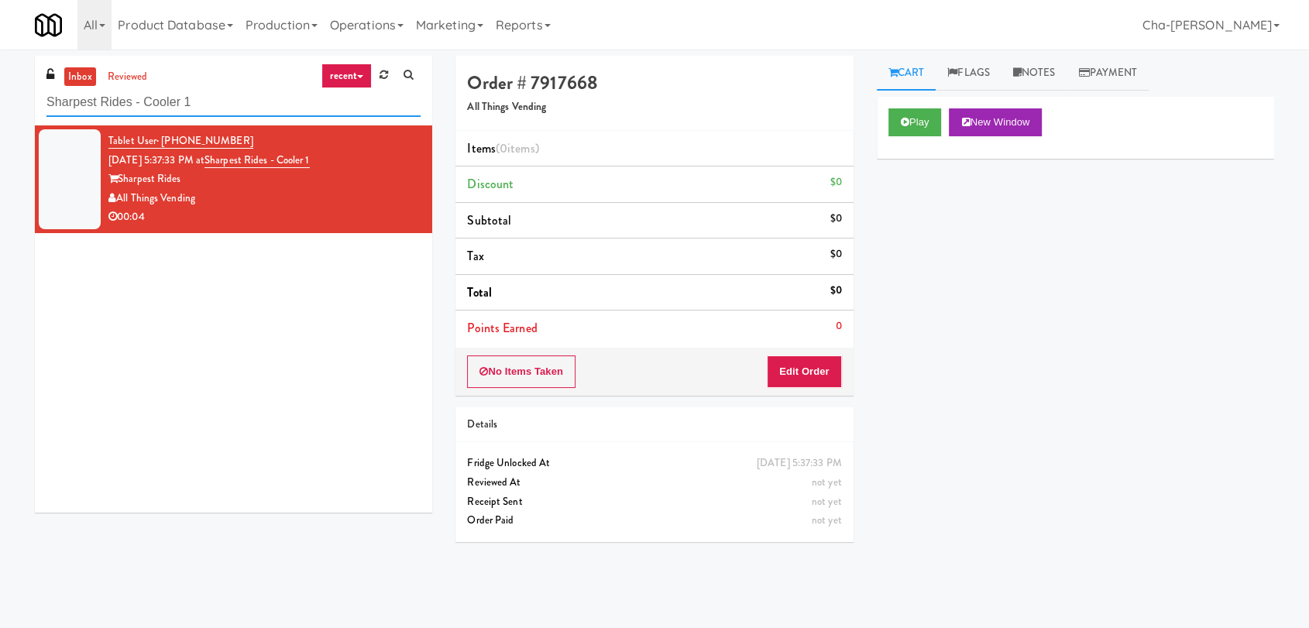
click at [245, 112] on input "Sharpest Rides - Cooler 1" at bounding box center [233, 102] width 374 height 29
paste input "2"
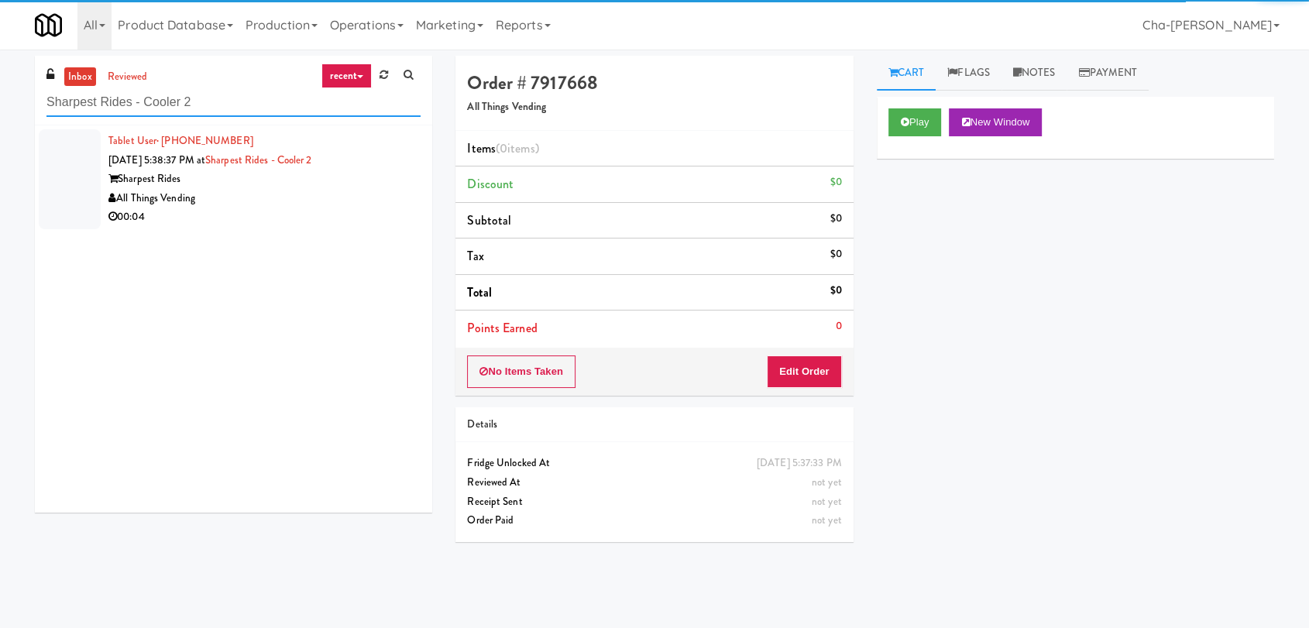
type input "Sharpest Rides - Cooler 2"
click at [317, 193] on div "All Things Vending" at bounding box center [264, 198] width 312 height 19
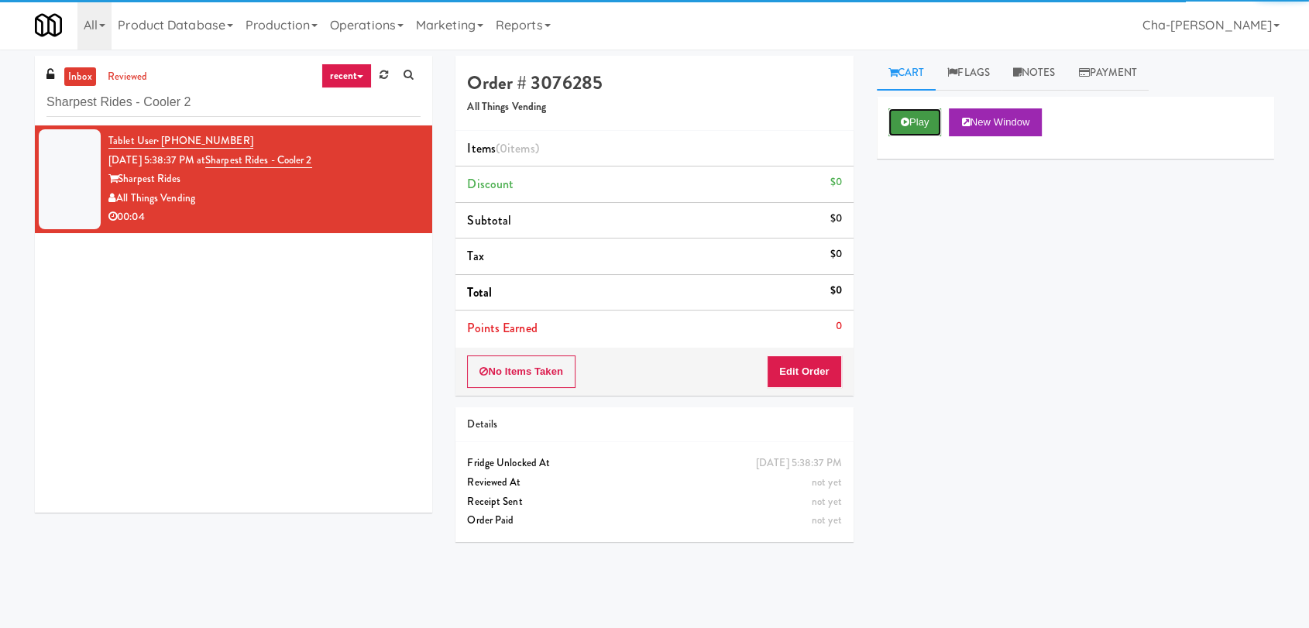
click at [921, 110] on button "Play" at bounding box center [914, 122] width 53 height 28
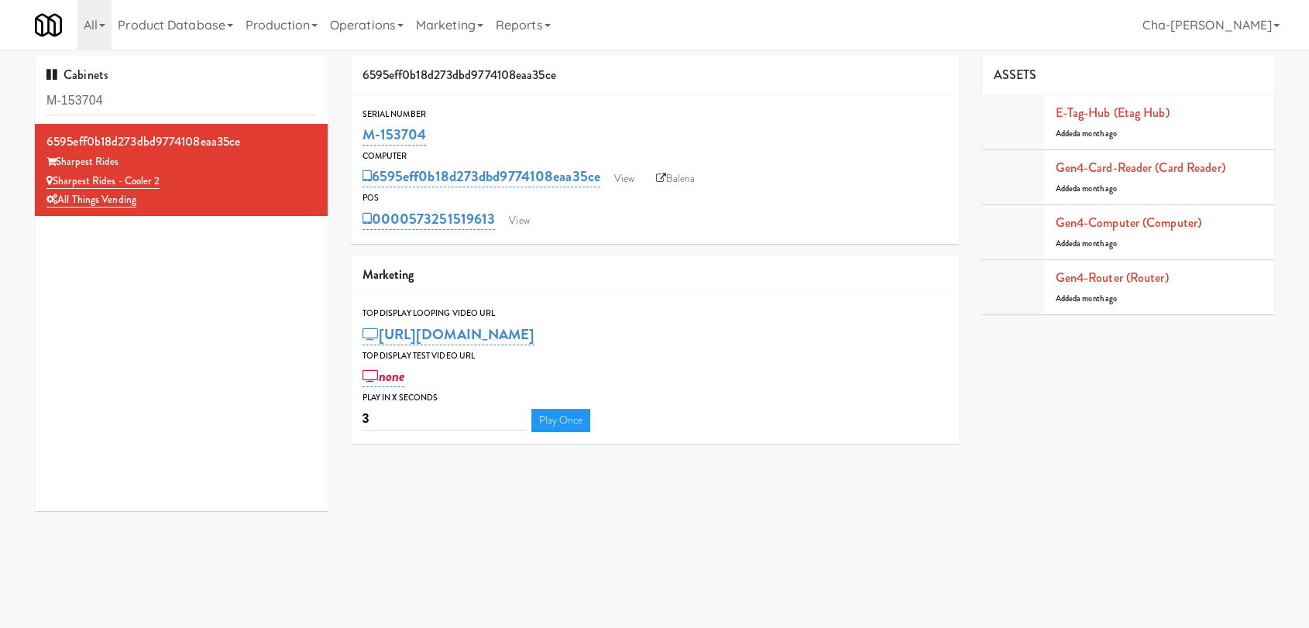
click at [539, 110] on div "Serial Number" at bounding box center [654, 114] width 585 height 15
drag, startPoint x: 172, startPoint y: 184, endPoint x: 56, endPoint y: 180, distance: 116.2
click at [56, 180] on div "Sharpest Rides - Cooler 2" at bounding box center [180, 181] width 269 height 19
copy link "Sharpest Rides - Cooler 2"
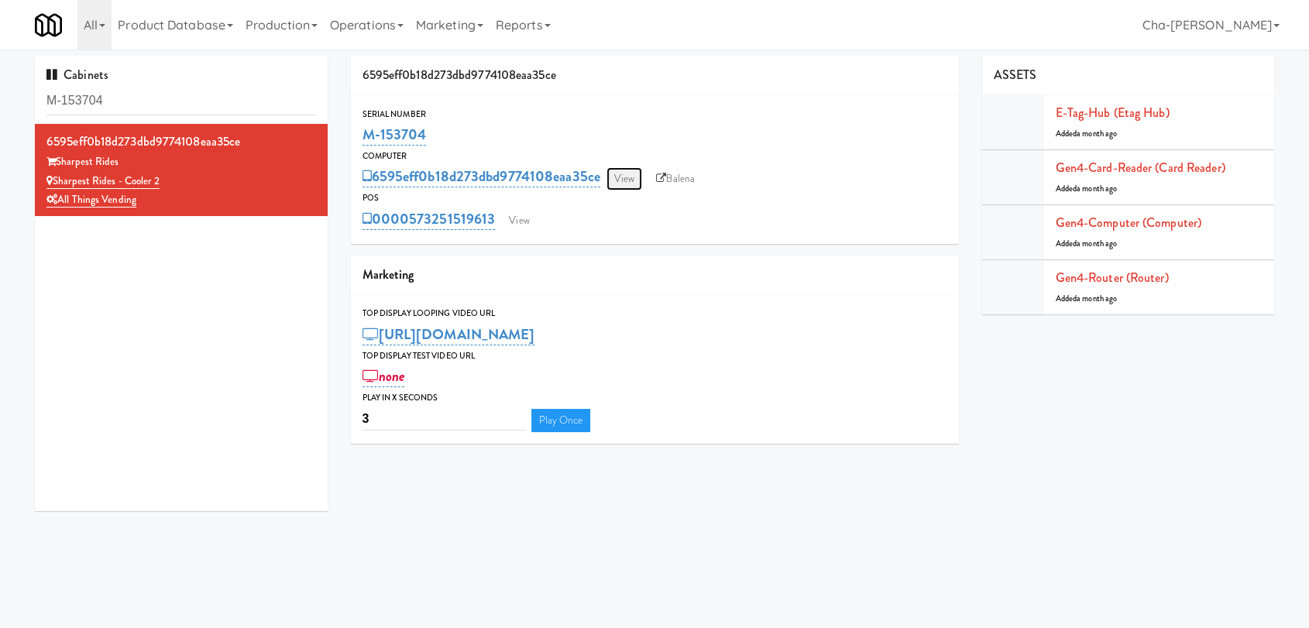
click at [626, 177] on link "View" at bounding box center [624, 178] width 36 height 23
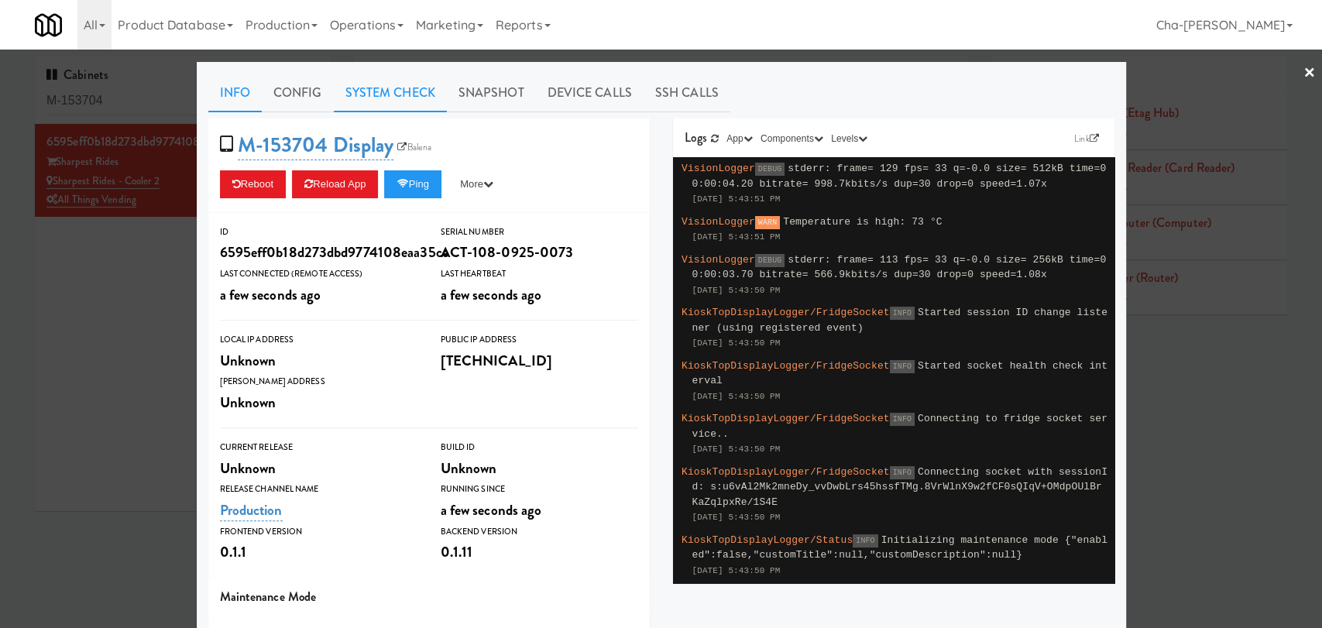
click at [403, 86] on link "System Check" at bounding box center [390, 93] width 113 height 39
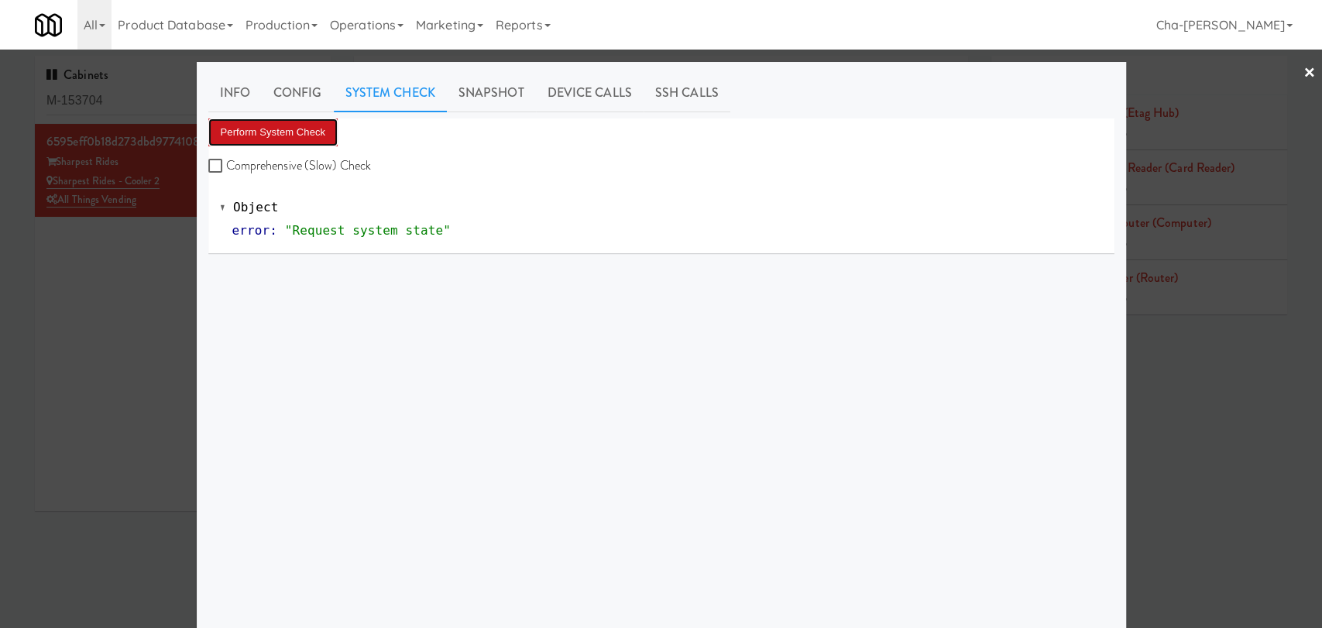
click at [288, 128] on button "Perform System Check" at bounding box center [273, 132] width 130 height 28
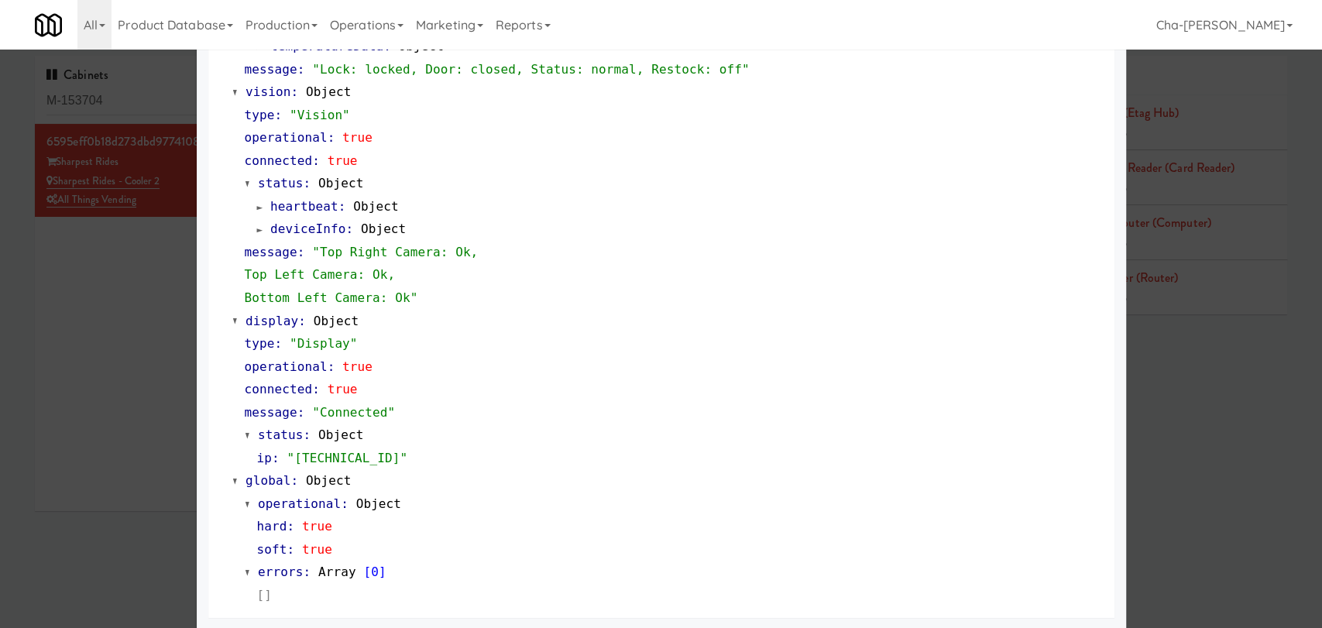
scroll to position [597, 0]
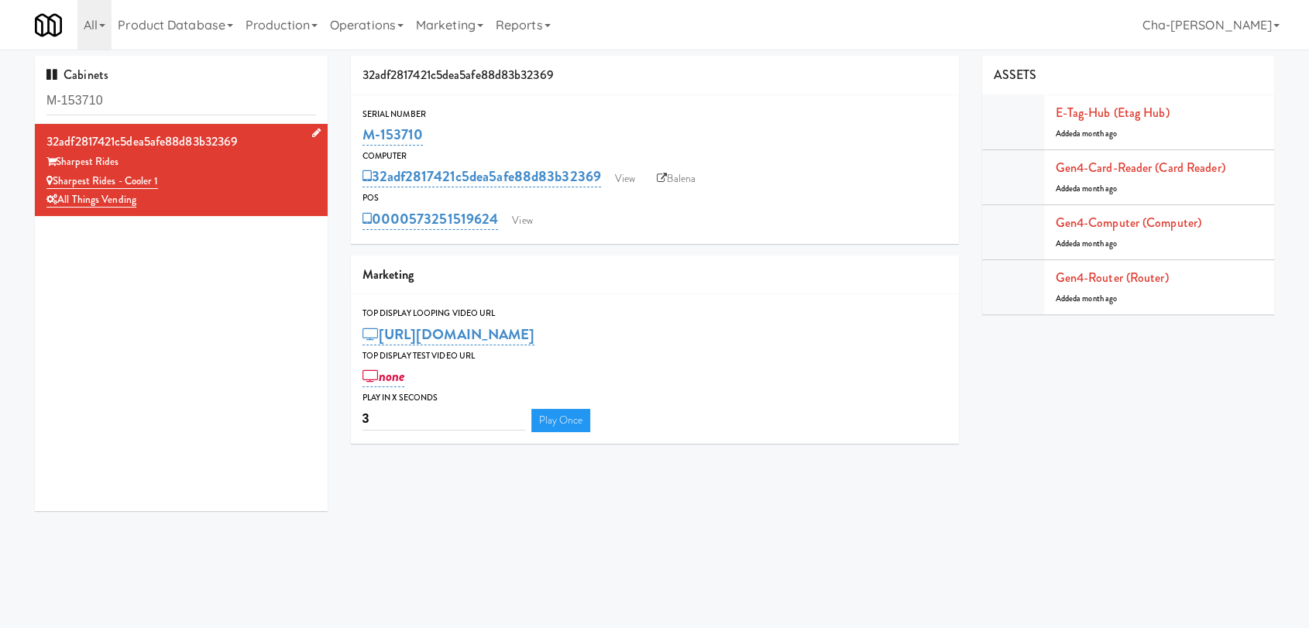
drag, startPoint x: 160, startPoint y: 175, endPoint x: 53, endPoint y: 175, distance: 106.1
click at [53, 175] on div "Sharpest Rides - Cooler 1" at bounding box center [180, 181] width 269 height 19
copy link "Sharpest Rides - Cooler 1"
click at [620, 179] on link "View" at bounding box center [625, 178] width 36 height 23
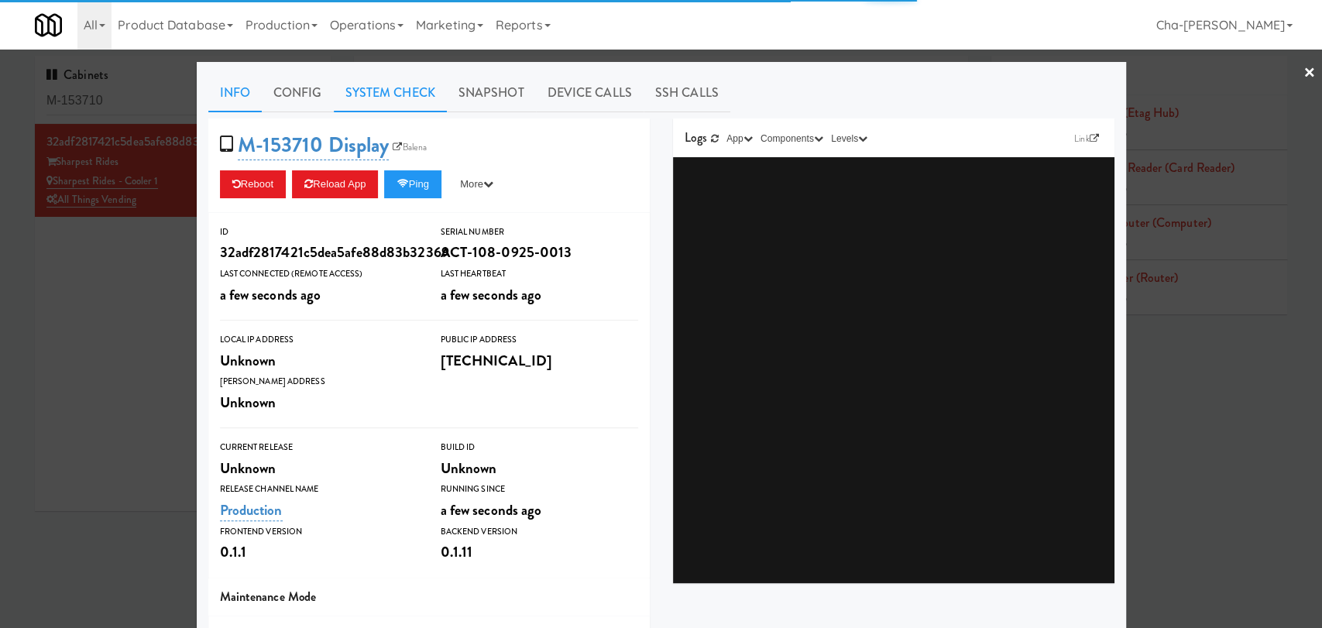
click at [407, 82] on link "System Check" at bounding box center [390, 93] width 113 height 39
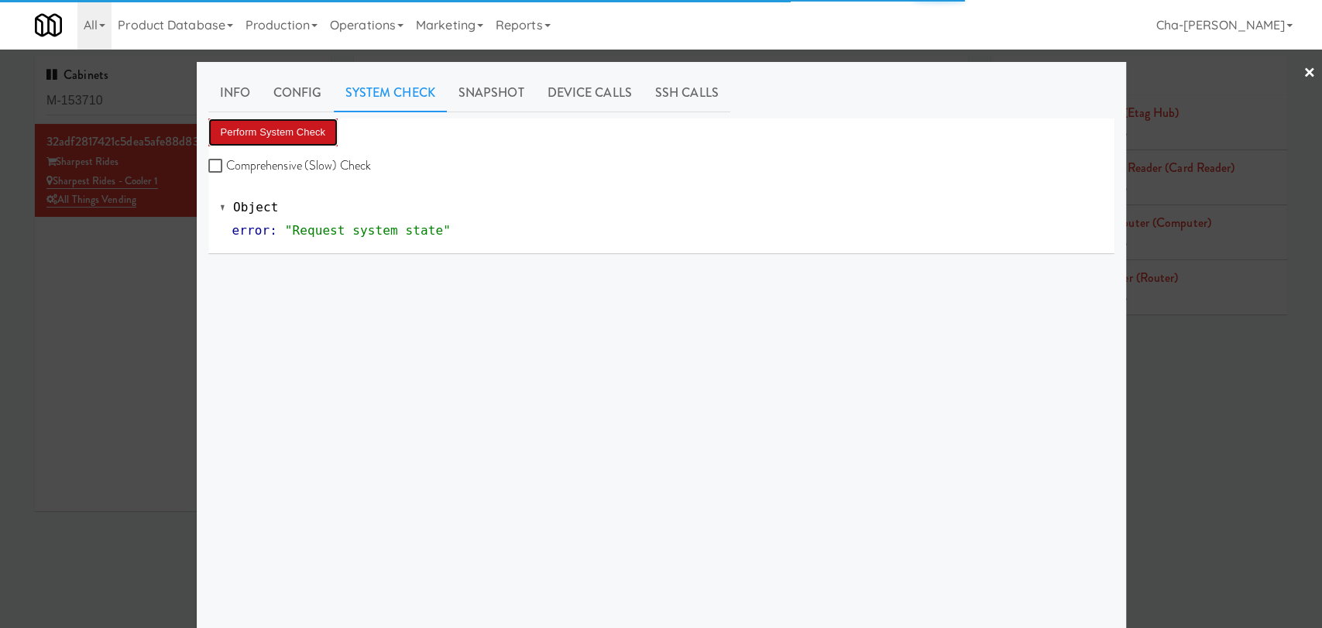
click at [246, 119] on button "Perform System Check" at bounding box center [273, 132] width 130 height 28
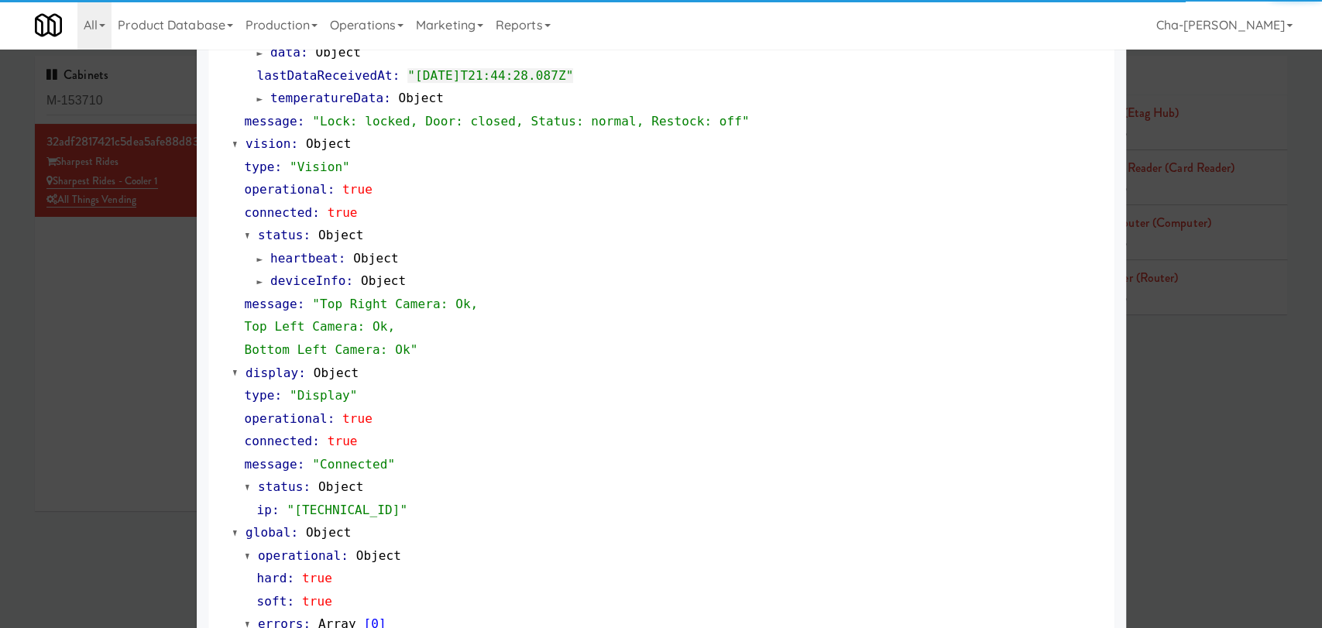
scroll to position [597, 0]
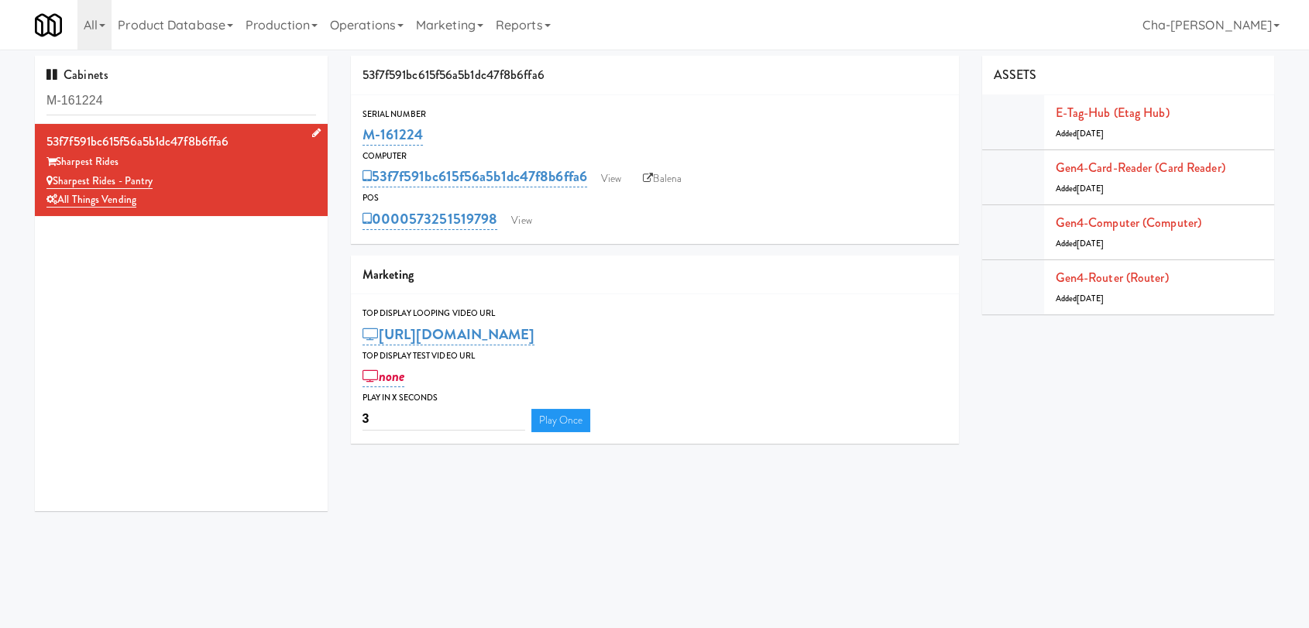
drag, startPoint x: 186, startPoint y: 174, endPoint x: 56, endPoint y: 179, distance: 130.2
click at [56, 179] on div "Sharpest Rides - Pantry" at bounding box center [180, 181] width 269 height 19
copy link "Sharpest Rides - Pantry"
click at [626, 181] on link "View" at bounding box center [611, 178] width 36 height 23
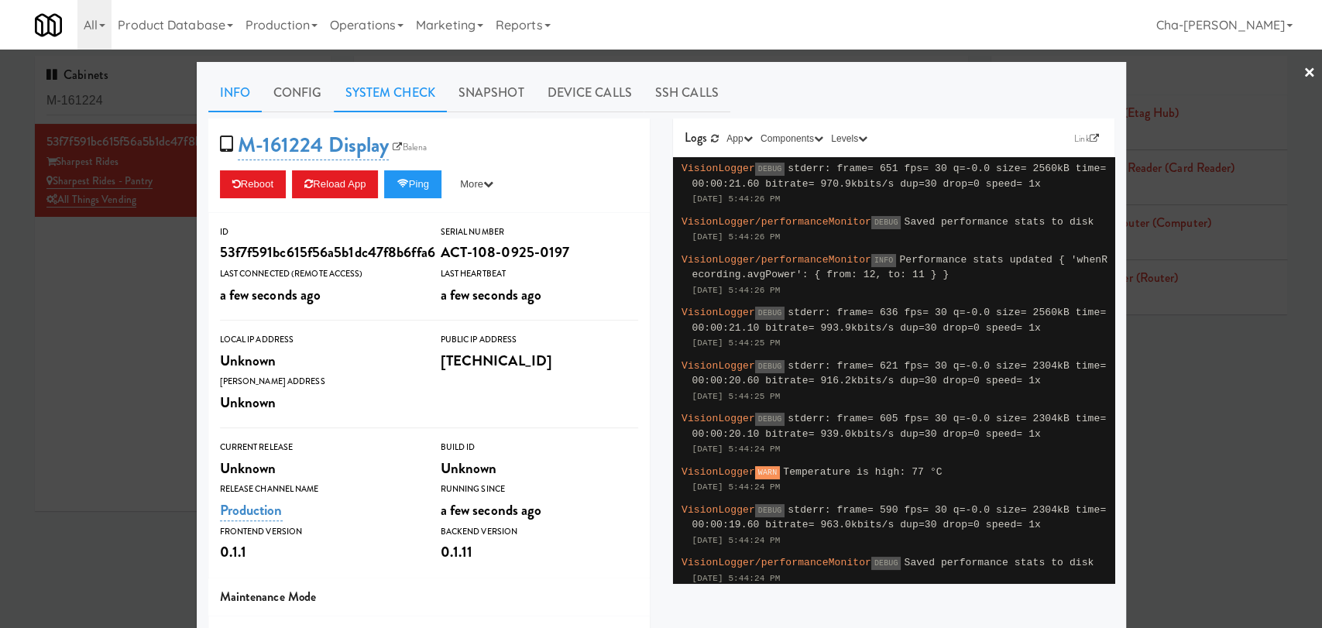
click at [397, 101] on link "System Check" at bounding box center [390, 93] width 113 height 39
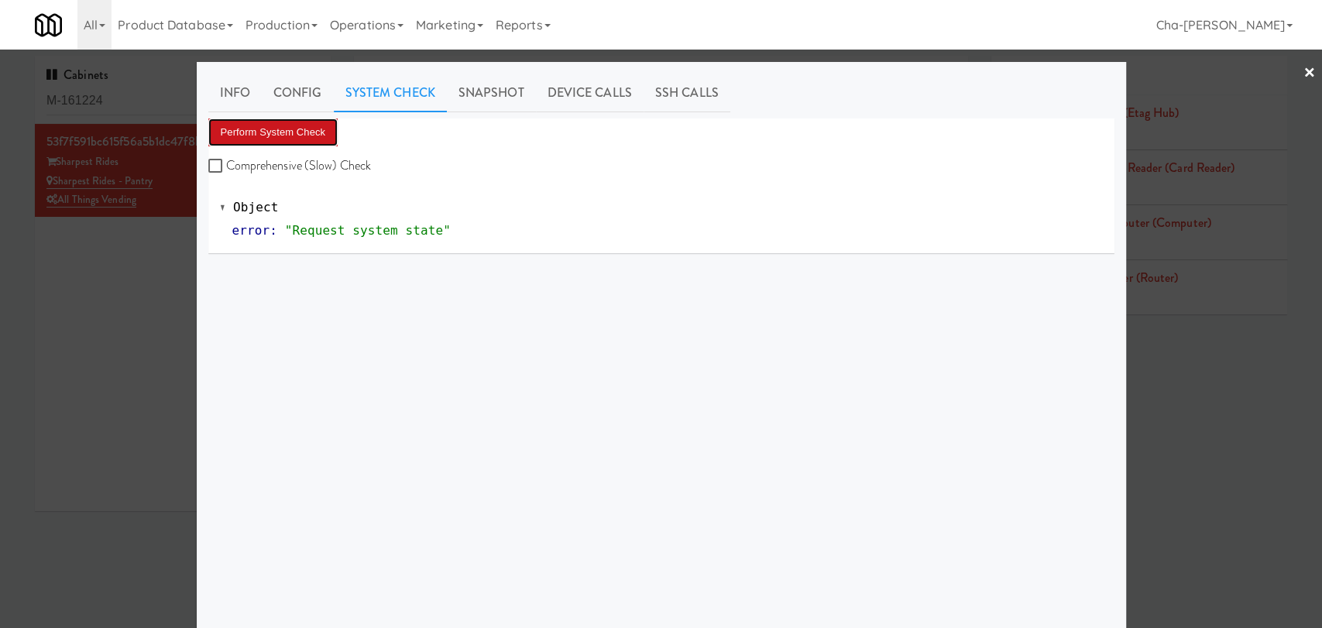
click at [307, 122] on button "Perform System Check" at bounding box center [273, 132] width 130 height 28
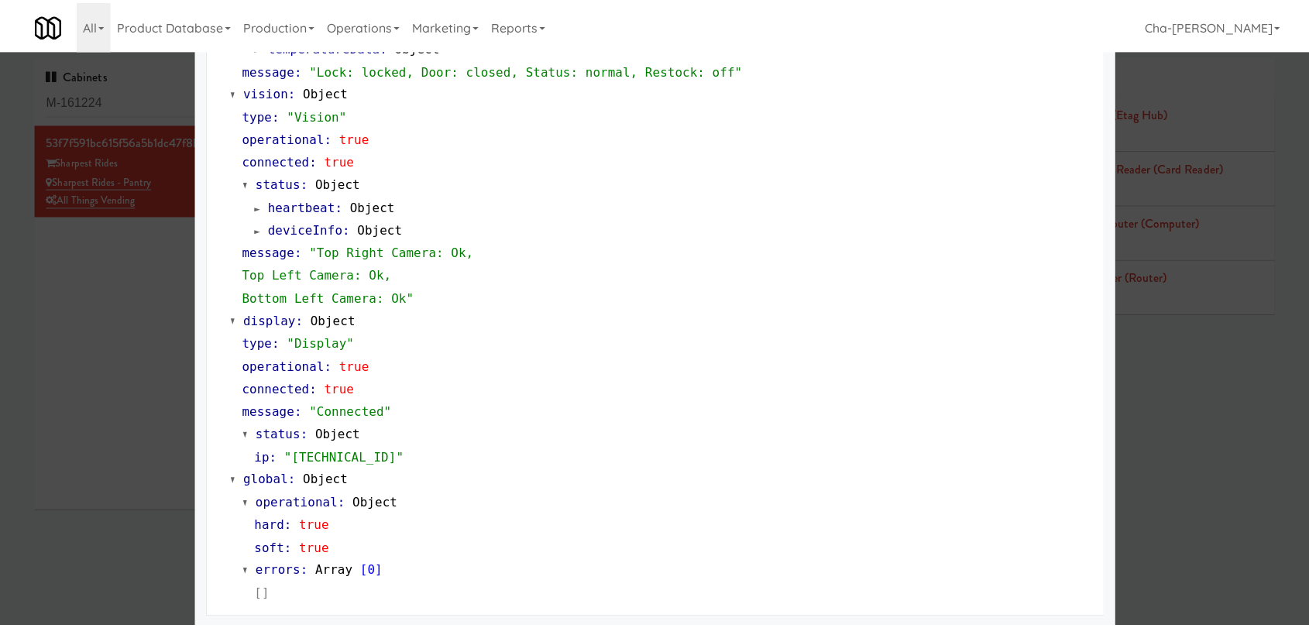
scroll to position [597, 0]
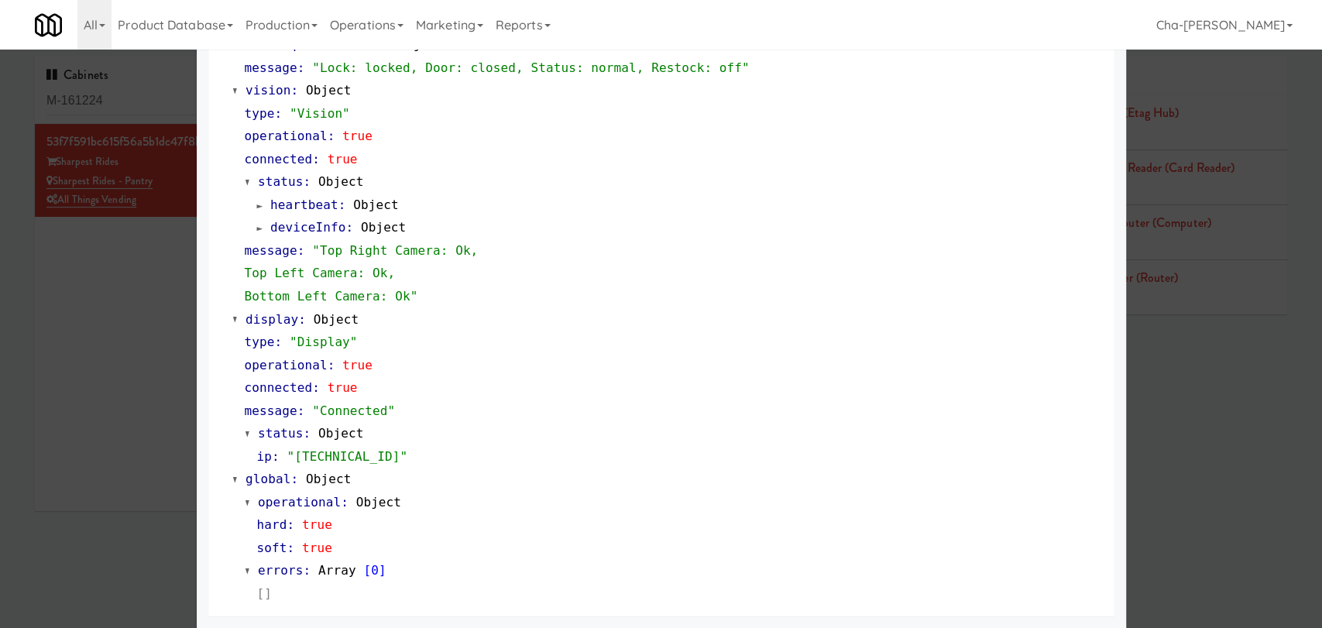
click at [175, 369] on div at bounding box center [661, 314] width 1322 height 628
